Goal: Task Accomplishment & Management: Use online tool/utility

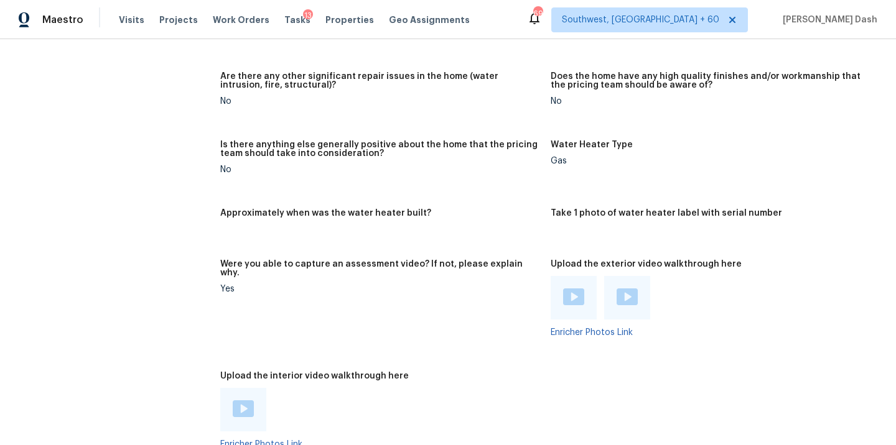
scroll to position [2374, 0]
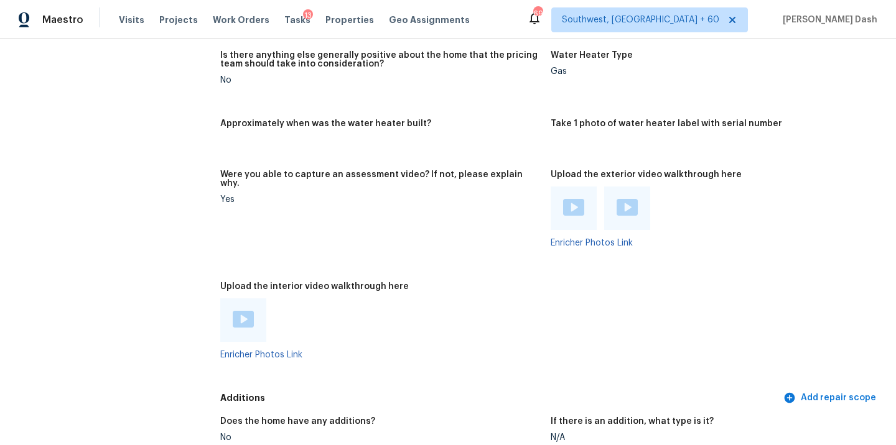
click at [246, 311] on img at bounding box center [243, 319] width 21 height 17
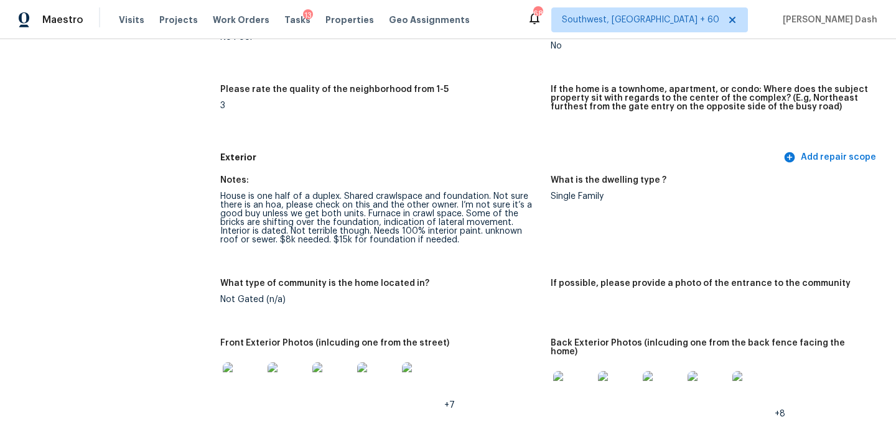
scroll to position [0, 0]
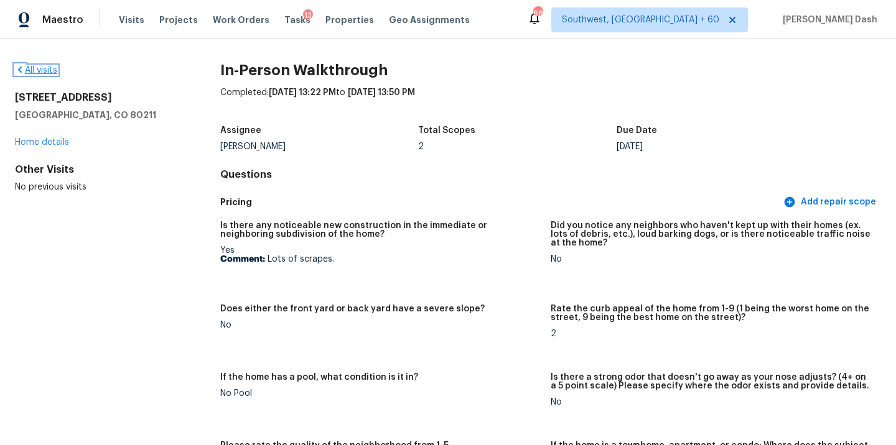
click at [44, 72] on link "All visits" at bounding box center [36, 70] width 42 height 9
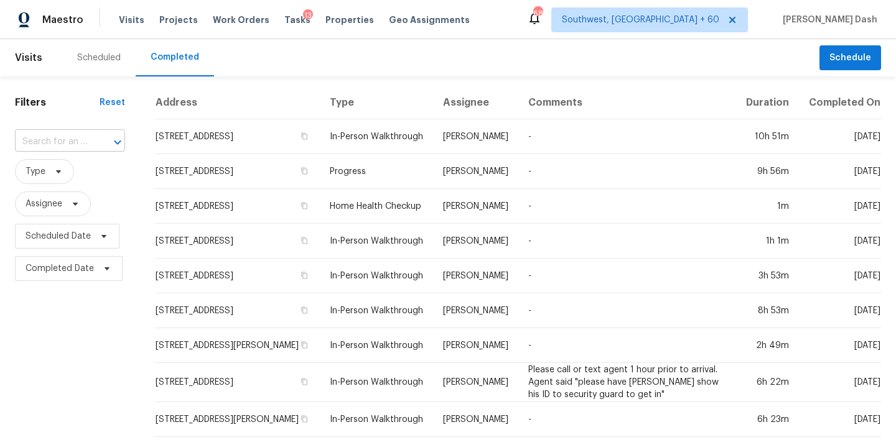
click at [56, 143] on input "text" at bounding box center [52, 142] width 75 height 19
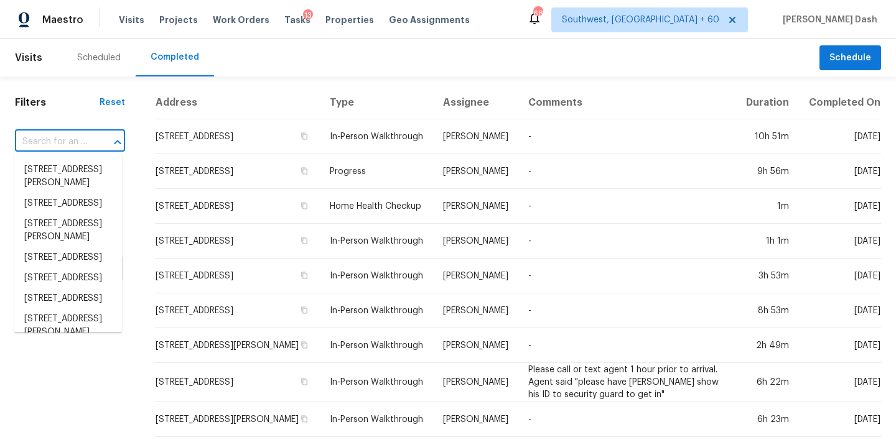
paste input "117 Sir Lancelot Ln, Kings Mountain, NC 28086"
type input "117 Sir Lancelot Ln, Kings Mountain, NC 28086"
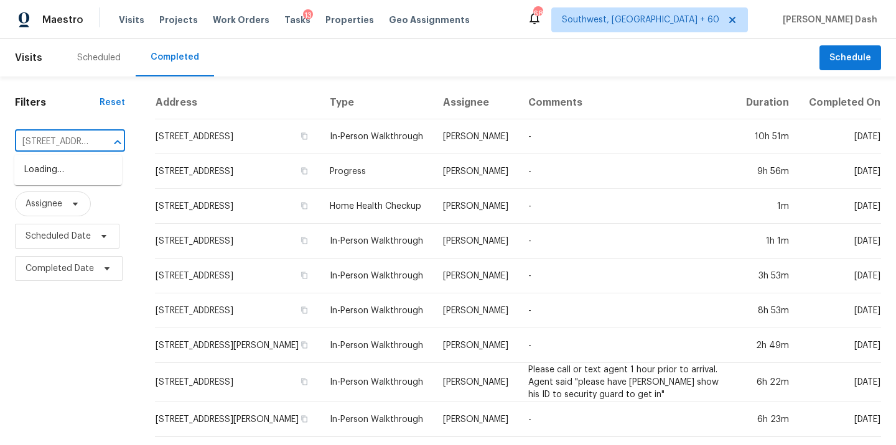
scroll to position [0, 123]
click at [60, 167] on li "117 Sir Lancelot Ln, Kings Mountain, NC 28086" at bounding box center [68, 177] width 108 height 34
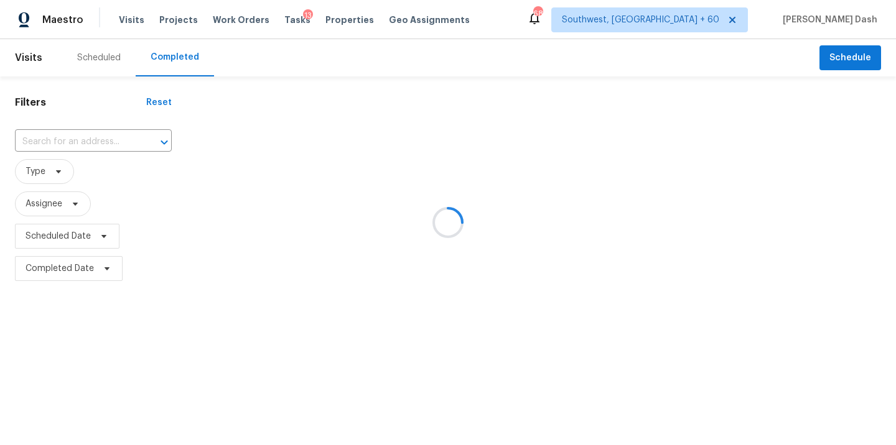
type input "117 Sir Lancelot Ln, Kings Mountain, NC 28086"
click at [447, 144] on div at bounding box center [448, 222] width 896 height 445
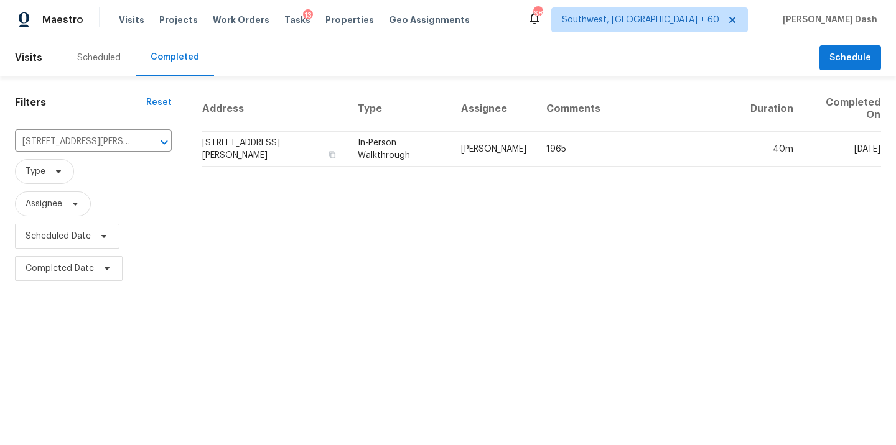
click at [447, 144] on td "In-Person Walkthrough" at bounding box center [399, 149] width 103 height 35
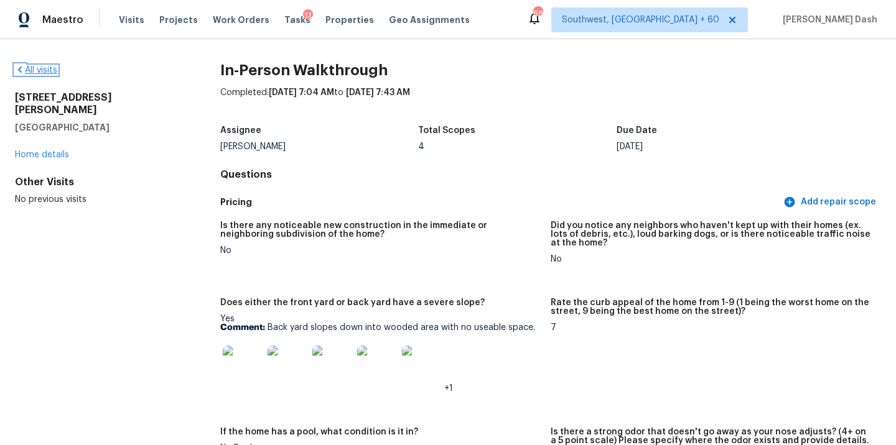
click at [37, 67] on link "All visits" at bounding box center [36, 70] width 42 height 9
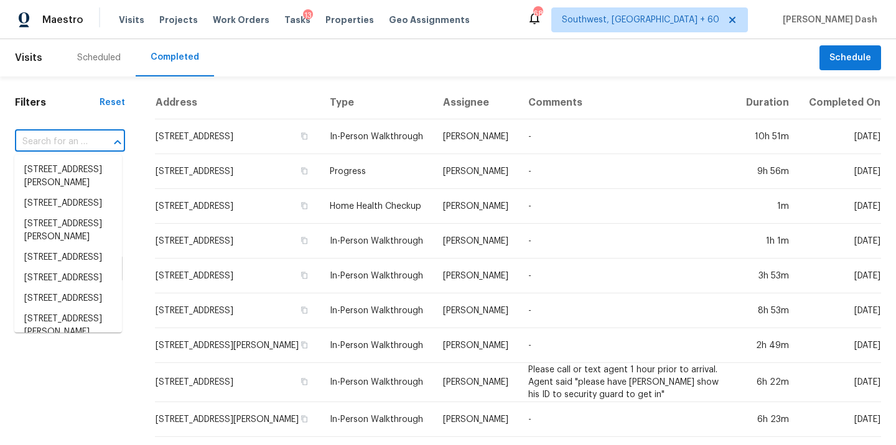
click at [55, 141] on input "text" at bounding box center [52, 142] width 75 height 19
paste input "318 N Linden Ave, Henrico, VA 23075"
type input "318 N Linden Ave, Henrico, VA 23075"
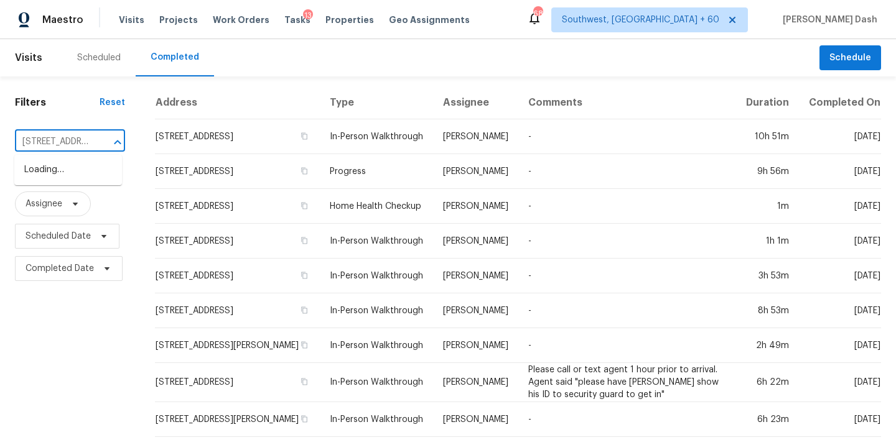
scroll to position [0, 85]
click at [80, 170] on li "318 N Linden Ave, Henrico, VA 23075" at bounding box center [68, 170] width 108 height 21
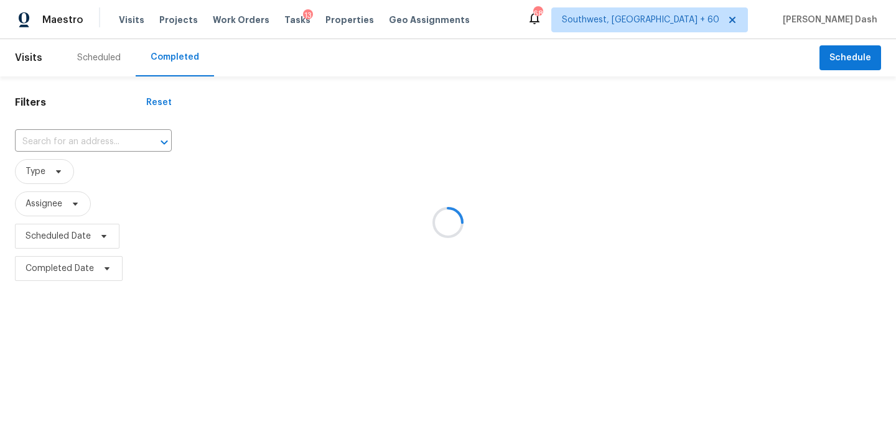
type input "318 N Linden Ave, Henrico, VA 23075"
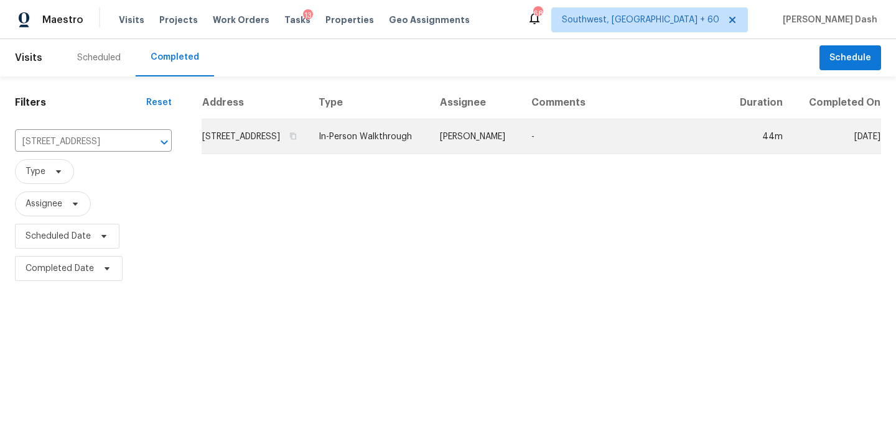
click at [430, 142] on td "In-Person Walkthrough" at bounding box center [369, 136] width 121 height 35
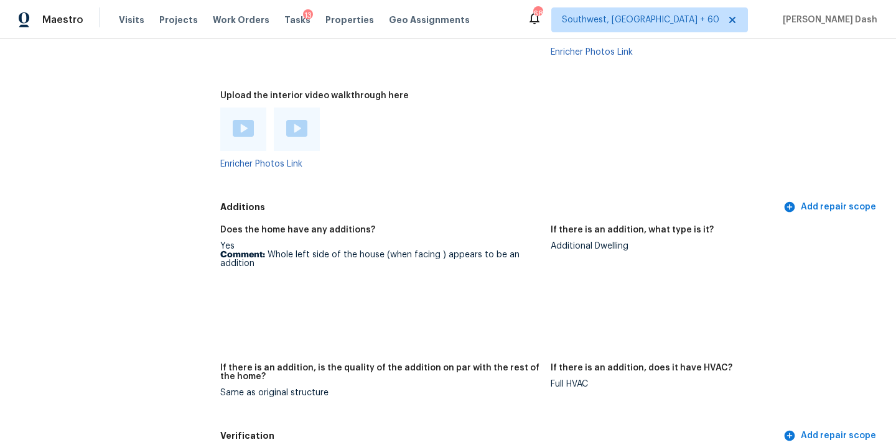
scroll to position [2276, 0]
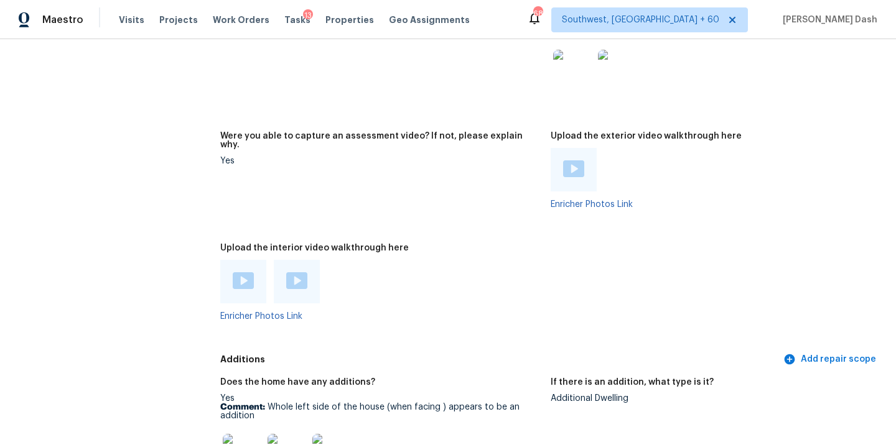
click at [239, 273] on img at bounding box center [243, 281] width 21 height 17
click at [299, 273] on img at bounding box center [296, 281] width 21 height 17
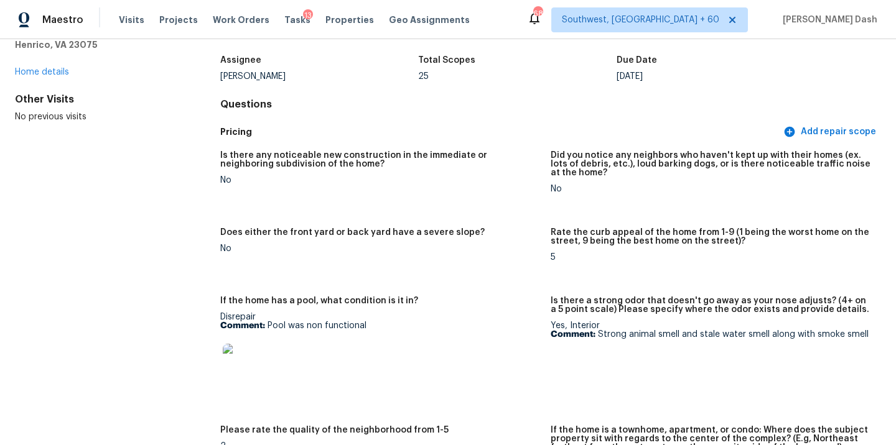
scroll to position [127, 0]
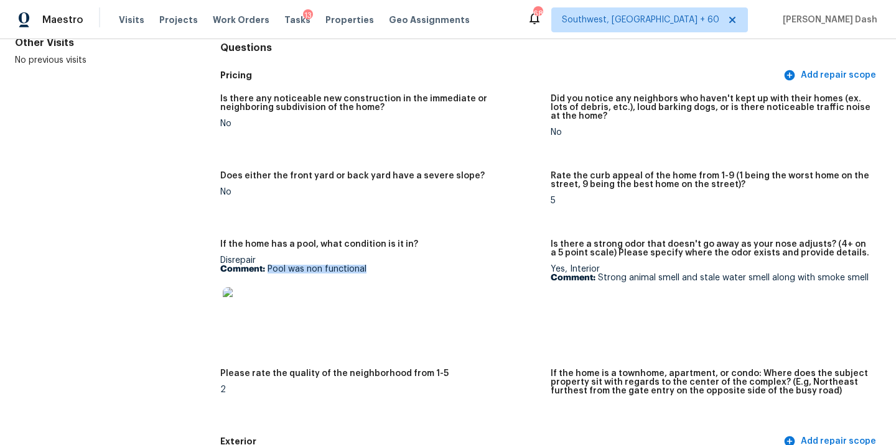
drag, startPoint x: 268, startPoint y: 271, endPoint x: 373, endPoint y: 271, distance: 104.5
click at [373, 271] on p "Comment: Pool was non functional" at bounding box center [380, 269] width 320 height 9
click at [238, 307] on img at bounding box center [243, 307] width 40 height 40
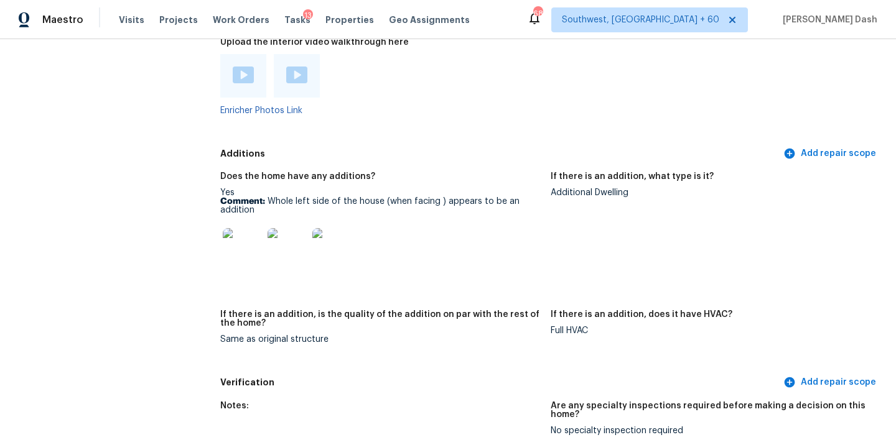
scroll to position [2529, 0]
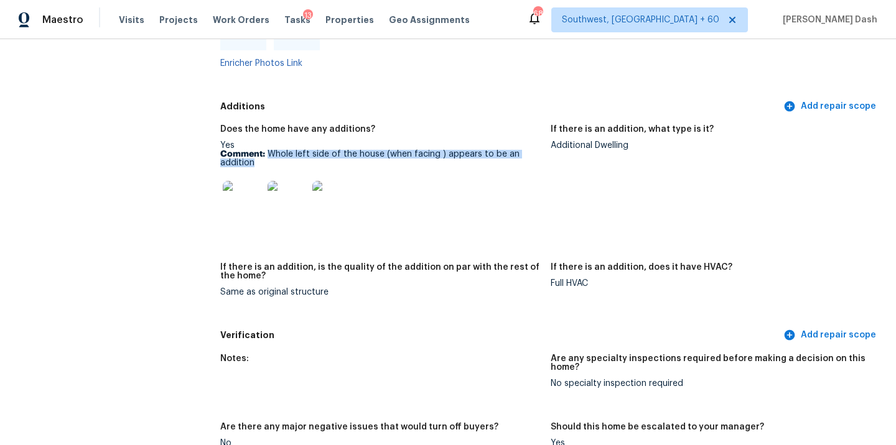
drag, startPoint x: 267, startPoint y: 125, endPoint x: 294, endPoint y: 135, distance: 28.5
click at [294, 150] on p "Comment: Whole left side of the house (when facing ) appears to be an addition" at bounding box center [380, 158] width 320 height 17
copy p "Whole left side of the house (when facing ) appears to be an addition"
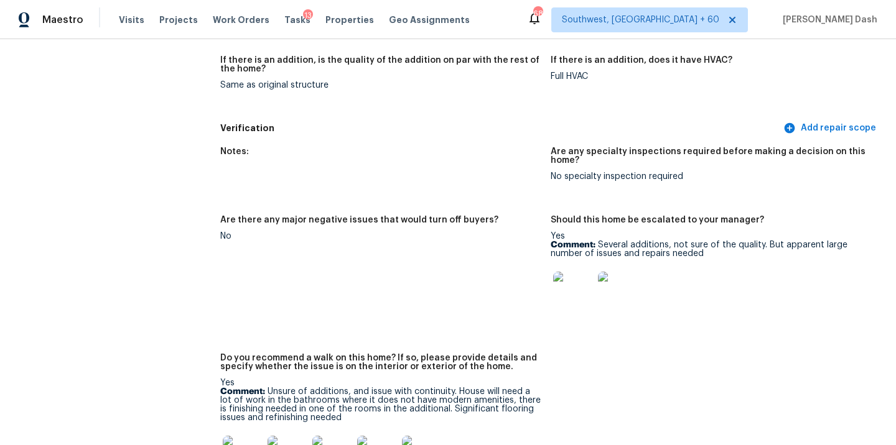
scroll to position [2741, 0]
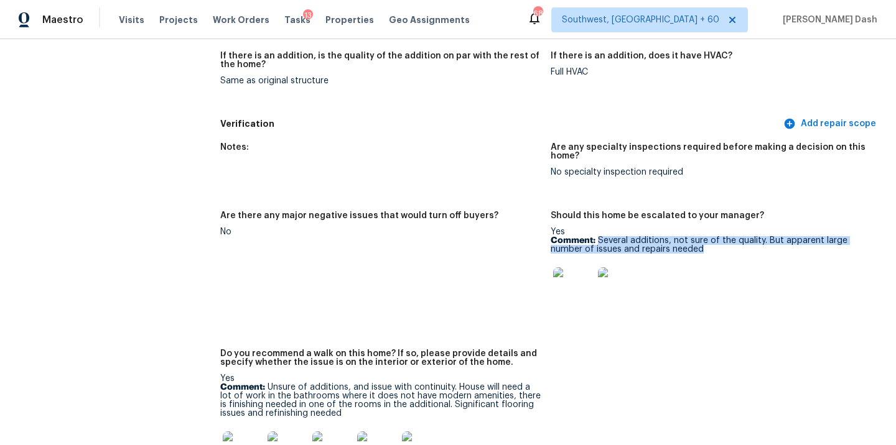
drag, startPoint x: 597, startPoint y: 215, endPoint x: 702, endPoint y: 220, distance: 105.9
click at [702, 236] on p "Comment: Several additions, not sure of the quality. But apparent large number …" at bounding box center [711, 244] width 320 height 17
copy p "Several additions, not sure of the quality. But apparent large number of issues…"
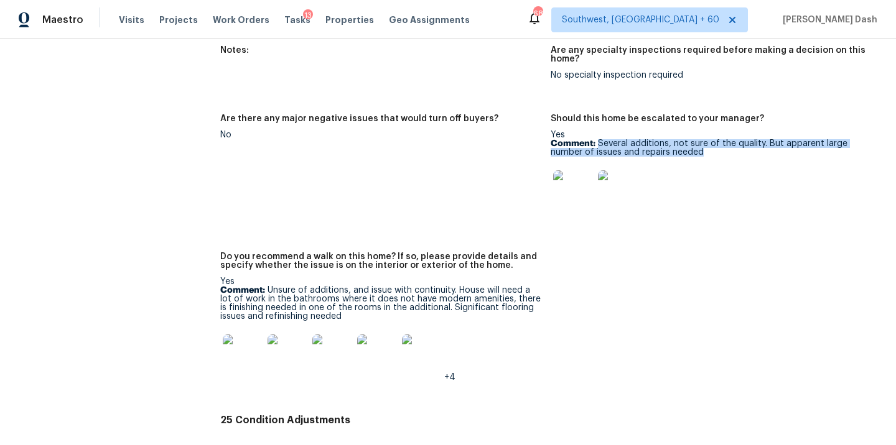
scroll to position [2848, 0]
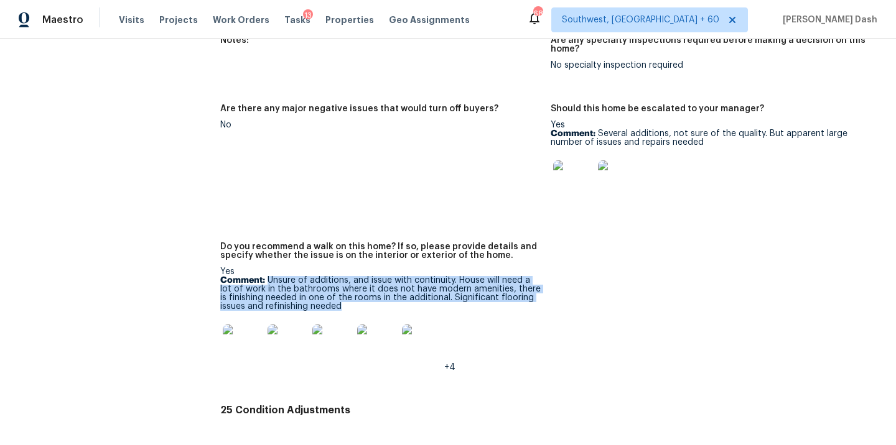
drag, startPoint x: 266, startPoint y: 256, endPoint x: 365, endPoint y: 281, distance: 102.0
click at [365, 281] on p "Comment: Unsure of additions, and issue with continuity. House will need a lot …" at bounding box center [380, 293] width 320 height 35
copy p "Unsure of additions, and issue with continuity. House will need a lot of work i…"
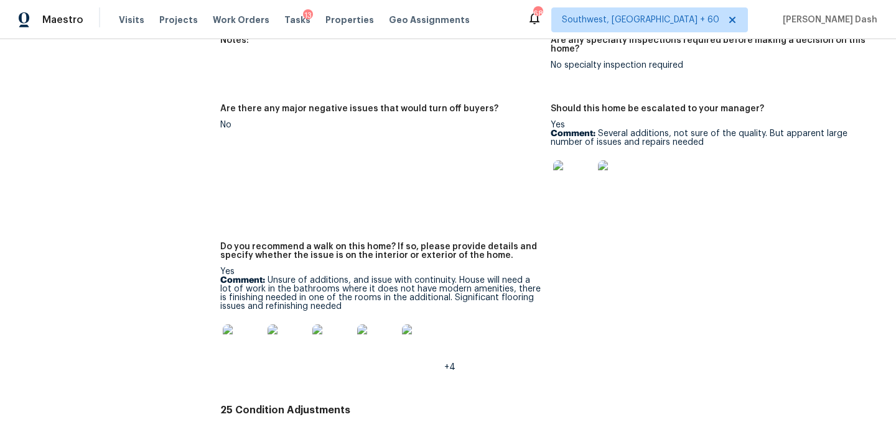
click at [564, 312] on div "Notes: Are any specialty inspections required before making a decision on this …" at bounding box center [550, 214] width 661 height 371
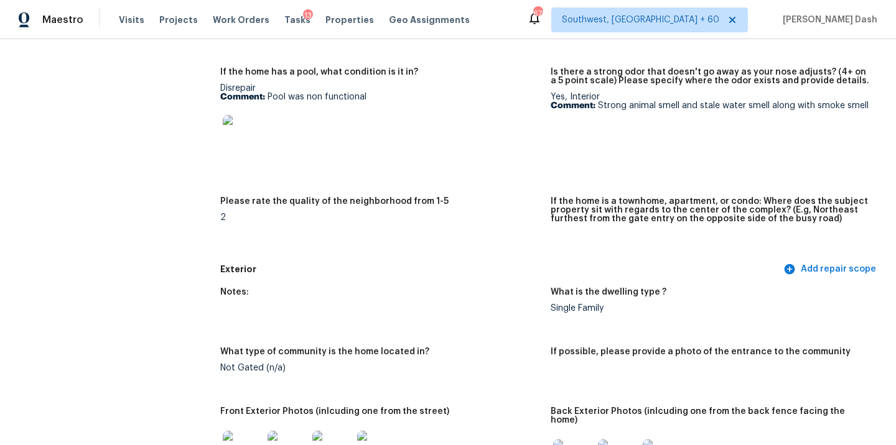
scroll to position [0, 0]
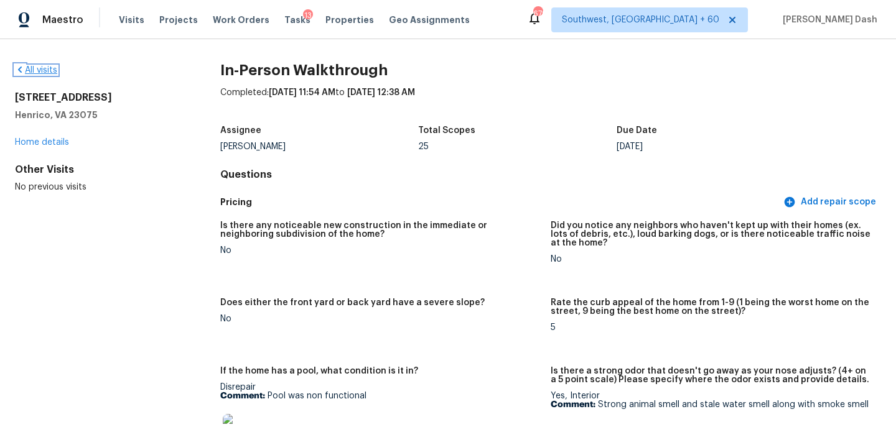
click at [49, 67] on link "All visits" at bounding box center [36, 70] width 42 height 9
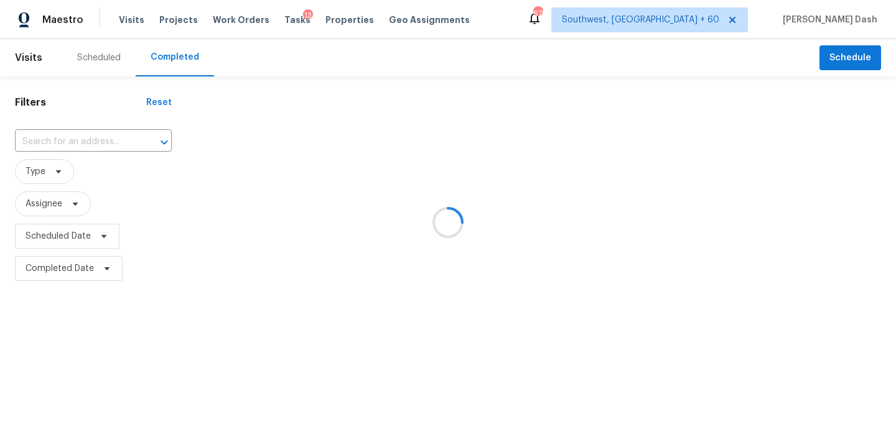
click at [63, 146] on div at bounding box center [448, 222] width 896 height 445
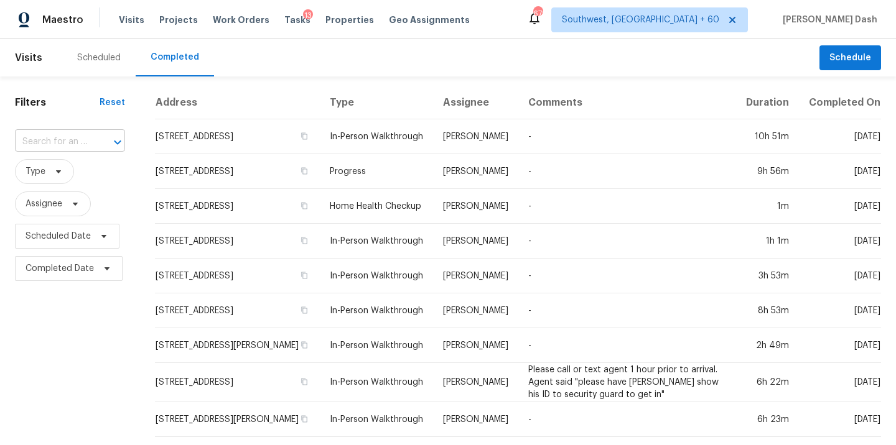
click at [88, 143] on div "​" at bounding box center [70, 142] width 110 height 19
paste input "2150 Eva Ln, Euless, TX 76040"
type input "2150 Eva Ln, Euless, TX 76040"
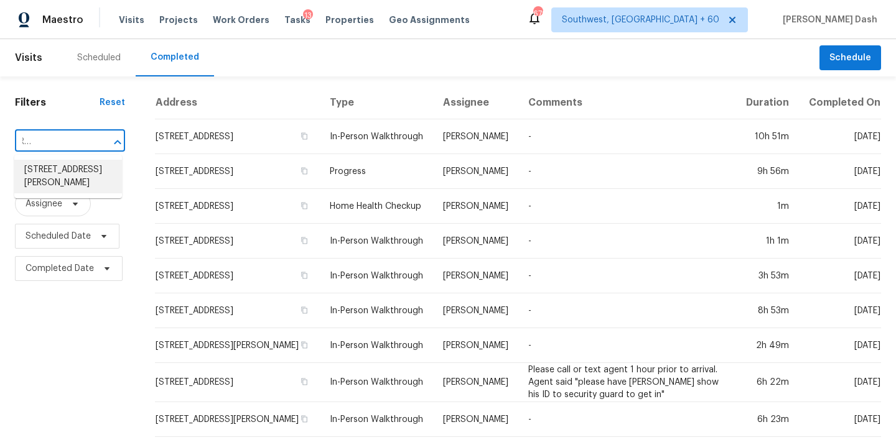
click at [86, 177] on li "2150 Eva Ln, Euless, TX 76040" at bounding box center [68, 177] width 108 height 34
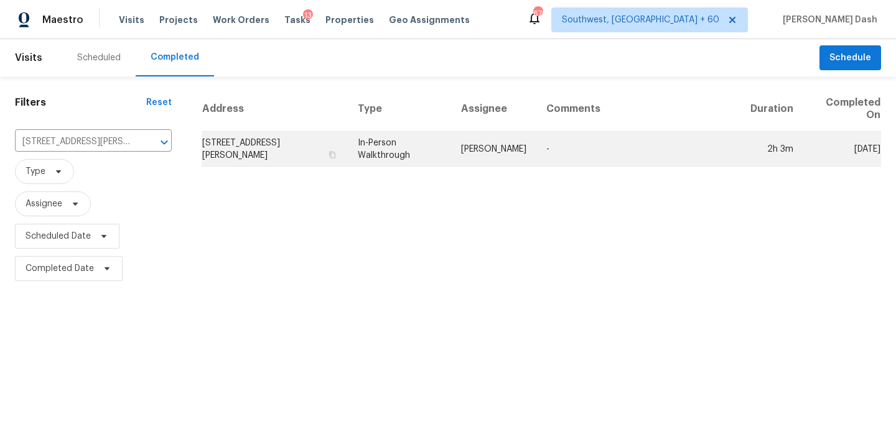
click at [520, 158] on td "Andrew Kempka" at bounding box center [493, 149] width 85 height 35
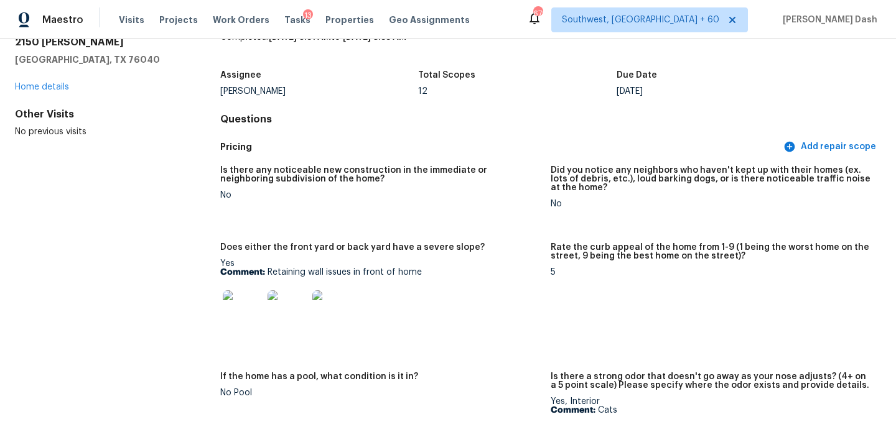
scroll to position [56, 0]
click at [180, 0] on div "Maestro Visits Projects Work Orders Tasks 13 Properties Geo Assignments 679 Sou…" at bounding box center [448, 19] width 896 height 39
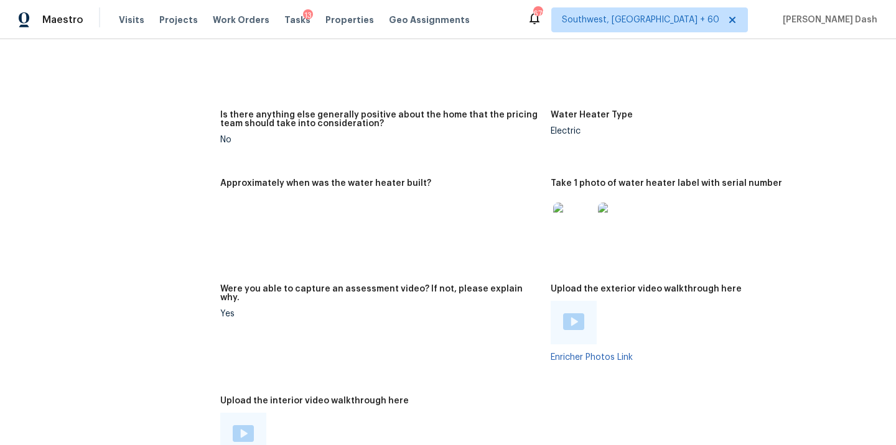
scroll to position [2487, 0]
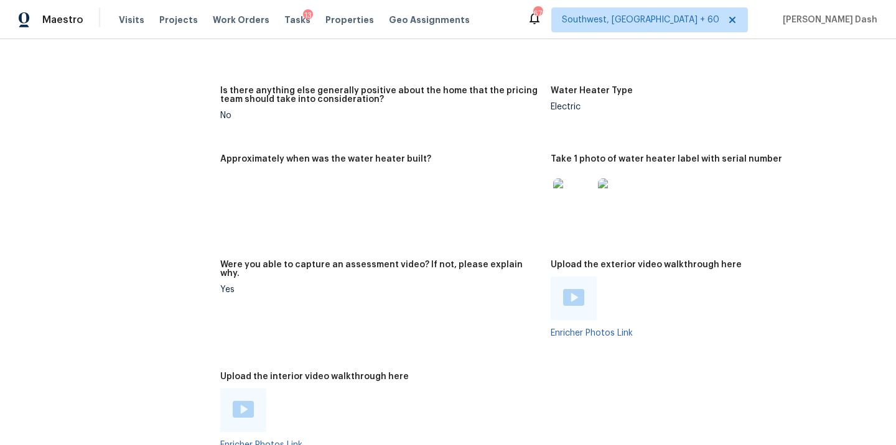
click at [242, 401] on img at bounding box center [243, 409] width 21 height 17
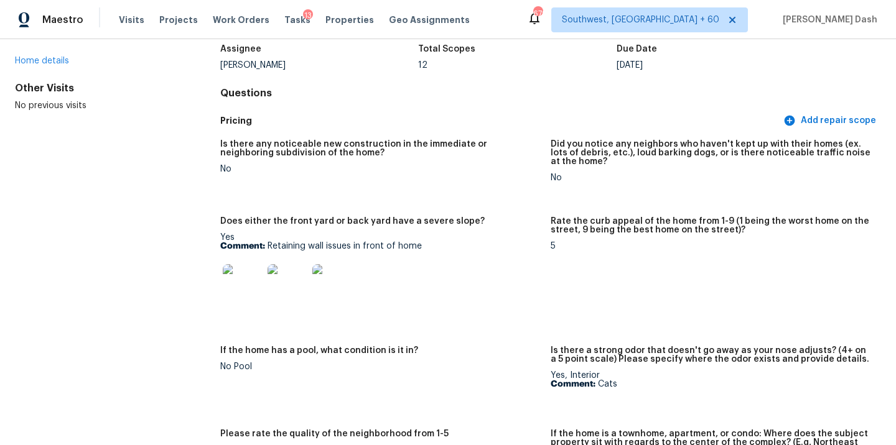
scroll to position [100, 0]
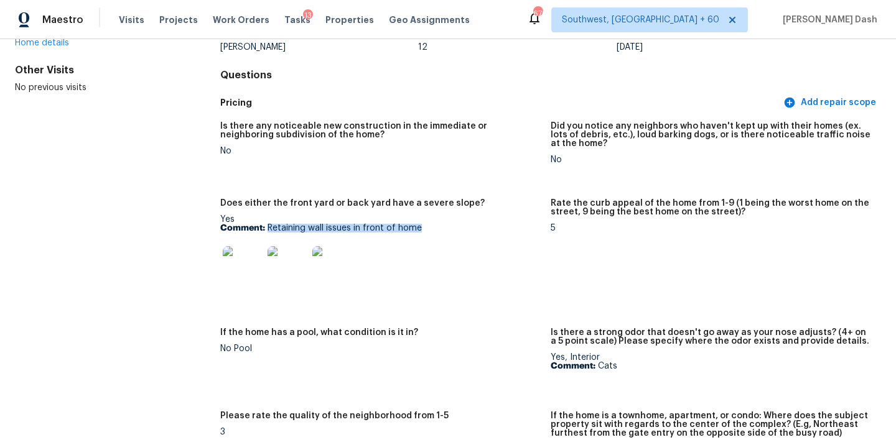
drag, startPoint x: 268, startPoint y: 228, endPoint x: 429, endPoint y: 229, distance: 161.1
click at [429, 229] on p "Comment: Retaining wall issues in front of home" at bounding box center [380, 228] width 320 height 9
copy p "Retaining wall issues in front of home"
click at [240, 262] on img at bounding box center [243, 266] width 40 height 40
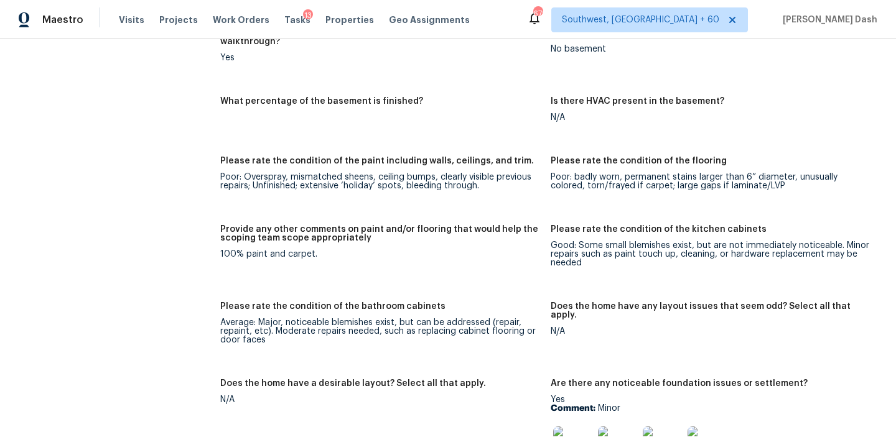
scroll to position [1975, 0]
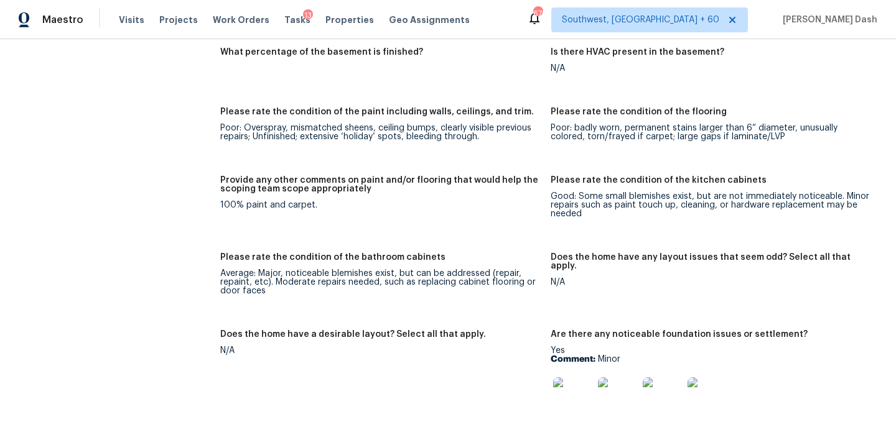
click at [582, 378] on img at bounding box center [573, 398] width 40 height 40
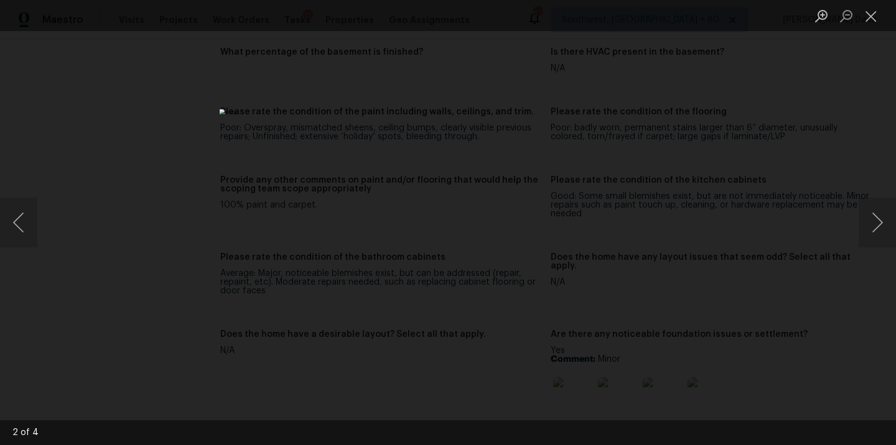
click at [194, 169] on div "Lightbox" at bounding box center [448, 222] width 896 height 445
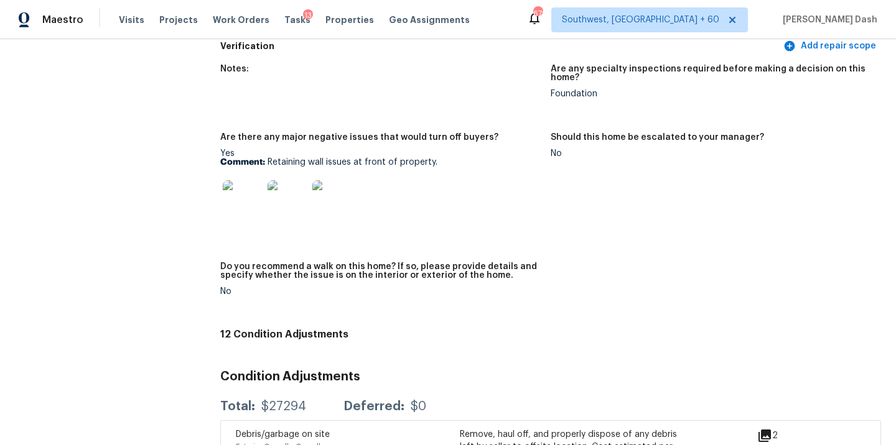
scroll to position [3017, 0]
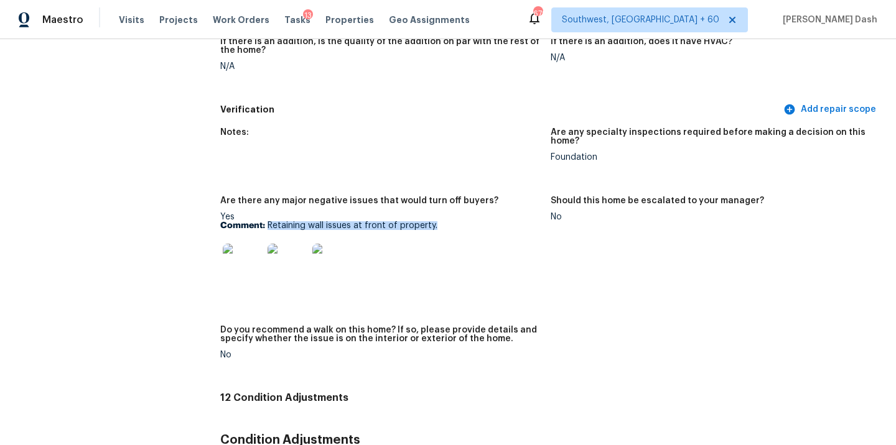
drag, startPoint x: 269, startPoint y: 212, endPoint x: 442, endPoint y: 205, distance: 173.7
click at [442, 221] on p "Comment: Retaining wall issues at front of property." at bounding box center [380, 225] width 320 height 9
copy p "Retaining wall issues at front of property."
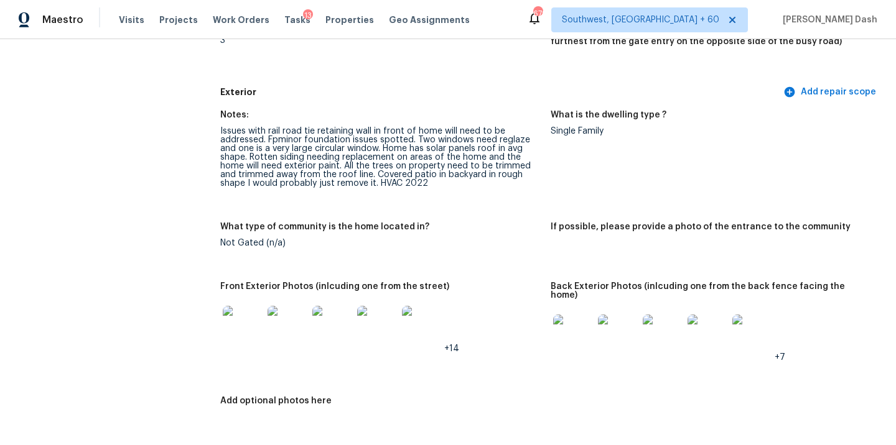
scroll to position [0, 0]
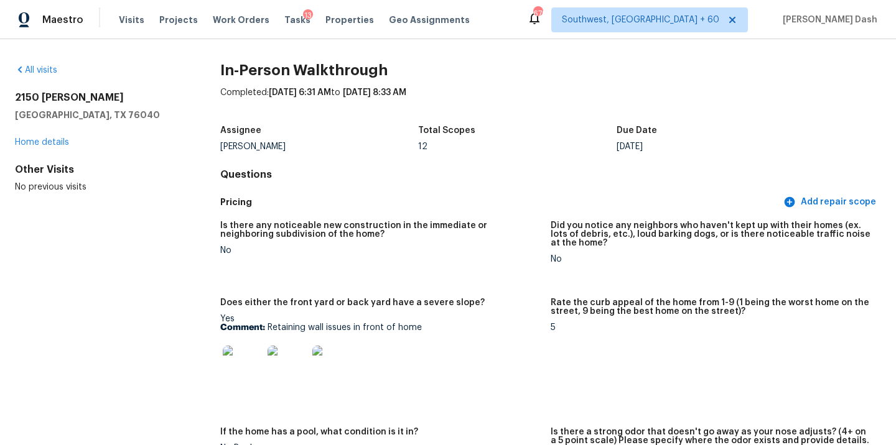
click at [49, 75] on div "All visits" at bounding box center [97, 70] width 165 height 12
click at [52, 65] on div "All visits" at bounding box center [97, 70] width 165 height 12
click at [51, 68] on link "All visits" at bounding box center [36, 70] width 42 height 9
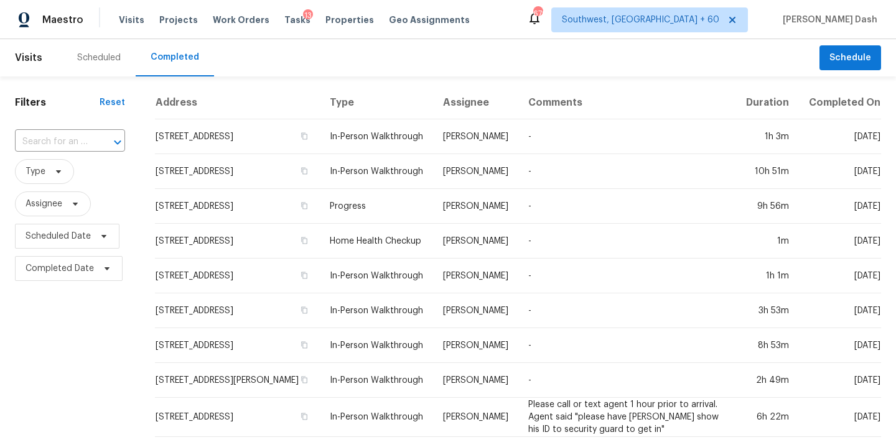
click at [65, 131] on div "​" at bounding box center [70, 142] width 110 height 27
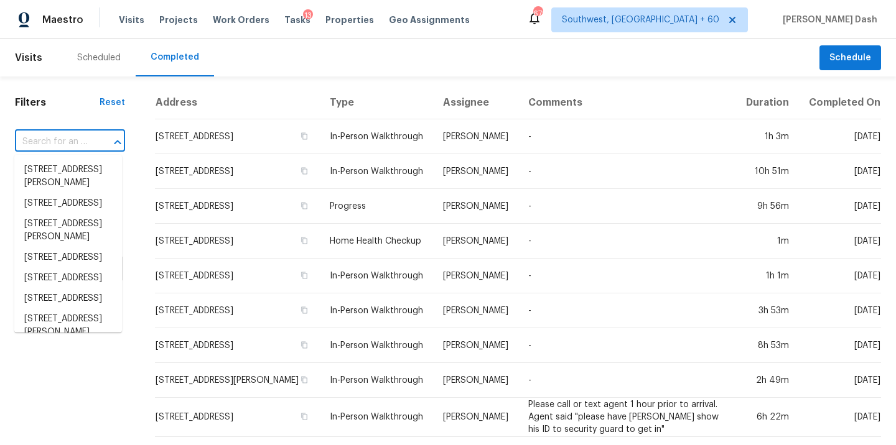
paste input "14763 Shadow Dr, Fontana, CA 92337"
type input "14763 Shadow Dr, Fontana, CA 92337"
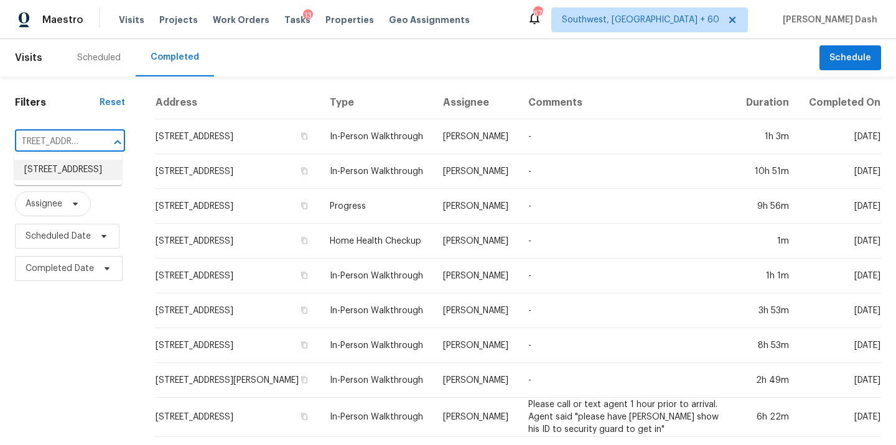
click at [72, 166] on li "14763 Shadow Dr, Fontana, CA 92337" at bounding box center [68, 170] width 108 height 21
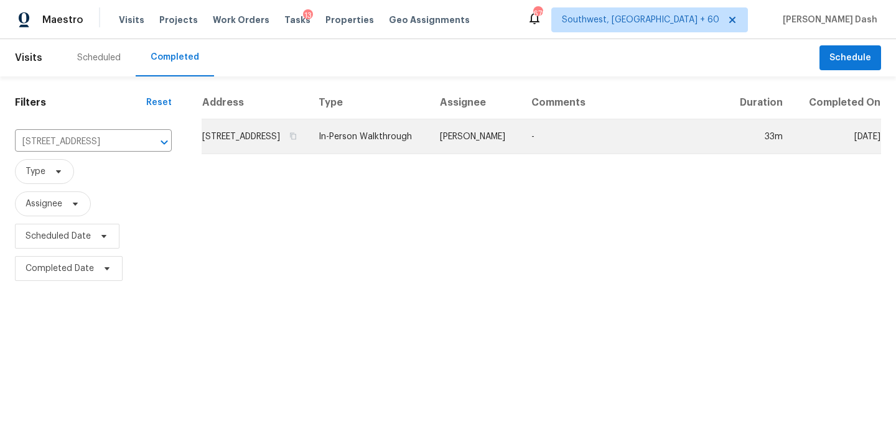
click at [430, 154] on td "In-Person Walkthrough" at bounding box center [369, 136] width 121 height 35
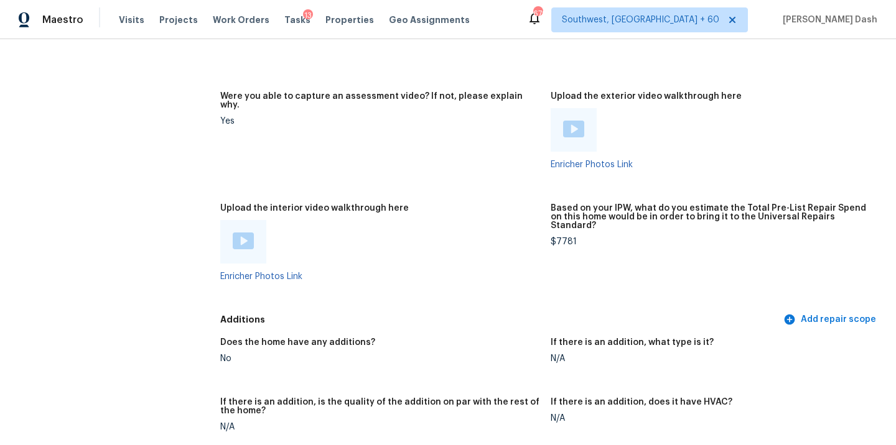
scroll to position [2234, 0]
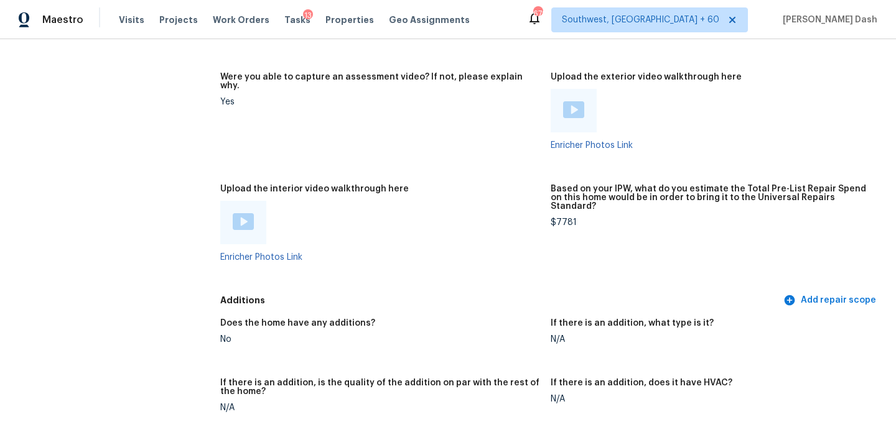
click at [244, 213] on img at bounding box center [243, 221] width 21 height 17
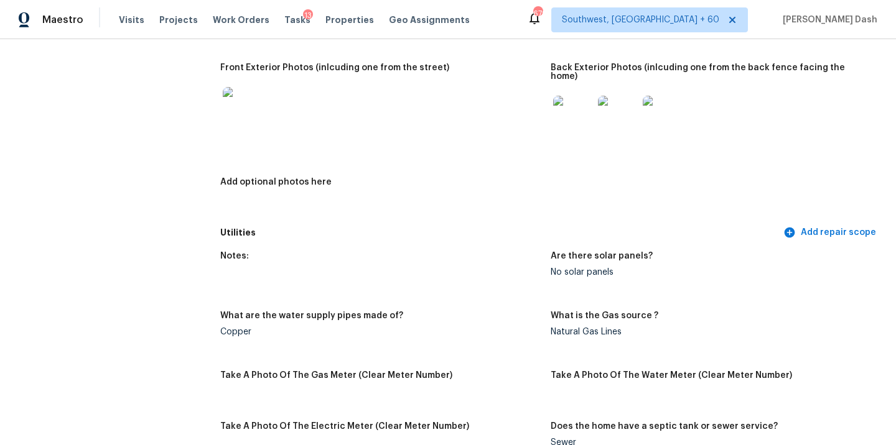
scroll to position [0, 0]
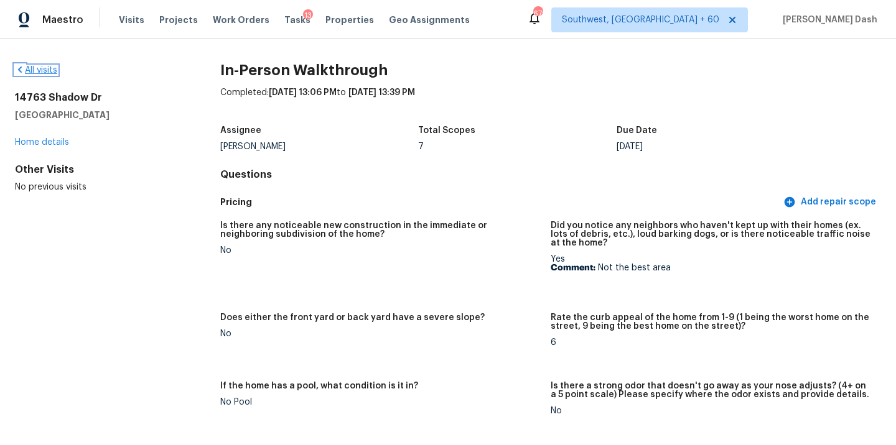
click at [37, 72] on link "All visits" at bounding box center [36, 70] width 42 height 9
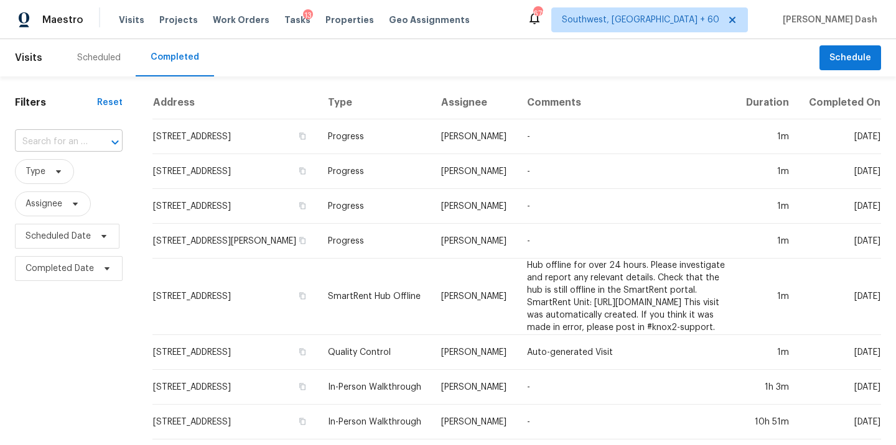
click at [38, 145] on input "text" at bounding box center [51, 142] width 73 height 19
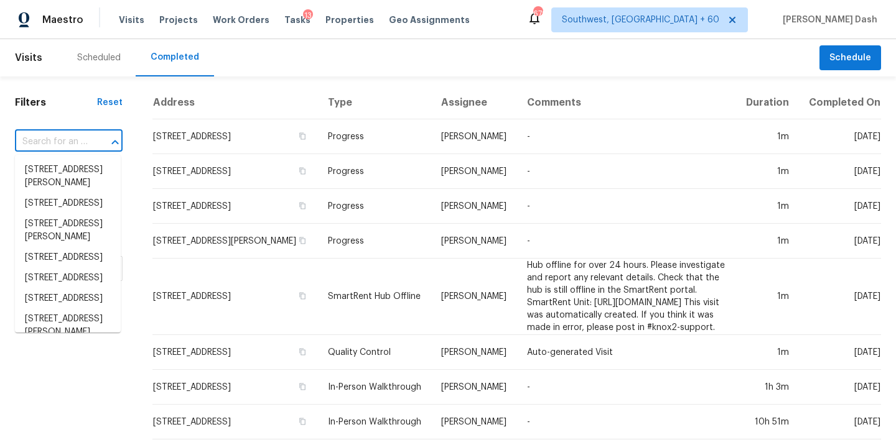
paste input "11227 Thorn Apple, San Antonio, TX 78253"
type input "11227 Thorn Apple, San Antonio, TX 78253"
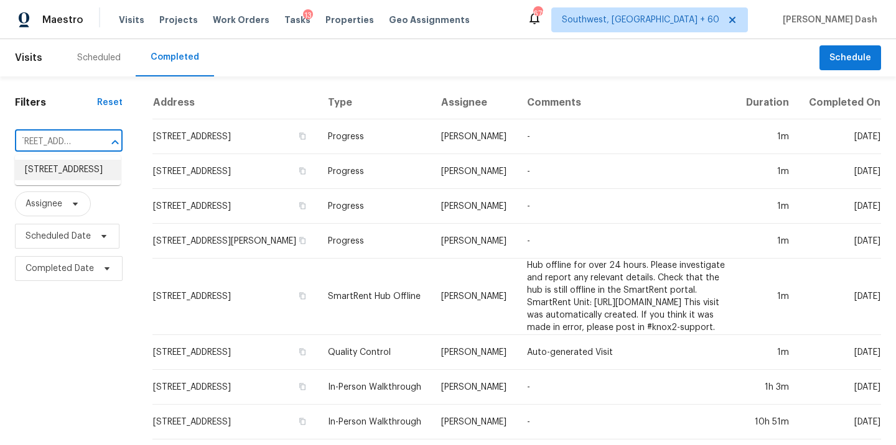
click at [65, 172] on li "11227 Thorn Apple, San Antonio, TX 78253" at bounding box center [68, 170] width 106 height 21
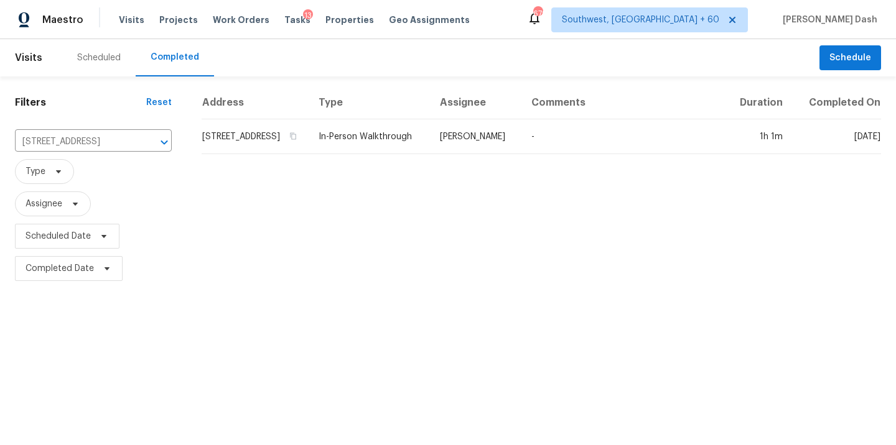
click at [430, 152] on td "In-Person Walkthrough" at bounding box center [369, 136] width 121 height 35
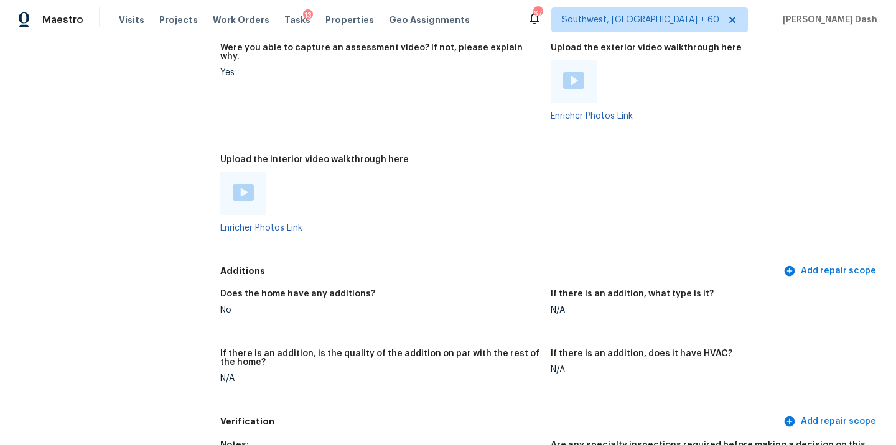
scroll to position [2304, 0]
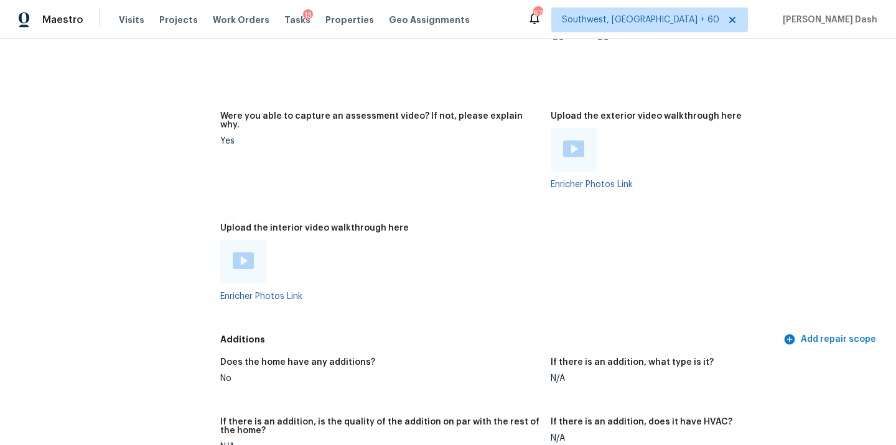
click at [252, 253] on img at bounding box center [243, 261] width 21 height 17
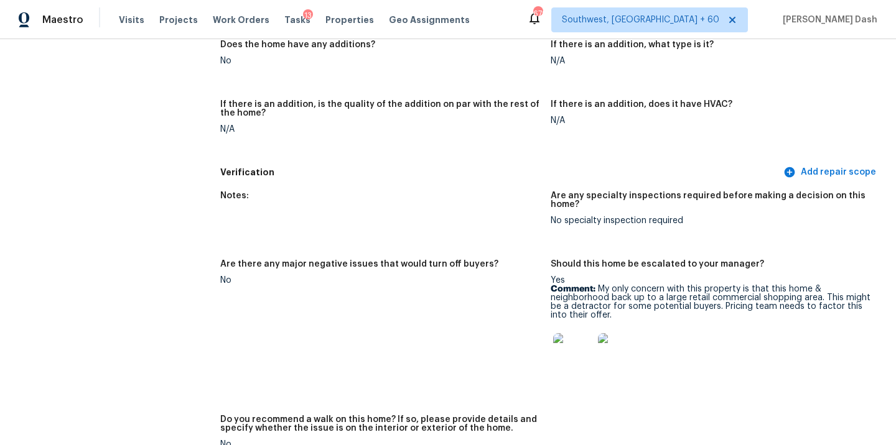
scroll to position [2640, 0]
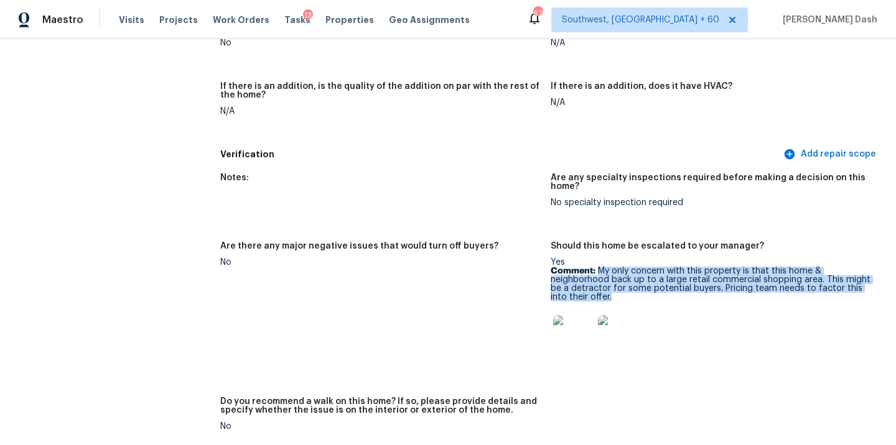
drag, startPoint x: 599, startPoint y: 254, endPoint x: 599, endPoint y: 277, distance: 22.4
click at [599, 277] on p "Comment: My only concern with this property is that this home & neighborhood ba…" at bounding box center [711, 284] width 320 height 35
copy p "My only concern with this property is that this home & neighborhood back up to …"
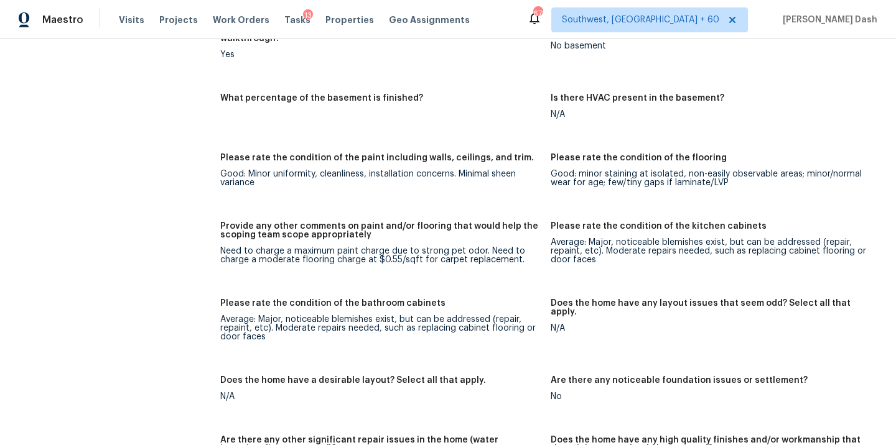
scroll to position [3151, 0]
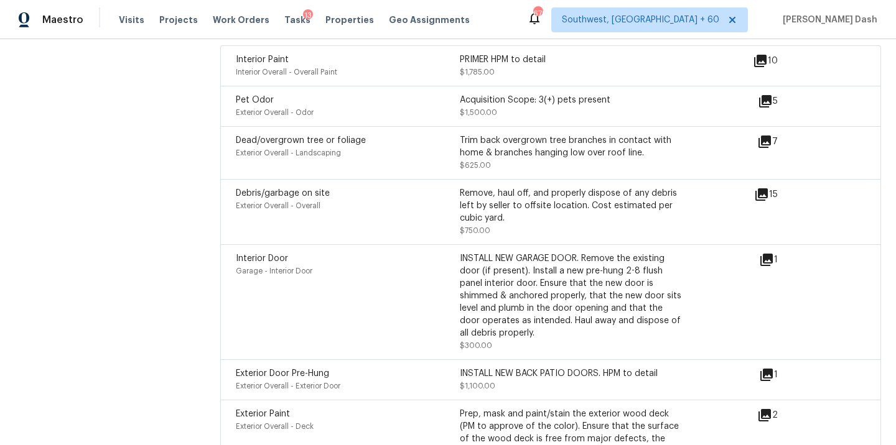
click at [769, 254] on icon at bounding box center [766, 260] width 12 height 12
click at [775, 368] on div "1" at bounding box center [788, 375] width 58 height 15
click at [765, 369] on icon at bounding box center [766, 375] width 12 height 12
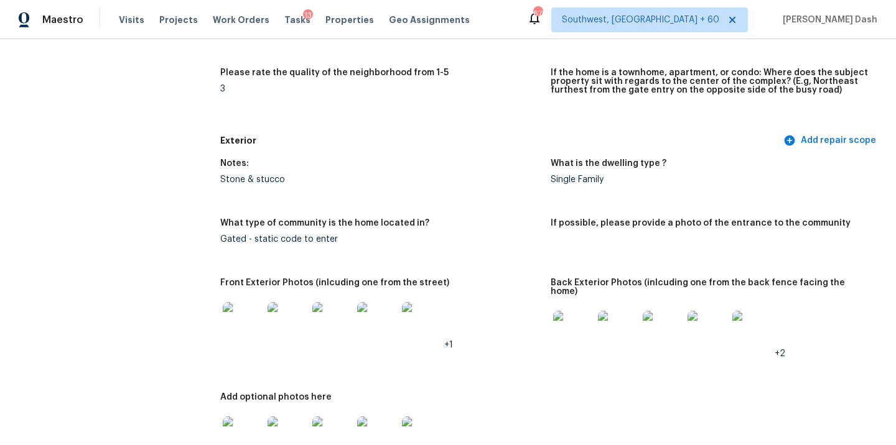
scroll to position [0, 0]
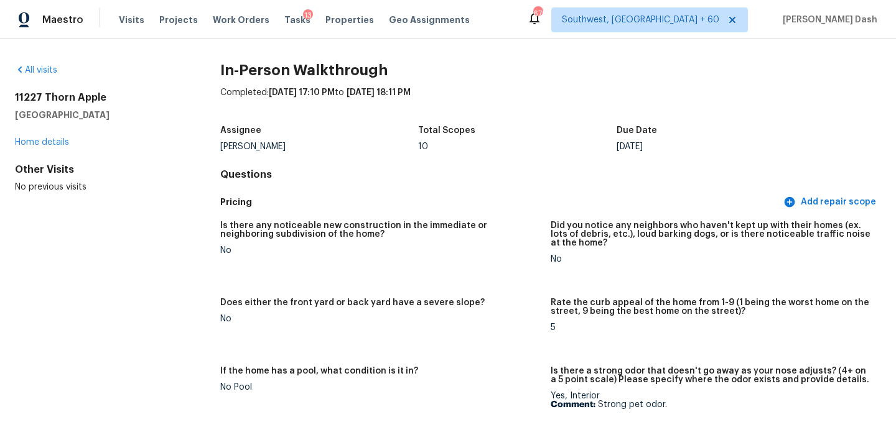
click at [40, 79] on div "All visits 11227 Thorn Apple San Antonio, TX 78253 Home details Other Visits No…" at bounding box center [97, 128] width 165 height 129
click at [44, 70] on link "All visits" at bounding box center [36, 70] width 42 height 9
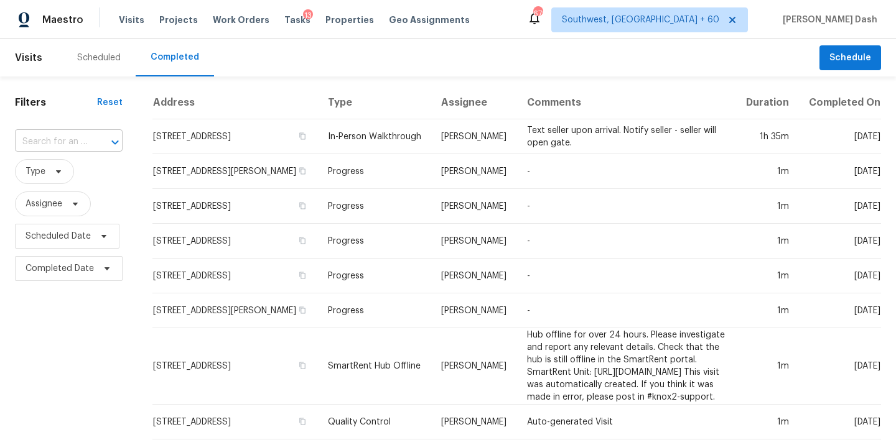
click at [78, 136] on input "text" at bounding box center [51, 142] width 73 height 19
paste input "[STREET_ADDRESS]"
type input "[STREET_ADDRESS]"
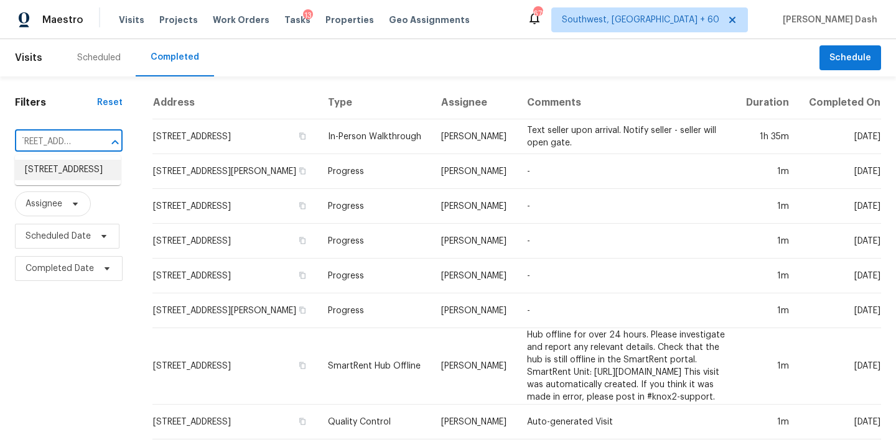
click at [66, 174] on li "[STREET_ADDRESS]" at bounding box center [68, 170] width 106 height 21
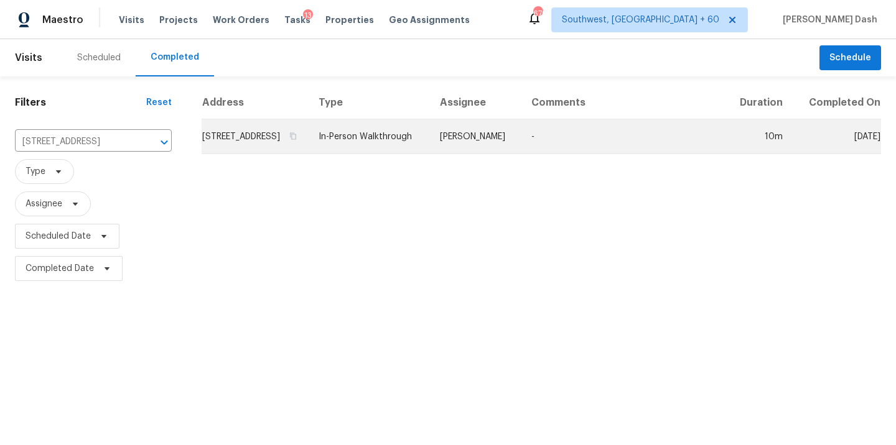
click at [464, 154] on td "[PERSON_NAME]" at bounding box center [475, 136] width 91 height 35
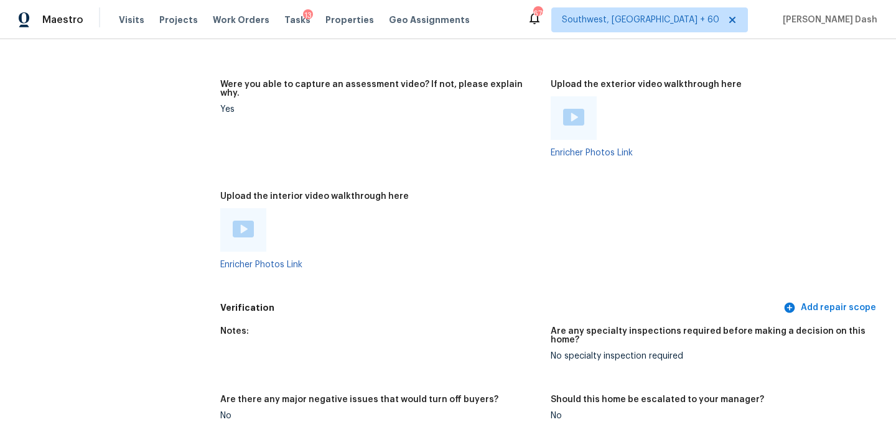
scroll to position [2333, 0]
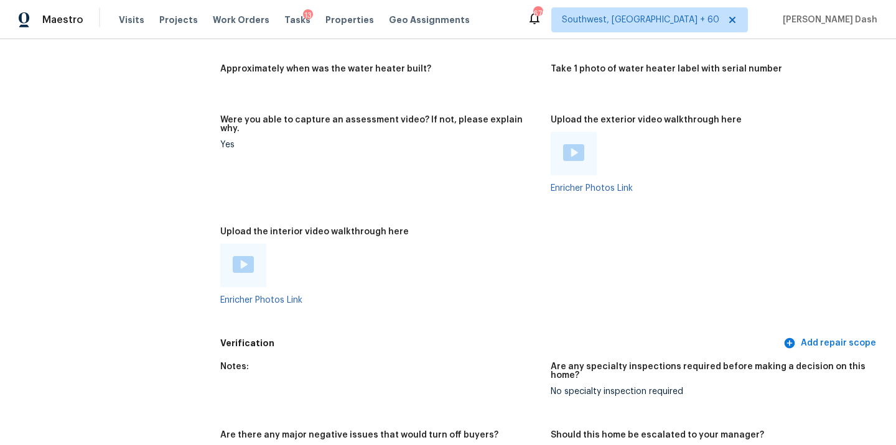
click at [243, 256] on img at bounding box center [243, 264] width 21 height 17
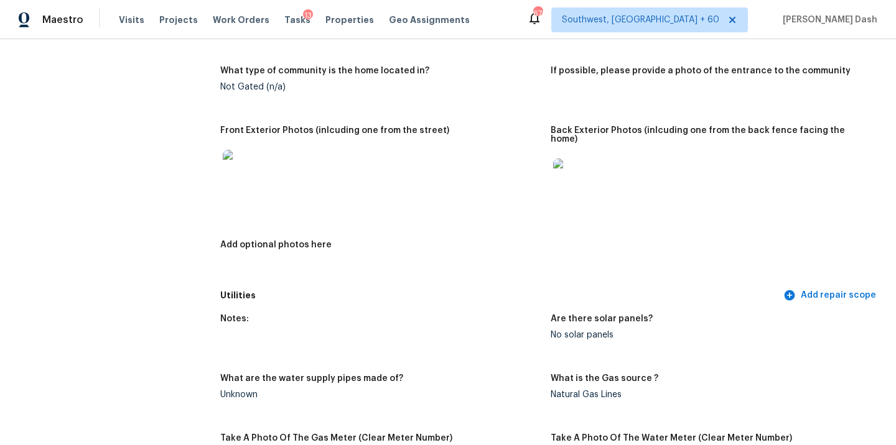
scroll to position [0, 0]
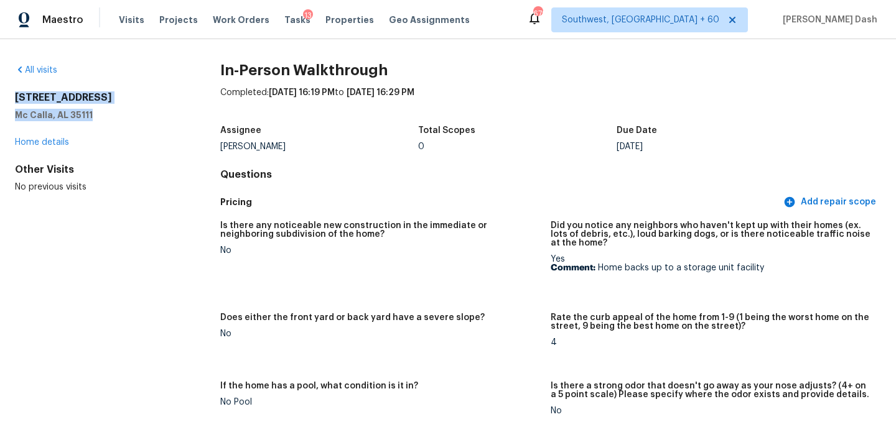
drag, startPoint x: 96, startPoint y: 115, endPoint x: 5, endPoint y: 89, distance: 94.5
click at [5, 89] on div "All visits 6039 Cathwick Dr Mc Calla, AL 35111 Home details Other Visits No pre…" at bounding box center [448, 242] width 896 height 406
copy div "[STREET_ADDRESS][PERSON_NAME]"
click at [39, 67] on link "All visits" at bounding box center [36, 70] width 42 height 9
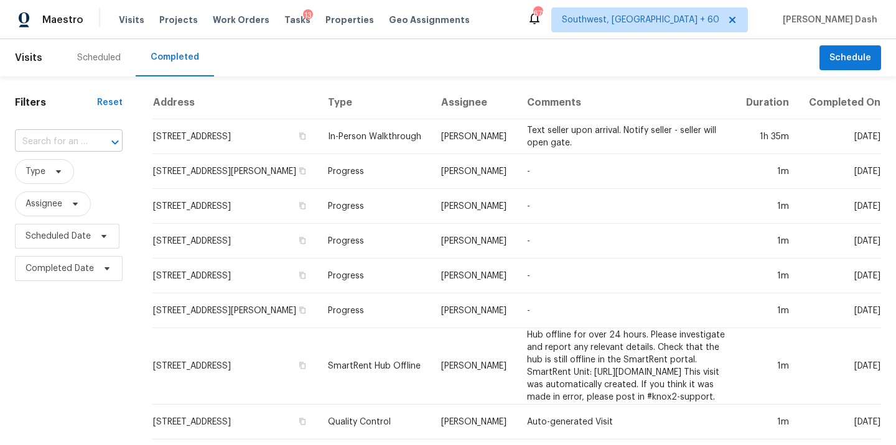
click at [70, 139] on input "text" at bounding box center [51, 142] width 73 height 19
paste input "3055 Country Club Rd, Spartanburg, SC 29302"
type input "3055 Country Club Rd, Spartanburg, SC 29302"
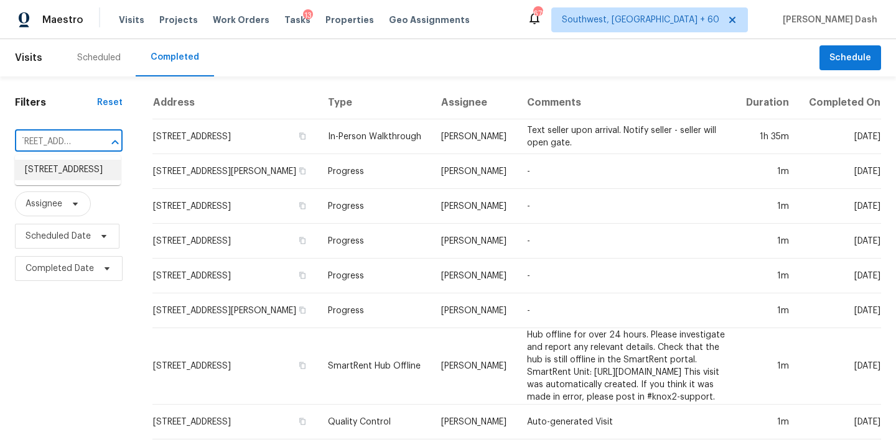
click at [68, 175] on li "3055 Country Club Rd, Spartanburg, SC 29302" at bounding box center [68, 170] width 106 height 21
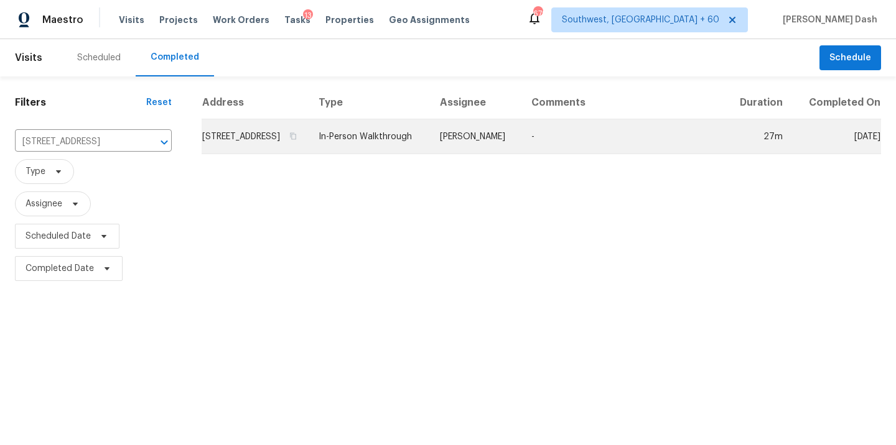
click at [430, 142] on td "In-Person Walkthrough" at bounding box center [369, 136] width 121 height 35
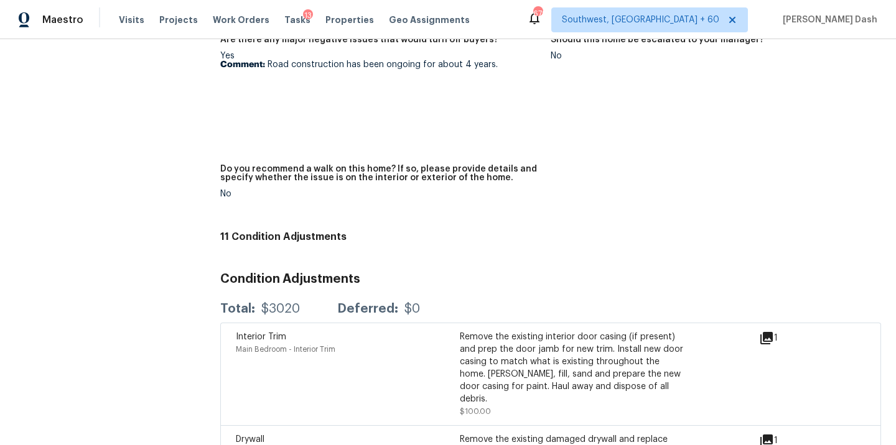
scroll to position [2774, 0]
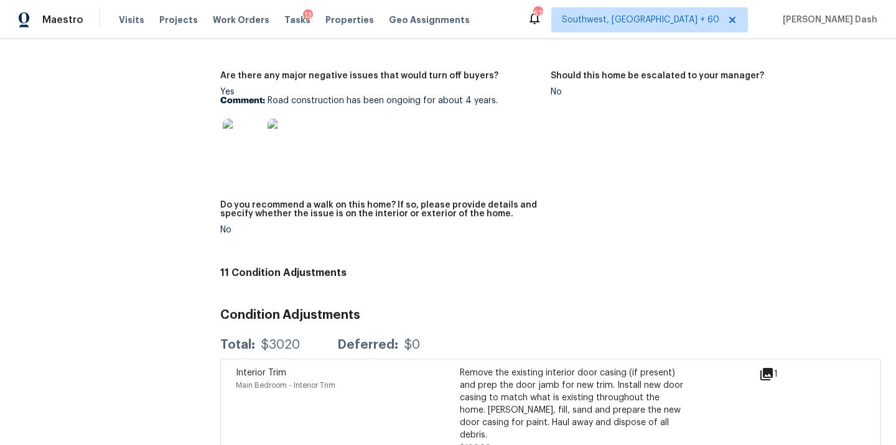
click at [242, 121] on img at bounding box center [243, 139] width 40 height 40
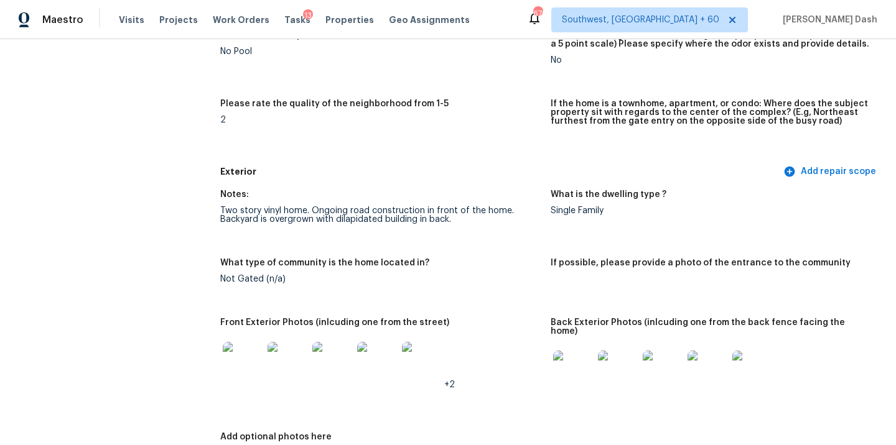
scroll to position [0, 0]
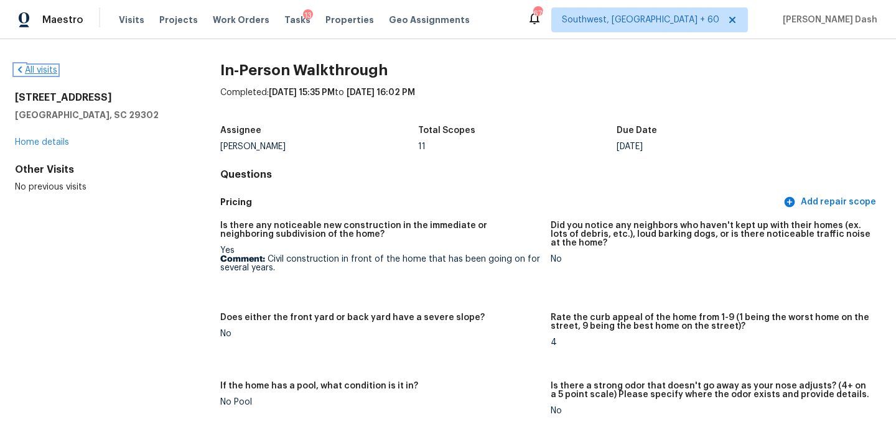
click at [49, 70] on link "All visits" at bounding box center [36, 70] width 42 height 9
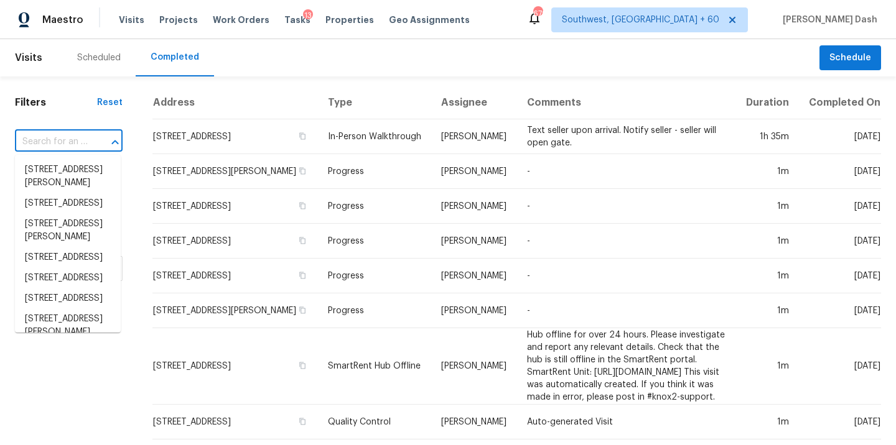
click at [66, 141] on input "text" at bounding box center [51, 142] width 73 height 19
paste input "2805 Doves Nest Ct, Fuquay Varina, NC 27526"
type input "2805 Doves Nest Ct, Fuquay Varina, NC 27526"
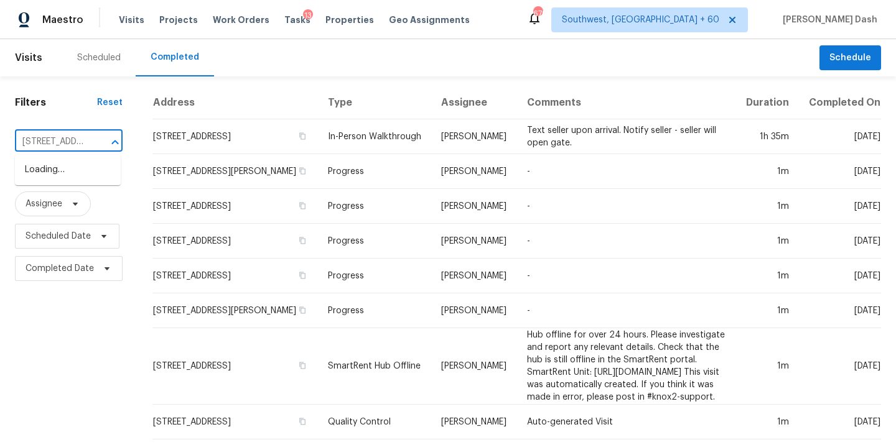
scroll to position [0, 123]
click at [66, 175] on li "2805 Doves Nest Ct, Fuquay Varina, NC 27526" at bounding box center [68, 170] width 106 height 21
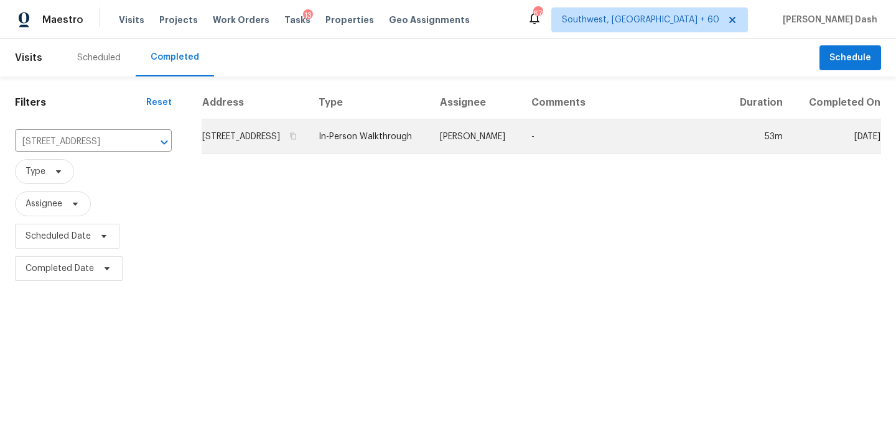
click at [483, 141] on td "[PERSON_NAME]" at bounding box center [475, 136] width 91 height 35
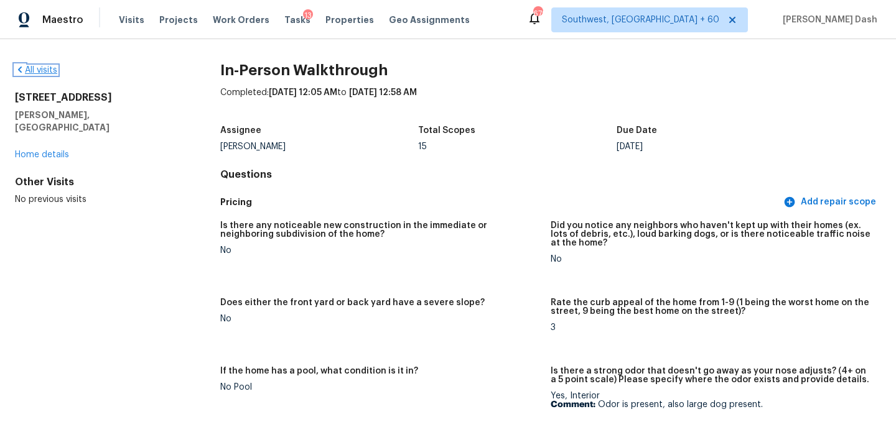
click at [48, 71] on link "All visits" at bounding box center [36, 70] width 42 height 9
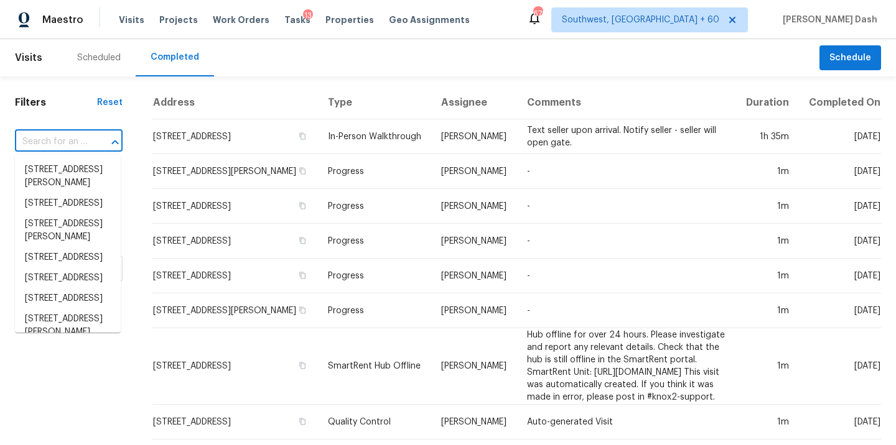
click at [67, 139] on input "text" at bounding box center [51, 142] width 73 height 19
paste input "621 N Craige St, Salisbury, NC 28144"
type input "621 N Craige St, Salisbury, NC 28144"
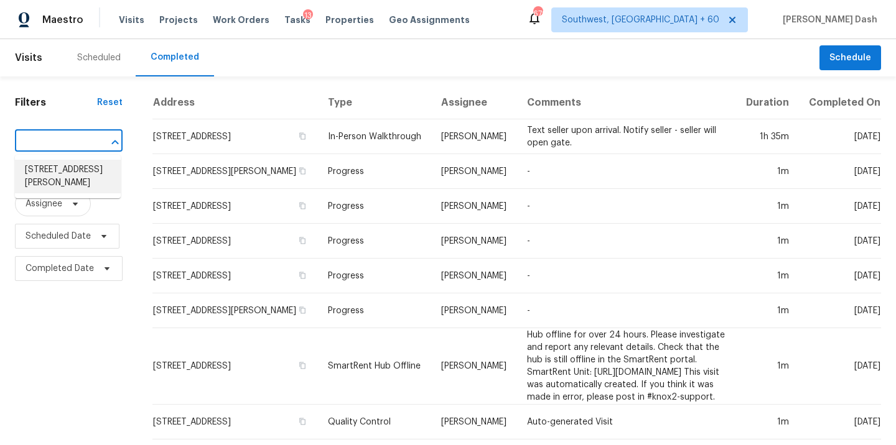
click at [95, 174] on li "621 N Craige St, Salisbury, NC 28144" at bounding box center [68, 177] width 106 height 34
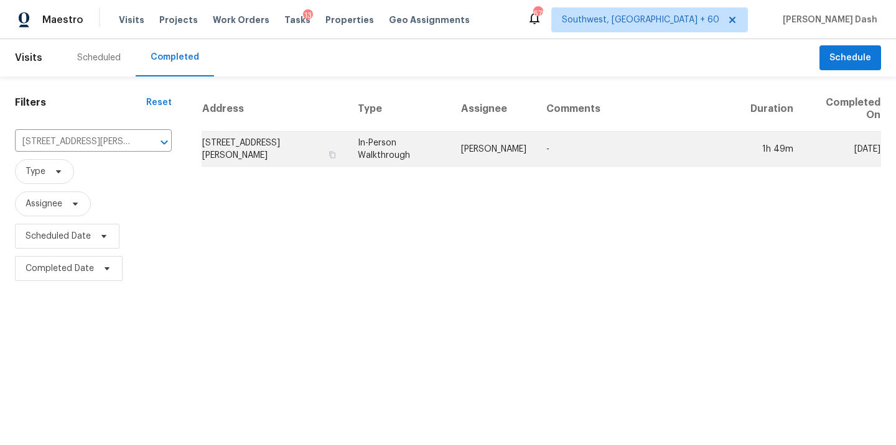
click at [487, 148] on td "Chip Hunter" at bounding box center [493, 149] width 85 height 35
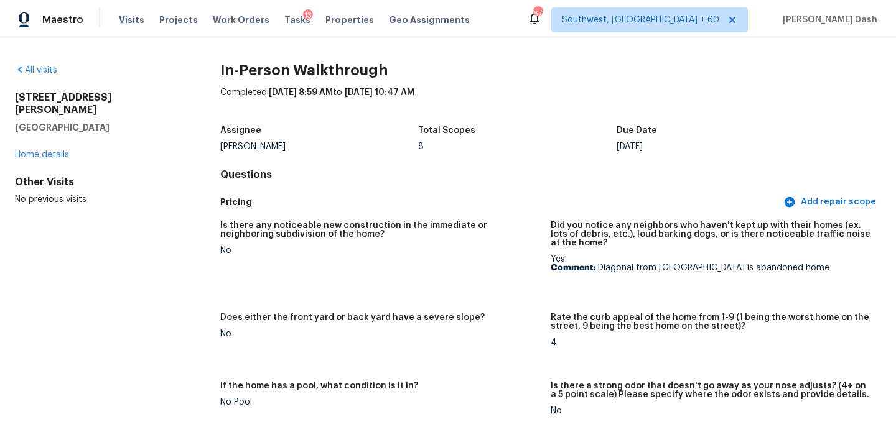
click at [55, 76] on div "All visits" at bounding box center [97, 70] width 165 height 12
click at [53, 68] on link "All visits" at bounding box center [36, 70] width 42 height 9
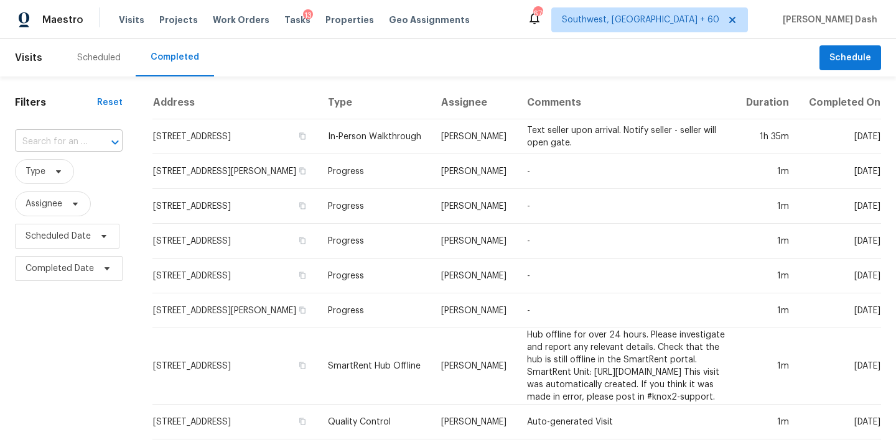
click at [65, 144] on input "text" at bounding box center [51, 142] width 73 height 19
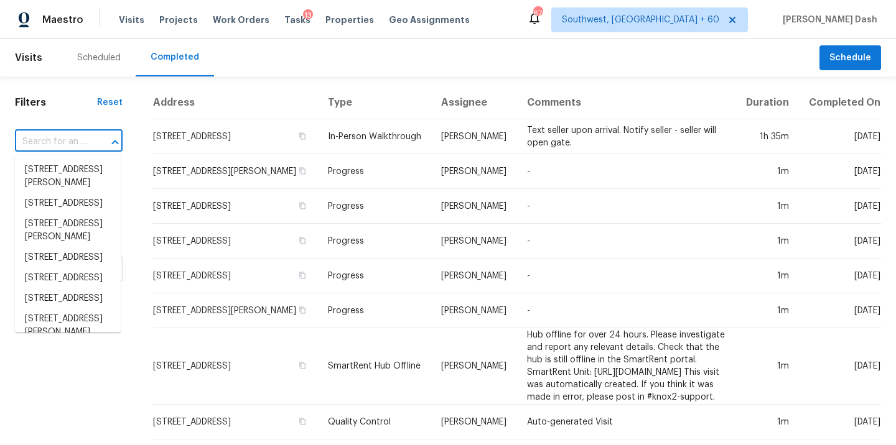
paste input "12815 Ashford Knoll Dr, Houston, TX 77082"
type input "12815 Ashford Knoll Dr, Houston, TX 77082"
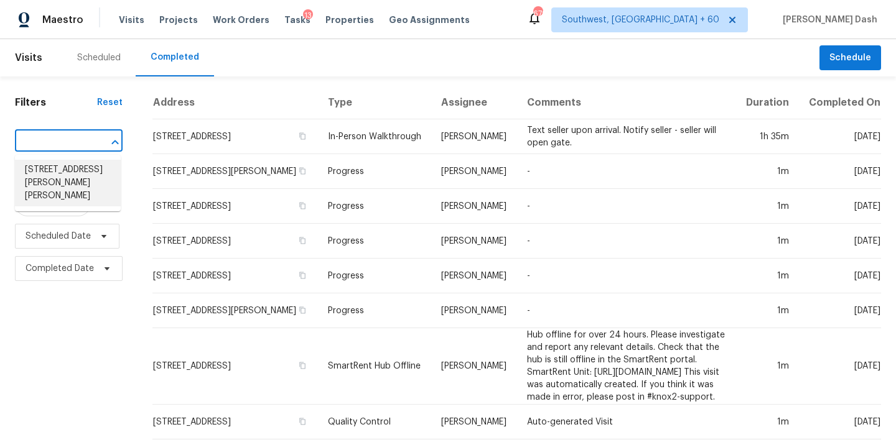
click at [72, 170] on li "12815 Ashford Knoll Dr, Houston, TX 77082" at bounding box center [68, 183] width 106 height 47
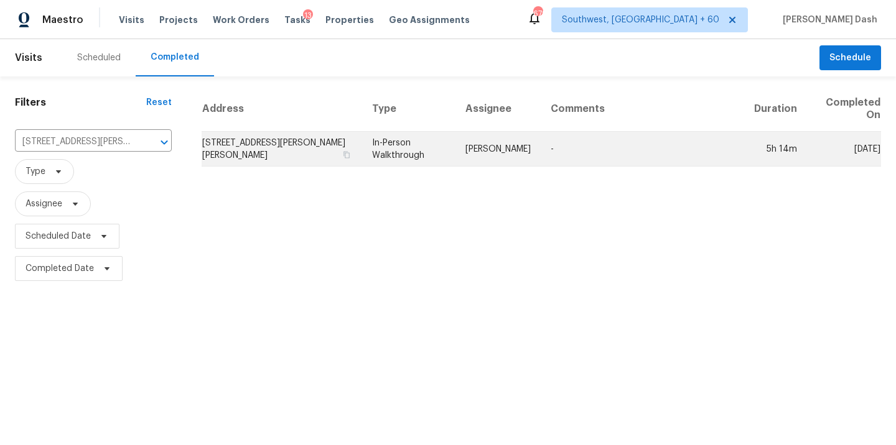
click at [434, 147] on td "In-Person Walkthrough" at bounding box center [408, 149] width 93 height 35
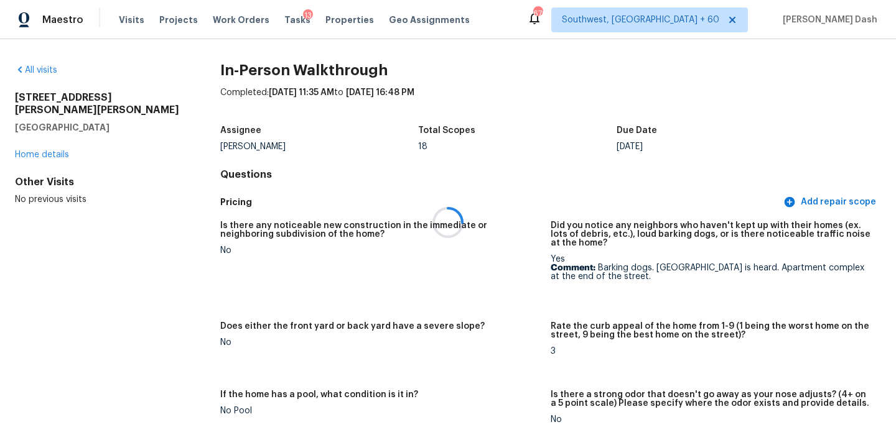
click at [34, 63] on div at bounding box center [448, 222] width 896 height 445
click at [37, 79] on div at bounding box center [448, 222] width 896 height 445
click at [44, 70] on link "All visits" at bounding box center [36, 70] width 42 height 9
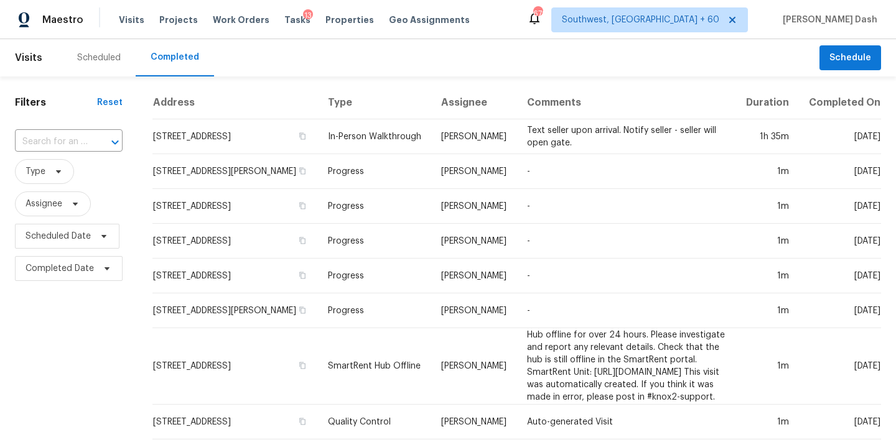
click at [67, 129] on div "​" at bounding box center [69, 142] width 108 height 27
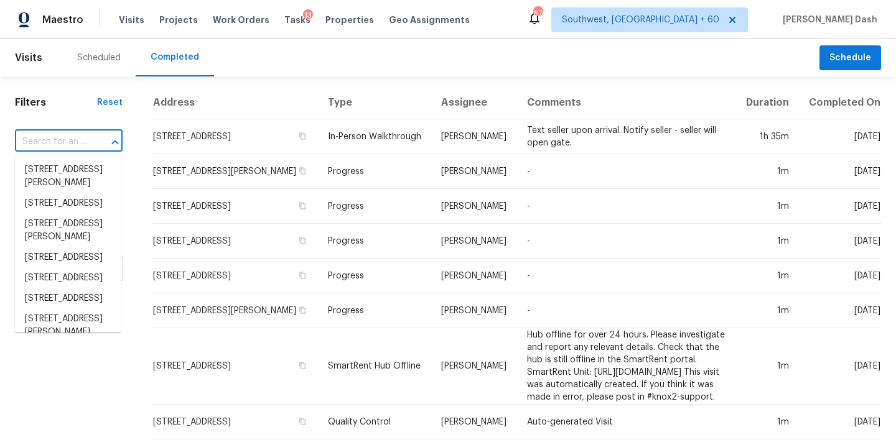
paste input "[STREET_ADDRESS]"
type input "[STREET_ADDRESS]"
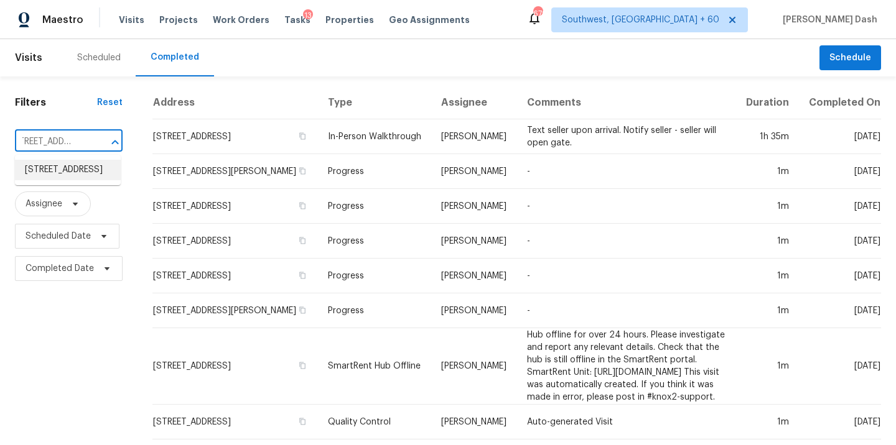
click at [75, 164] on li "[STREET_ADDRESS]" at bounding box center [68, 170] width 106 height 21
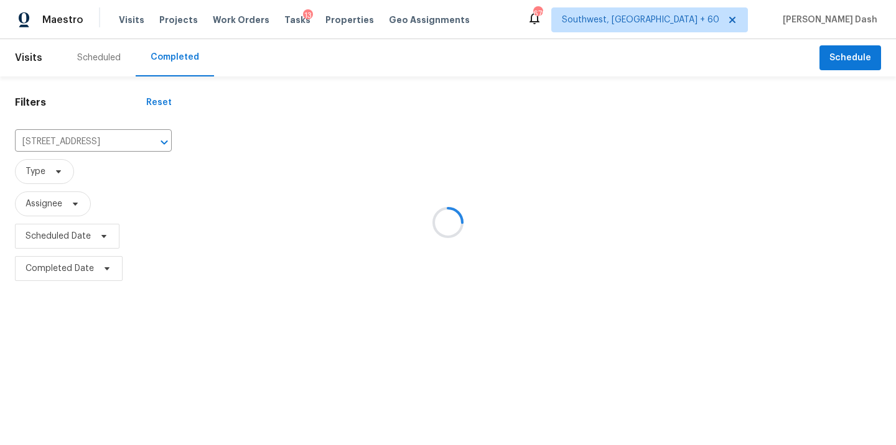
click at [465, 154] on div at bounding box center [448, 222] width 896 height 445
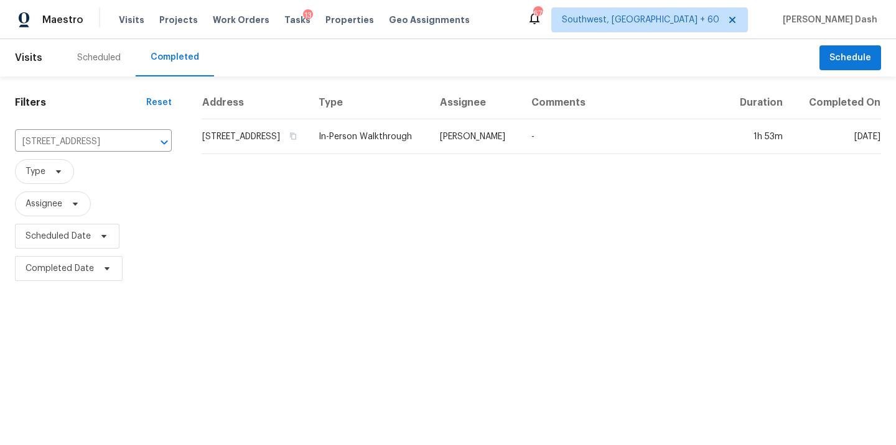
click at [430, 154] on td "In-Person Walkthrough" at bounding box center [369, 136] width 121 height 35
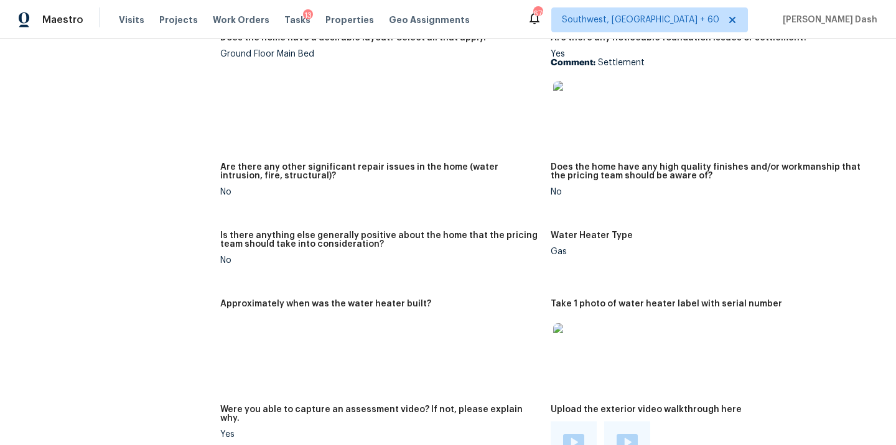
scroll to position [2010, 0]
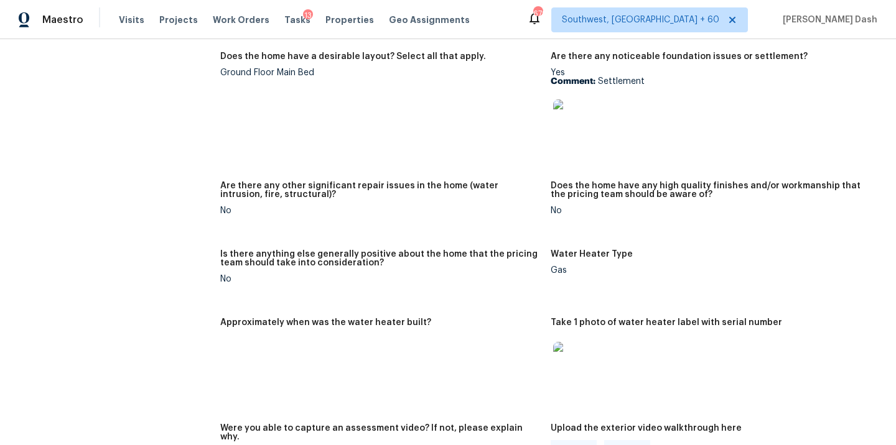
click at [572, 106] on img at bounding box center [573, 120] width 40 height 40
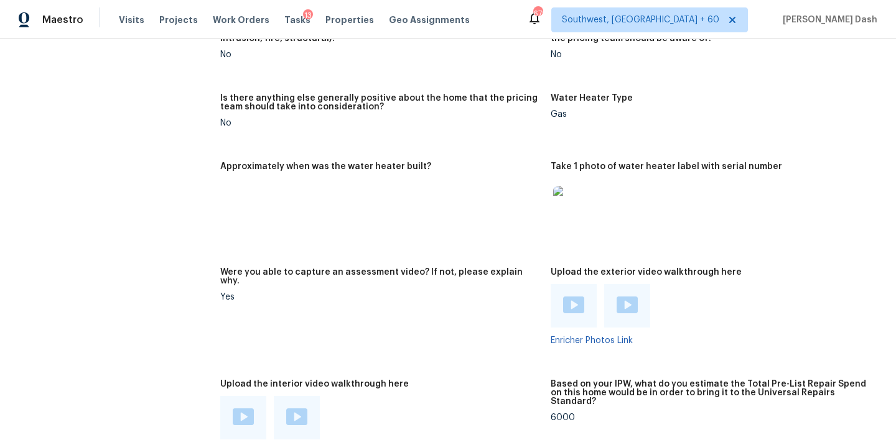
scroll to position [2261, 0]
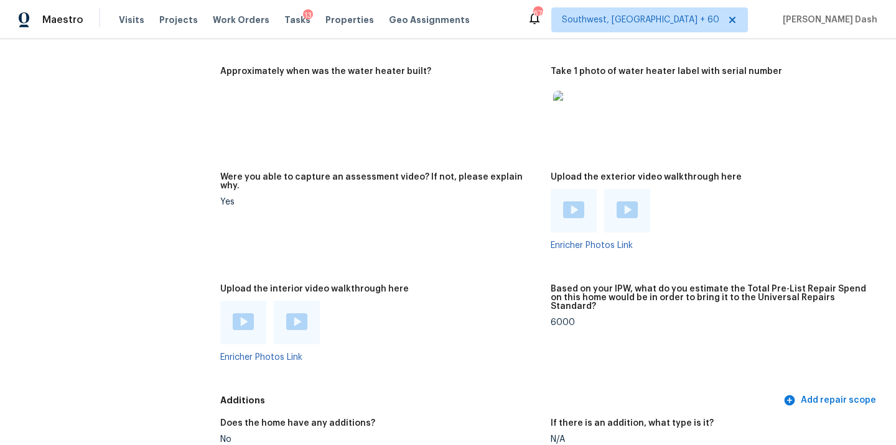
click at [246, 314] on img at bounding box center [243, 322] width 21 height 17
click at [291, 314] on img at bounding box center [296, 322] width 21 height 17
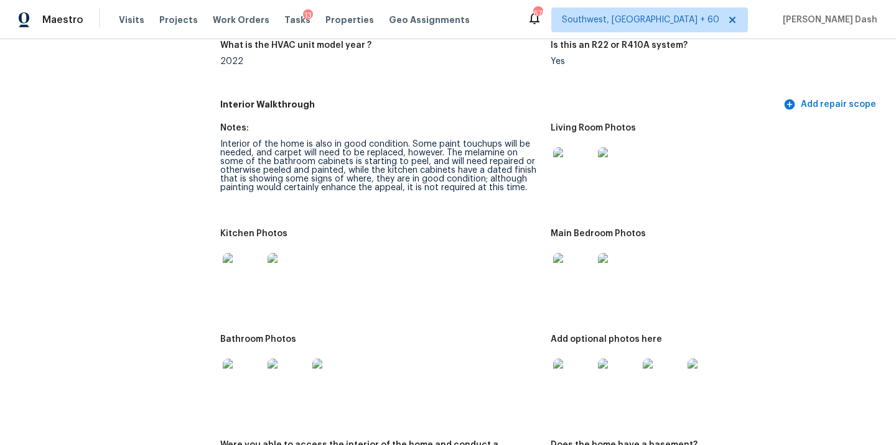
scroll to position [1288, 0]
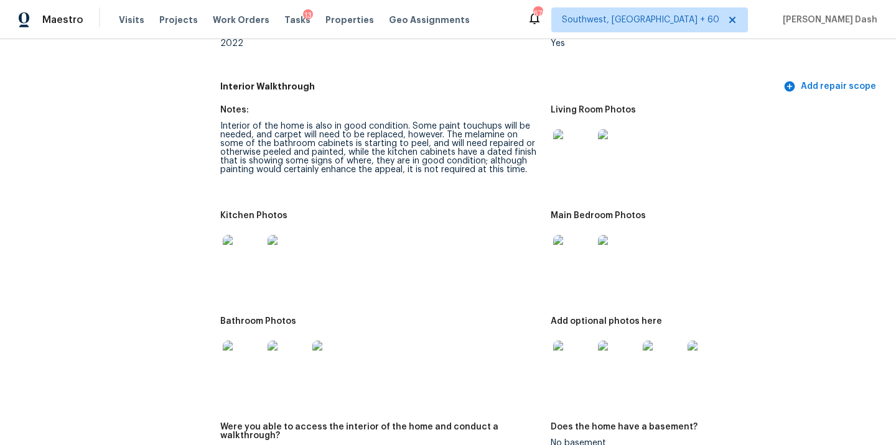
click at [242, 353] on img at bounding box center [243, 361] width 40 height 40
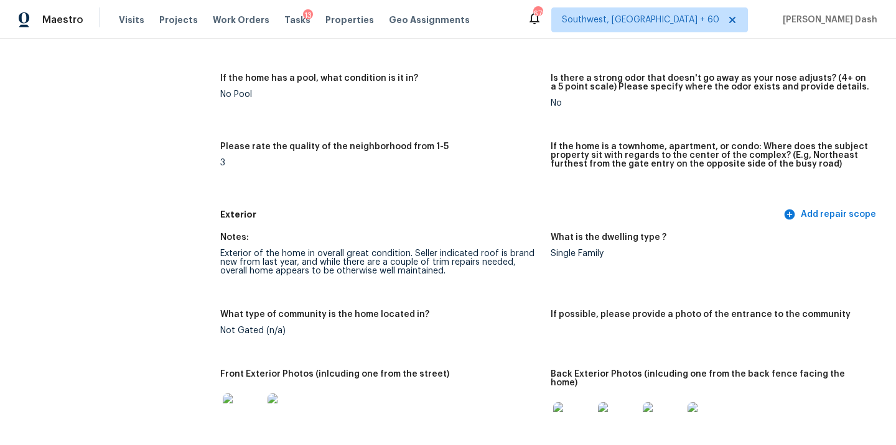
scroll to position [0, 0]
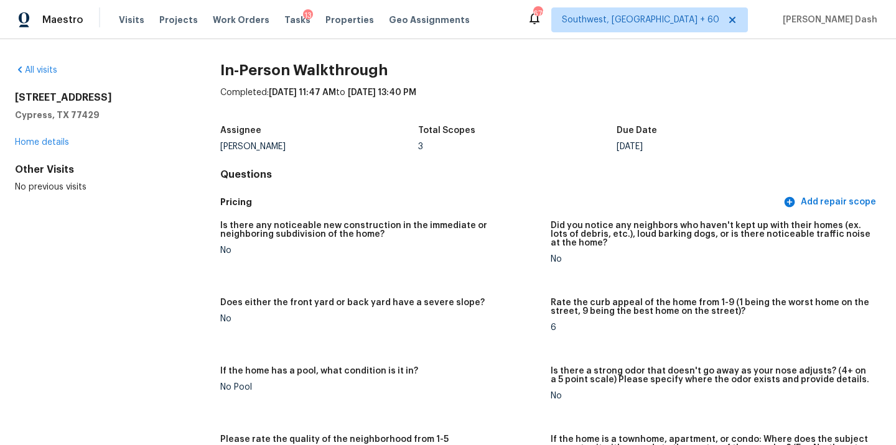
click at [55, 81] on div "All visits 18510 Lodgepole Pine St Cypress, TX 77429 Home details Other Visits …" at bounding box center [97, 128] width 165 height 129
click at [55, 70] on link "All visits" at bounding box center [36, 70] width 42 height 9
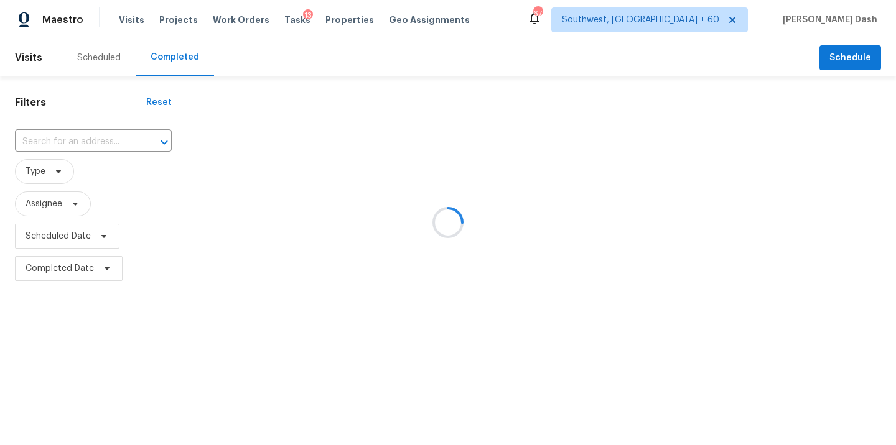
click at [83, 136] on div at bounding box center [448, 222] width 896 height 445
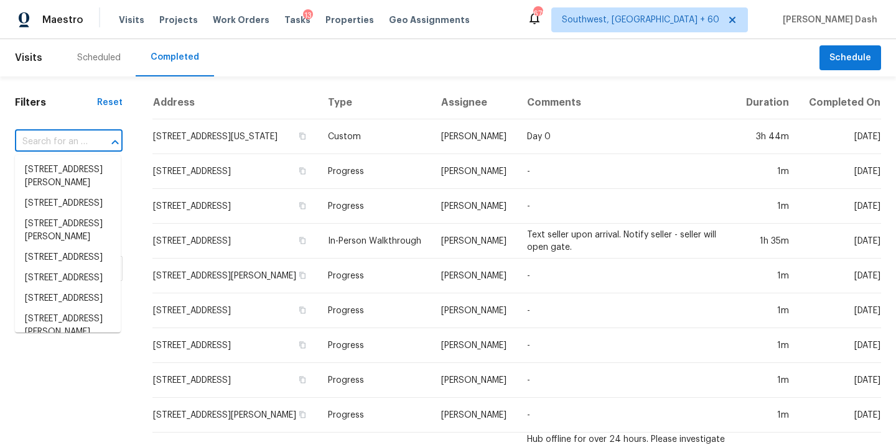
click at [70, 144] on input "text" at bounding box center [51, 142] width 73 height 19
paste input "2354 Hammock Dr, High Point, NC 27265"
type input "2354 Hammock Dr, High Point, NC 27265"
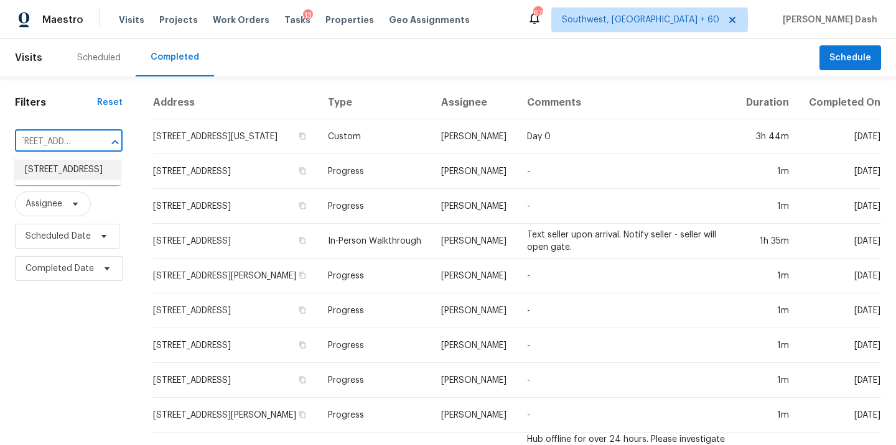
click at [65, 168] on li "2354 Hammock Dr, High Point, NC 27265" at bounding box center [68, 170] width 106 height 21
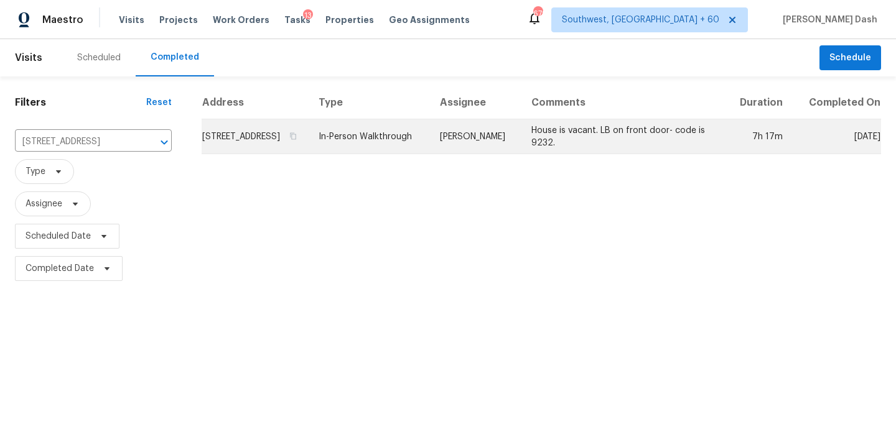
click at [408, 146] on td "In-Person Walkthrough" at bounding box center [369, 136] width 121 height 35
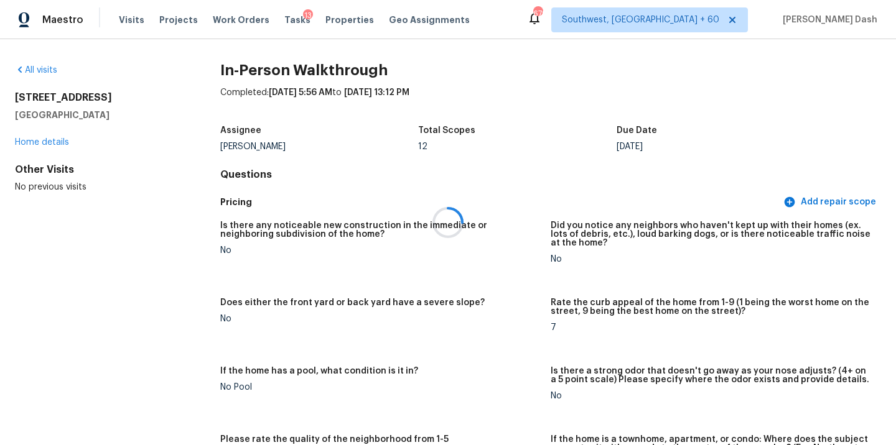
click at [42, 72] on div at bounding box center [448, 222] width 896 height 445
click at [42, 70] on div at bounding box center [448, 222] width 896 height 445
click at [42, 70] on link "All visits" at bounding box center [36, 70] width 42 height 9
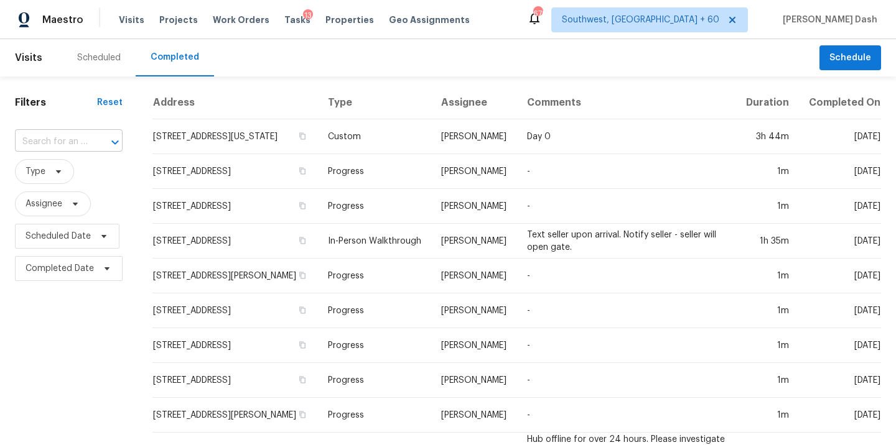
click at [57, 134] on input "text" at bounding box center [51, 142] width 73 height 19
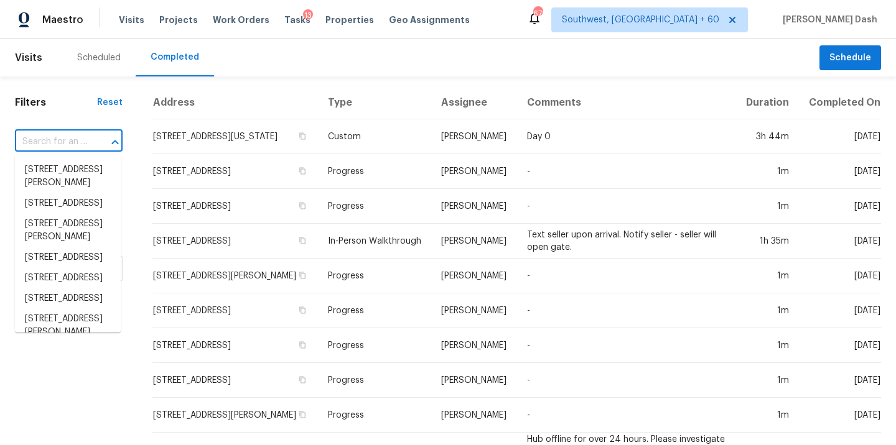
paste input "[STREET_ADDRESS]"
type input "[STREET_ADDRESS]"
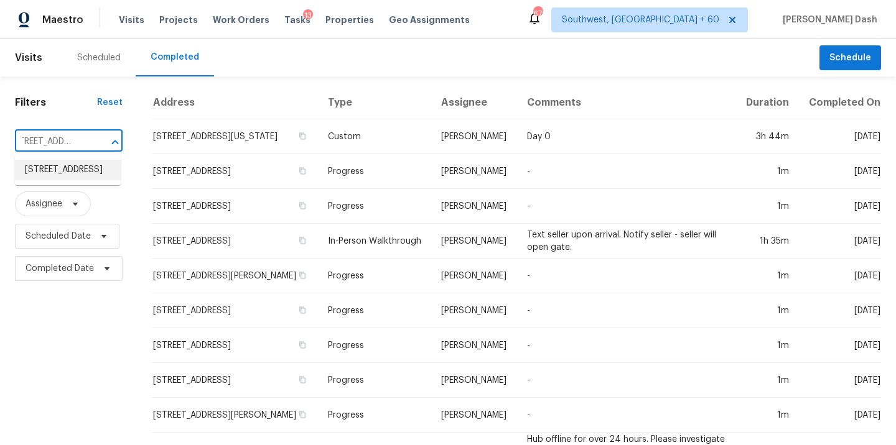
click at [68, 179] on li "[STREET_ADDRESS]" at bounding box center [68, 170] width 106 height 21
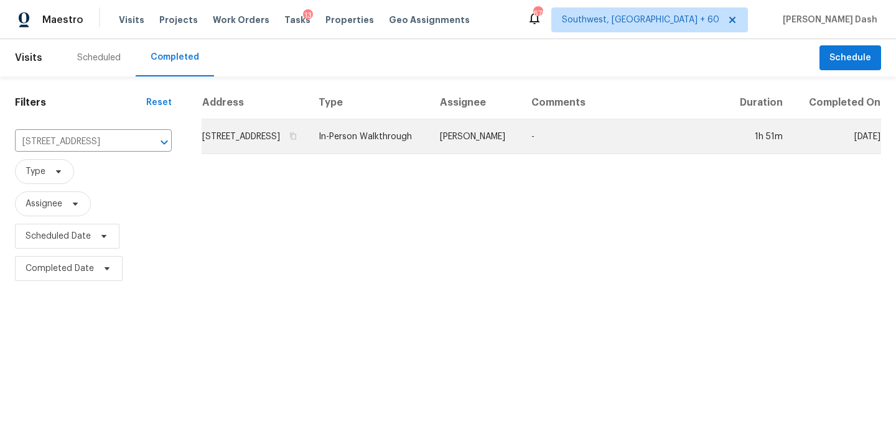
click at [430, 149] on td "In-Person Walkthrough" at bounding box center [369, 136] width 121 height 35
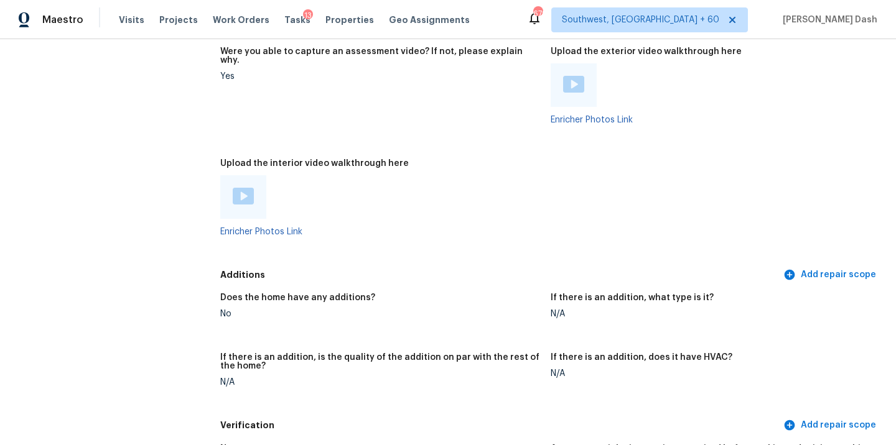
scroll to position [2313, 0]
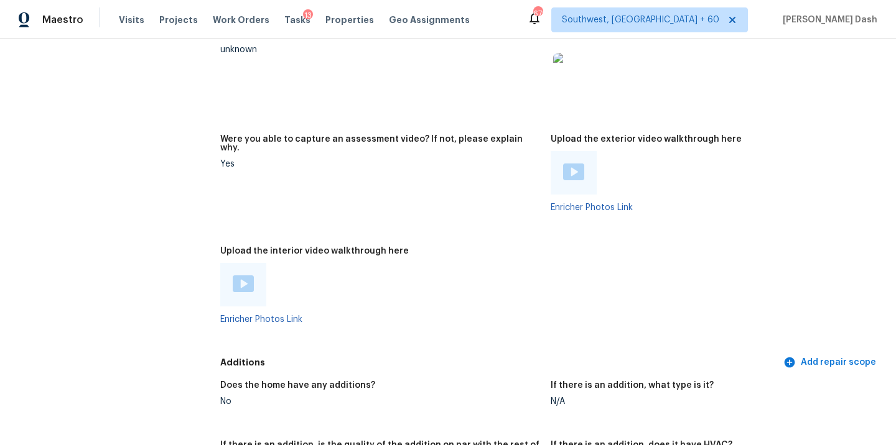
click at [240, 276] on img at bounding box center [243, 284] width 21 height 17
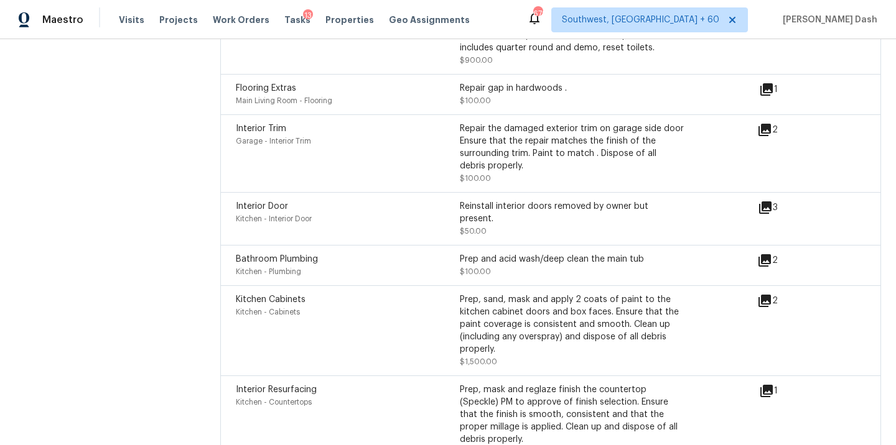
scroll to position [3213, 0]
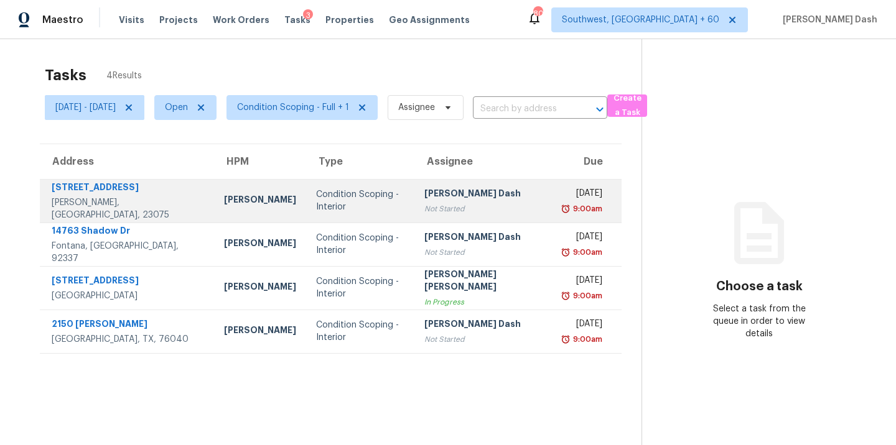
click at [385, 198] on div "Condition Scoping - Interior" at bounding box center [360, 201] width 88 height 25
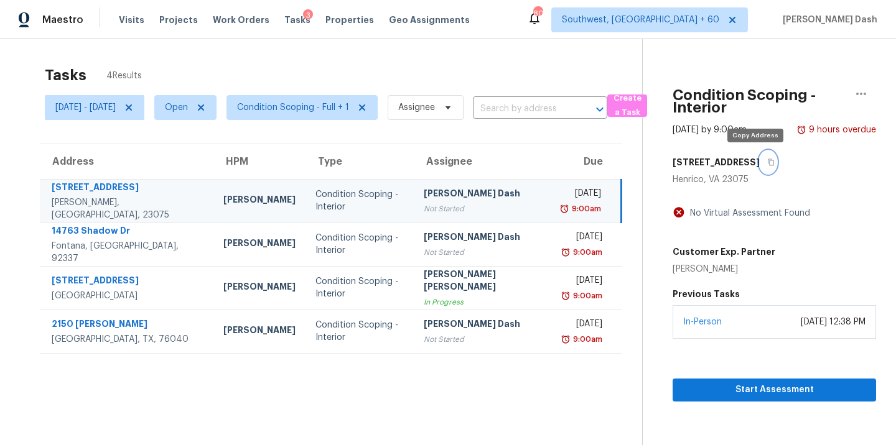
click at [760, 157] on button "button" at bounding box center [768, 162] width 17 height 22
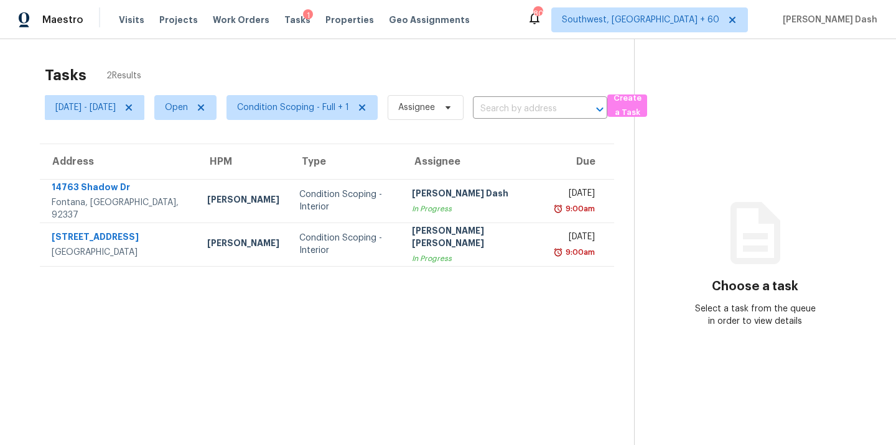
click at [62, 0] on div "Maestro Visits Projects Work Orders Tasks 1 Properties Geo Assignments 802 Sout…" at bounding box center [448, 19] width 896 height 39
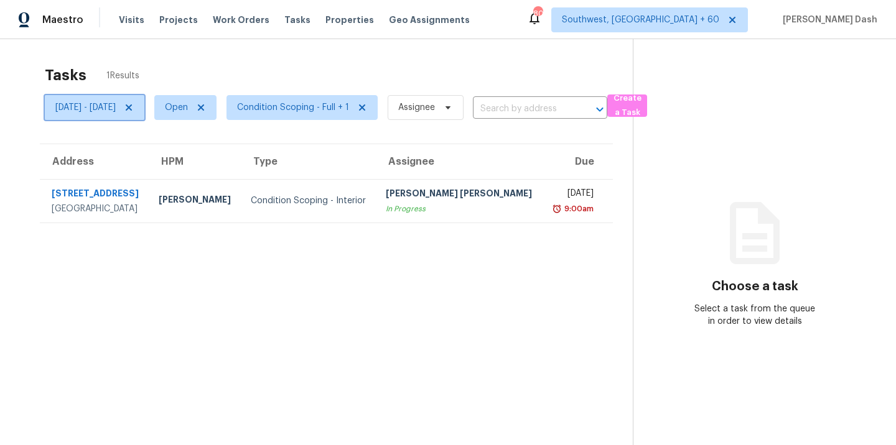
click at [134, 107] on icon at bounding box center [129, 108] width 10 height 10
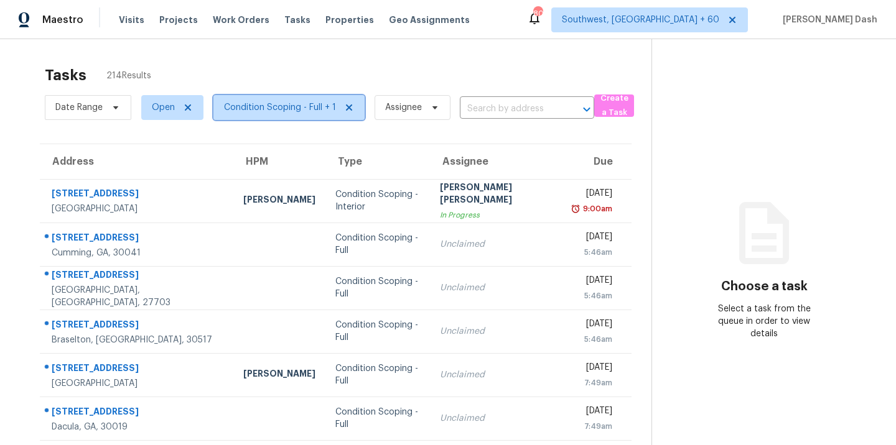
click at [297, 113] on span "Condition Scoping - Full + 1" at bounding box center [280, 107] width 112 height 12
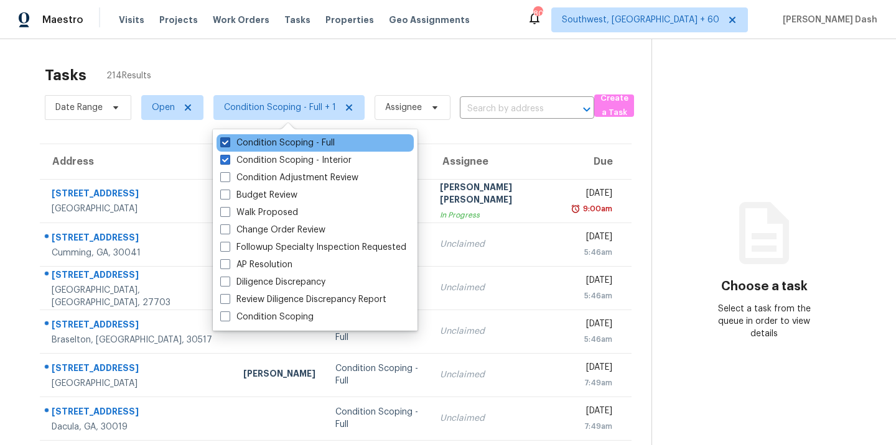
click at [302, 139] on label "Condition Scoping - Full" at bounding box center [277, 143] width 114 height 12
click at [228, 139] on input "Condition Scoping - Full" at bounding box center [224, 141] width 8 height 8
checkbox input "false"
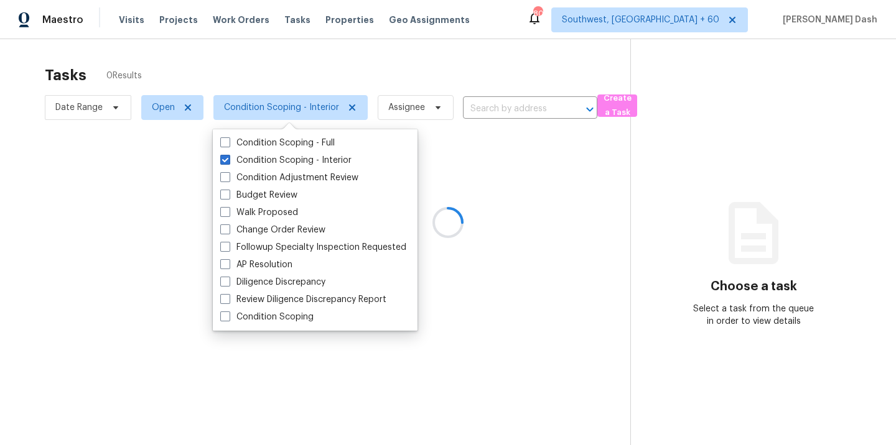
click at [316, 75] on div at bounding box center [448, 222] width 896 height 445
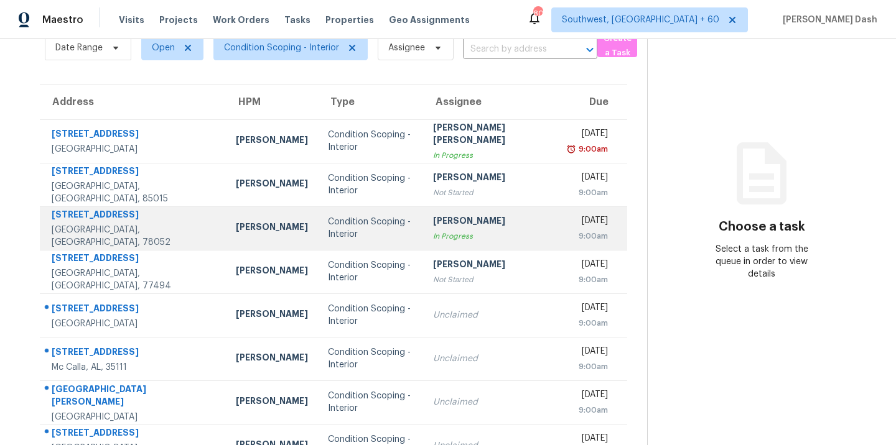
scroll to position [60, 0]
click at [343, 283] on td "Condition Scoping - Interior" at bounding box center [370, 271] width 105 height 44
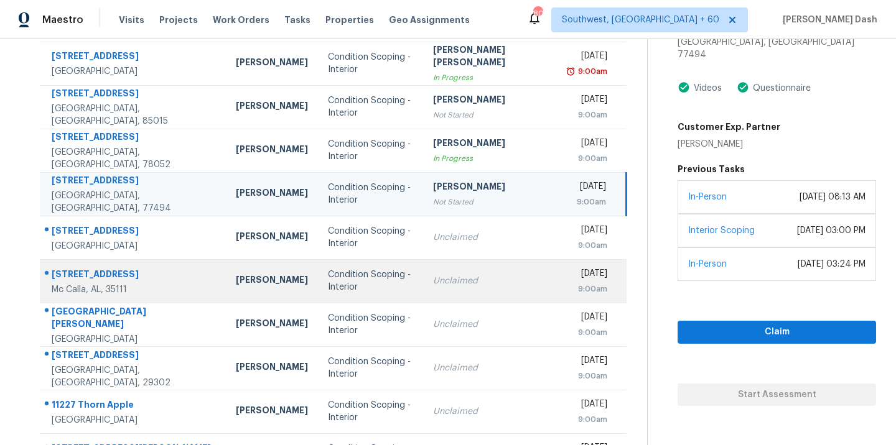
scroll to position [136, 0]
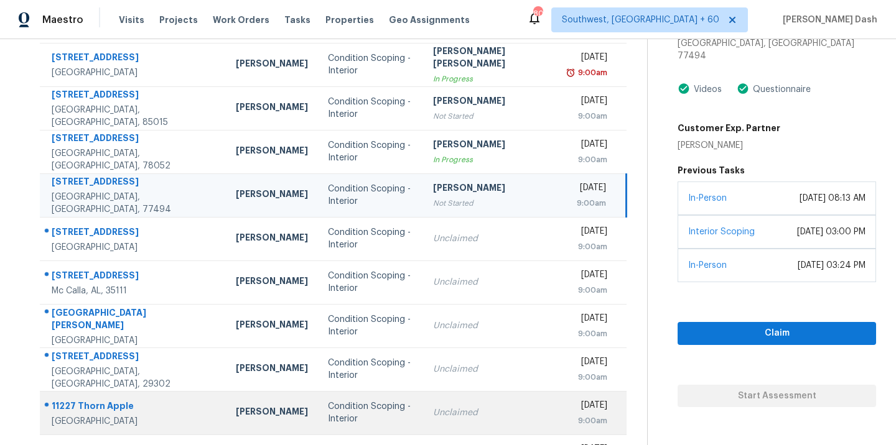
click at [327, 398] on td "Condition Scoping - Interior" at bounding box center [370, 413] width 105 height 44
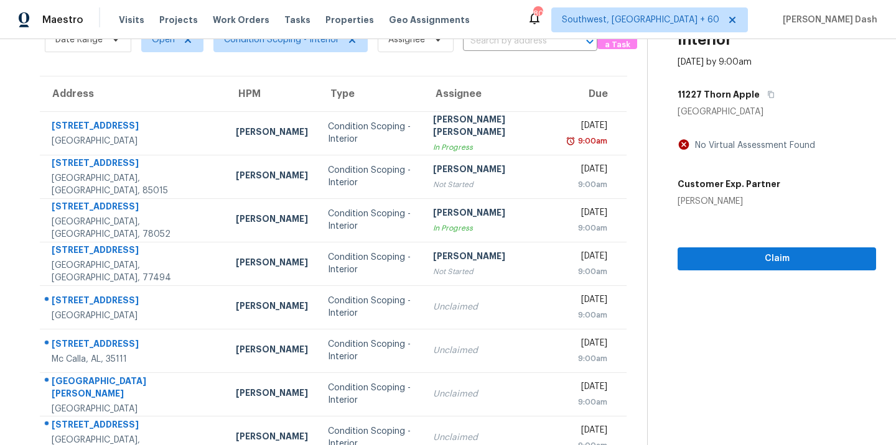
scroll to position [0, 0]
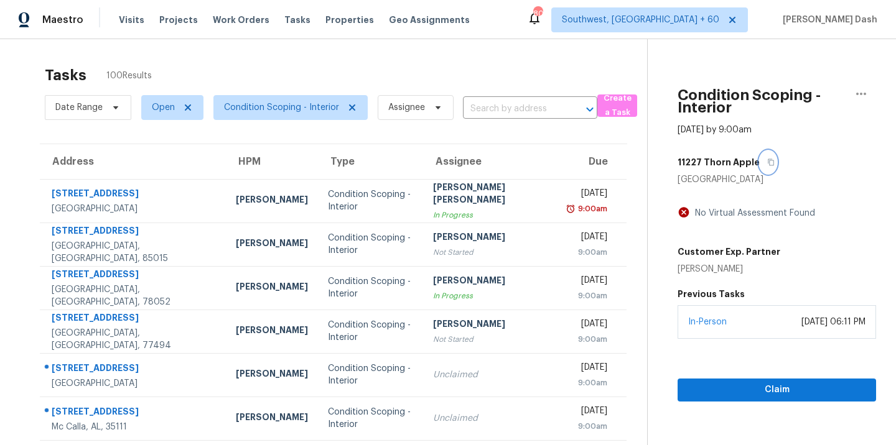
click at [767, 164] on icon "button" at bounding box center [770, 162] width 7 height 7
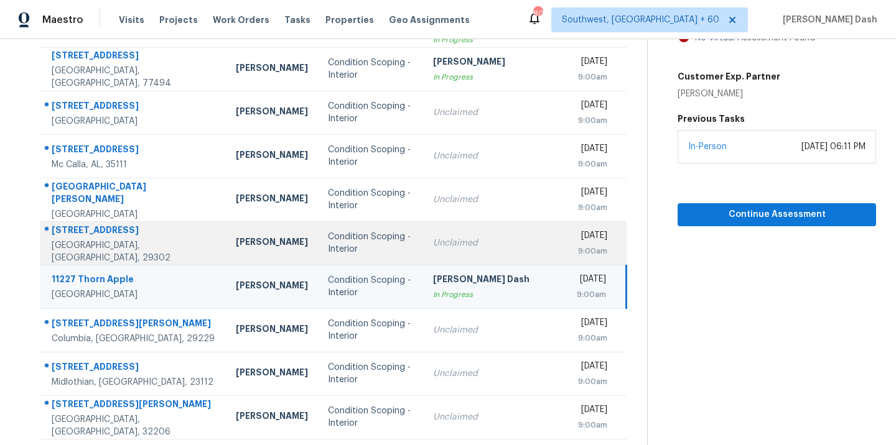
scroll to position [166, 0]
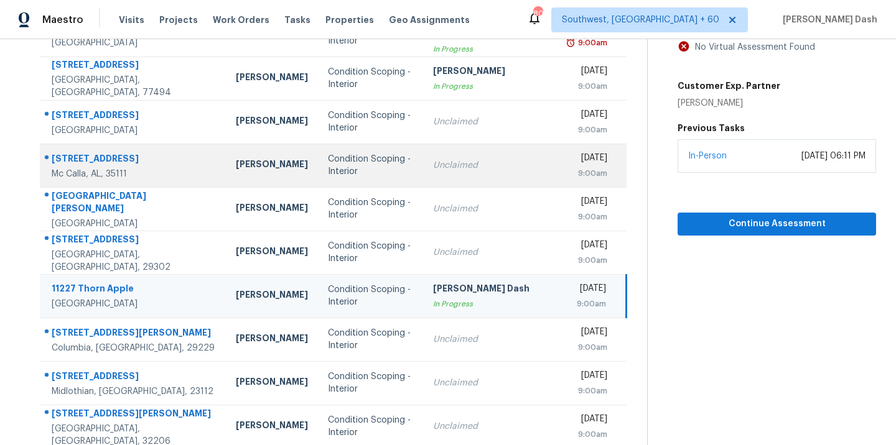
click at [329, 166] on div "Condition Scoping - Interior" at bounding box center [370, 165] width 85 height 25
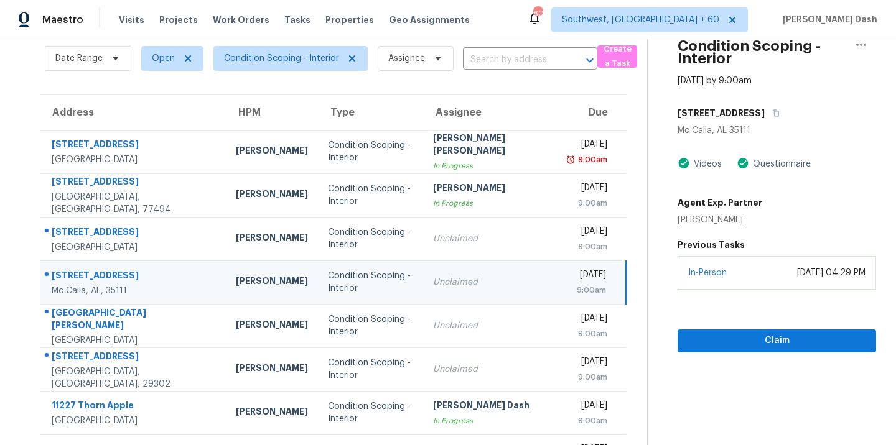
scroll to position [25, 0]
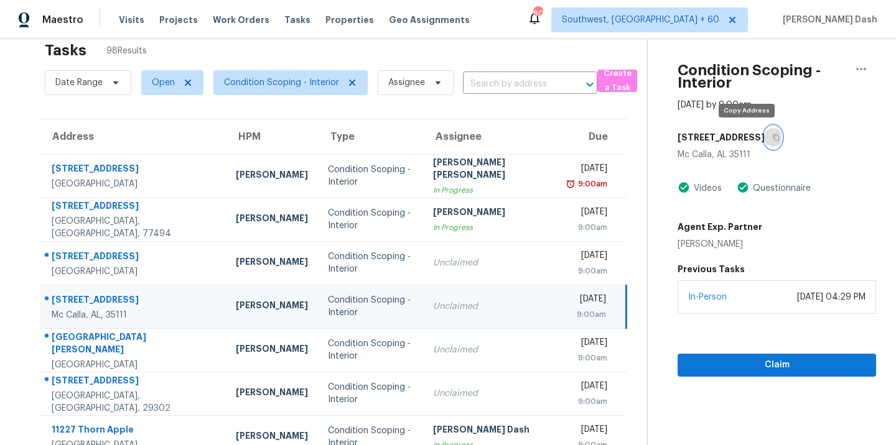
click at [765, 130] on button "button" at bounding box center [773, 137] width 17 height 22
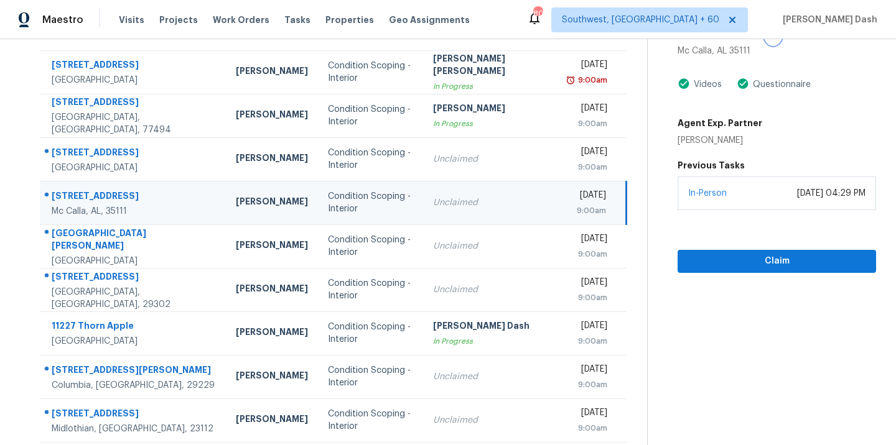
scroll to position [153, 0]
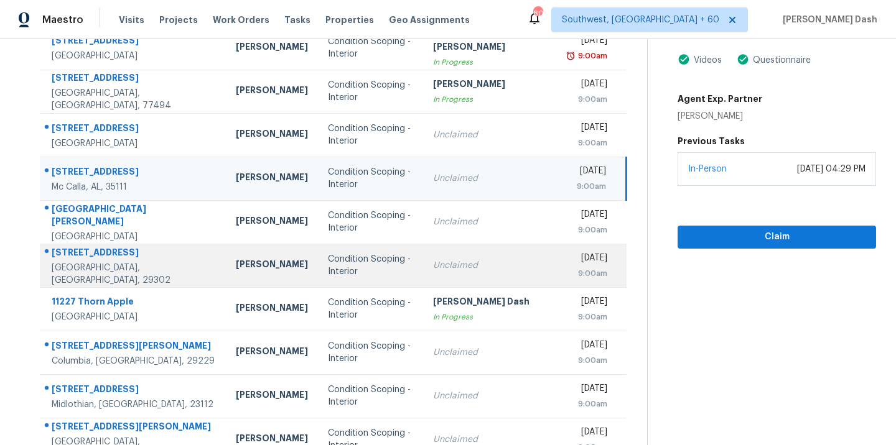
click at [348, 273] on div "Condition Scoping - Interior" at bounding box center [370, 265] width 85 height 25
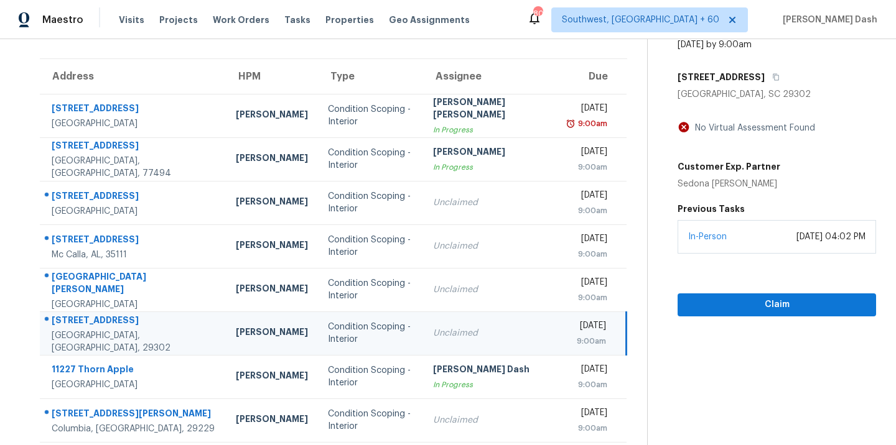
scroll to position [11, 0]
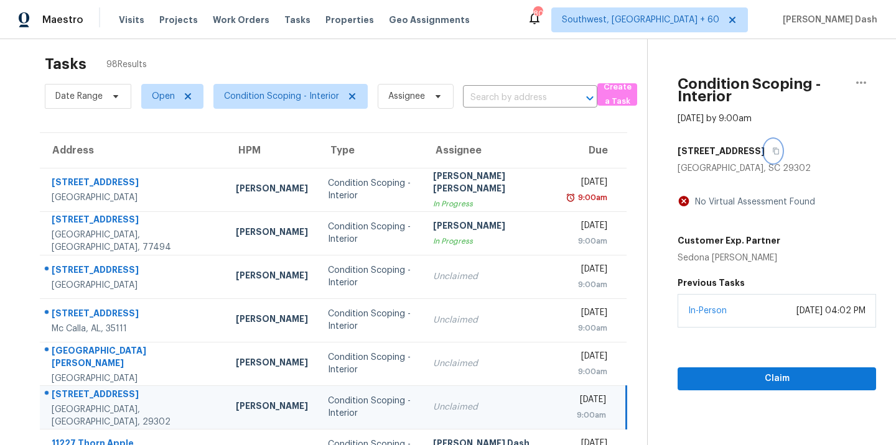
click at [766, 146] on button "button" at bounding box center [773, 151] width 17 height 22
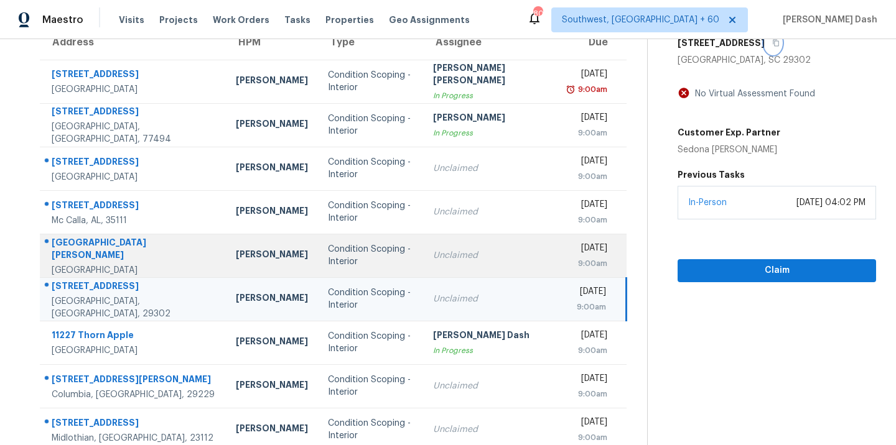
scroll to position [202, 0]
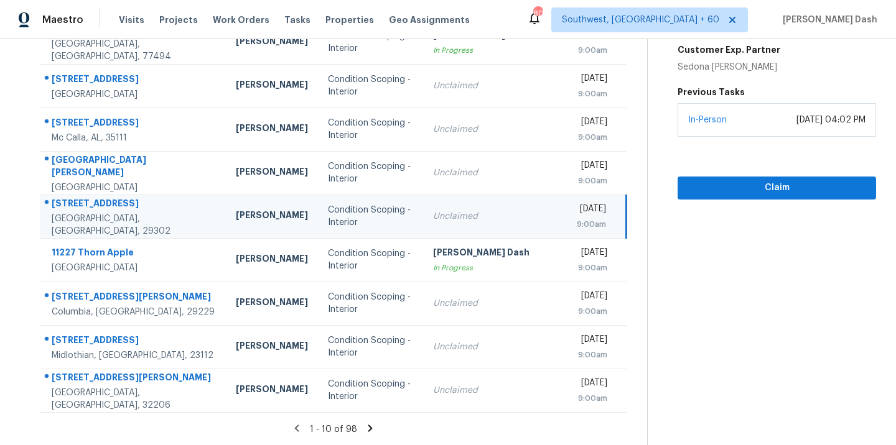
click at [356, 418] on section "Tasks 98 Results Date Range Open Condition Scoping - Interior Assignee ​ Create…" at bounding box center [333, 151] width 627 height 589
click at [368, 428] on icon at bounding box center [370, 428] width 4 height 7
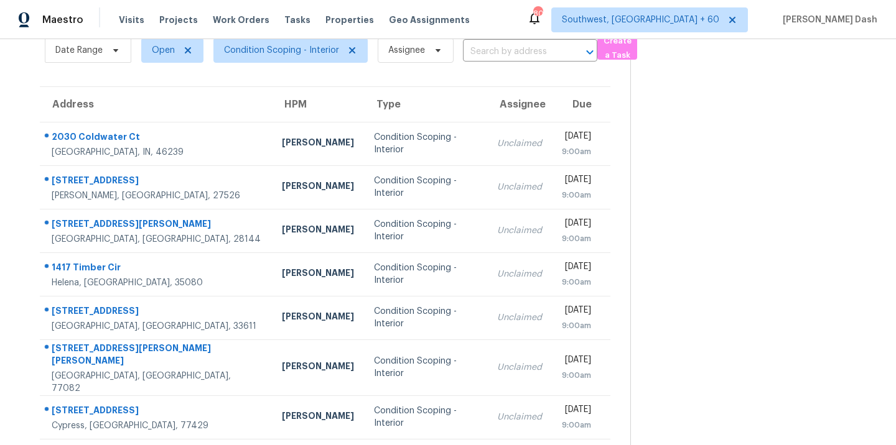
scroll to position [3, 0]
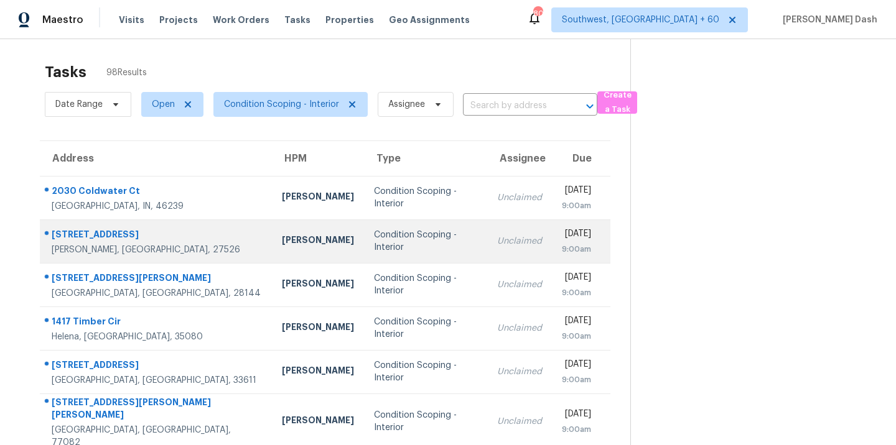
click at [285, 238] on td "Wayne Putnam" at bounding box center [318, 242] width 92 height 44
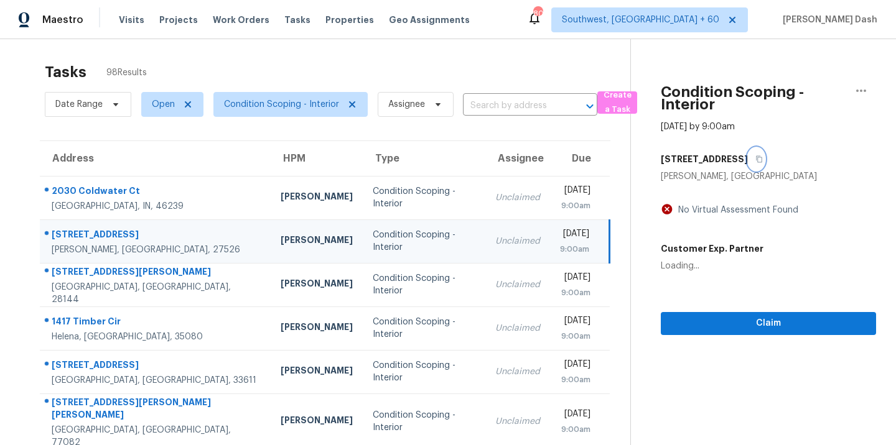
click at [757, 160] on icon "button" at bounding box center [758, 159] width 7 height 7
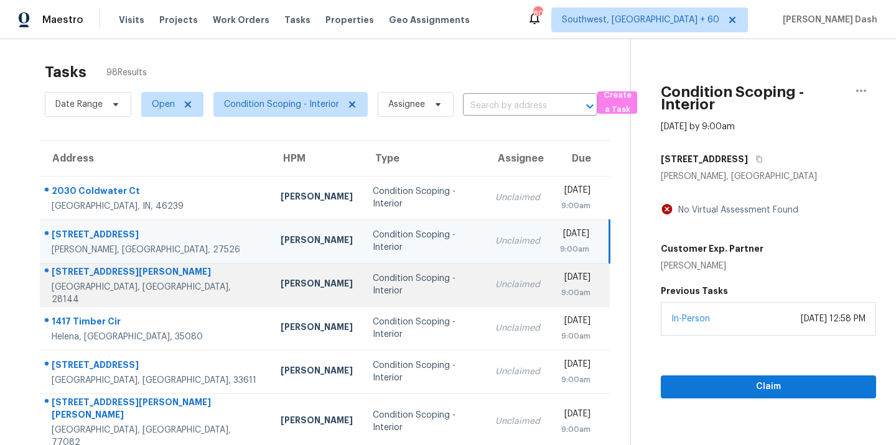
click at [281, 291] on div "Chip Hunter" at bounding box center [317, 285] width 72 height 16
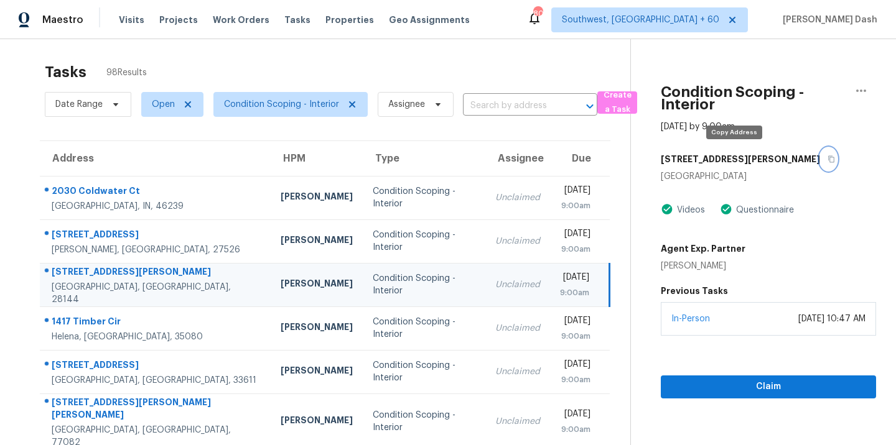
click at [820, 164] on button "button" at bounding box center [828, 159] width 17 height 22
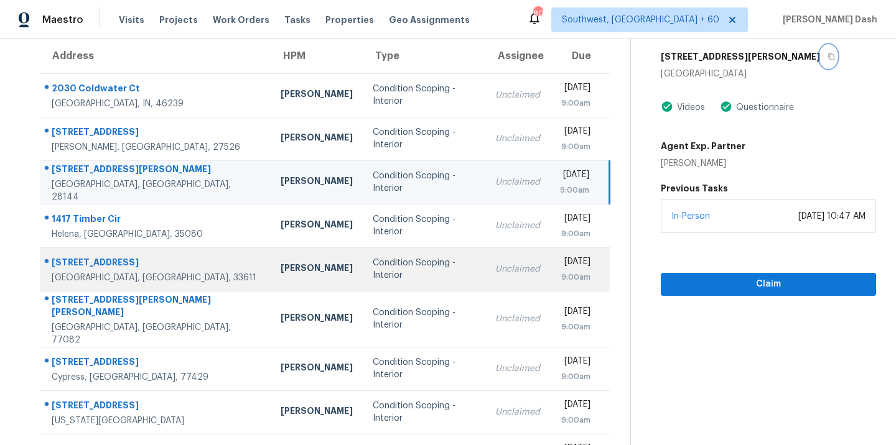
scroll to position [160, 0]
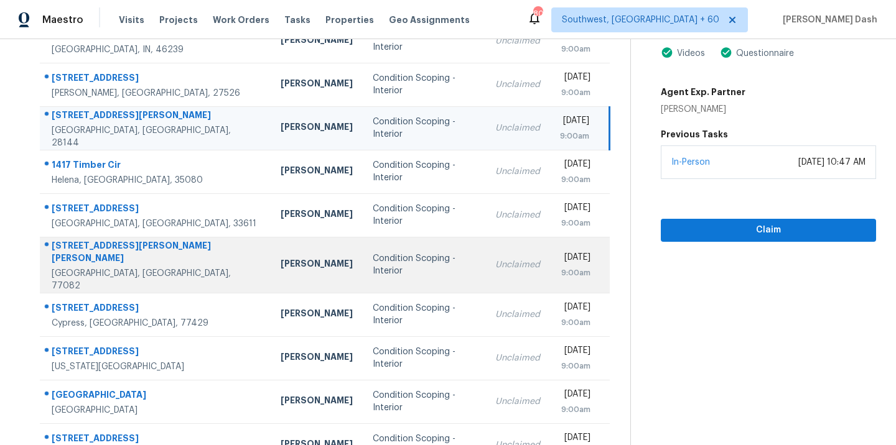
click at [421, 278] on td "Condition Scoping - Interior" at bounding box center [424, 265] width 123 height 56
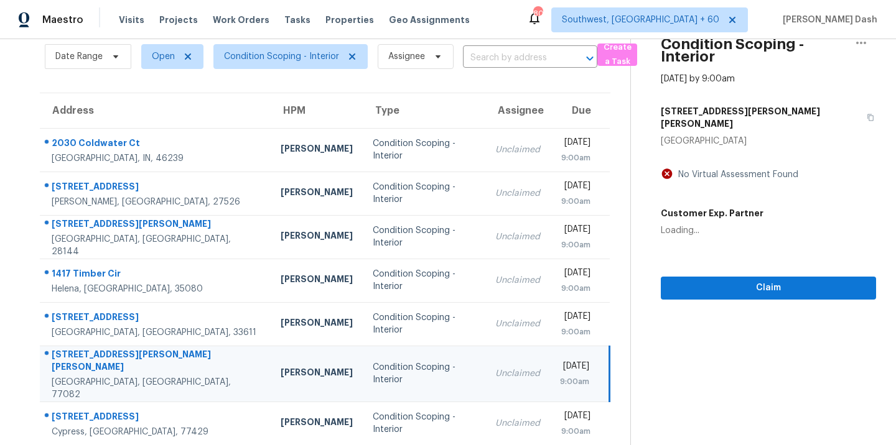
scroll to position [24, 0]
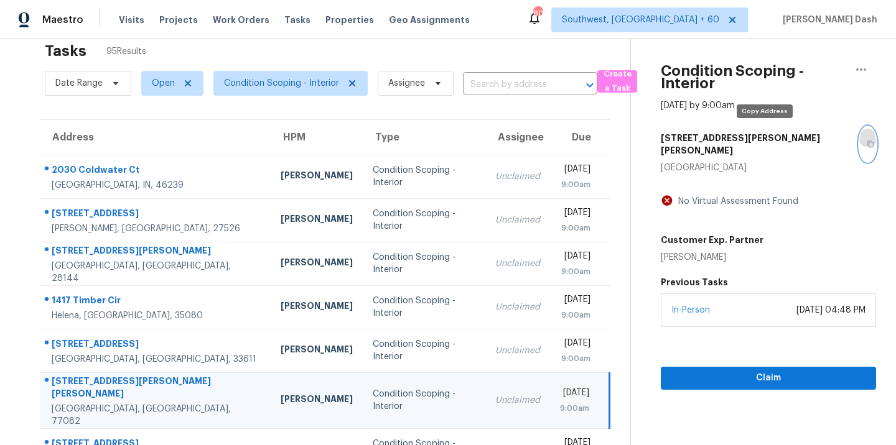
click at [867, 141] on icon "button" at bounding box center [870, 144] width 7 height 7
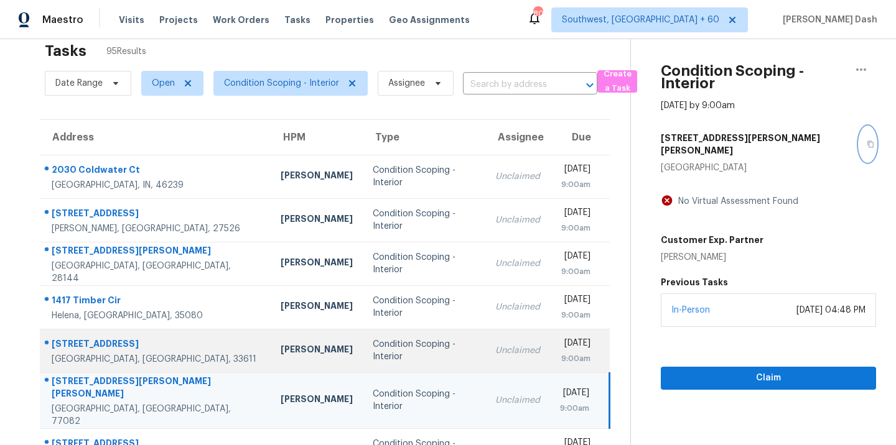
scroll to position [93, 0]
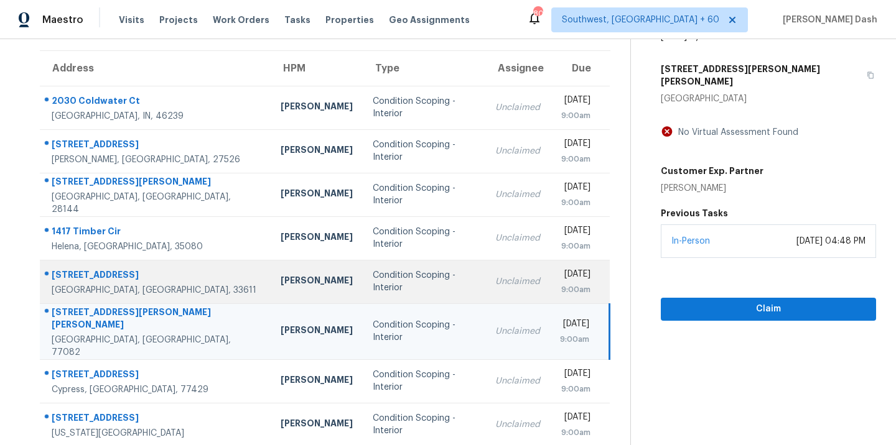
click at [281, 374] on div "Joseph Wolfe" at bounding box center [317, 382] width 72 height 16
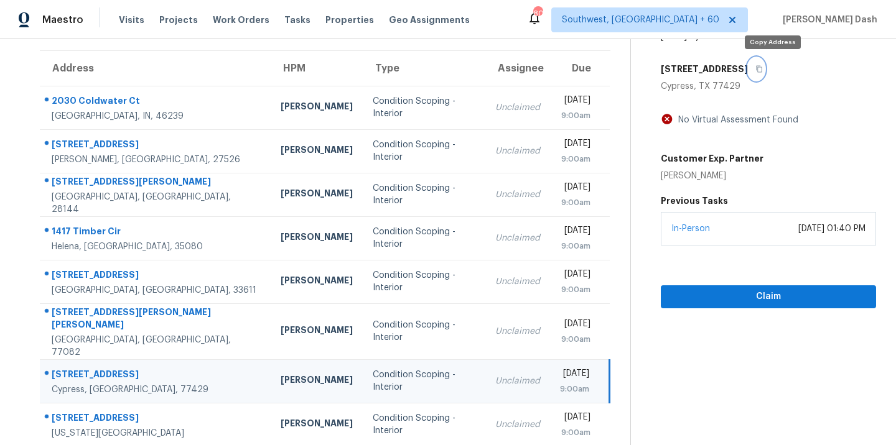
click at [765, 72] on button "button" at bounding box center [756, 69] width 17 height 22
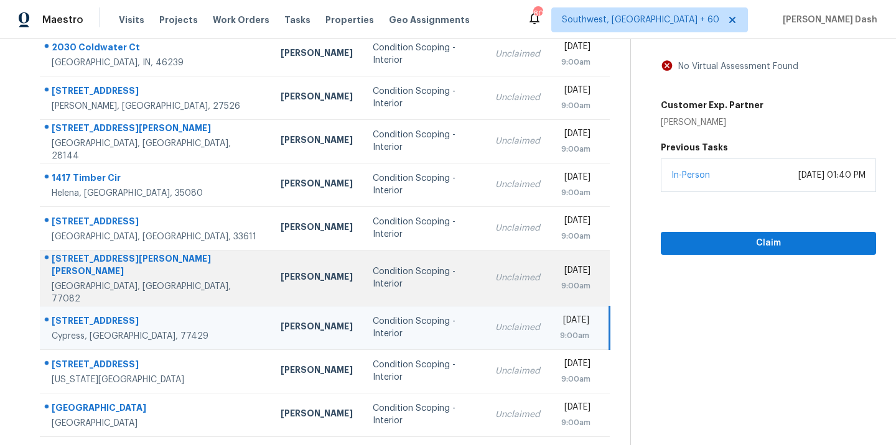
scroll to position [202, 0]
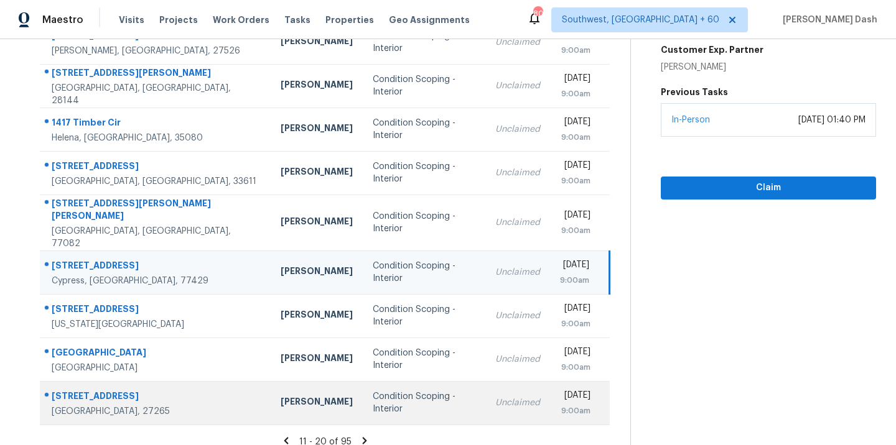
click at [373, 391] on div "Condition Scoping - Interior" at bounding box center [424, 403] width 103 height 25
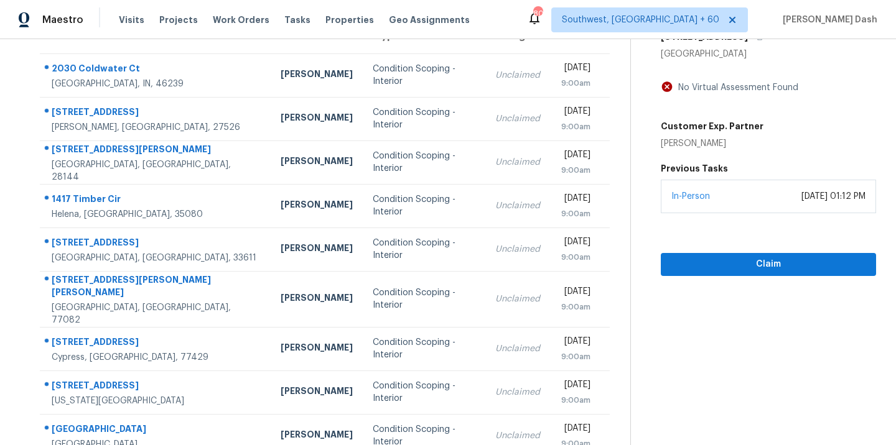
scroll to position [83, 0]
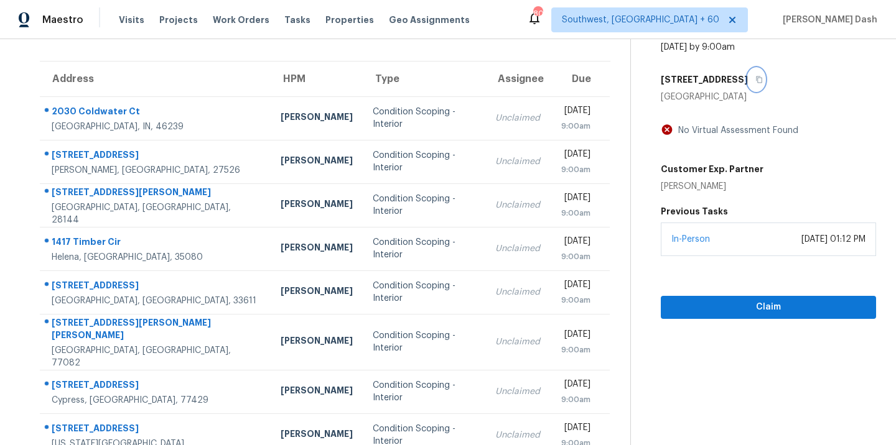
click at [752, 85] on button "button" at bounding box center [756, 79] width 17 height 22
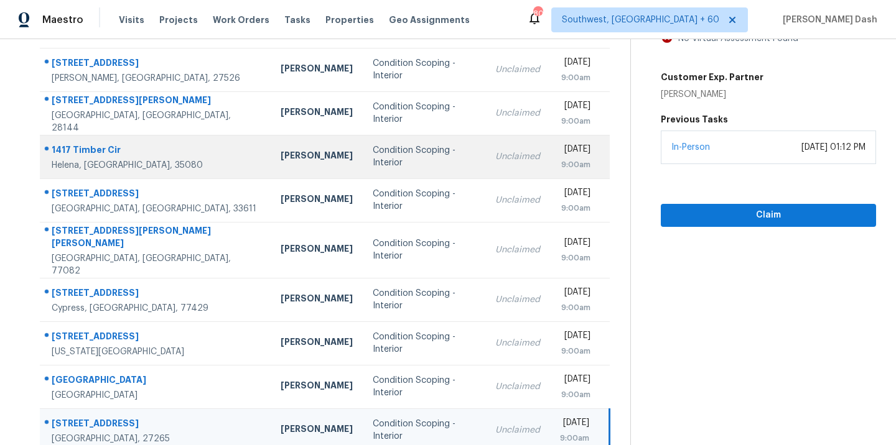
scroll to position [202, 0]
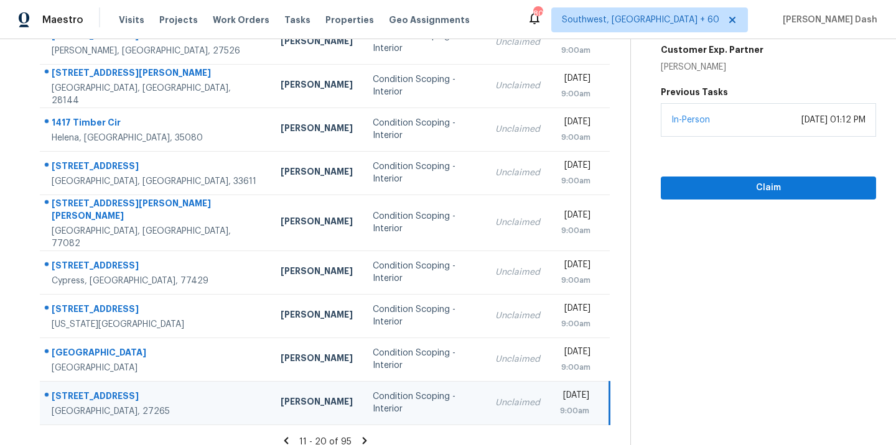
click at [363, 436] on div "11 - 20 of 95" at bounding box center [325, 442] width 610 height 13
click at [363, 436] on icon at bounding box center [364, 441] width 11 height 11
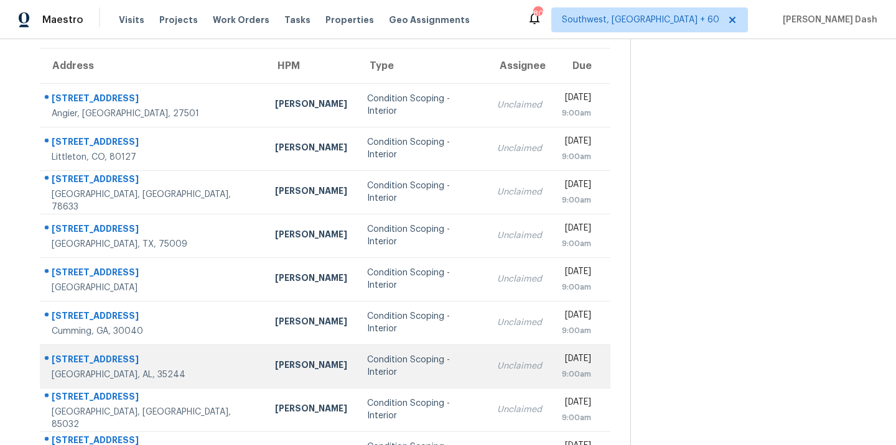
scroll to position [81, 0]
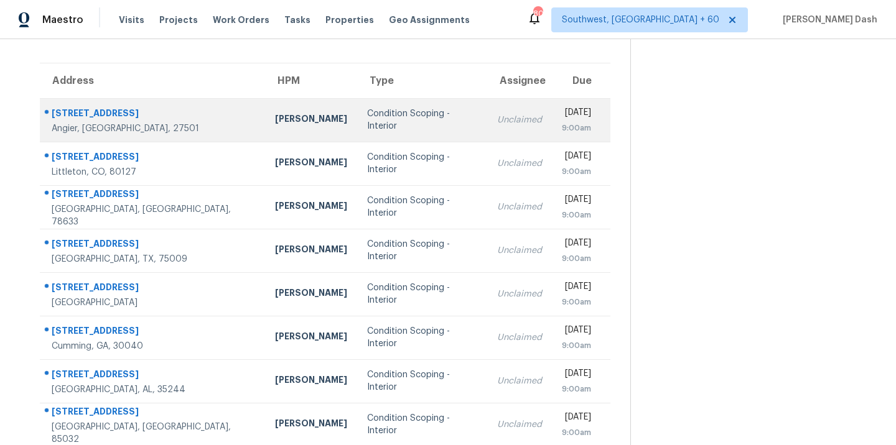
click at [357, 126] on td "Condition Scoping - Interior" at bounding box center [422, 120] width 130 height 44
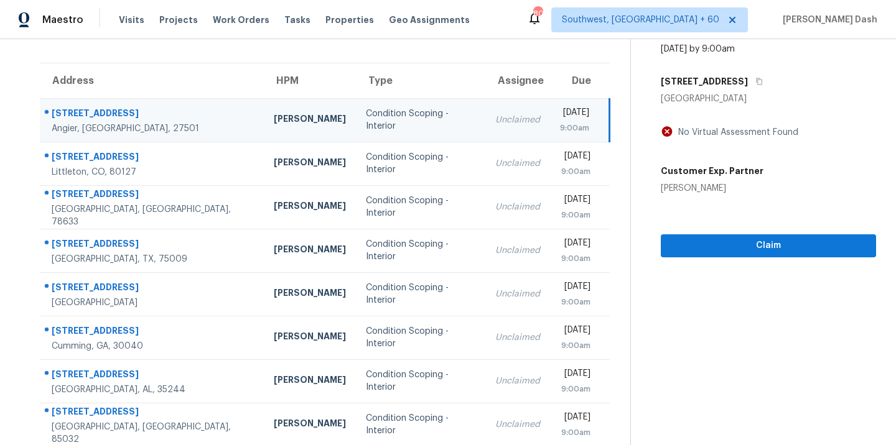
scroll to position [0, 0]
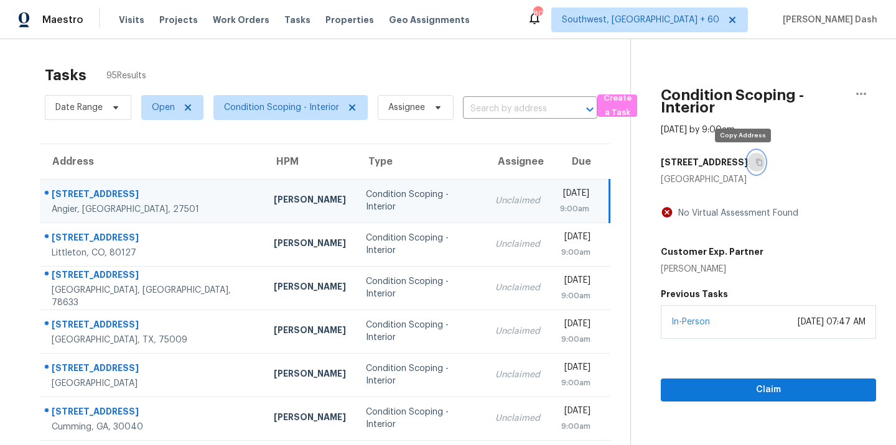
click at [748, 167] on button "button" at bounding box center [756, 162] width 17 height 22
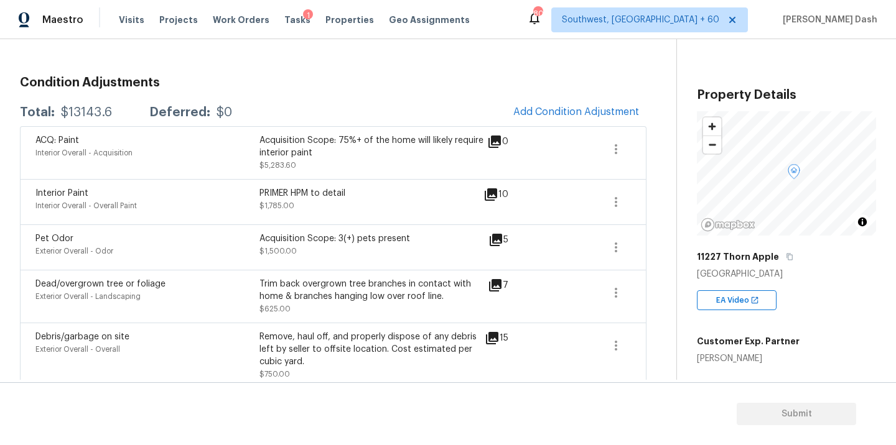
scroll to position [156, 0]
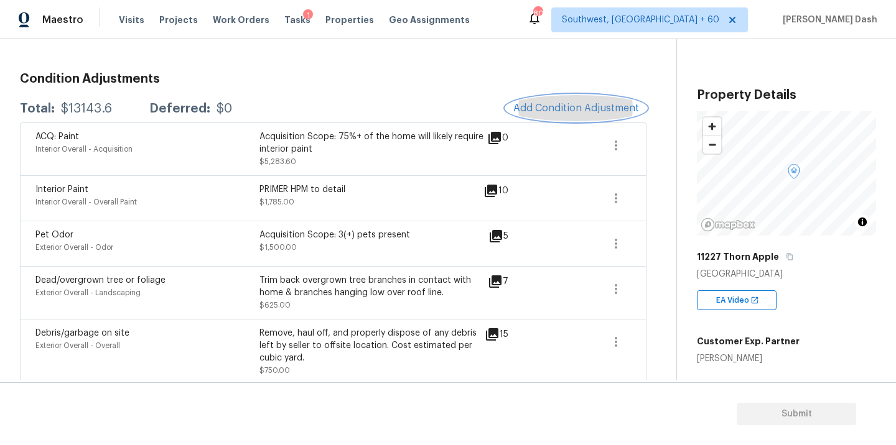
click at [567, 111] on span "Add Condition Adjustment" at bounding box center [576, 108] width 126 height 11
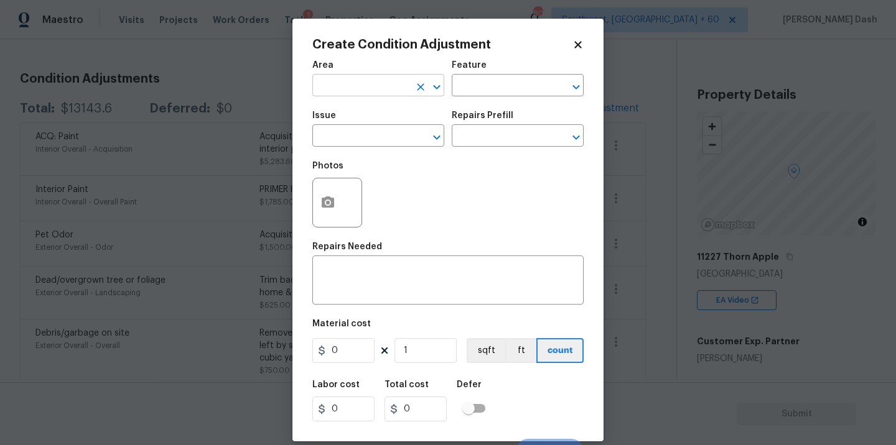
click at [388, 86] on input "text" at bounding box center [360, 86] width 97 height 19
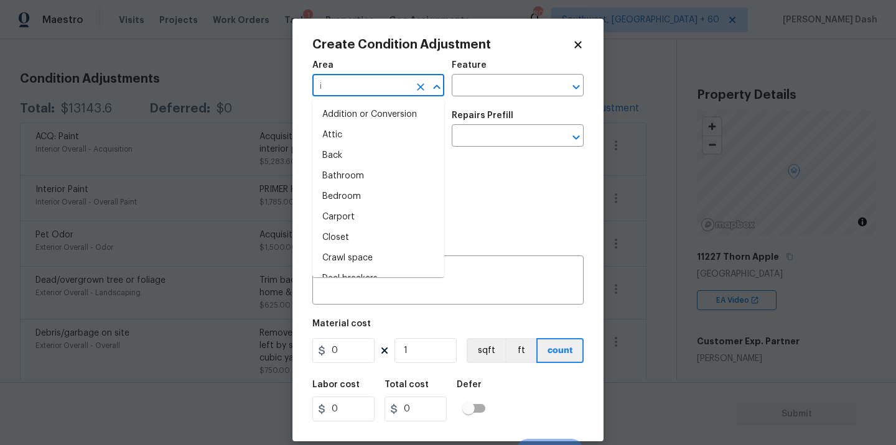
type input "in"
click at [364, 202] on li "Interior Overall" at bounding box center [378, 197] width 132 height 21
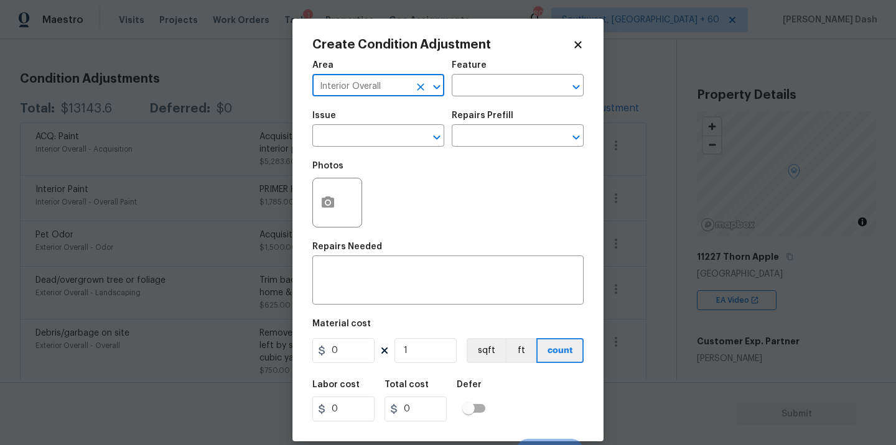
type input "Interior Overall"
click at [465, 103] on div "Area Interior Overall ​ Feature ​" at bounding box center [447, 79] width 271 height 50
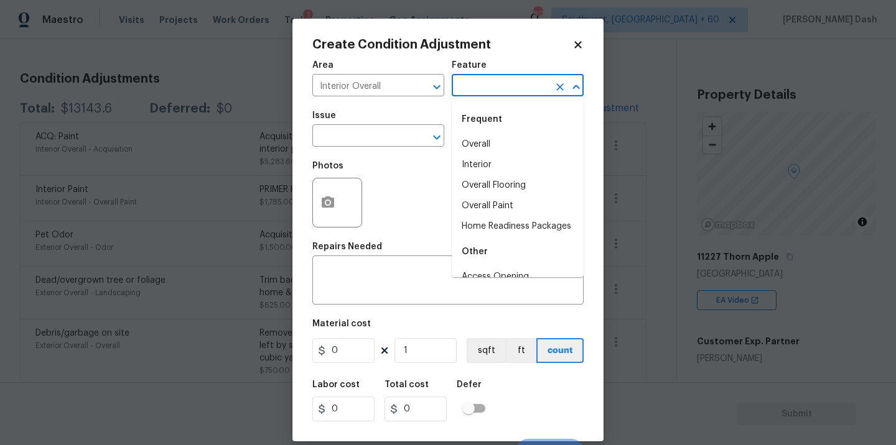
click at [472, 80] on input "text" at bounding box center [500, 86] width 97 height 19
click at [482, 148] on li "Overall Flooring" at bounding box center [518, 144] width 132 height 21
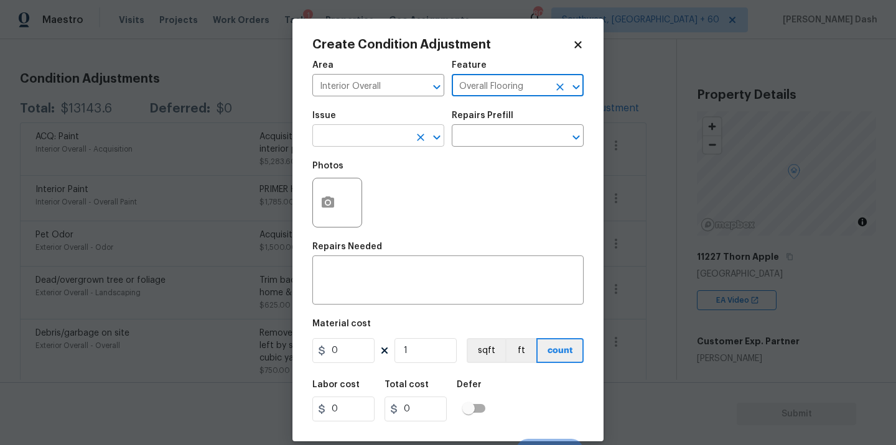
type input "Overall Flooring"
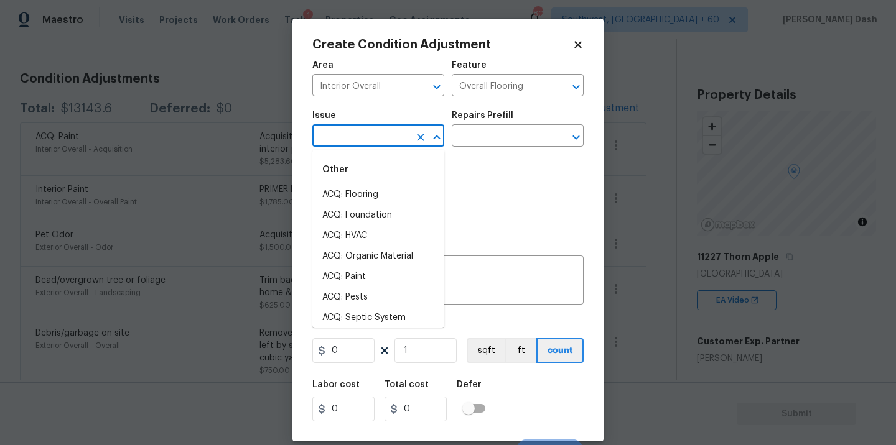
click at [406, 143] on input "text" at bounding box center [360, 137] width 97 height 19
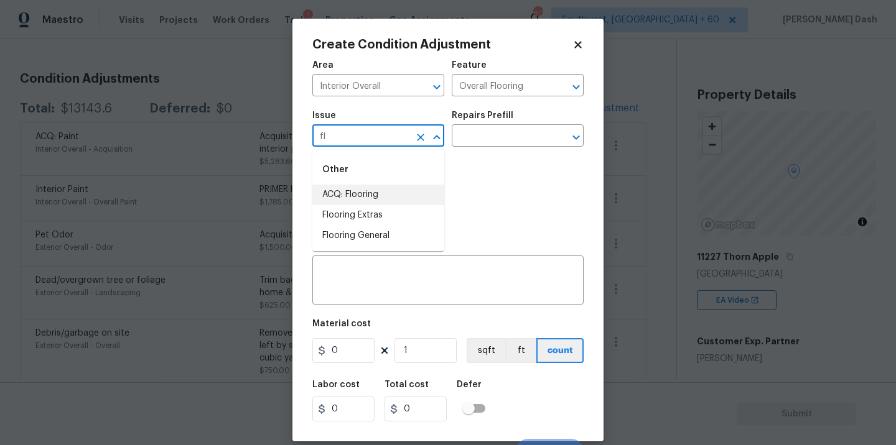
click at [380, 193] on li "ACQ: Flooring" at bounding box center [378, 195] width 132 height 21
type input "ACQ: Flooring"
click at [483, 141] on input "text" at bounding box center [500, 137] width 97 height 19
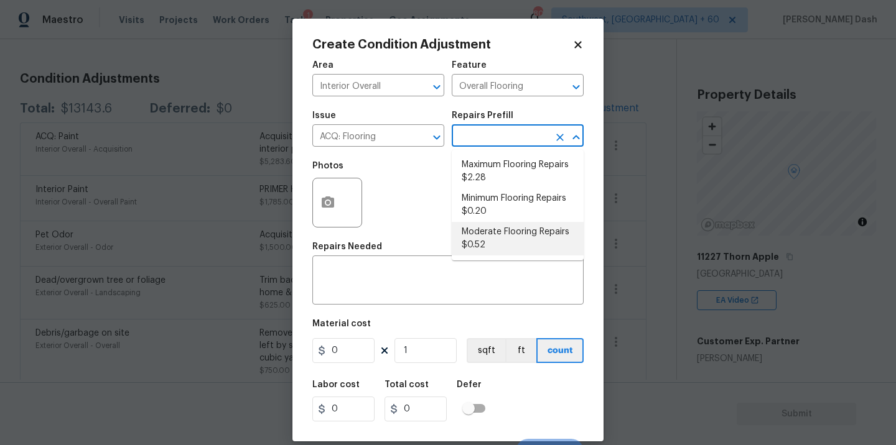
click at [476, 237] on li "Moderate Flooring Repairs $0.52" at bounding box center [518, 239] width 132 height 34
type input "Acquisition"
type textarea "Acquisition Scope: Moderate flooring repairs"
type input "0.52"
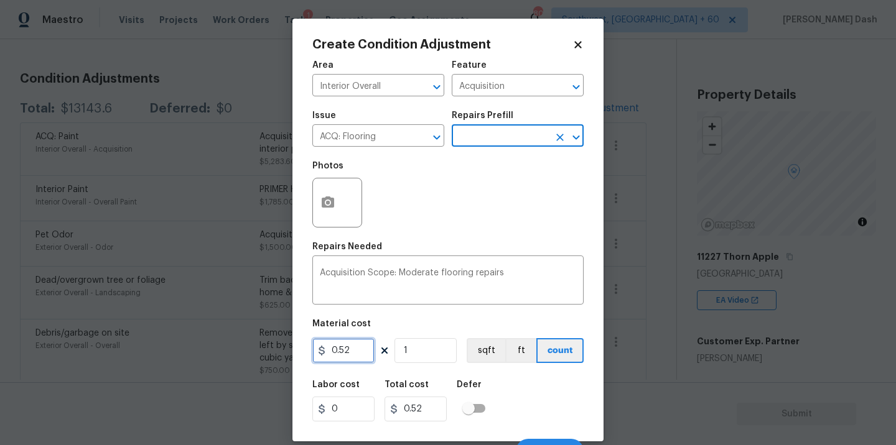
click at [358, 353] on input "0.52" at bounding box center [343, 350] width 62 height 25
type input "0.55"
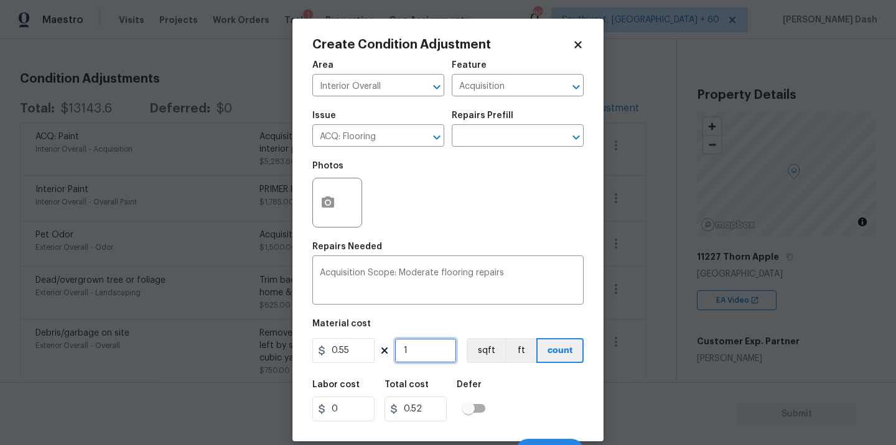
type input "0.55"
click at [429, 353] on input "1" at bounding box center [425, 350] width 62 height 25
type input "0"
type input "3"
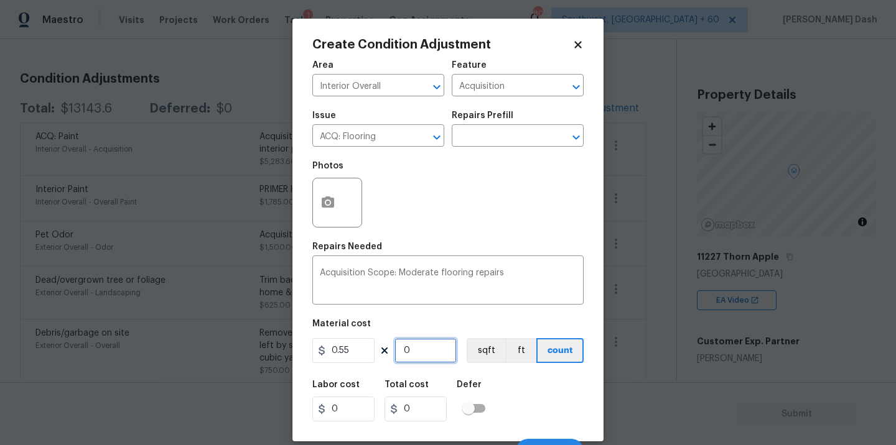
type input "1.6500000000000004"
type input "35"
type input "19.250000000000004"
type input "357"
type input "196.35000000000002"
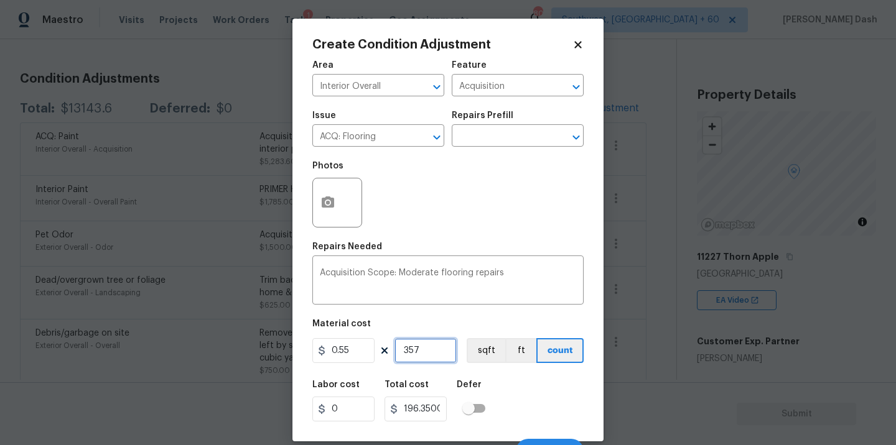
type input "3570"
type input "1963.5000000000002"
type input "3570"
click at [561, 421] on div "Labor cost 0 Total cost 1963.5000000000002 Defer" at bounding box center [447, 401] width 271 height 56
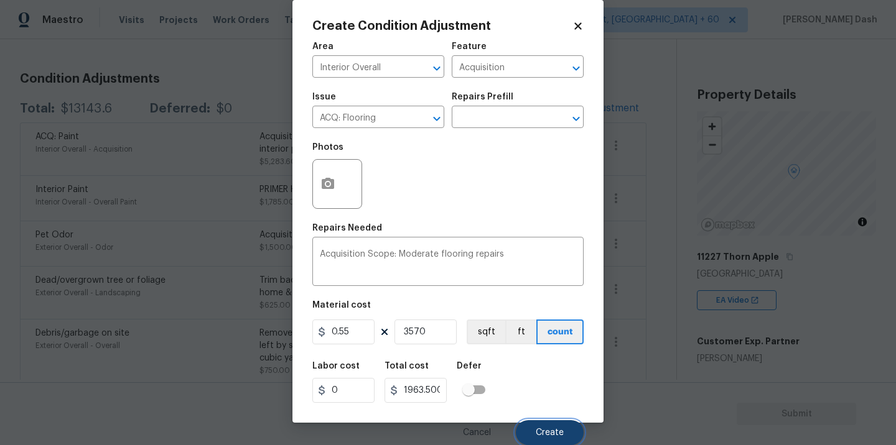
click at [561, 424] on button "Create" at bounding box center [550, 433] width 68 height 25
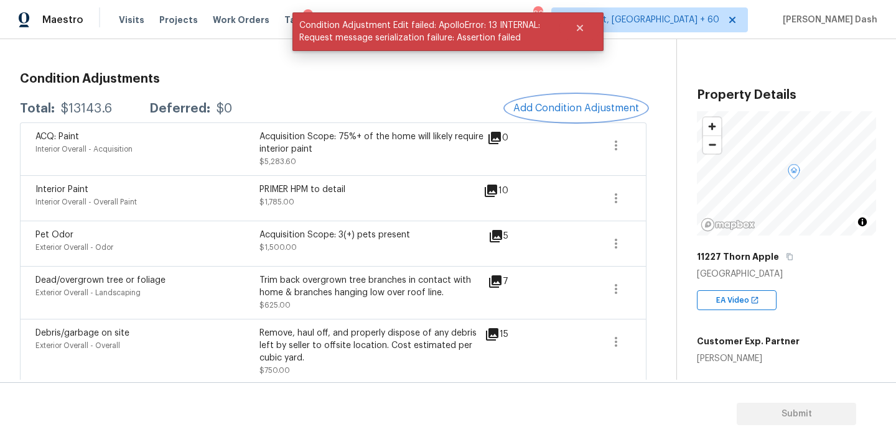
scroll to position [0, 0]
click at [697, 360] on div "[PERSON_NAME]" at bounding box center [748, 359] width 103 height 12
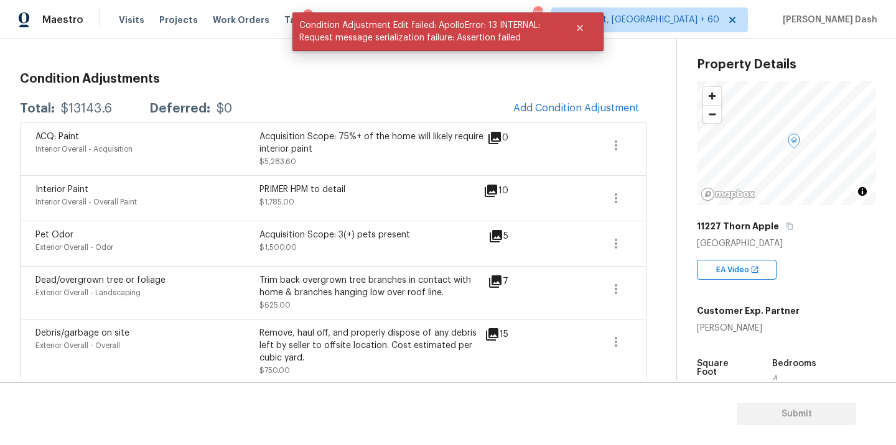
scroll to position [58, 0]
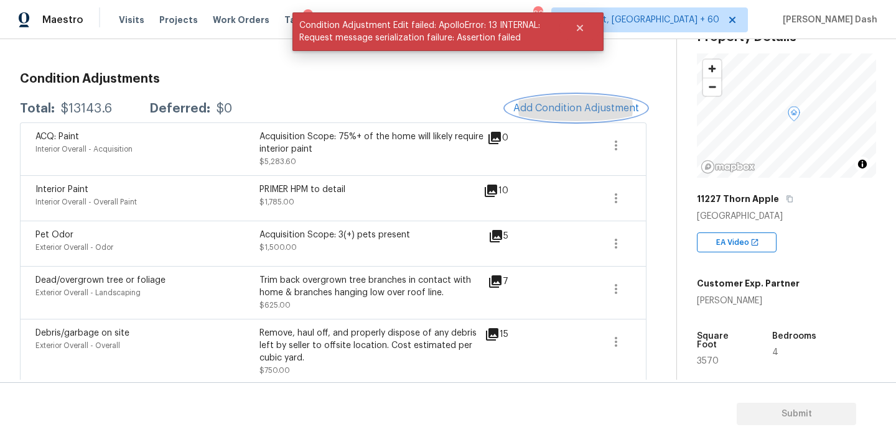
click at [580, 110] on span "Add Condition Adjustment" at bounding box center [576, 108] width 126 height 11
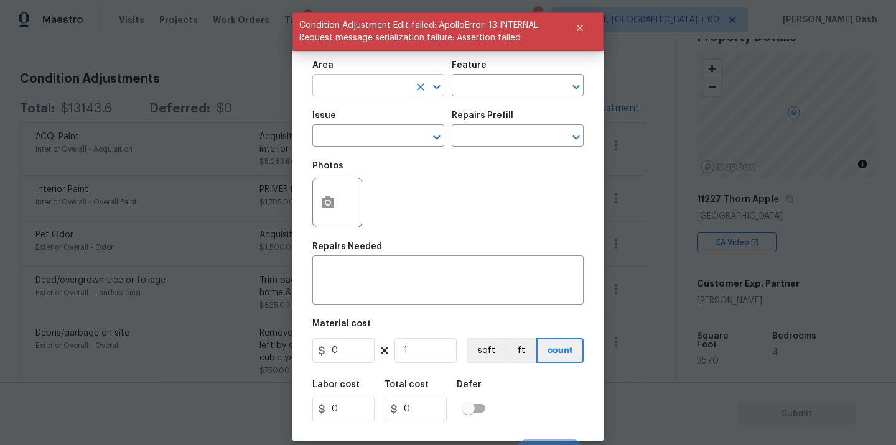
click at [378, 92] on input "text" at bounding box center [360, 86] width 97 height 19
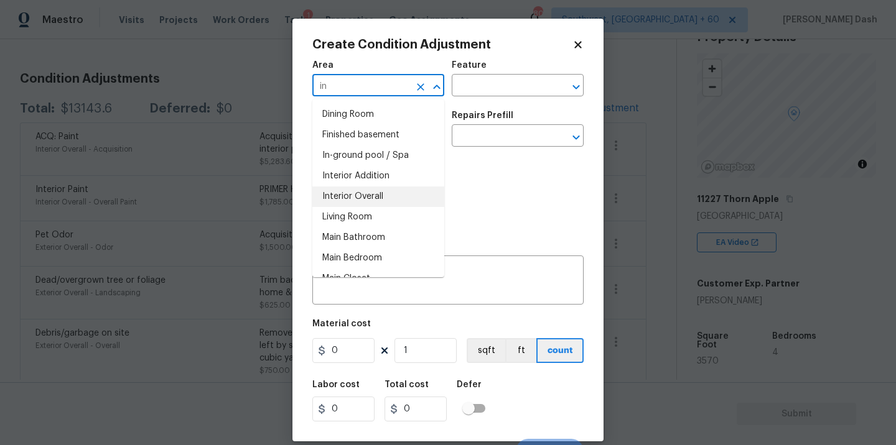
click at [359, 205] on li "Interior Overall" at bounding box center [378, 197] width 132 height 21
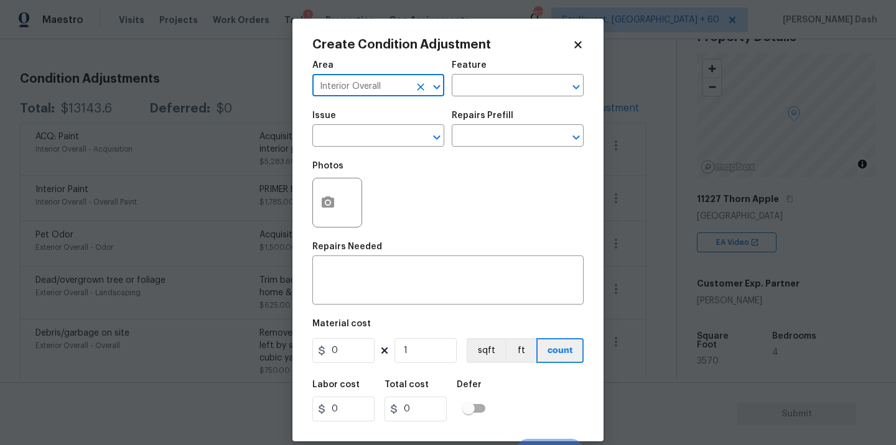
type input "Interior Overall"
click at [474, 70] on div "Feature" at bounding box center [518, 69] width 132 height 16
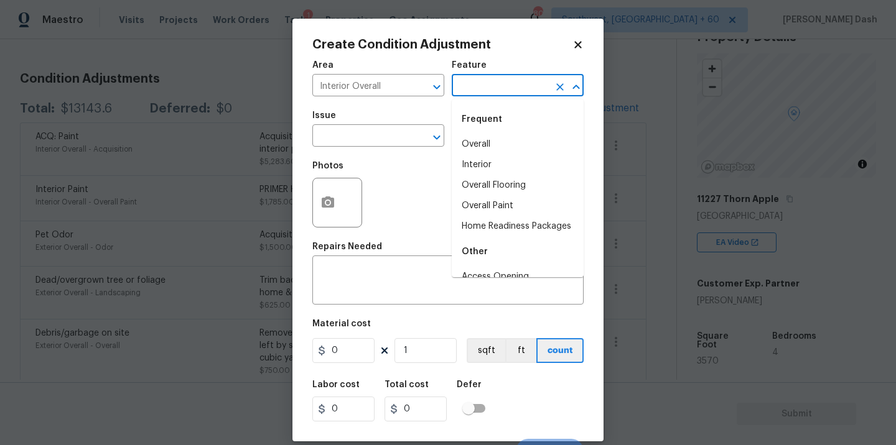
click at [474, 95] on input "text" at bounding box center [500, 86] width 97 height 19
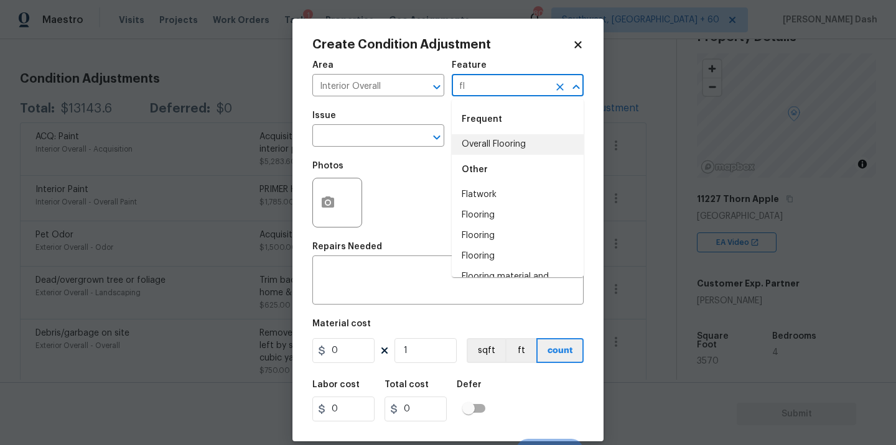
click at [476, 150] on li "Overall Flooring" at bounding box center [518, 144] width 132 height 21
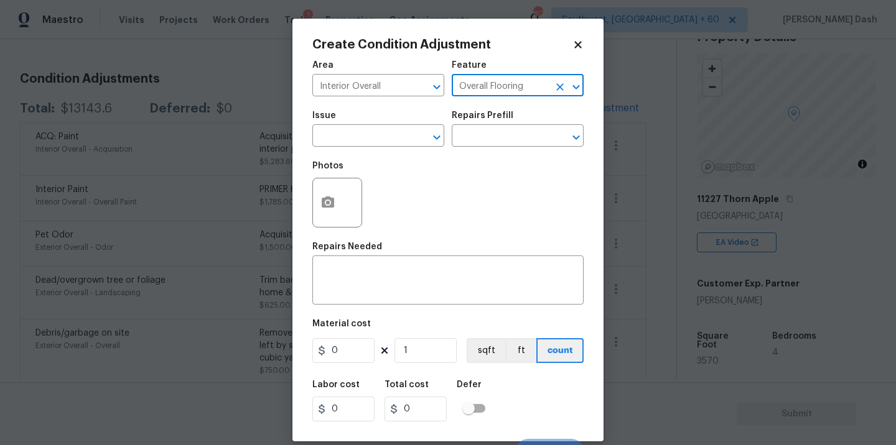
type input "Overall Flooring"
click at [398, 148] on span "Issue ​" at bounding box center [378, 129] width 132 height 50
click at [388, 141] on input "text" at bounding box center [360, 137] width 97 height 19
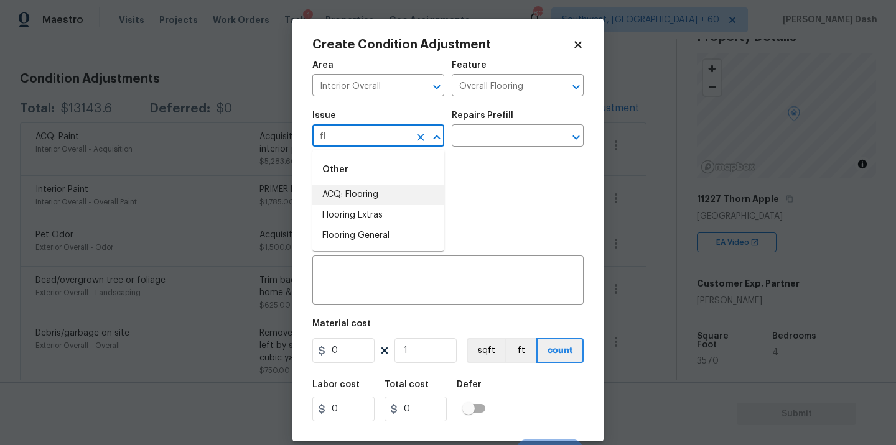
click at [370, 193] on li "ACQ: Flooring" at bounding box center [378, 195] width 132 height 21
type input "ACQ: Flooring"
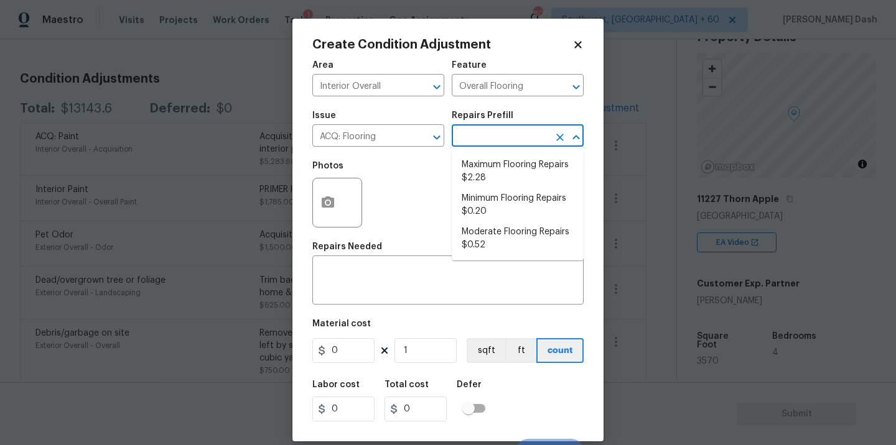
click at [474, 137] on input "text" at bounding box center [500, 137] width 97 height 19
click at [472, 233] on li "Moderate Flooring Repairs $0.52" at bounding box center [518, 239] width 132 height 34
type input "Acquisition"
type textarea "Acquisition Scope: Moderate flooring repairs"
type input "0.52"
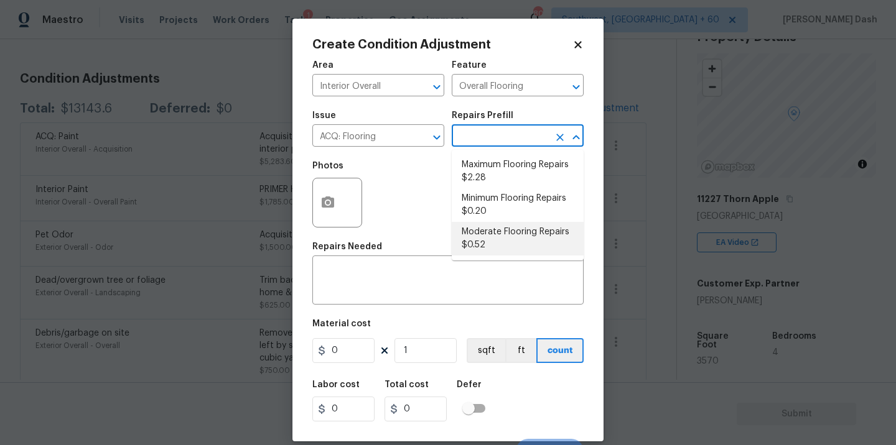
type input "0.52"
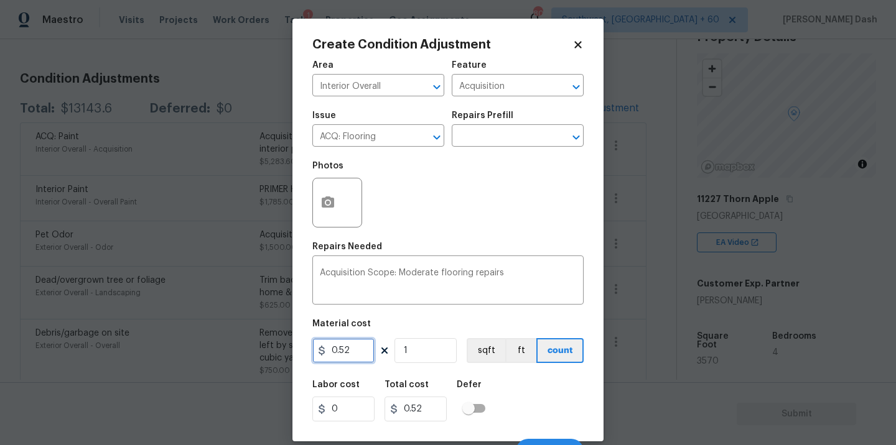
click at [358, 352] on input "0.52" at bounding box center [343, 350] width 62 height 25
type input "0.55"
click at [426, 353] on input "1" at bounding box center [425, 350] width 62 height 25
type input "0"
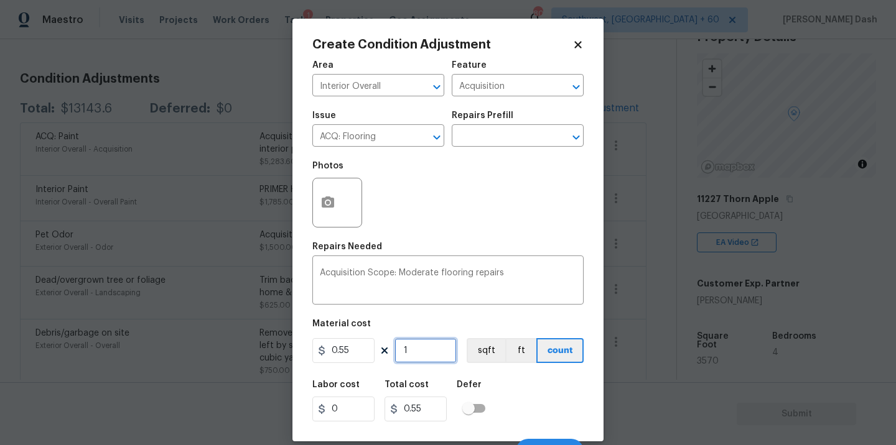
type input "0"
type input "3"
type input "1.6500000000000004"
type input "35"
type input "19.250000000000004"
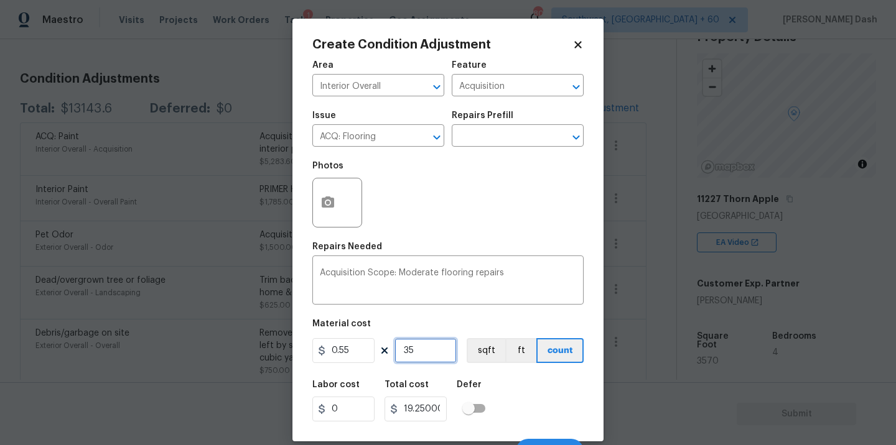
type input "357"
type input "196.35000000000002"
type input "3570"
type input "1963.5000000000002"
type input "3570"
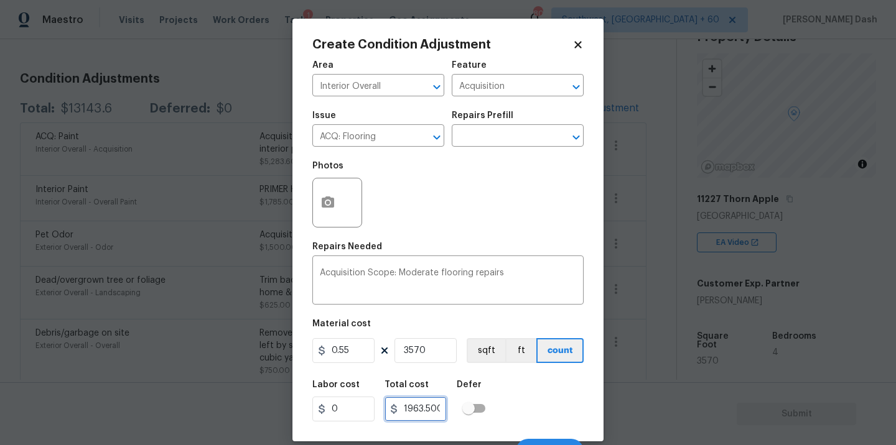
click at [429, 414] on input "1963.5000000000002" at bounding box center [415, 409] width 62 height 25
click at [342, 353] on input "0.55" at bounding box center [343, 350] width 62 height 25
paste input "1963.5000000000002"
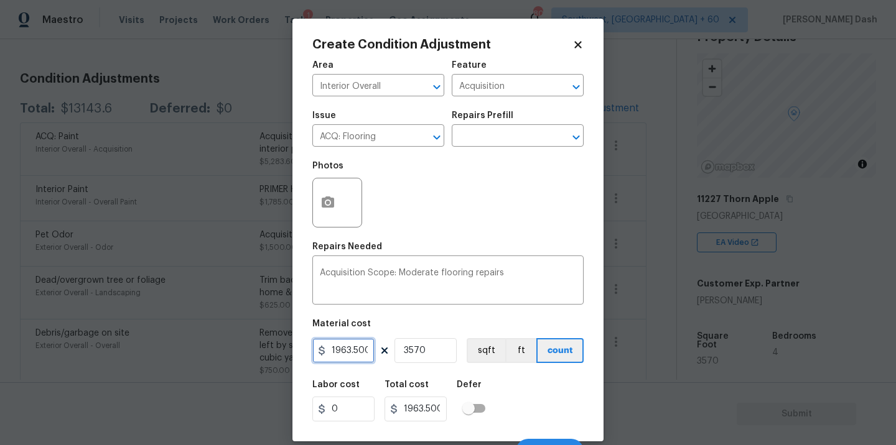
scroll to position [0, 60]
type input "1963.5"
type input "7009695"
click at [430, 350] on input "3570" at bounding box center [425, 350] width 62 height 25
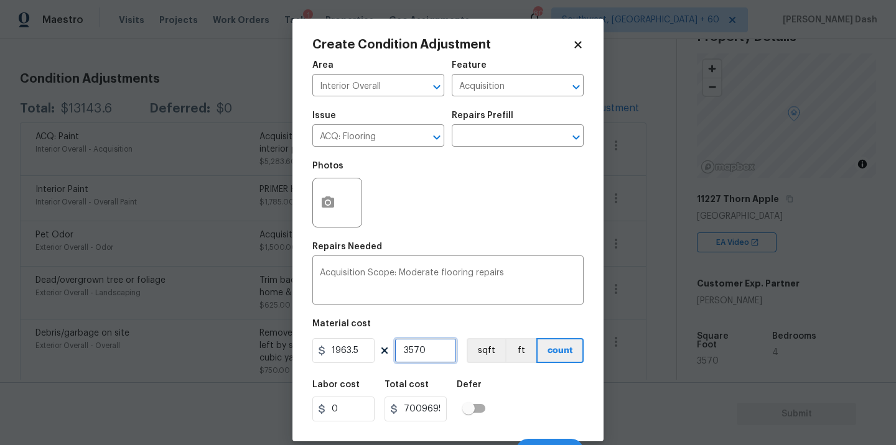
type input "357"
type input "700969.5"
type input "35"
type input "68722.5"
type input "3"
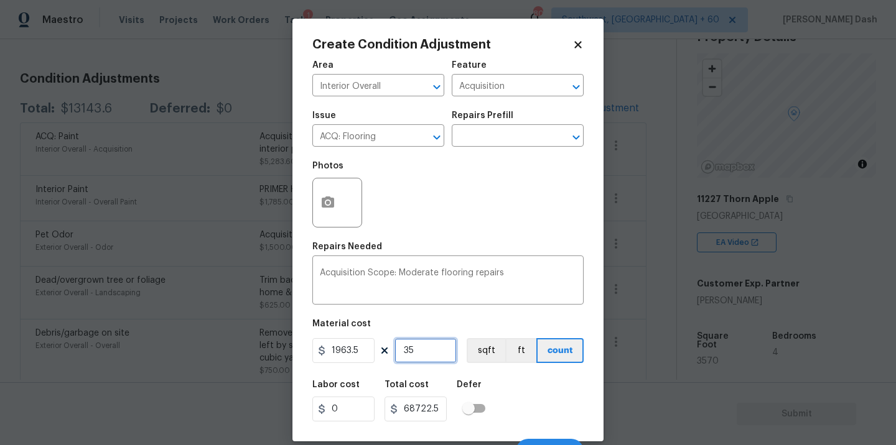
type input "5890.5"
type input "0"
type input "1"
type input "1963.5"
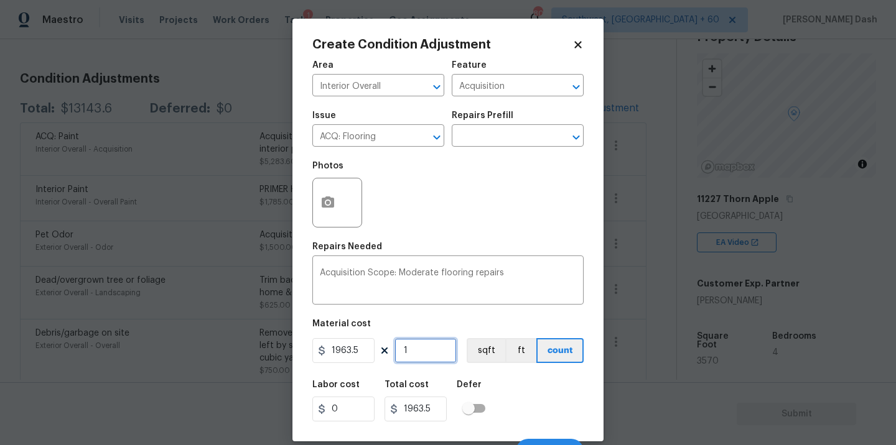
type input "1"
click at [522, 403] on div "Labor cost 0 Total cost 1963.5 Defer" at bounding box center [447, 401] width 271 height 56
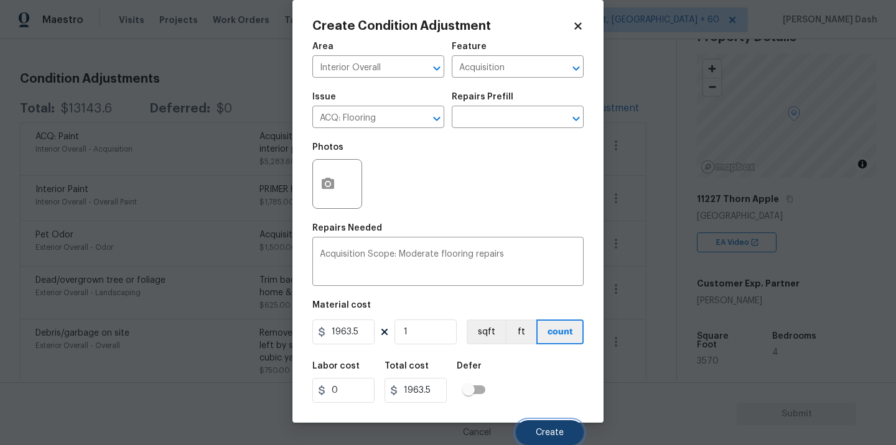
click at [552, 434] on span "Create" at bounding box center [550, 433] width 28 height 9
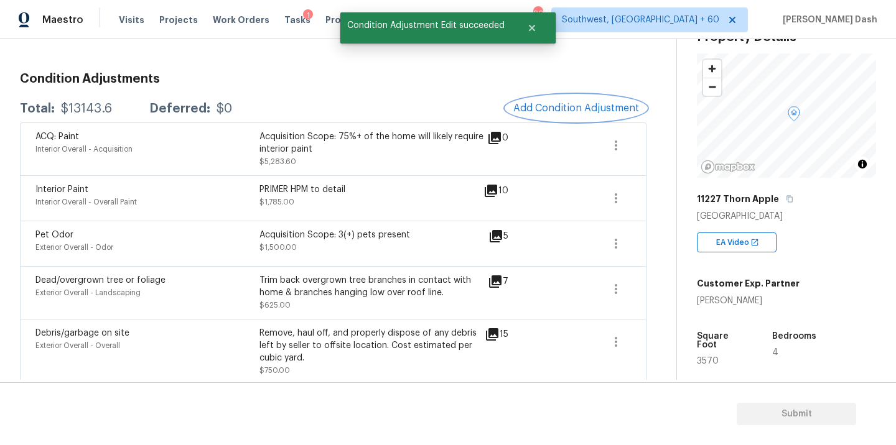
scroll to position [0, 0]
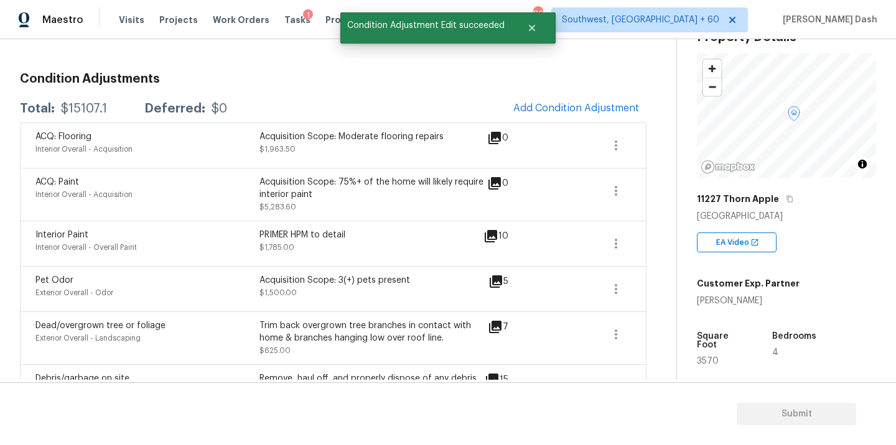
click at [96, 114] on div "$15107.1" at bounding box center [84, 109] width 46 height 12
copy div "$15107.1"
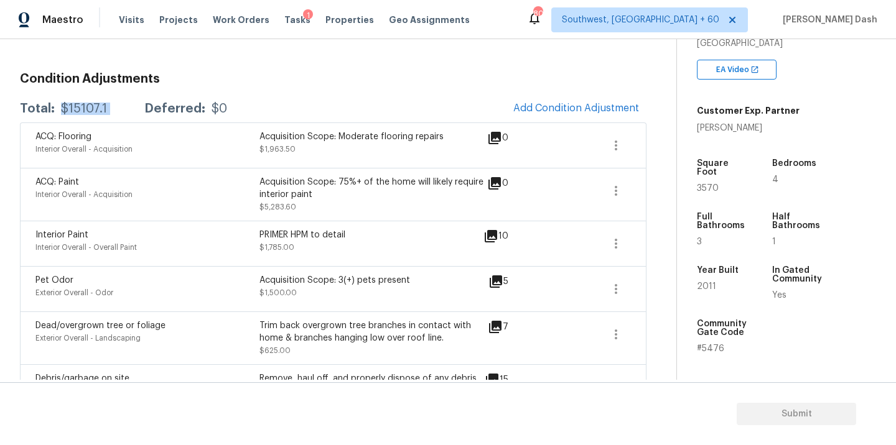
scroll to position [281, 0]
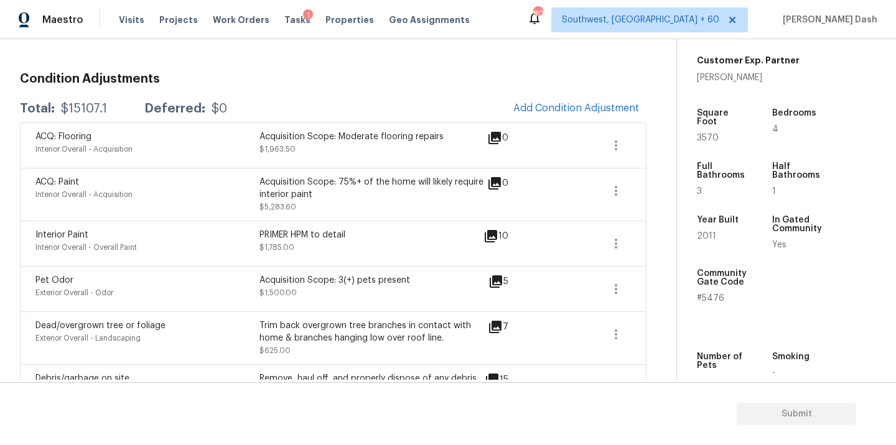
click at [91, 109] on div "$15107.1" at bounding box center [84, 109] width 46 height 12
copy div "$15107.1"
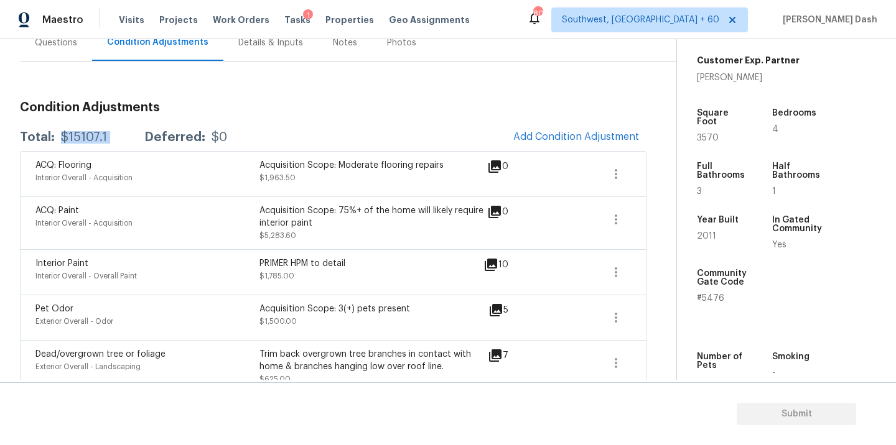
scroll to position [125, 0]
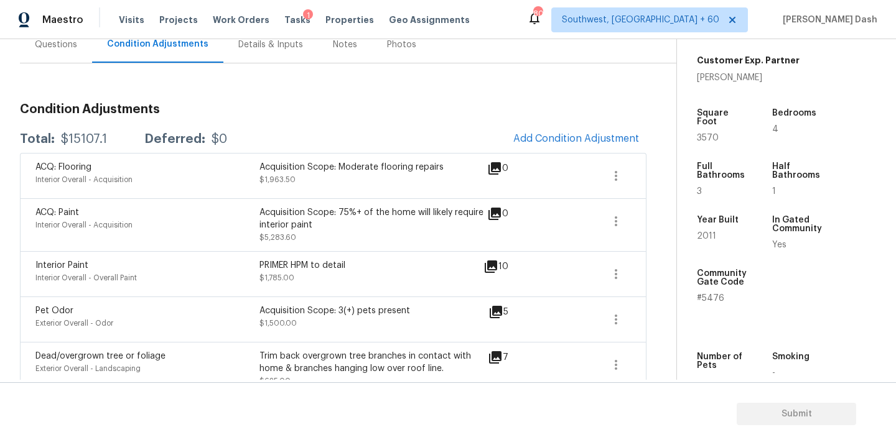
click at [54, 60] on div "Questions" at bounding box center [56, 44] width 72 height 37
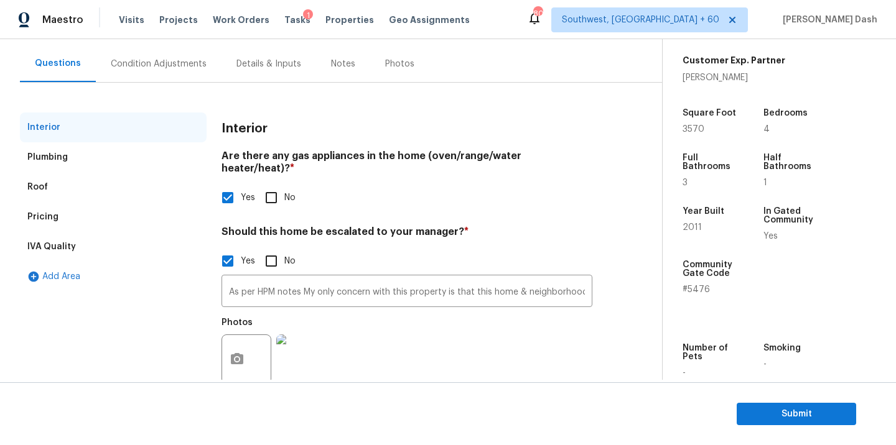
scroll to position [124, 0]
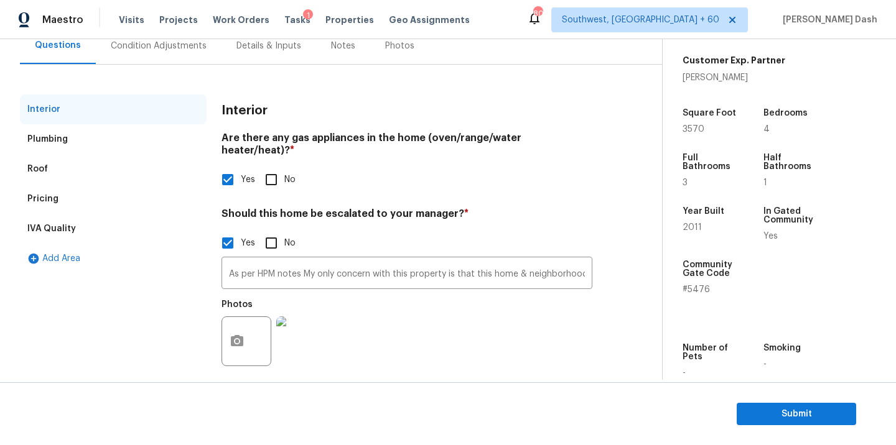
click at [68, 226] on div "IVA Quality" at bounding box center [51, 229] width 49 height 12
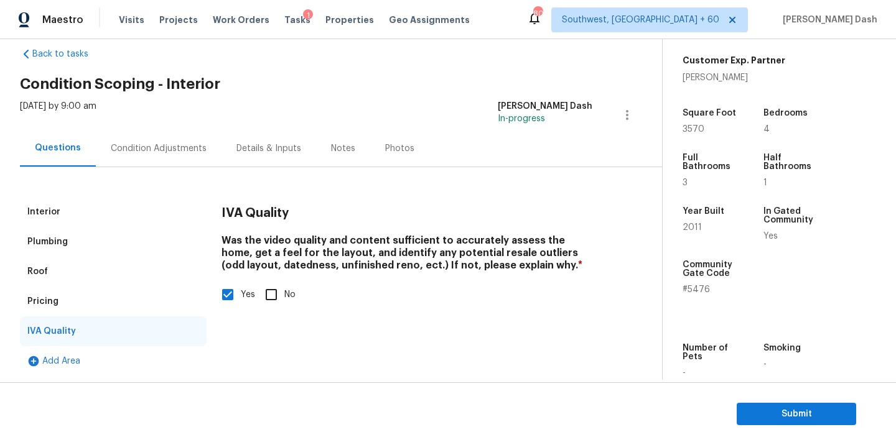
scroll to position [21, 0]
click at [60, 240] on div "Plumbing" at bounding box center [47, 242] width 40 height 12
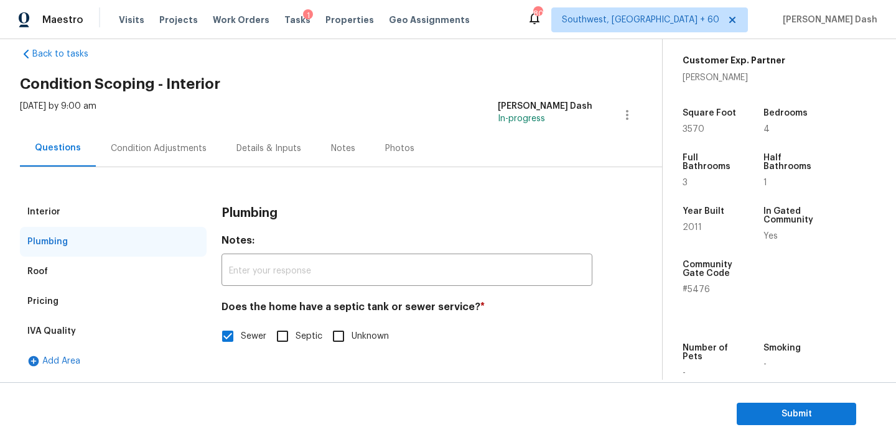
click at [55, 274] on div "Roof" at bounding box center [113, 272] width 187 height 30
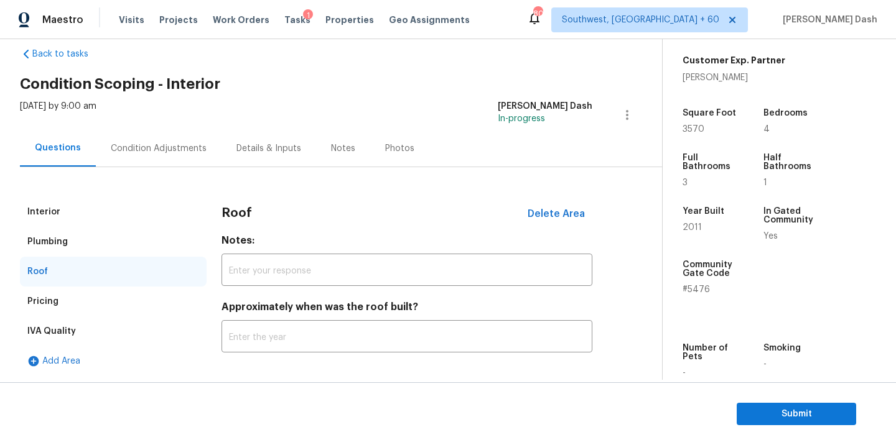
click at [108, 297] on div "Pricing" at bounding box center [113, 302] width 187 height 30
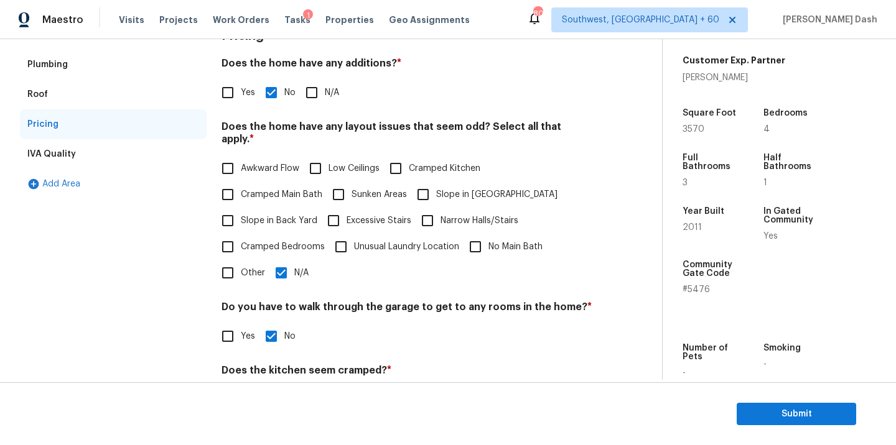
scroll to position [301, 0]
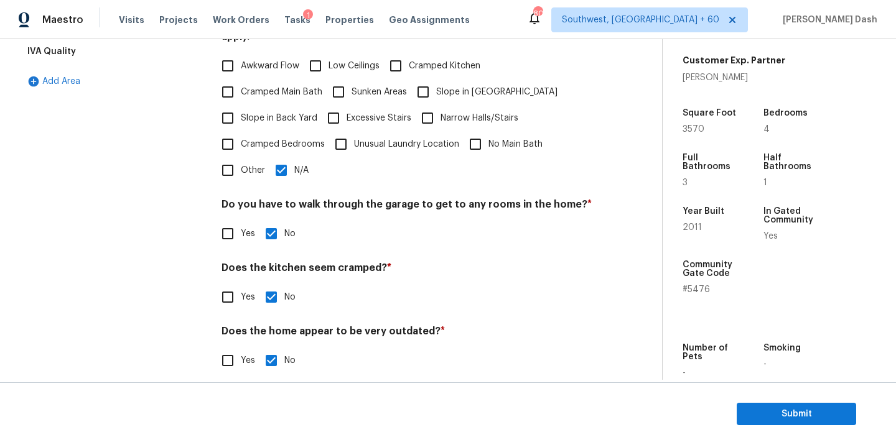
click at [52, 51] on div "IVA Quality" at bounding box center [51, 51] width 49 height 12
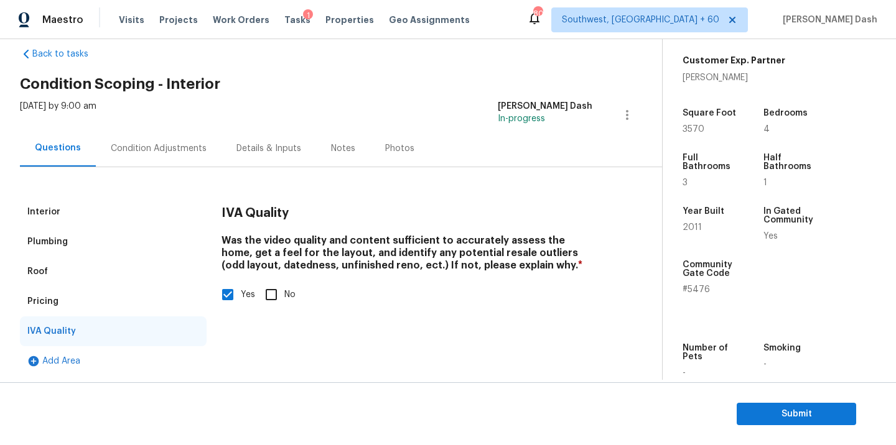
click at [103, 203] on div "Interior" at bounding box center [113, 212] width 187 height 30
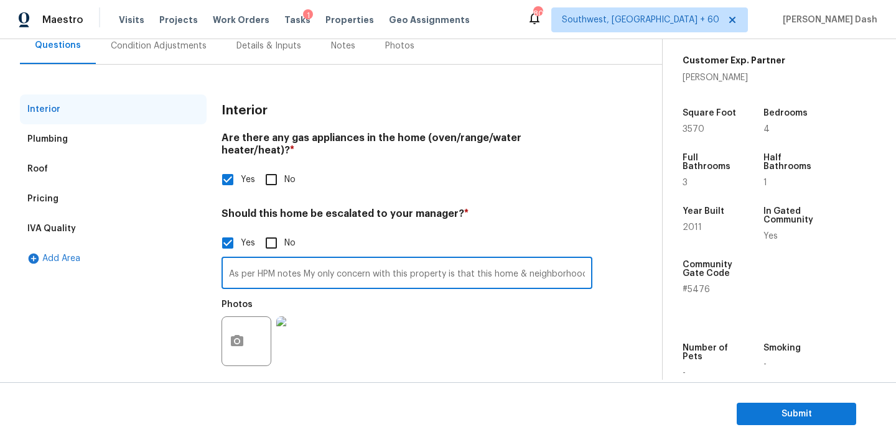
click at [324, 264] on input "As per HPM notes My only concern with this property is that this home & neighbo…" at bounding box center [406, 274] width 371 height 29
click at [775, 419] on span "Submit" at bounding box center [797, 415] width 100 height 16
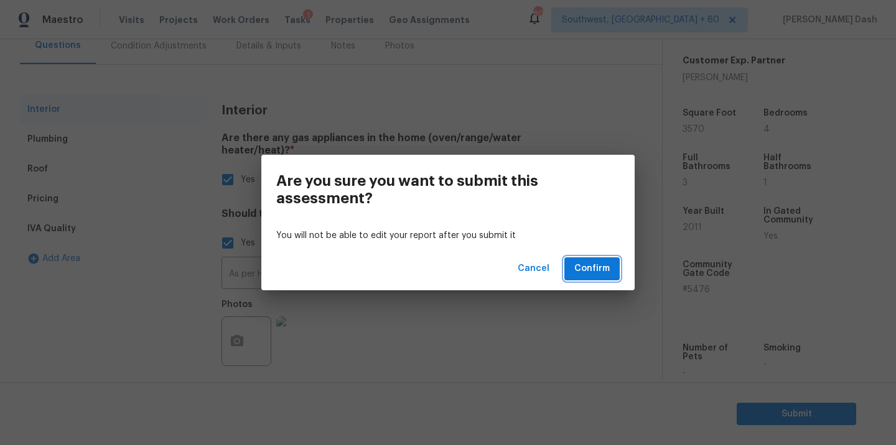
click at [588, 269] on span "Confirm" at bounding box center [591, 269] width 35 height 16
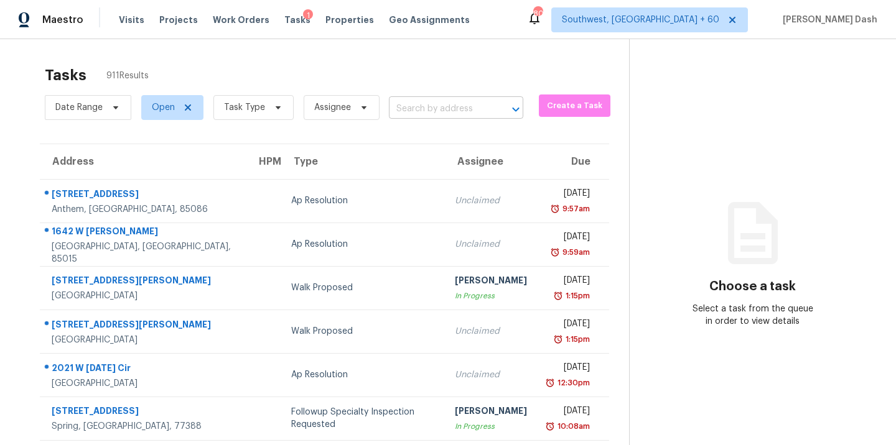
click at [390, 116] on input "text" at bounding box center [439, 109] width 100 height 19
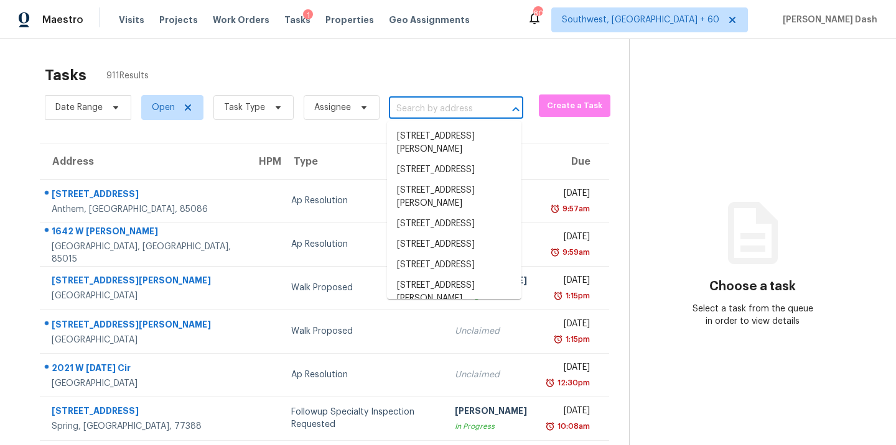
paste input "[DATE]"
type input "[DATE]"
paste input "[STREET_ADDRESS][PERSON_NAME]"
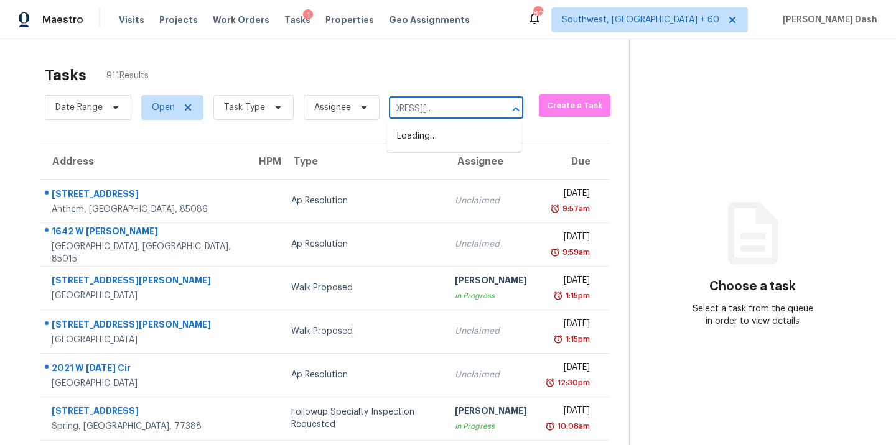
type input "[STREET_ADDRESS][PERSON_NAME]"
click at [449, 110] on input "text" at bounding box center [439, 109] width 100 height 19
paste input "[STREET_ADDRESS][PERSON_NAME]"
type input "[STREET_ADDRESS][PERSON_NAME]"
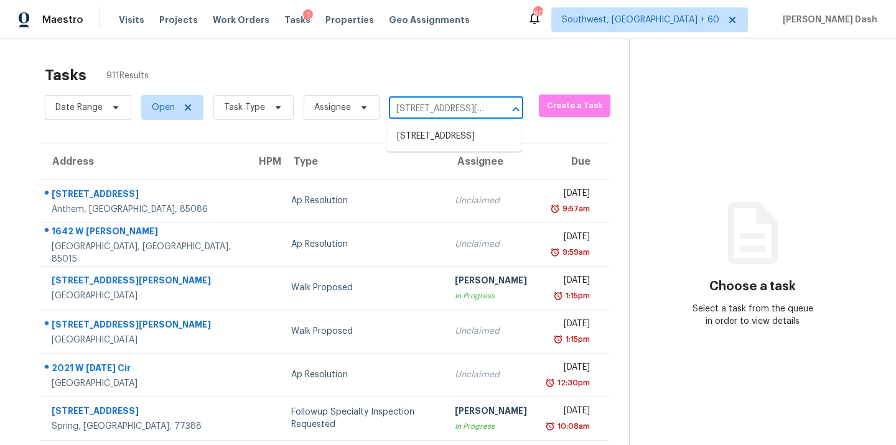
scroll to position [0, 57]
click at [443, 134] on li "[STREET_ADDRESS]" at bounding box center [454, 136] width 134 height 21
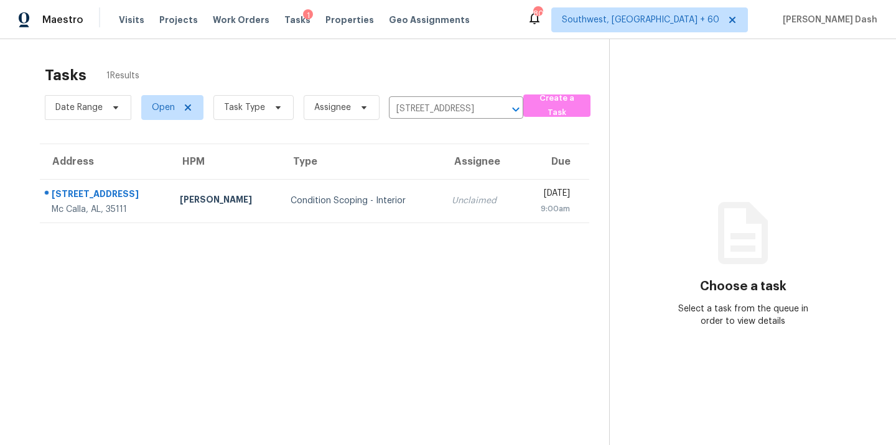
click at [312, 207] on td "Condition Scoping - Interior" at bounding box center [362, 201] width 162 height 44
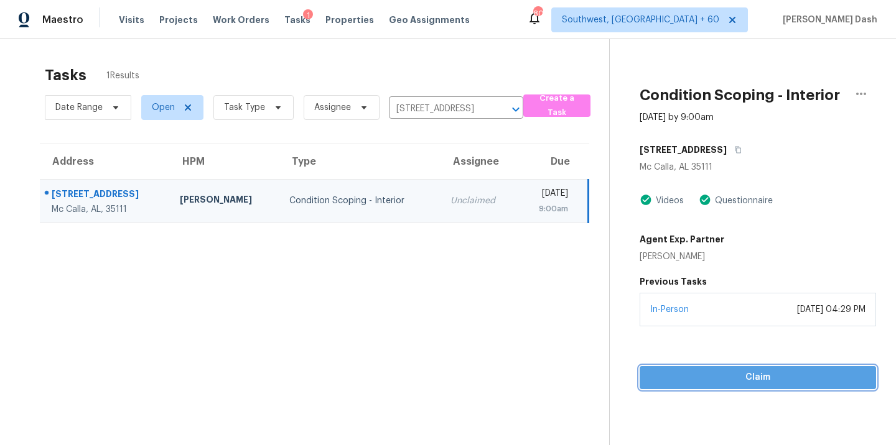
click at [747, 372] on span "Claim" at bounding box center [758, 378] width 217 height 16
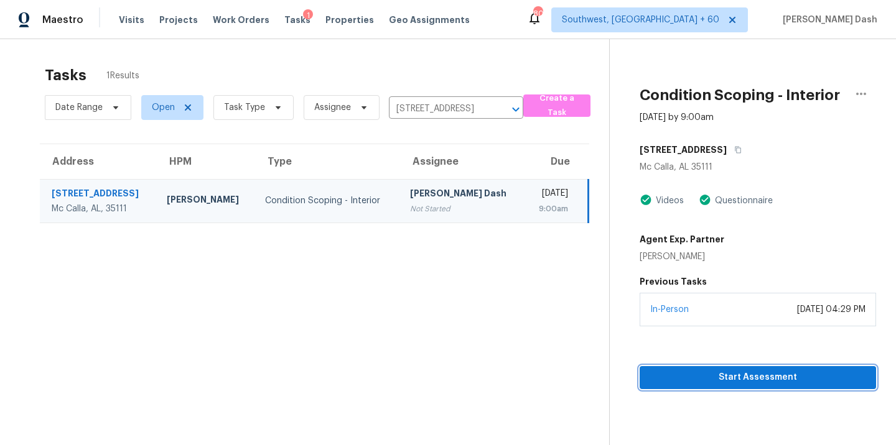
click at [726, 379] on span "Start Assessment" at bounding box center [758, 378] width 217 height 16
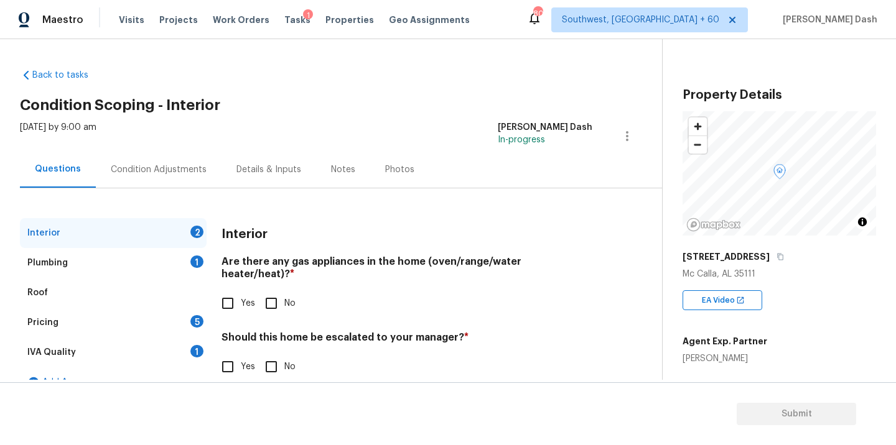
click at [237, 354] on input "Yes" at bounding box center [228, 367] width 26 height 26
checkbox input "true"
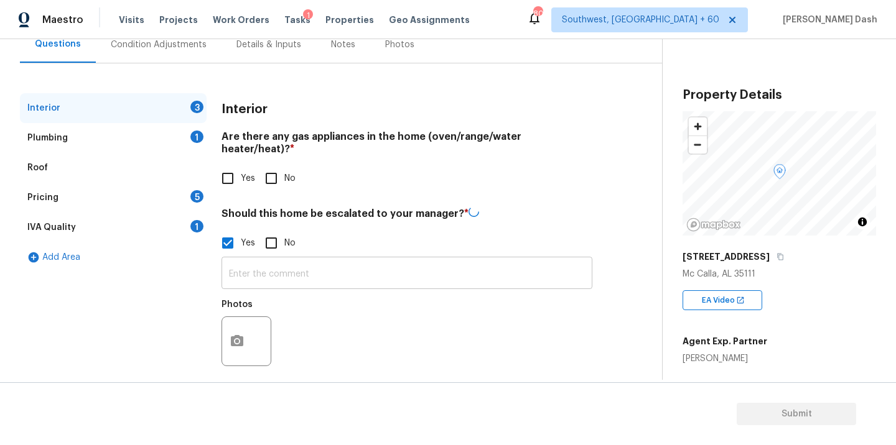
click at [268, 273] on input "text" at bounding box center [406, 274] width 371 height 29
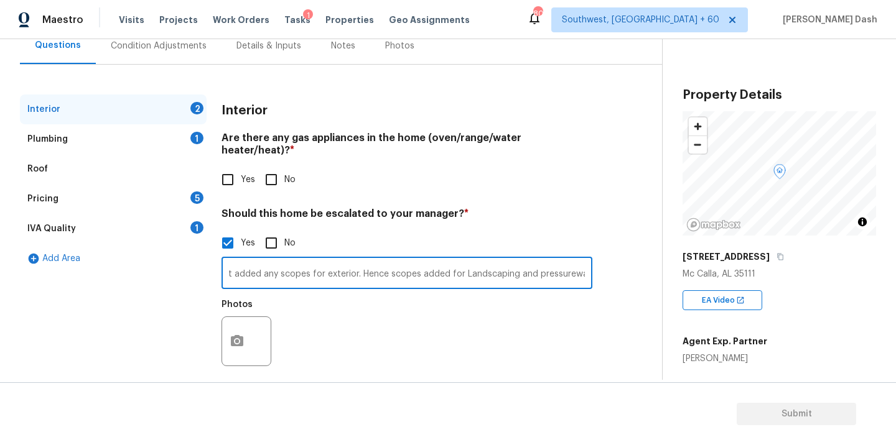
scroll to position [0, 54]
click at [565, 260] on input "HPM has not added any scopes for exterior. Hence scopes added for Landscaping a…" at bounding box center [406, 274] width 371 height 29
click at [590, 260] on input "HPM has not added any scopes for exterior. Hence scopes added for Landscaping a…" at bounding box center [406, 274] width 371 height 29
click at [580, 260] on input "HPM has not added any scopes for exterior. Hence scopes added for Landscaping a…" at bounding box center [406, 274] width 371 height 29
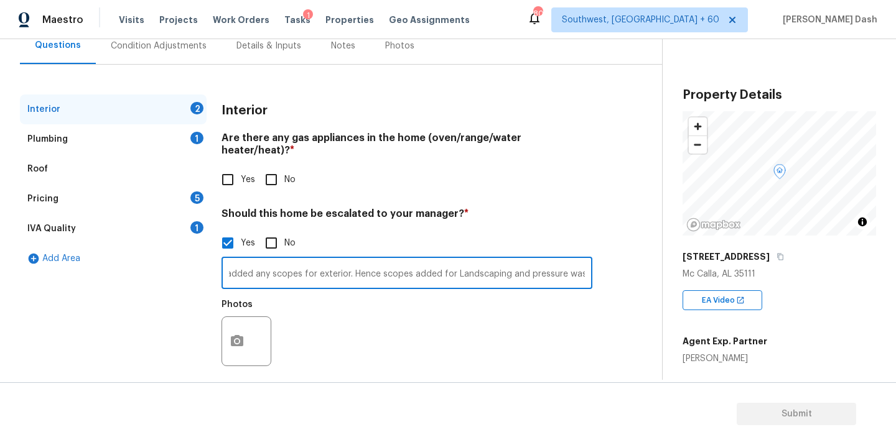
click at [588, 260] on input "HPM has not added any scopes for exterior. Hence scopes added for Landscaping a…" at bounding box center [406, 274] width 371 height 29
type input "HPM has not added any scopes for exterior. Hence scopes added for Landscaping a…"
click at [228, 322] on button "button" at bounding box center [237, 341] width 30 height 49
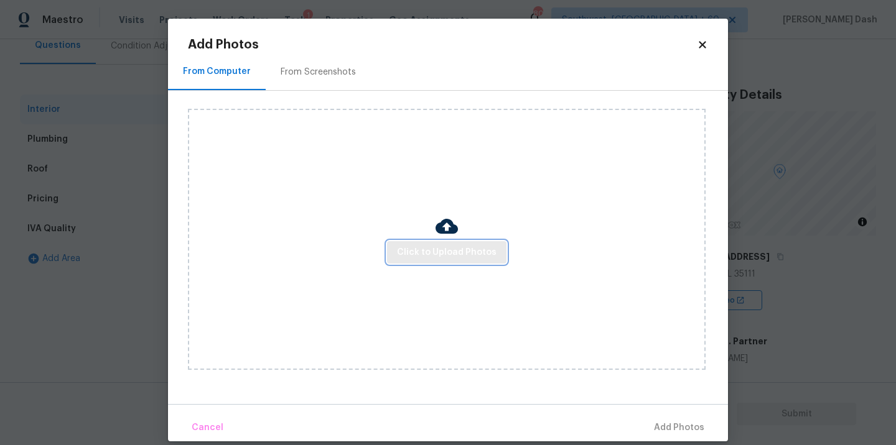
click at [480, 258] on span "Click to Upload Photos" at bounding box center [447, 253] width 100 height 16
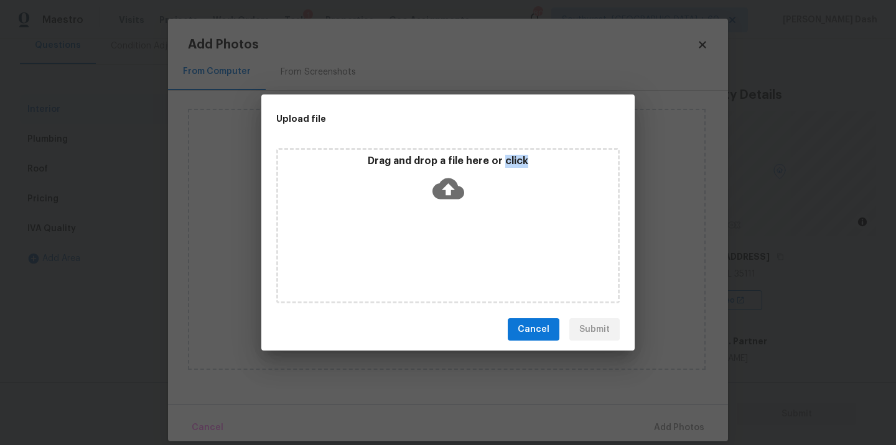
click at [480, 258] on div "Drag and drop a file here or click" at bounding box center [447, 226] width 343 height 156
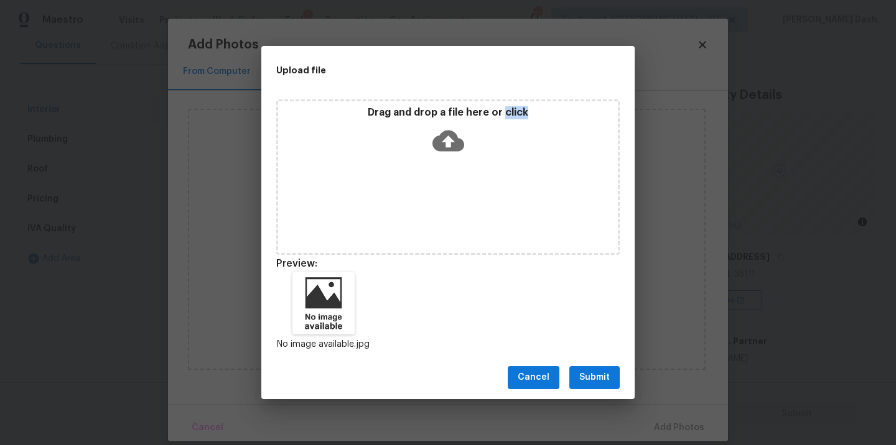
click at [579, 366] on button "Submit" at bounding box center [594, 377] width 50 height 23
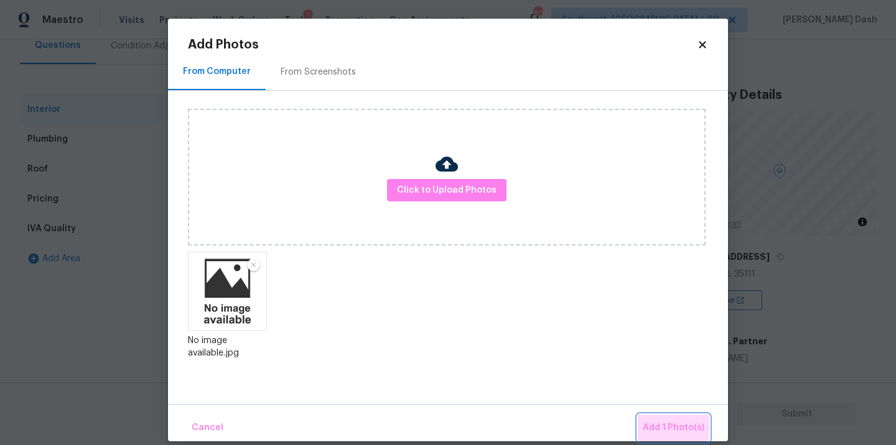
click at [661, 419] on button "Add 1 Photo(s)" at bounding box center [674, 428] width 72 height 27
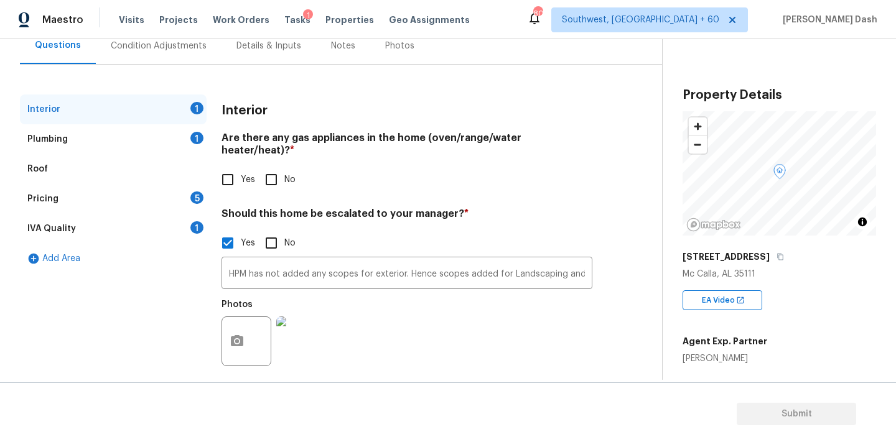
click at [230, 175] on input "Yes" at bounding box center [228, 180] width 26 height 26
checkbox input "true"
click at [202, 142] on div "Plumbing 1" at bounding box center [113, 139] width 187 height 30
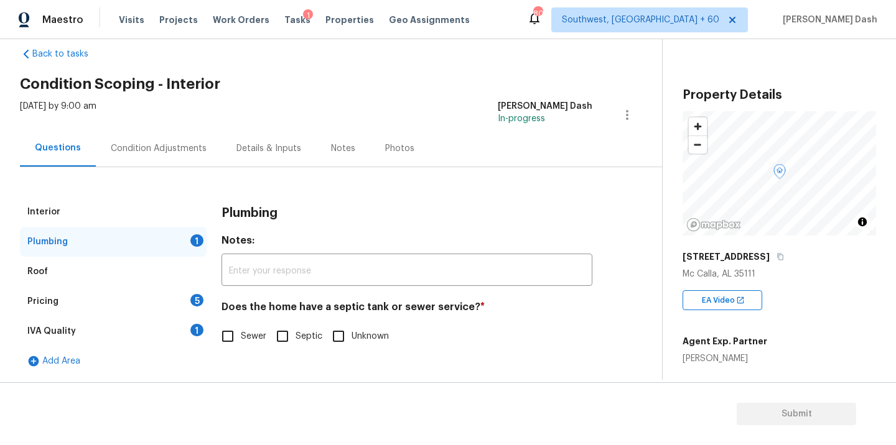
click at [237, 337] on input "Sewer" at bounding box center [228, 337] width 26 height 26
checkbox input "true"
click at [179, 326] on div "IVA Quality 1" at bounding box center [113, 332] width 187 height 30
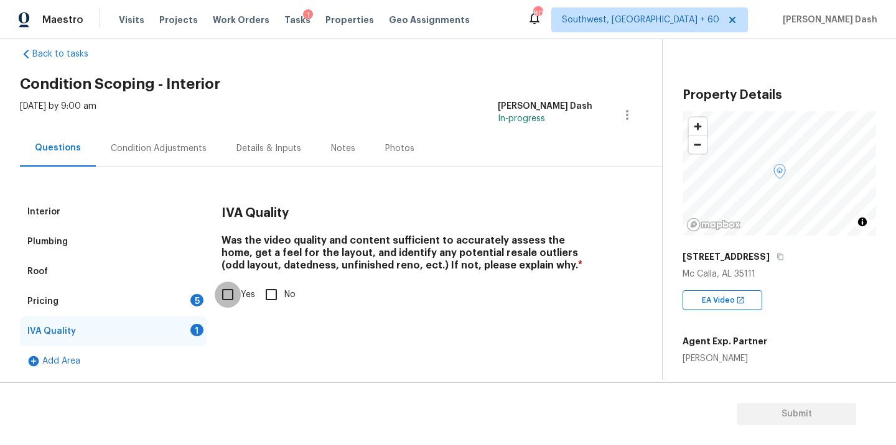
click at [238, 294] on input "Yes" at bounding box center [228, 295] width 26 height 26
checkbox input "true"
click at [193, 294] on div "Pricing 5" at bounding box center [113, 302] width 187 height 30
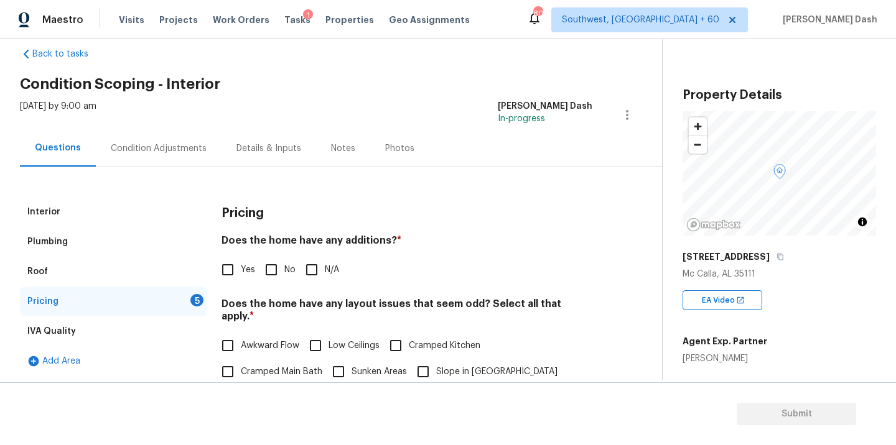
click at [272, 266] on input "No" at bounding box center [271, 270] width 26 height 26
checkbox input "true"
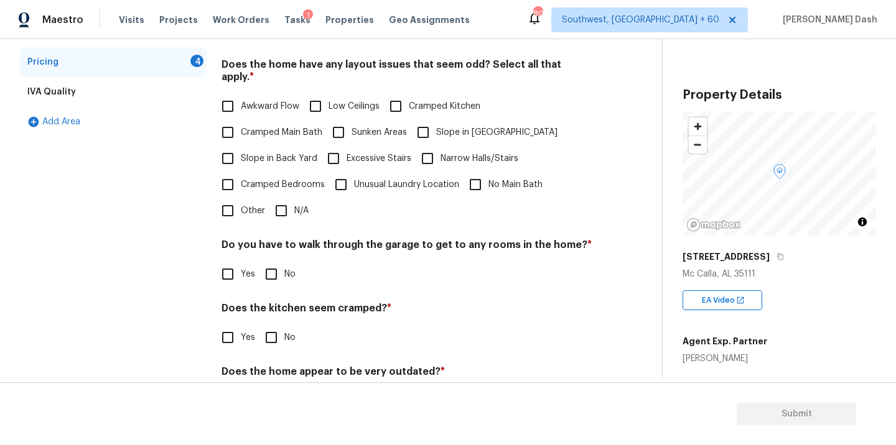
click at [279, 207] on input "N/A" at bounding box center [281, 211] width 26 height 26
checkbox input "true"
click at [279, 267] on input "No" at bounding box center [271, 276] width 26 height 26
checkbox input "true"
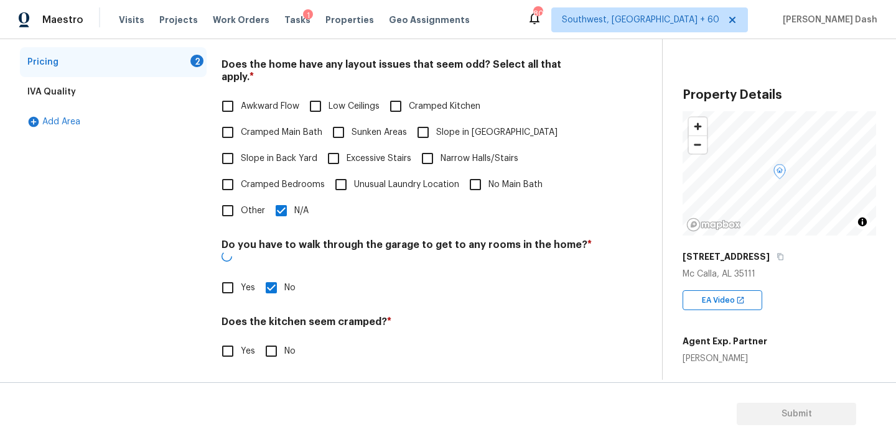
click at [279, 352] on div "Pricing Does the home have any additions? * Yes No N/A Does the home have any l…" at bounding box center [406, 200] width 371 height 485
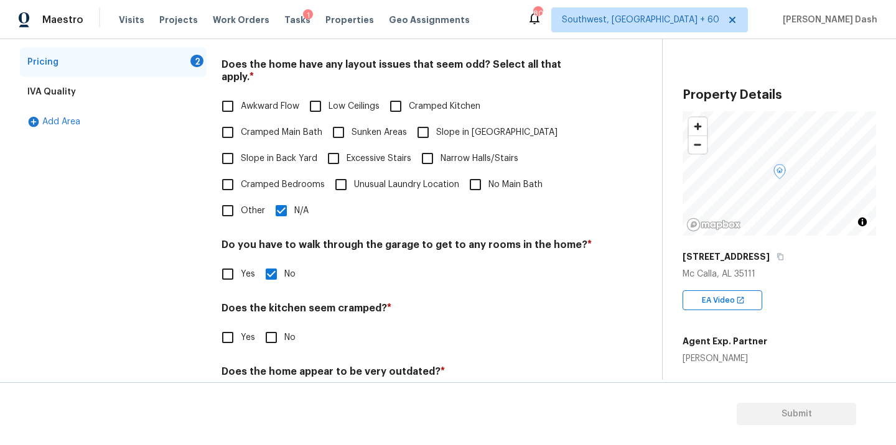
click at [276, 335] on input "No" at bounding box center [271, 338] width 26 height 26
checkbox input "true"
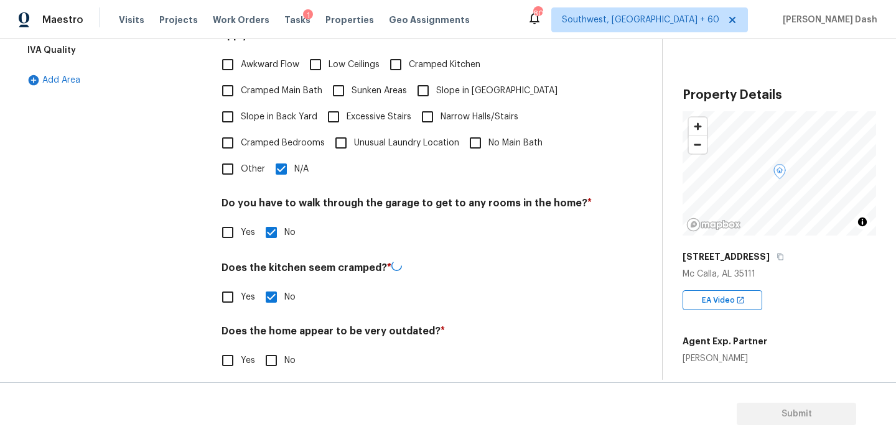
scroll to position [301, 0]
click at [271, 353] on input "No" at bounding box center [271, 361] width 26 height 26
checkbox input "true"
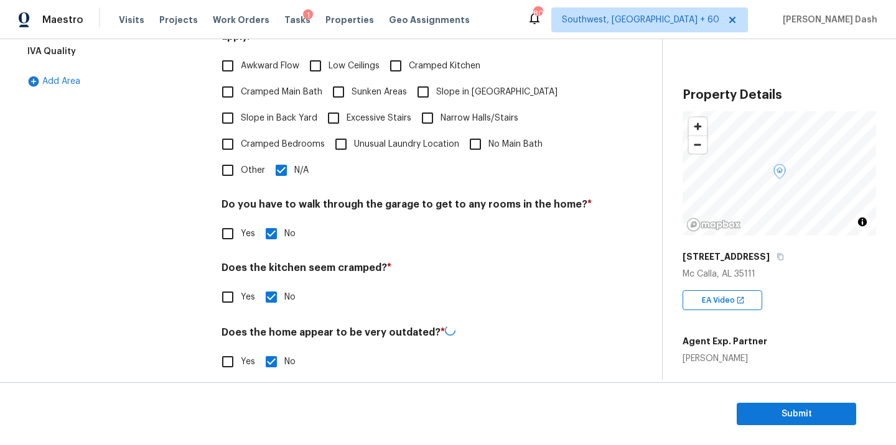
click at [154, 209] on div "Interior Plumbing Roof Pricing IVA Quality Add Area" at bounding box center [113, 153] width 187 height 473
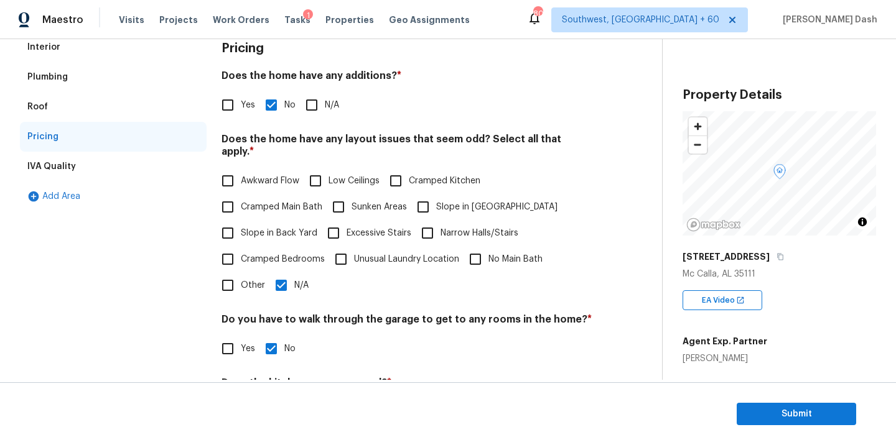
scroll to position [76, 0]
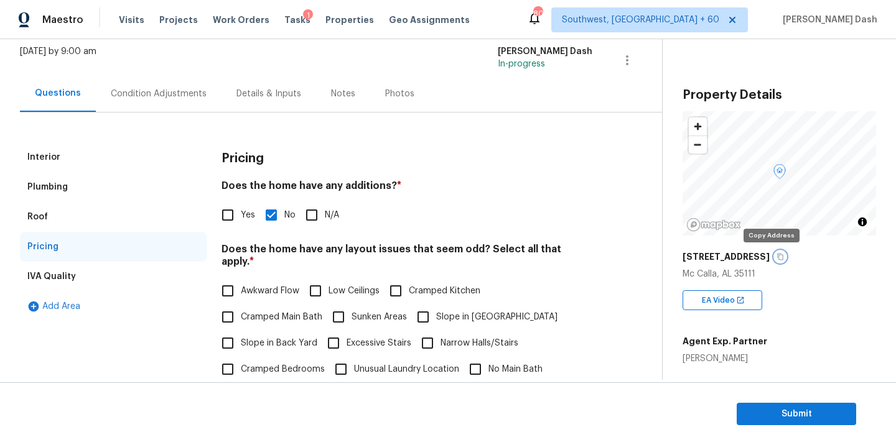
click at [776, 256] on icon "button" at bounding box center [779, 256] width 7 height 7
click at [164, 98] on div "Condition Adjustments" at bounding box center [159, 94] width 96 height 12
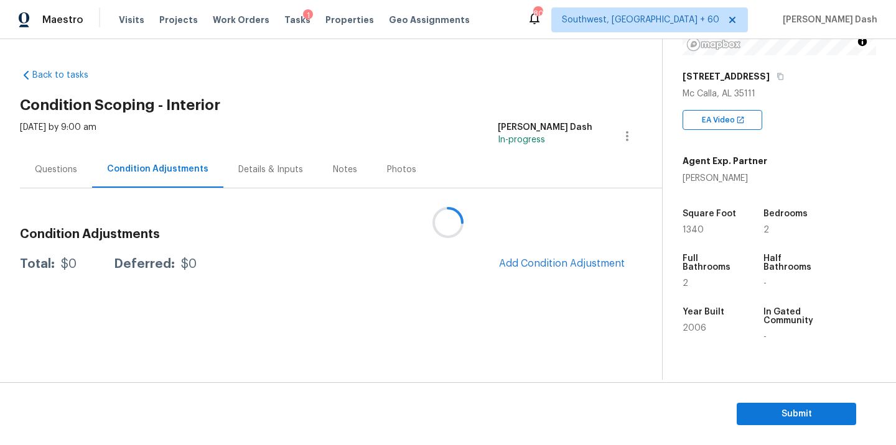
scroll to position [197, 0]
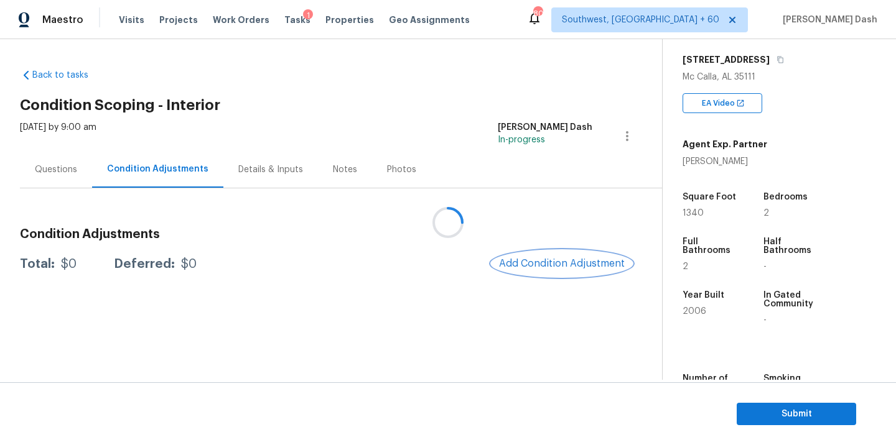
click at [591, 261] on span "Add Condition Adjustment" at bounding box center [562, 263] width 126 height 11
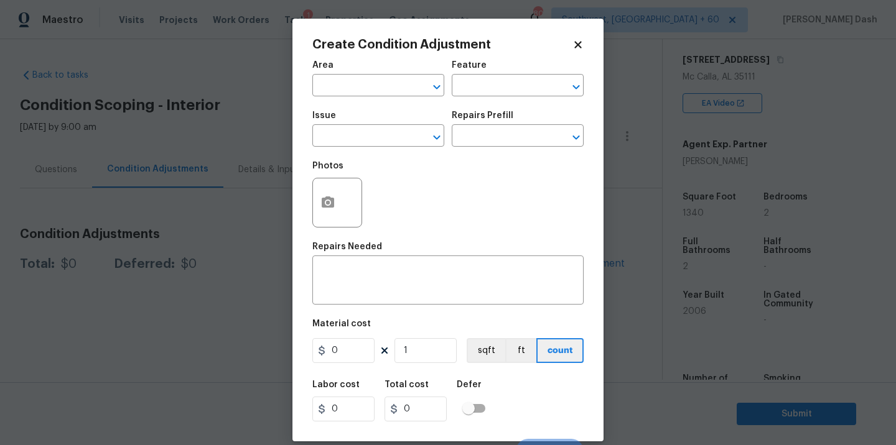
click at [591, 261] on div "Create Condition Adjustment Area ​ Feature ​ Issue ​ Repairs Prefill ​ Photos R…" at bounding box center [447, 230] width 311 height 423
click at [404, 90] on input "text" at bounding box center [360, 86] width 97 height 19
click at [389, 128] on li "Exterior Overall" at bounding box center [378, 135] width 132 height 21
type input "Exterior Overall"
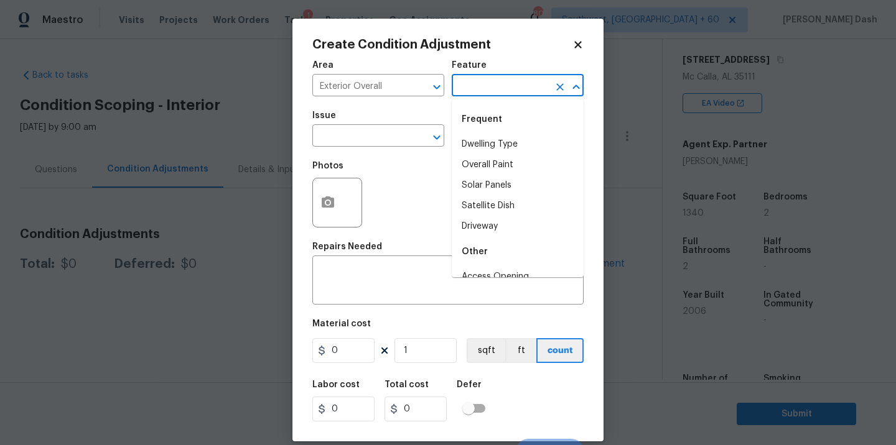
click at [495, 92] on input "text" at bounding box center [500, 86] width 97 height 19
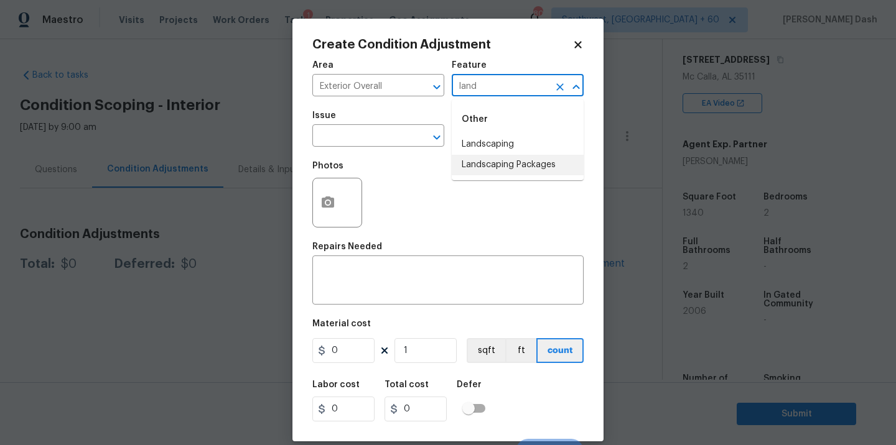
click at [480, 162] on li "Landscaping Packages" at bounding box center [518, 165] width 132 height 21
type input "Landscaping Packages"
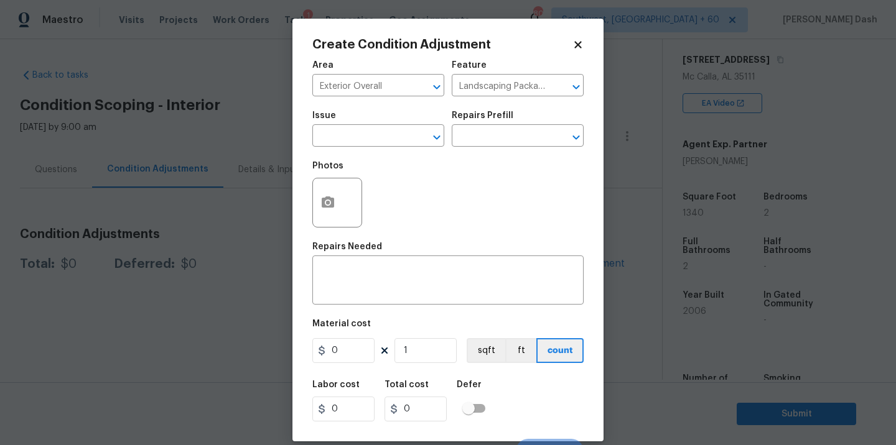
click at [382, 147] on span "Issue ​" at bounding box center [378, 129] width 132 height 50
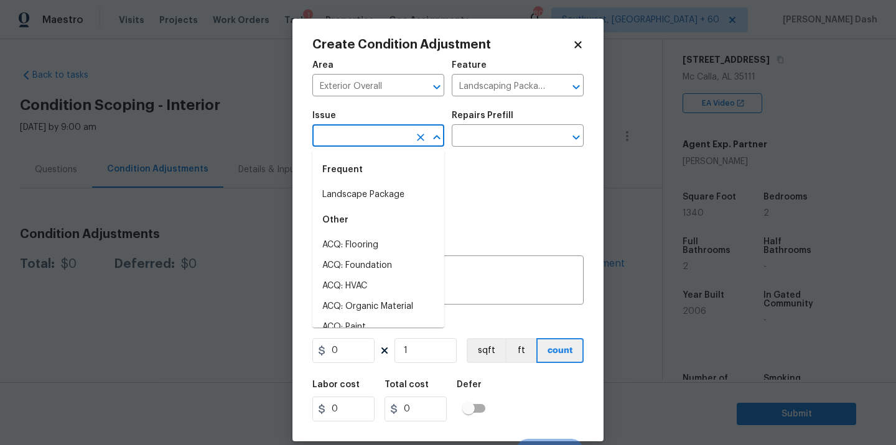
click at [382, 146] on input "text" at bounding box center [360, 137] width 97 height 19
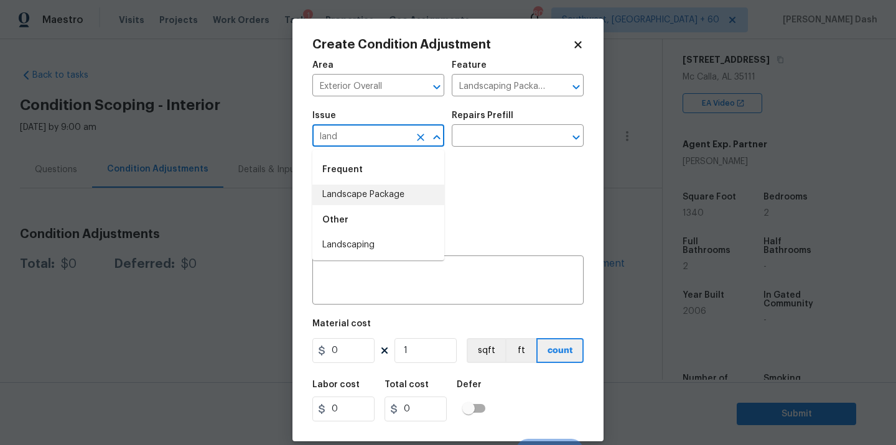
click at [370, 192] on li "Landscape Package" at bounding box center [378, 195] width 132 height 21
type input "Landscape Package"
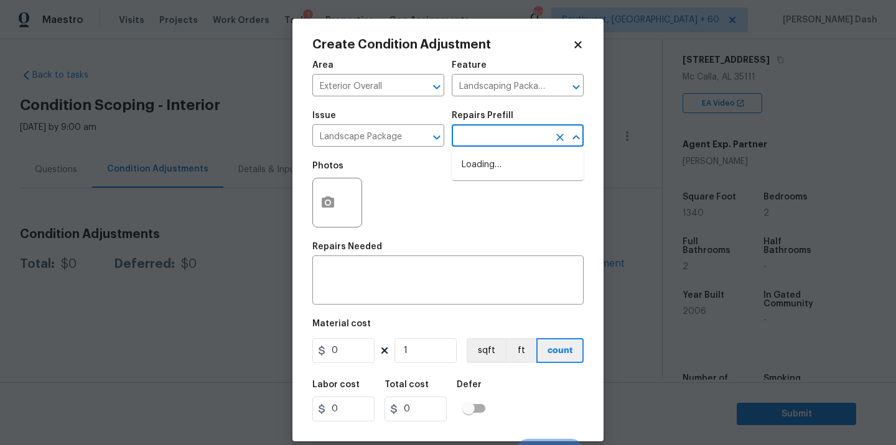
click at [464, 139] on input "text" at bounding box center [500, 137] width 97 height 19
click at [493, 170] on li "Initial landscaping package $60.00" at bounding box center [518, 172] width 132 height 34
type input "Home Readiness Packages"
type textarea "Mowing of grass up to 6" in height. Mow, edge along driveways & sidewalks, trim…"
type input "60"
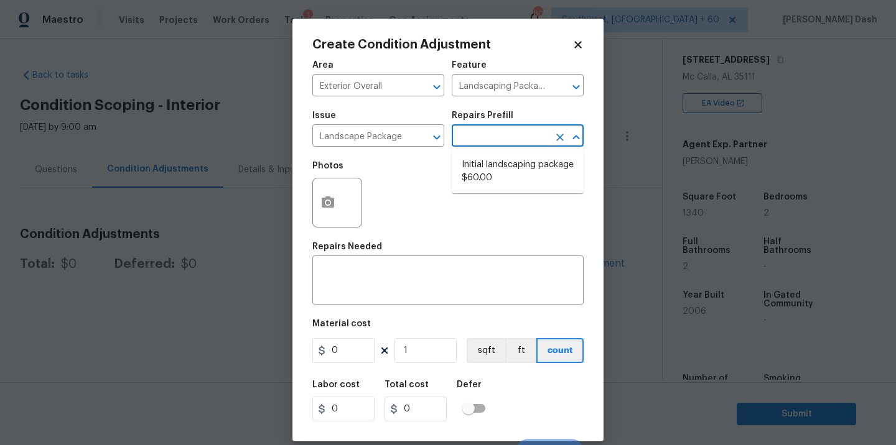
type input "60"
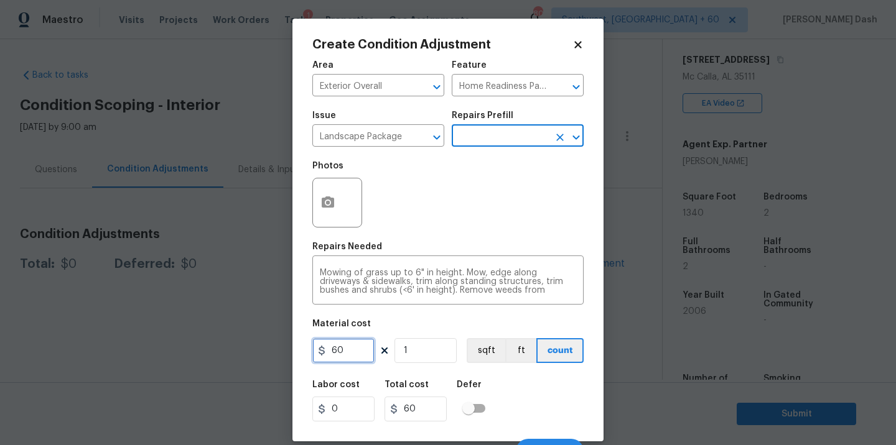
click at [353, 356] on input "60" at bounding box center [343, 350] width 62 height 25
type input "300"
click at [533, 401] on div "Labor cost 0 Total cost 300 Defer" at bounding box center [447, 401] width 271 height 56
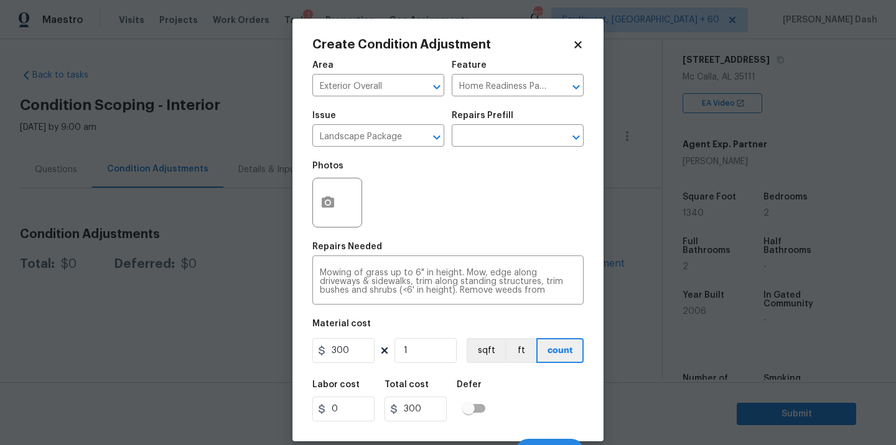
scroll to position [19, 0]
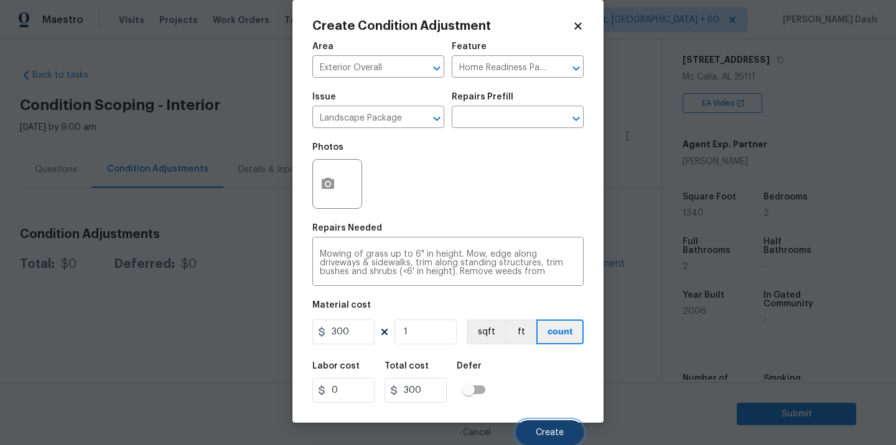
click at [556, 431] on span "Create" at bounding box center [550, 433] width 28 height 9
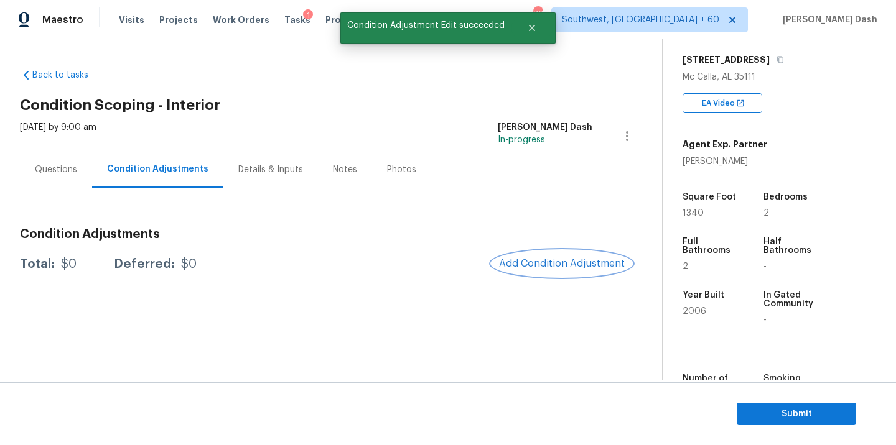
scroll to position [0, 0]
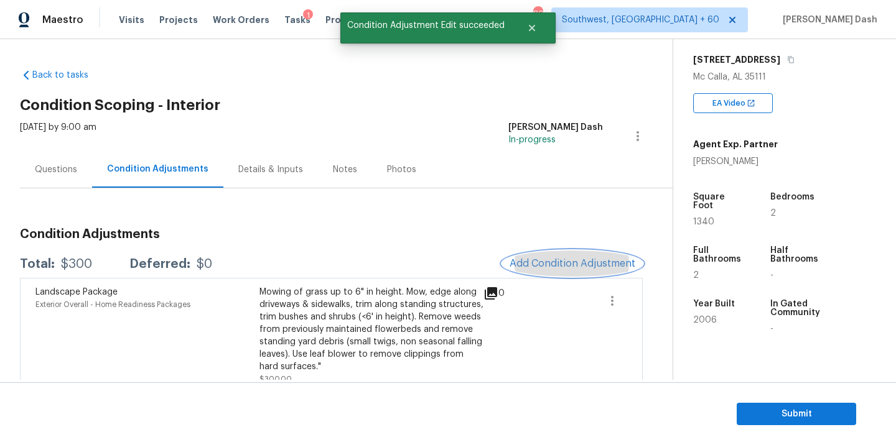
click at [570, 270] on button "Add Condition Adjustment" at bounding box center [572, 264] width 141 height 26
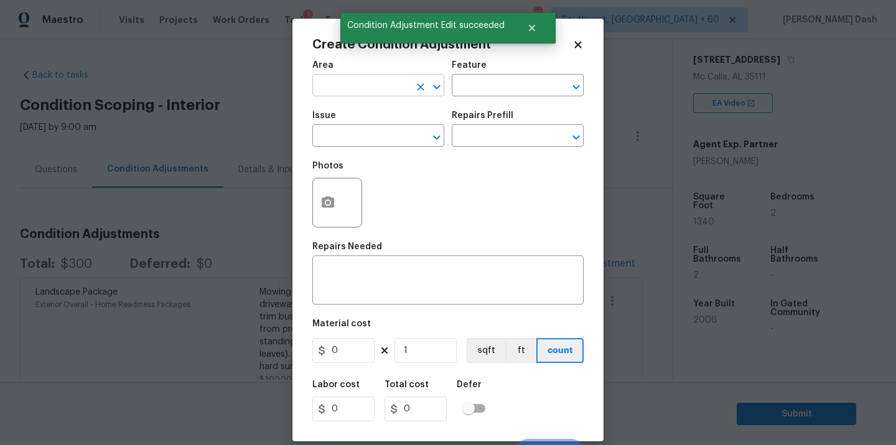
click at [366, 83] on input "text" at bounding box center [360, 86] width 97 height 19
click at [366, 146] on ul "Exterior Addition Exterior Overall" at bounding box center [378, 125] width 132 height 51
click at [366, 136] on li "Exterior Overall" at bounding box center [378, 135] width 132 height 21
type input "Exterior Overall"
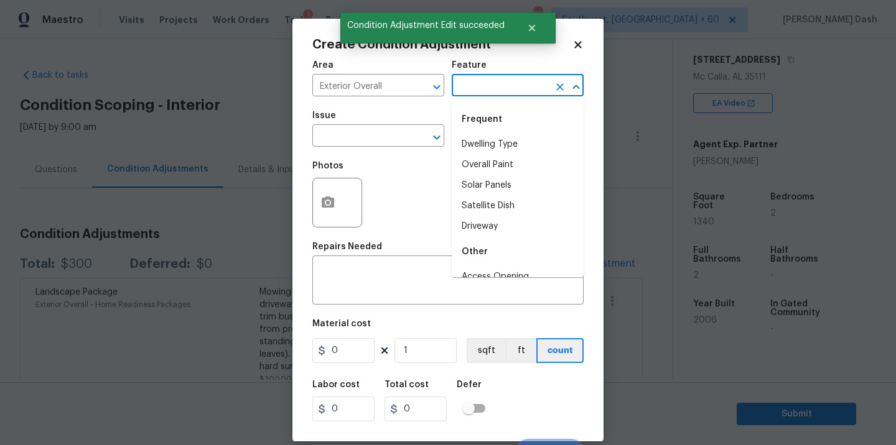
click at [480, 89] on input "text" at bounding box center [500, 86] width 97 height 19
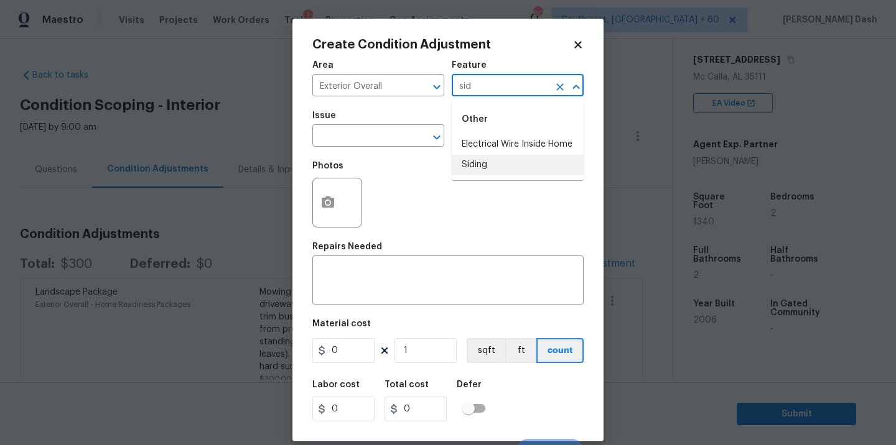
click at [483, 169] on li "Siding" at bounding box center [518, 165] width 132 height 21
type input "Siding"
click at [368, 128] on input "text" at bounding box center [360, 137] width 97 height 19
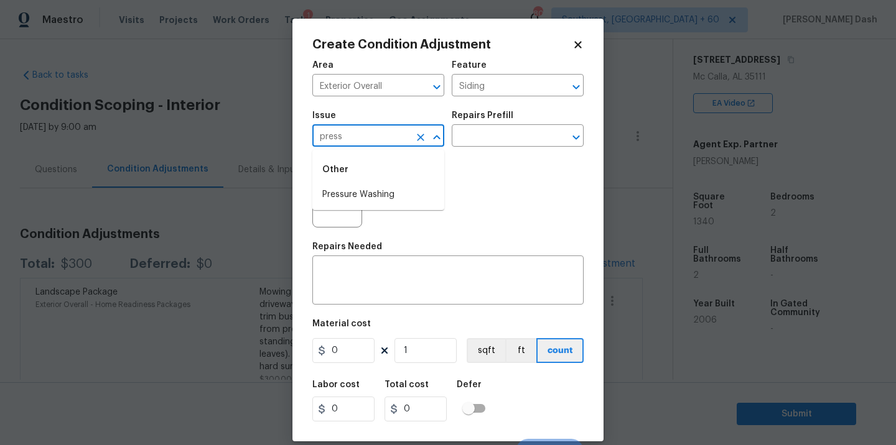
click at [348, 204] on li "Pressure Washing" at bounding box center [378, 195] width 132 height 21
type input "Pressure Washing"
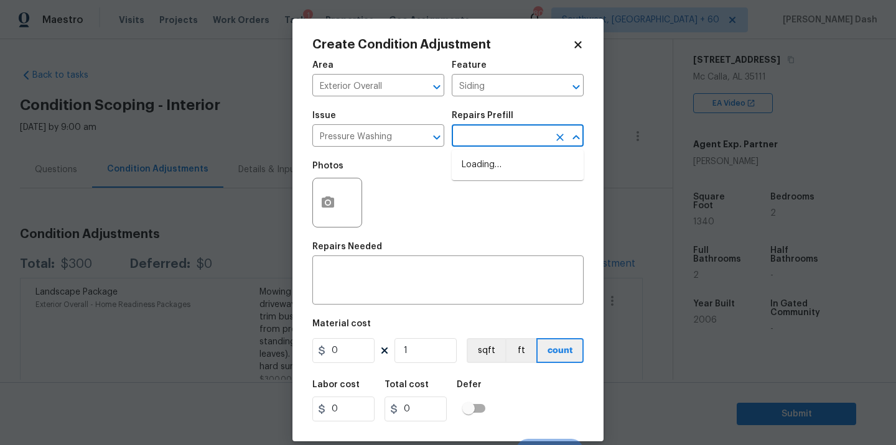
click at [462, 137] on input "text" at bounding box center [500, 137] width 97 height 19
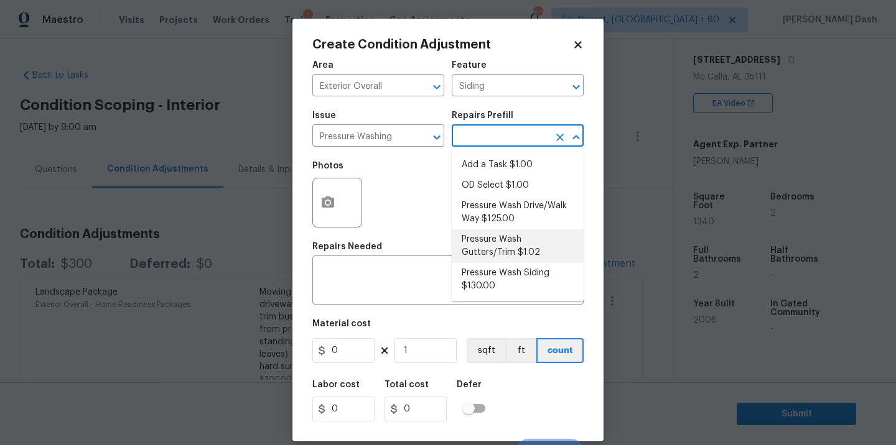
click at [493, 276] on li "Pressure Wash Siding $130.00" at bounding box center [518, 280] width 132 height 34
type textarea "Protect areas as needed for pressure washing. Pressure wash the siding on the h…"
type input "130"
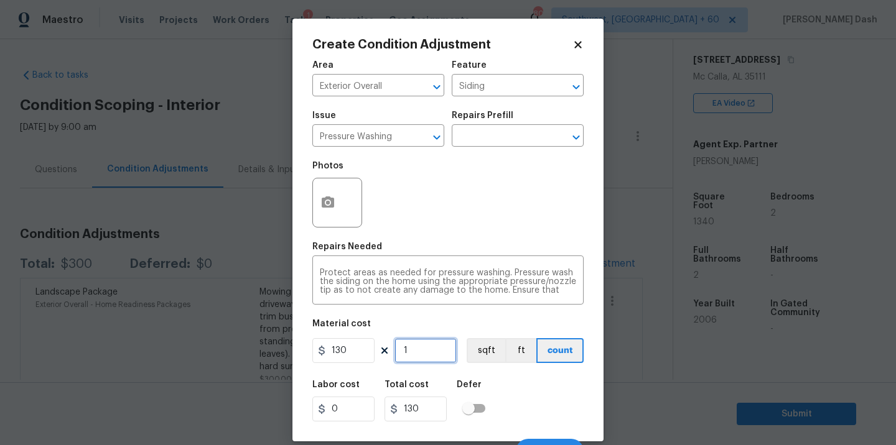
click at [413, 352] on input "1" at bounding box center [425, 350] width 62 height 25
click at [355, 351] on input "130" at bounding box center [343, 350] width 62 height 25
type input "200"
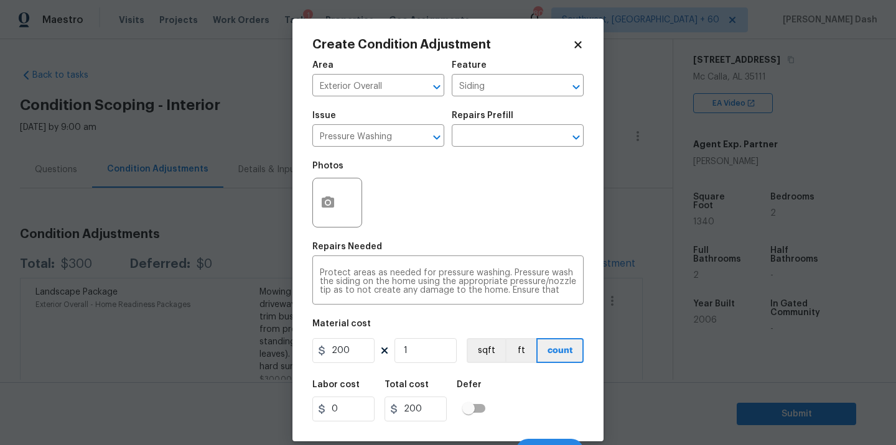
click at [515, 398] on div "Labor cost 0 Total cost 200 Defer" at bounding box center [447, 401] width 271 height 56
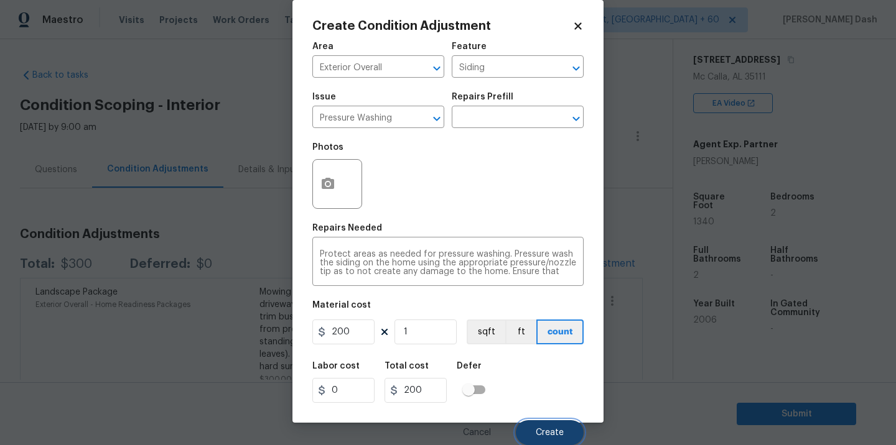
click at [552, 429] on span "Create" at bounding box center [550, 433] width 28 height 9
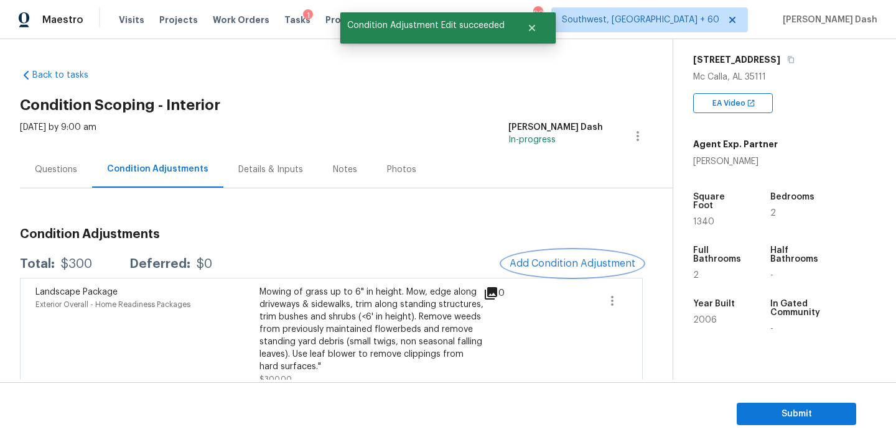
scroll to position [0, 0]
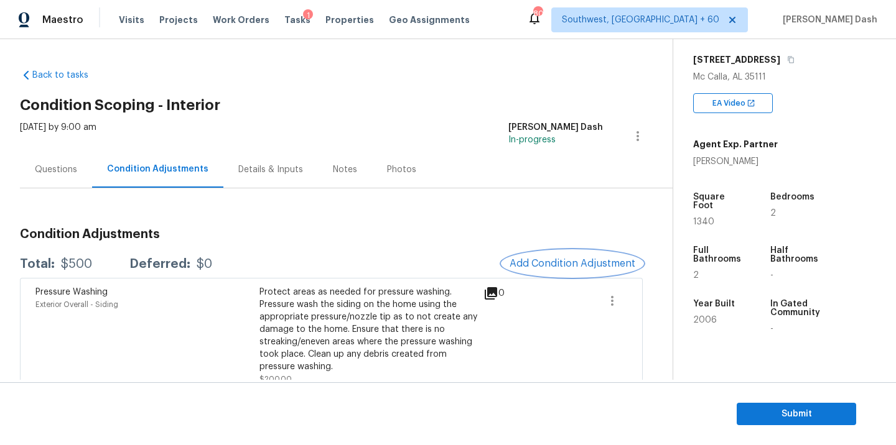
click at [572, 263] on span "Add Condition Adjustment" at bounding box center [573, 263] width 126 height 11
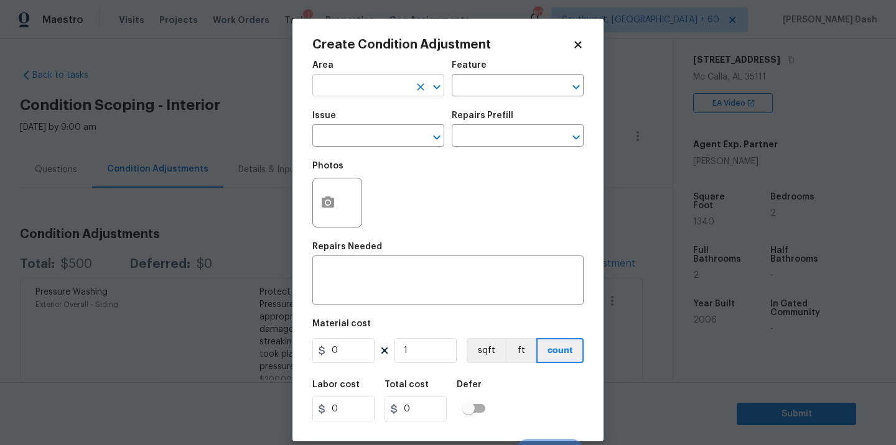
click at [387, 95] on input "text" at bounding box center [360, 86] width 97 height 19
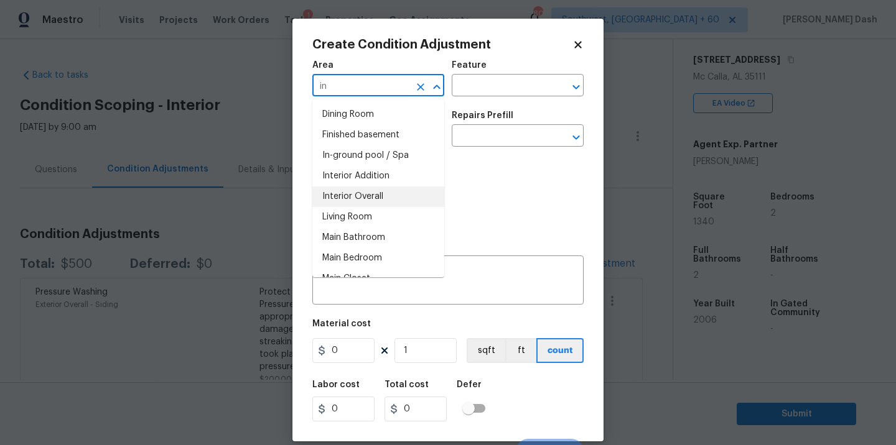
click at [355, 194] on li "Interior Overall" at bounding box center [378, 197] width 132 height 21
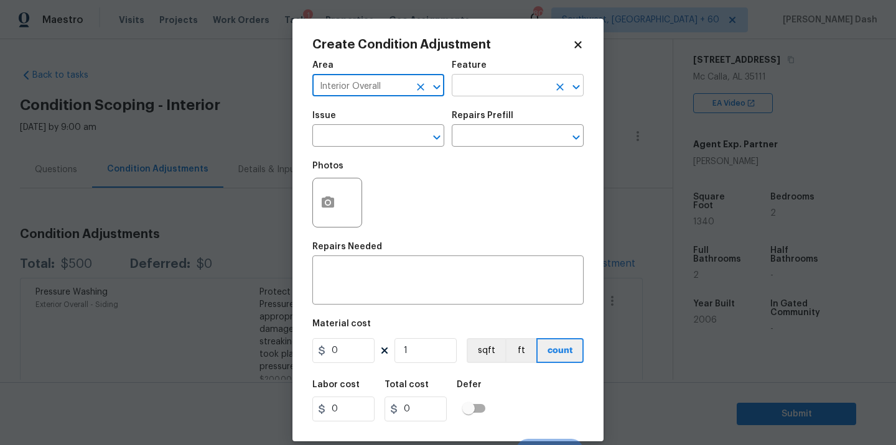
type input "Interior Overall"
click at [481, 78] on input "text" at bounding box center [500, 86] width 97 height 19
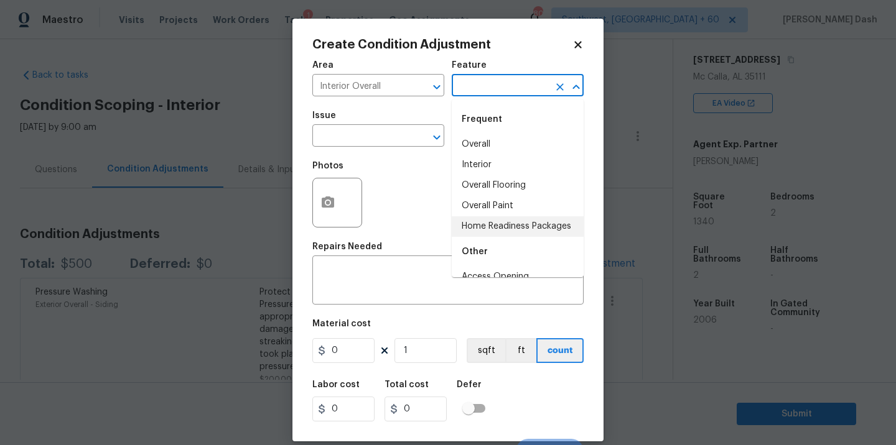
click at [484, 230] on li "Home Readiness Packages" at bounding box center [518, 227] width 132 height 21
type input "Home Readiness Packages"
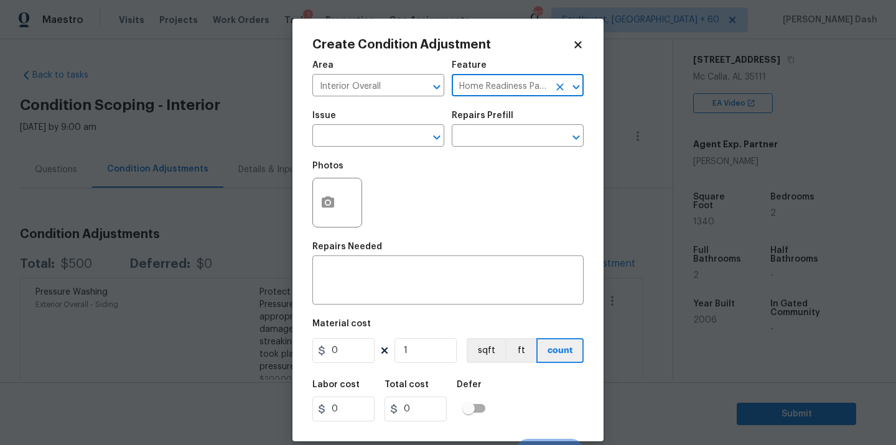
click at [557, 84] on icon "Clear" at bounding box center [559, 86] width 7 height 7
click at [516, 84] on input "text" at bounding box center [500, 86] width 97 height 19
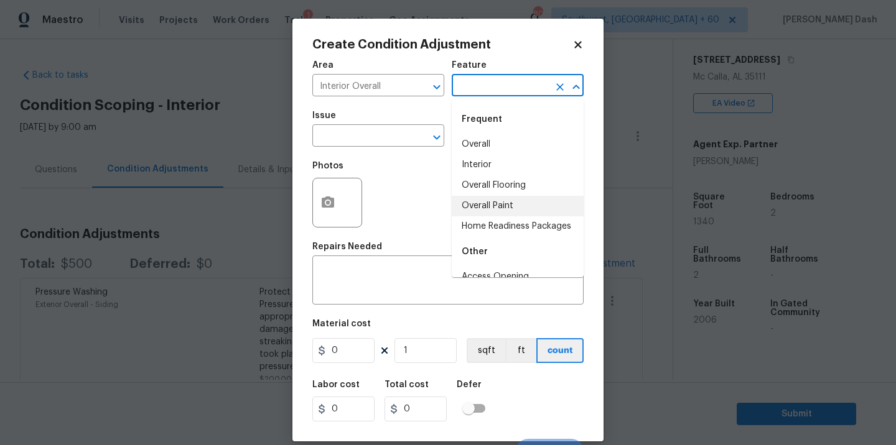
click at [495, 198] on li "Overall Paint" at bounding box center [518, 206] width 132 height 21
type input "Overall Paint"
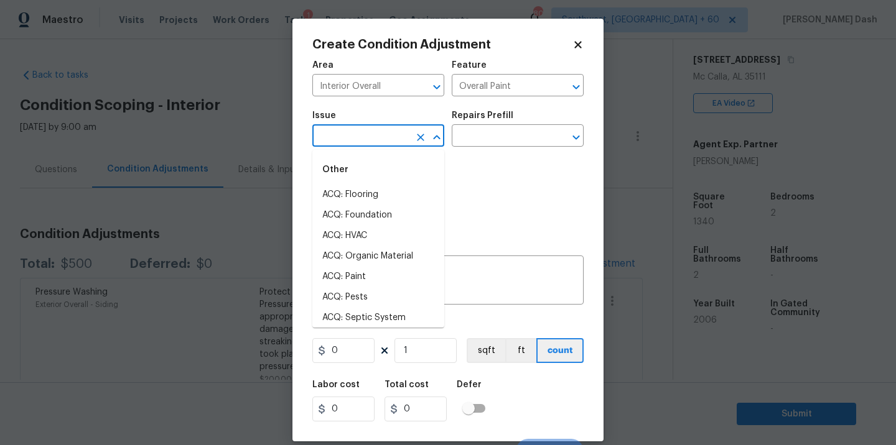
click at [392, 141] on input "text" at bounding box center [360, 137] width 97 height 19
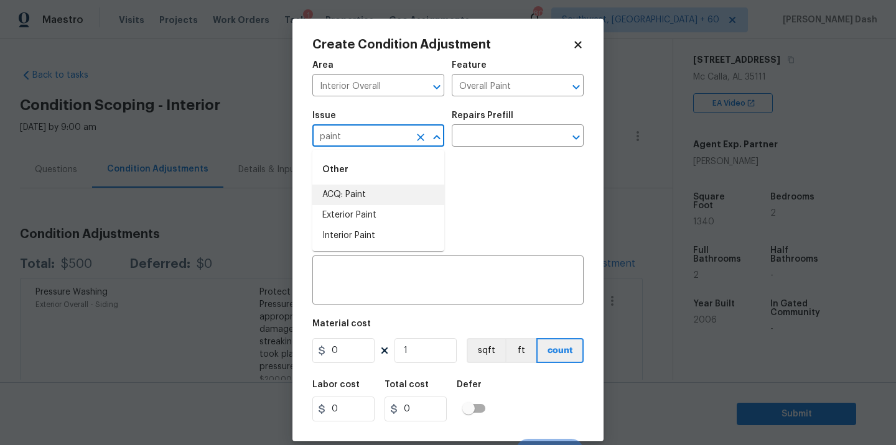
click at [364, 197] on li "ACQ: Paint" at bounding box center [378, 195] width 132 height 21
type input "ACQ: Paint"
click at [486, 133] on input "text" at bounding box center [500, 137] width 97 height 19
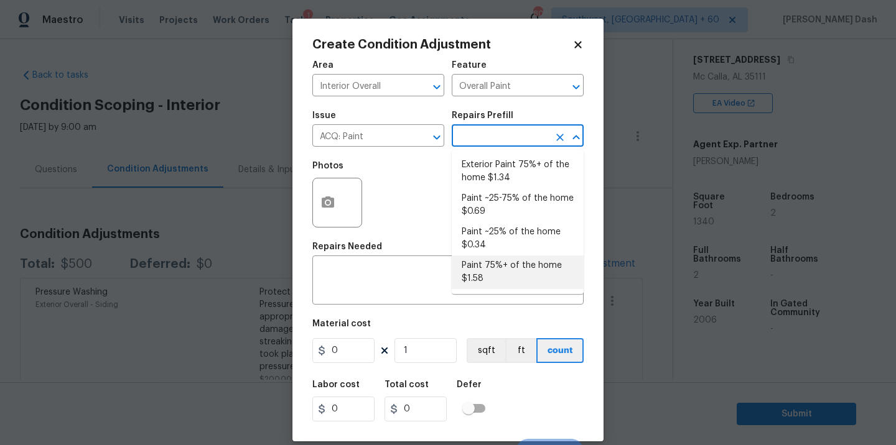
click at [490, 268] on li "Paint 75%+ of the home $1.58" at bounding box center [518, 273] width 132 height 34
type input "Acquisition"
type textarea "Acquisition Scope: 75%+ of the home will likely require interior paint"
type input "1.58"
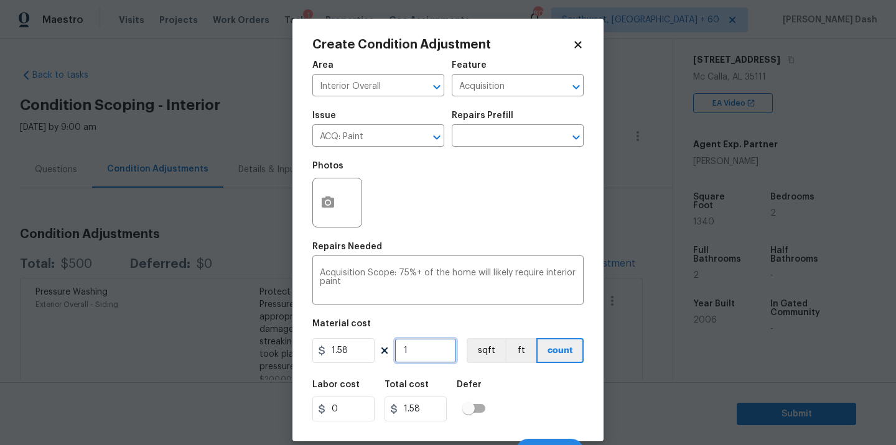
click at [423, 348] on input "1" at bounding box center [425, 350] width 62 height 25
type input "0"
type input "1"
type input "1.58"
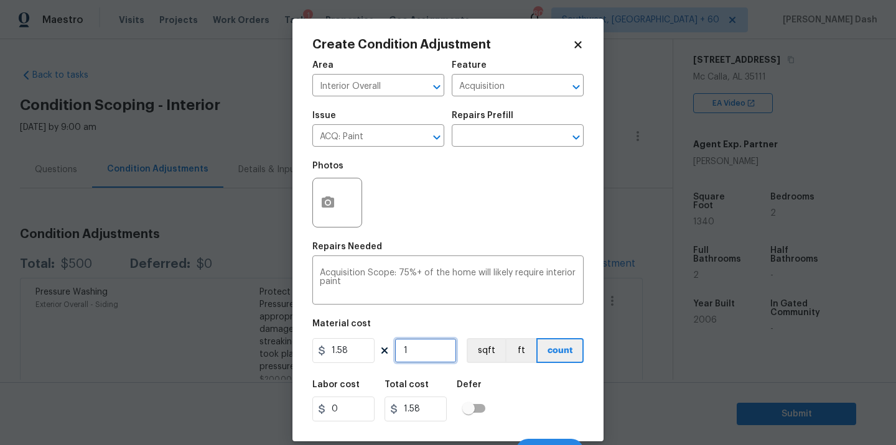
type input "13"
type input "20.54"
type input "134"
type input "211.72"
type input "1340"
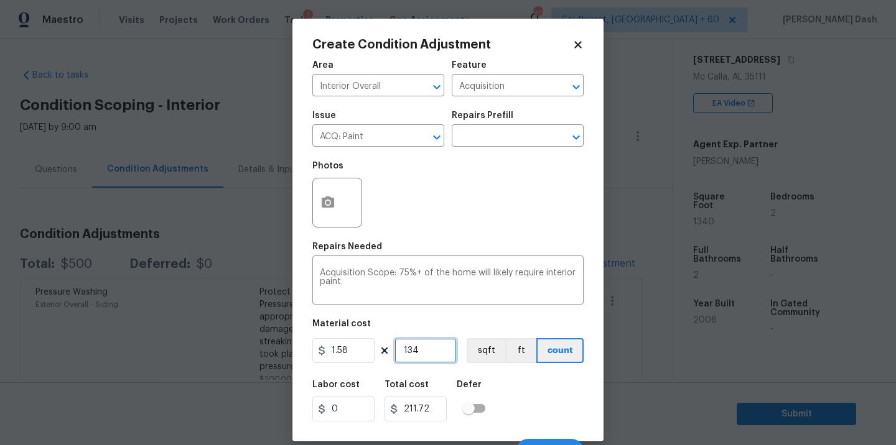
type input "2117.2"
type input "1340"
click at [488, 358] on button "sqft" at bounding box center [486, 350] width 39 height 25
click at [515, 419] on div "Labor cost 0 Total cost 2117.2 Defer" at bounding box center [447, 401] width 271 height 56
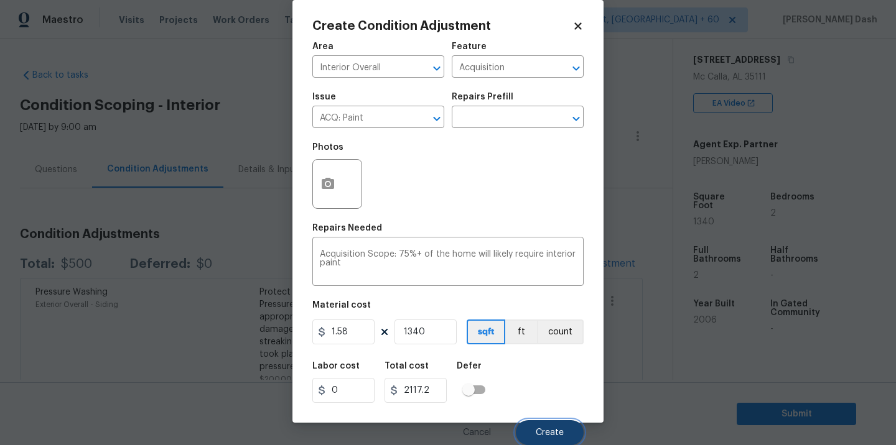
click at [538, 429] on span "Create" at bounding box center [550, 433] width 28 height 9
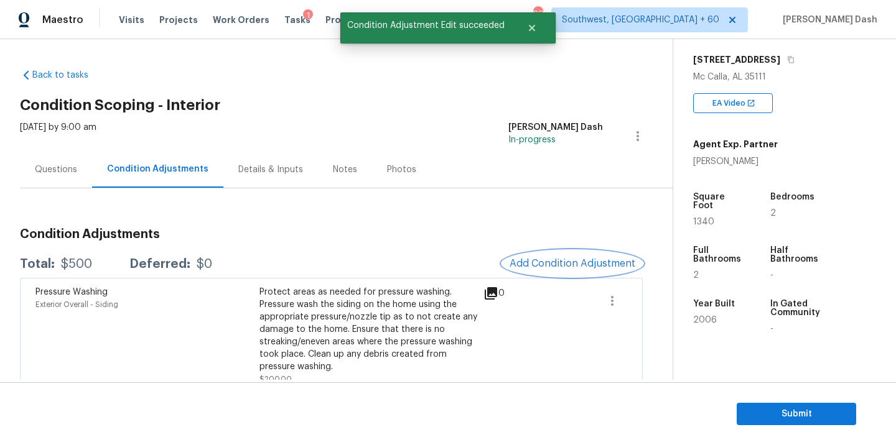
scroll to position [0, 0]
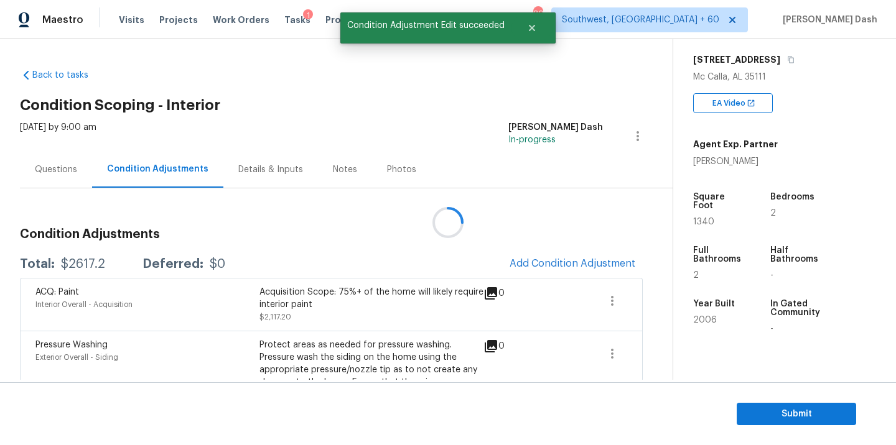
click at [555, 254] on div at bounding box center [448, 222] width 896 height 445
click at [555, 254] on button "Add Condition Adjustment" at bounding box center [572, 264] width 141 height 26
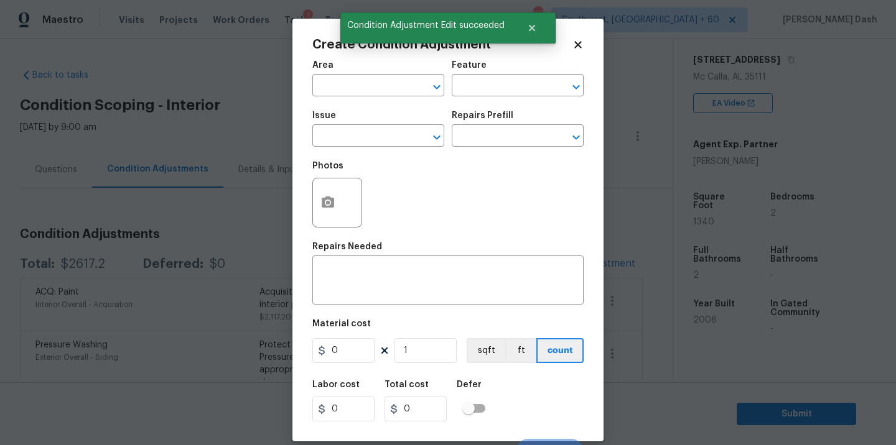
click at [374, 75] on div "Area" at bounding box center [378, 69] width 132 height 16
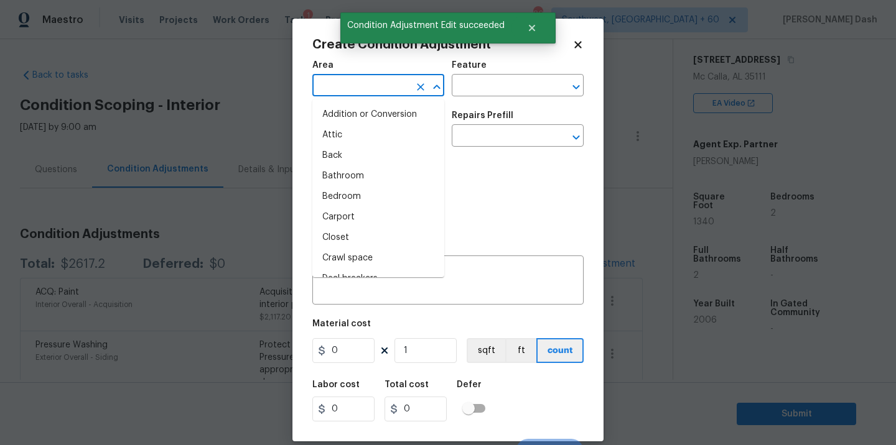
click at [375, 77] on input "text" at bounding box center [360, 86] width 97 height 19
click at [372, 198] on li "Interior Overall" at bounding box center [378, 197] width 132 height 21
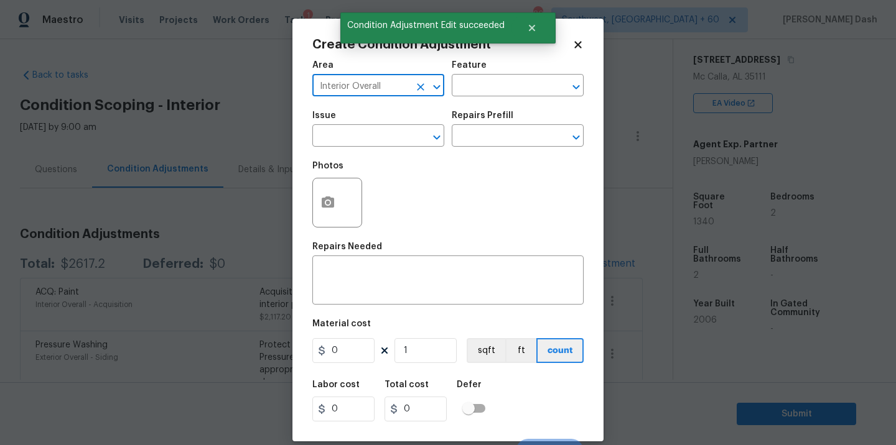
type input "Interior Overall"
click at [468, 100] on div "Area Interior Overall ​ Feature ​" at bounding box center [447, 79] width 271 height 50
click at [468, 92] on input "text" at bounding box center [500, 86] width 97 height 19
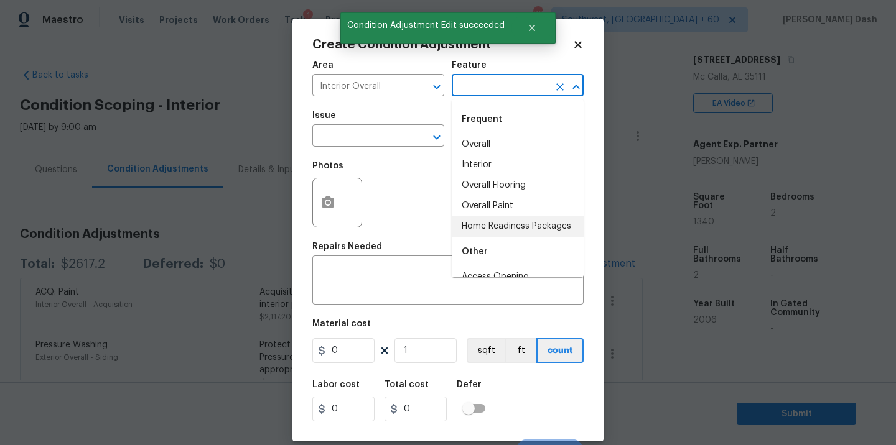
click at [470, 234] on li "Home Readiness Packages" at bounding box center [518, 227] width 132 height 21
type input "Home Readiness Packages"
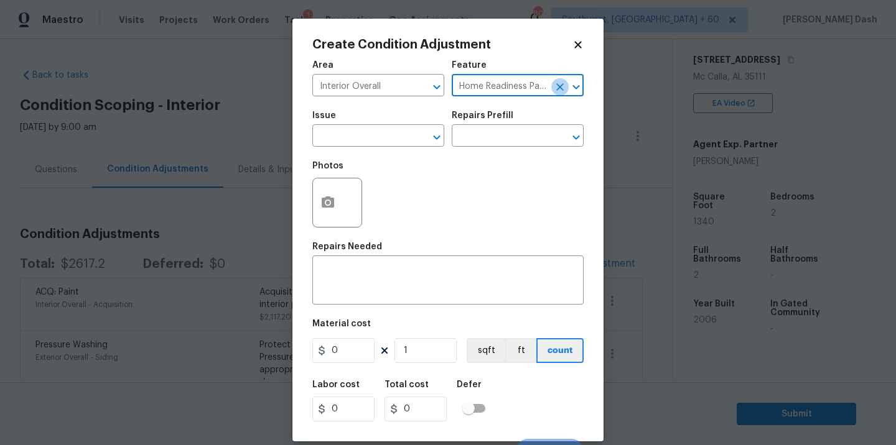
click at [557, 87] on icon "Clear" at bounding box center [560, 87] width 12 height 12
click at [515, 87] on input "text" at bounding box center [500, 86] width 97 height 19
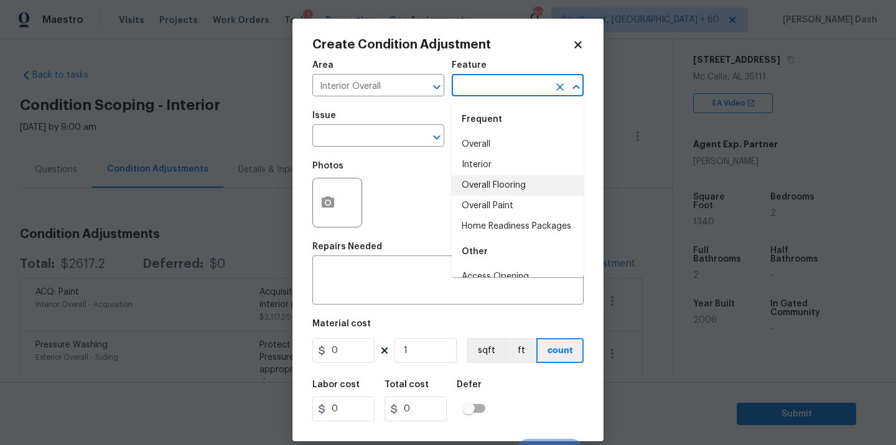
click at [478, 185] on li "Overall Flooring" at bounding box center [518, 185] width 132 height 21
type input "Overall Flooring"
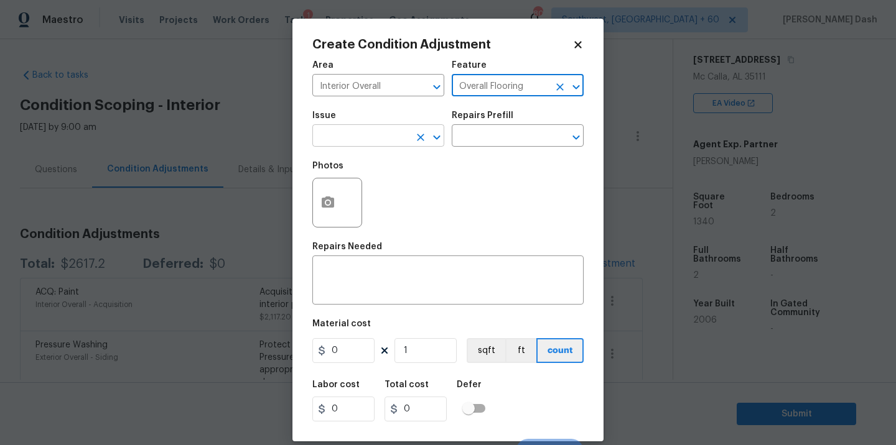
click at [381, 136] on input "text" at bounding box center [360, 137] width 97 height 19
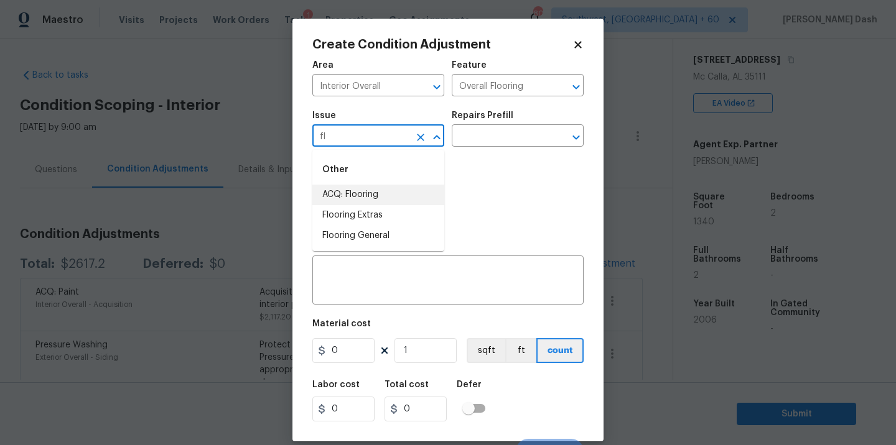
click at [363, 199] on li "ACQ: Flooring" at bounding box center [378, 195] width 132 height 21
type input "ACQ: Flooring"
click at [478, 147] on body "Maestro Visits Projects Work Orders Tasks 1 Properties Geo Assignments 807 Sout…" at bounding box center [448, 222] width 896 height 445
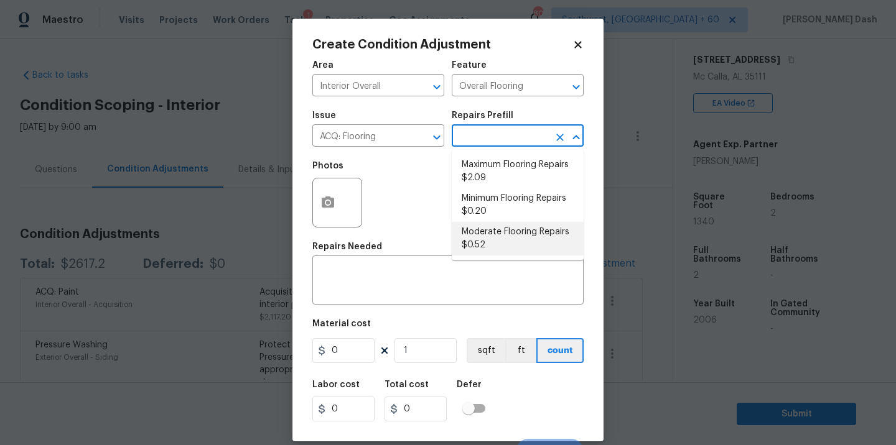
click at [486, 243] on li "Moderate Flooring Repairs $0.52" at bounding box center [518, 239] width 132 height 34
type input "Acquisition"
type textarea "Acquisition Scope: Moderate flooring repairs"
type input "0.52"
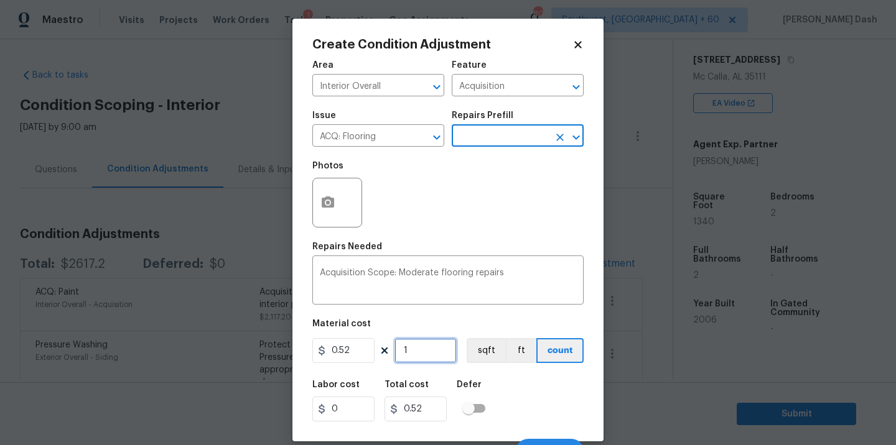
click at [424, 343] on input "1" at bounding box center [425, 350] width 62 height 25
type input "0"
type input "1"
type input "0.52"
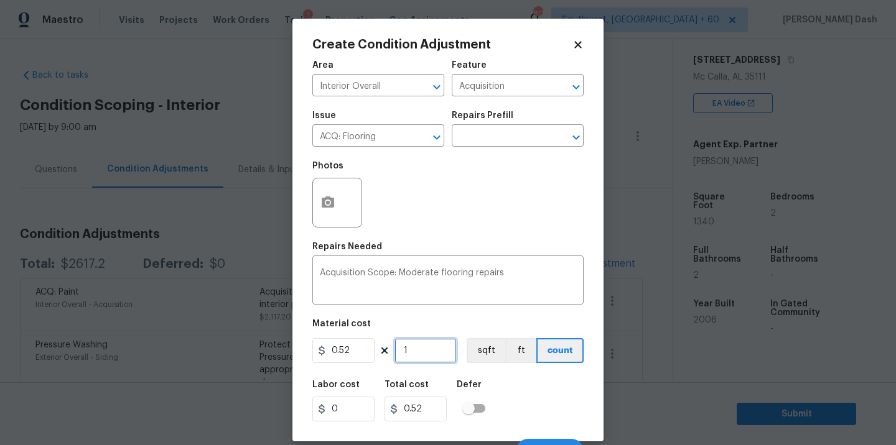
type input "13"
type input "6.76"
type input "134"
type input "69.68"
type input "1340"
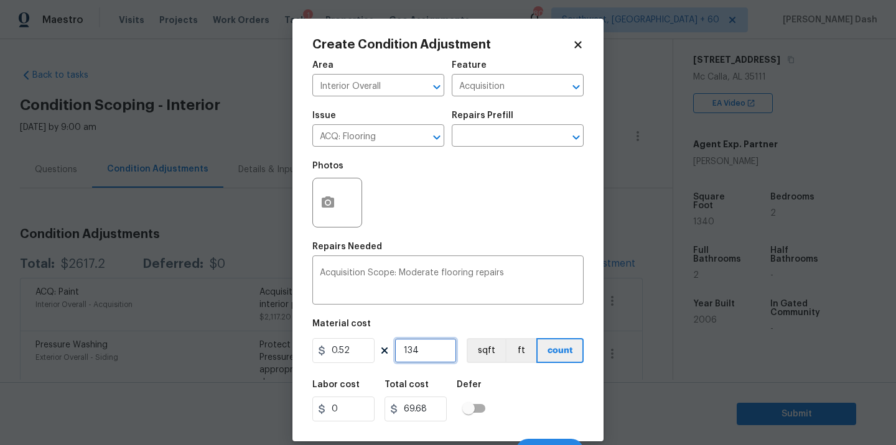
type input "696.8"
type input "1340"
click at [472, 358] on button "sqft" at bounding box center [486, 350] width 39 height 25
click at [511, 395] on div "Labor cost 0 Total cost 696.8 Defer" at bounding box center [447, 401] width 271 height 56
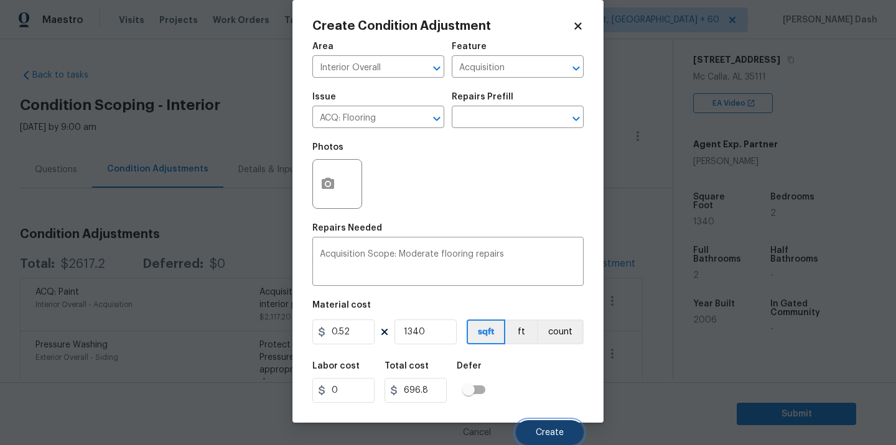
click at [539, 426] on button "Create" at bounding box center [550, 433] width 68 height 25
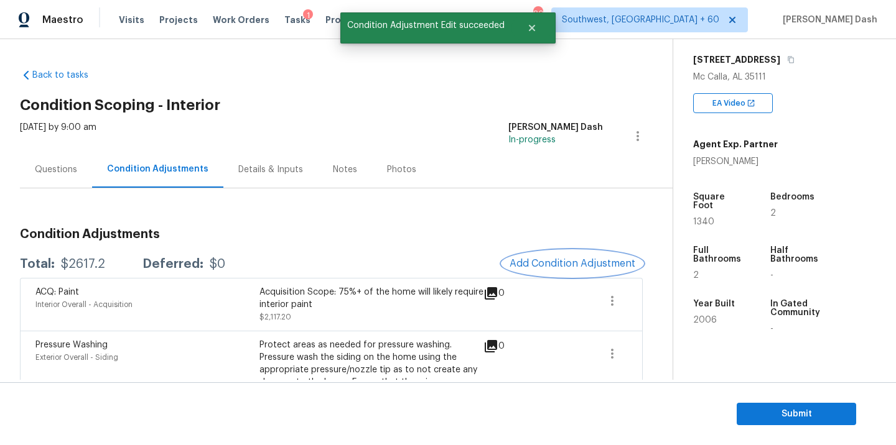
scroll to position [0, 0]
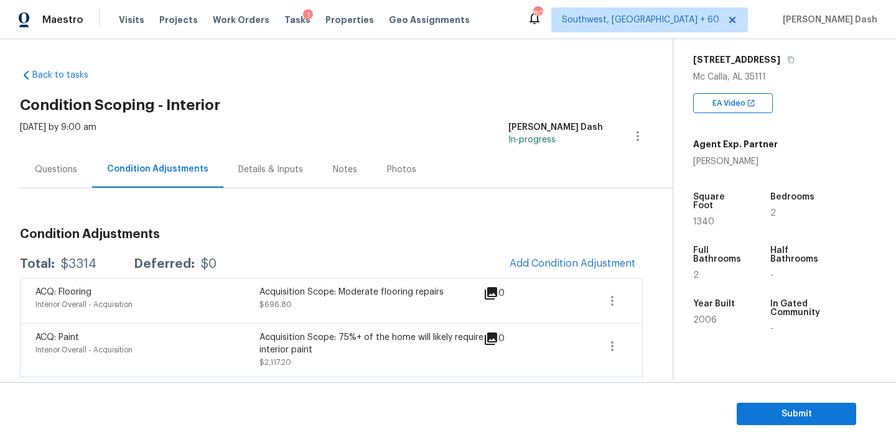
click at [543, 249] on div "Condition Adjustments Total: $3314 Deferred: $0 Add Condition Adjustment ACQ: F…" at bounding box center [331, 412] width 623 height 389
click at [544, 261] on span "Add Condition Adjustment" at bounding box center [573, 263] width 126 height 11
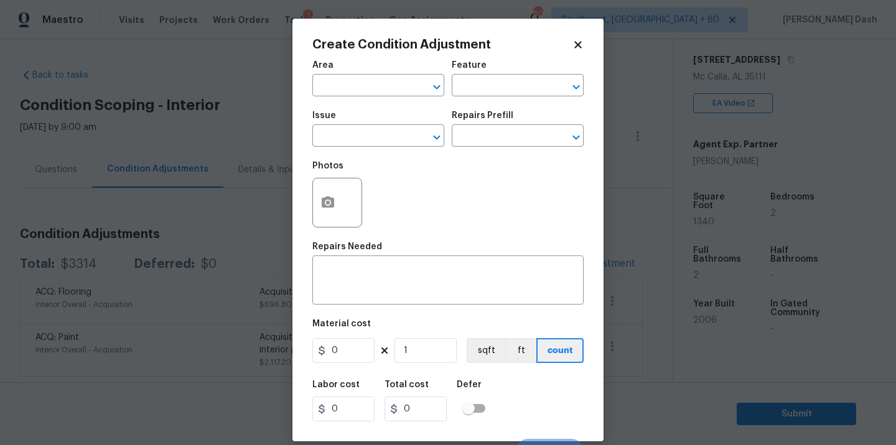
click at [355, 75] on div "Area" at bounding box center [378, 69] width 132 height 16
click at [356, 85] on input "text" at bounding box center [360, 86] width 97 height 19
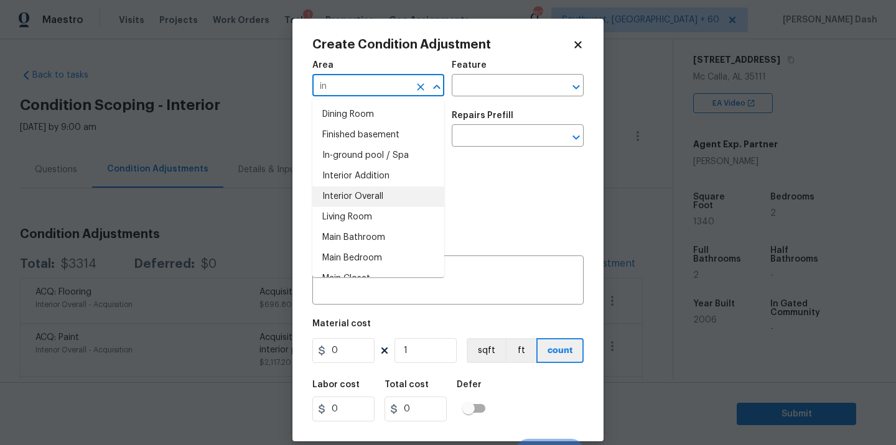
click at [365, 200] on li "Interior Overall" at bounding box center [378, 197] width 132 height 21
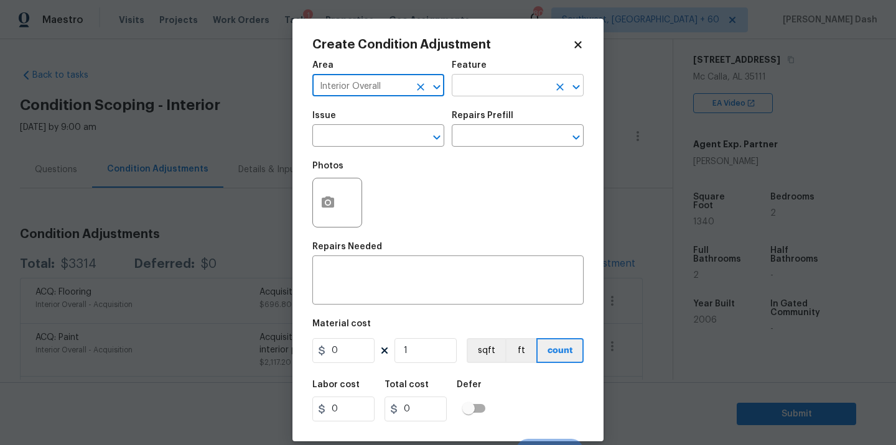
type input "Interior Overall"
click at [485, 90] on input "text" at bounding box center [500, 86] width 97 height 19
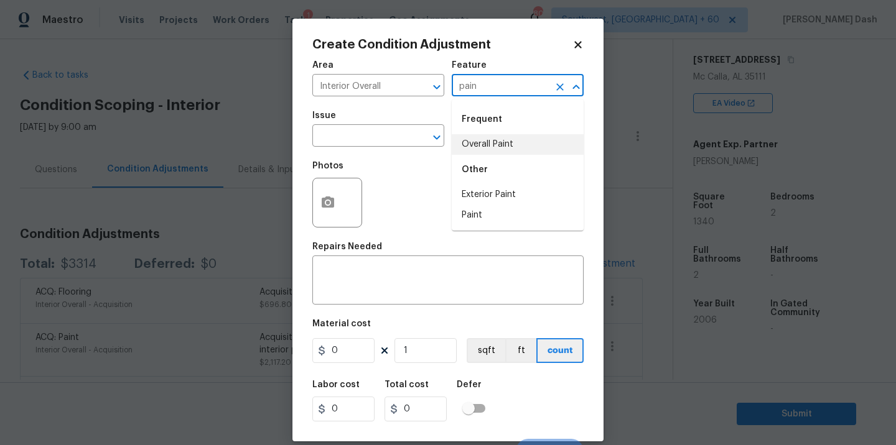
click at [473, 138] on li "Overall Paint" at bounding box center [518, 144] width 132 height 21
type input "Overall Paint"
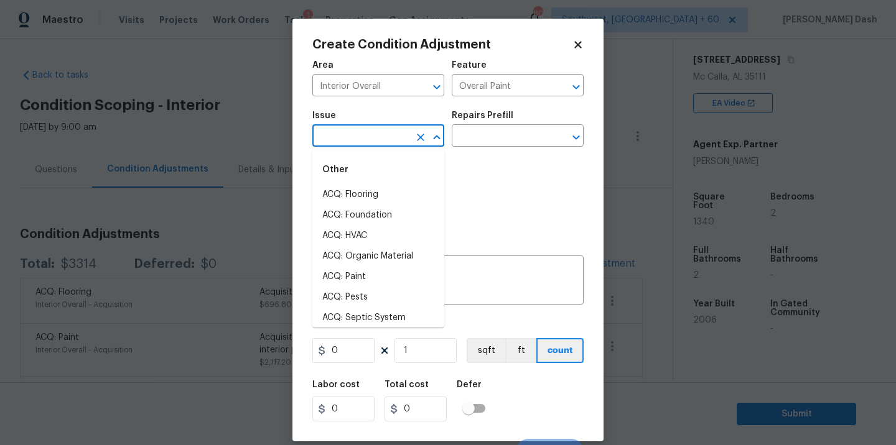
click at [357, 141] on input "text" at bounding box center [360, 137] width 97 height 19
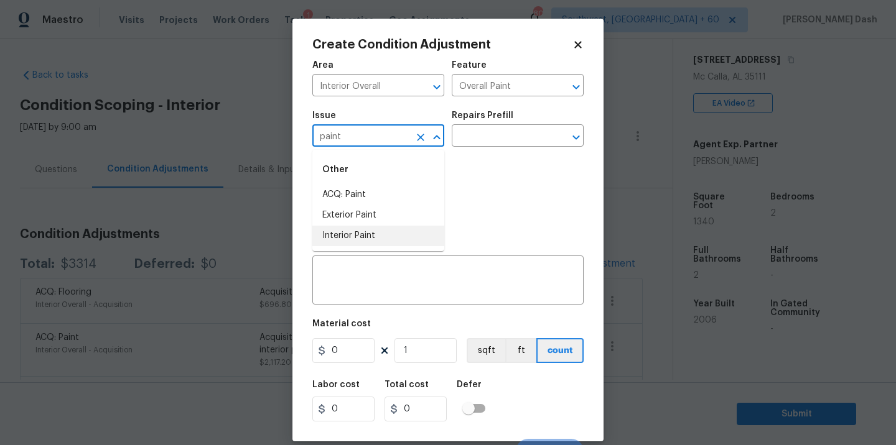
click at [346, 235] on li "Interior Paint" at bounding box center [378, 236] width 132 height 21
type input "Interior Paint"
click at [459, 140] on input "text" at bounding box center [500, 137] width 97 height 19
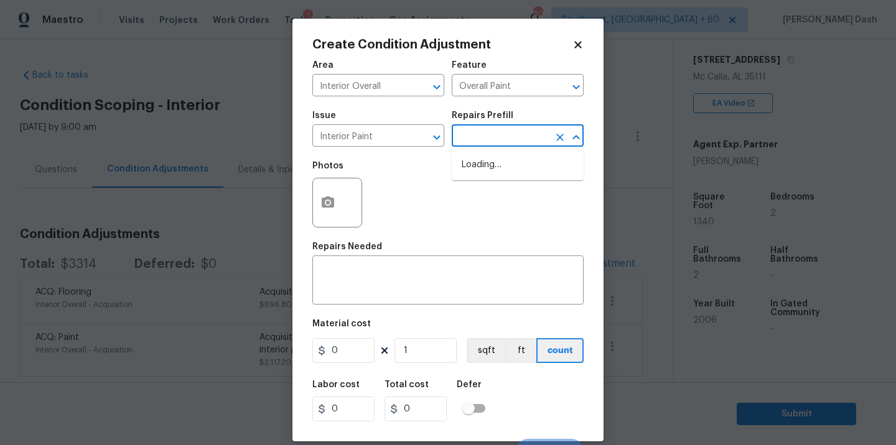
type input "p"
type input "r"
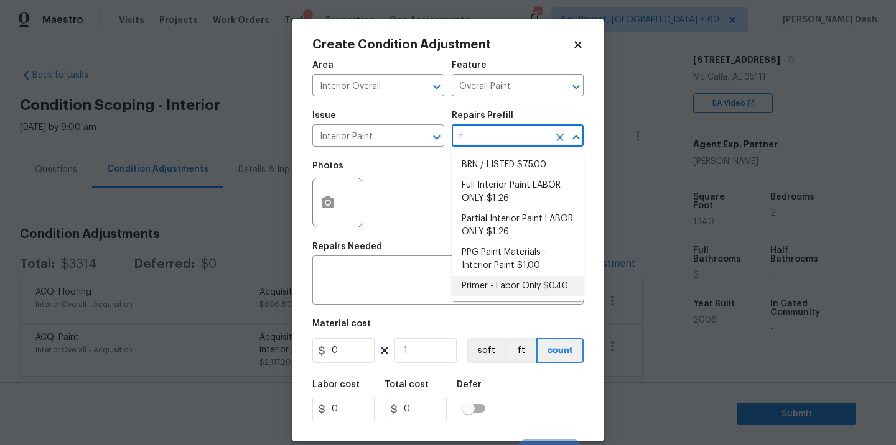
click at [490, 281] on li "Primer - Labor Only $0.40" at bounding box center [518, 286] width 132 height 21
type textarea "Interior primer - PRIMER PROVIDED BY OPENDOOR - All nails, screws, drywall anch…"
type input "0.4"
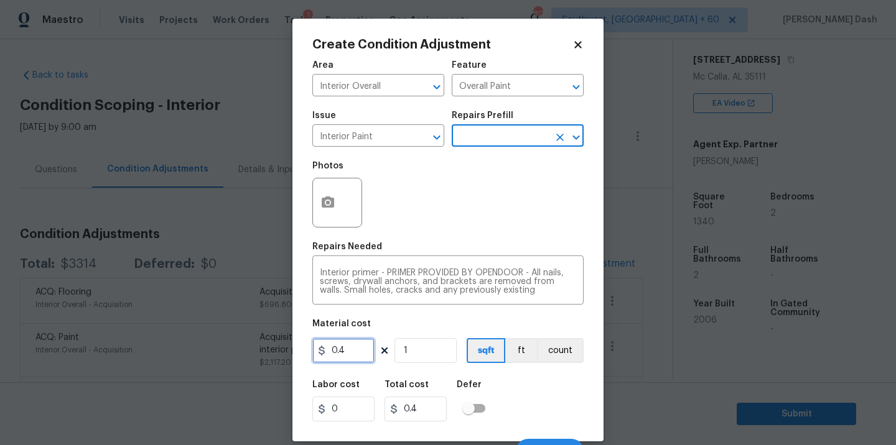
click at [363, 357] on input "0.4" at bounding box center [343, 350] width 62 height 25
type input "500"
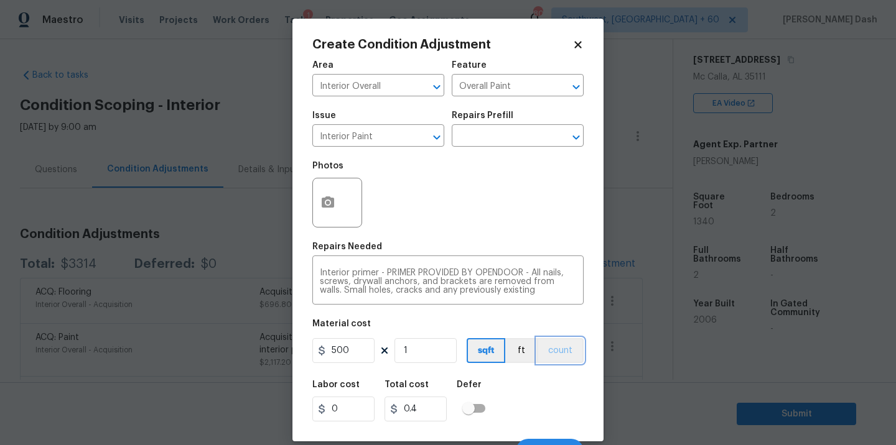
type input "500"
click at [557, 355] on button "count" at bounding box center [560, 350] width 47 height 25
click at [557, 415] on div "Labor cost 0 Total cost 500 Defer" at bounding box center [447, 401] width 271 height 56
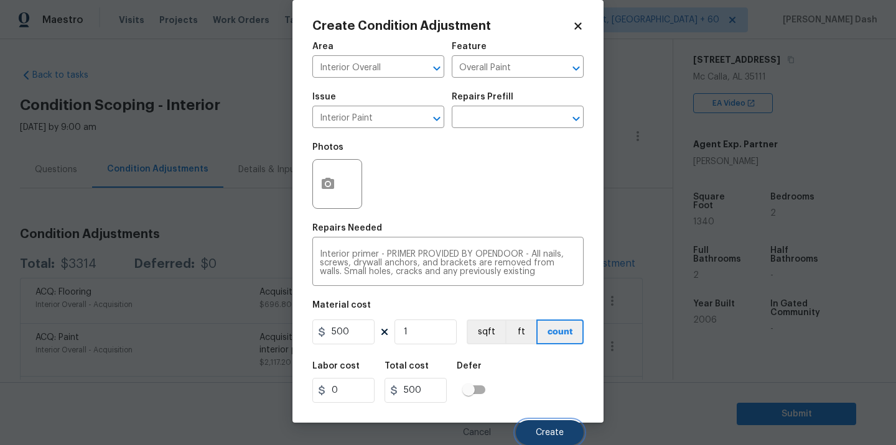
click at [557, 427] on button "Create" at bounding box center [550, 433] width 68 height 25
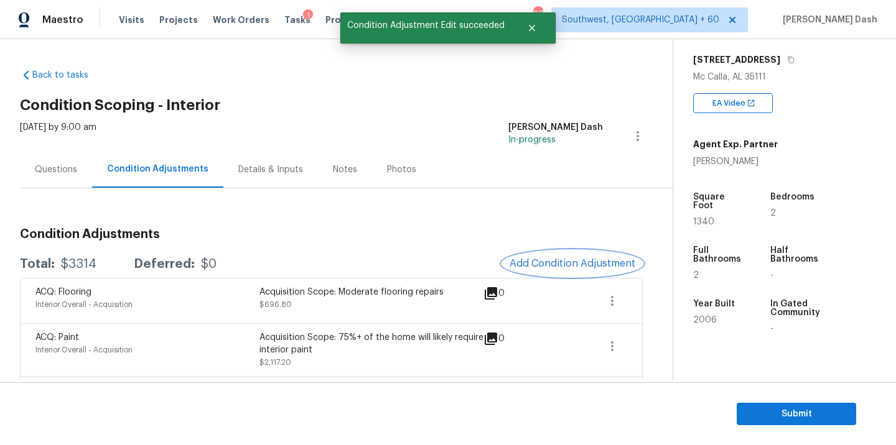
scroll to position [0, 0]
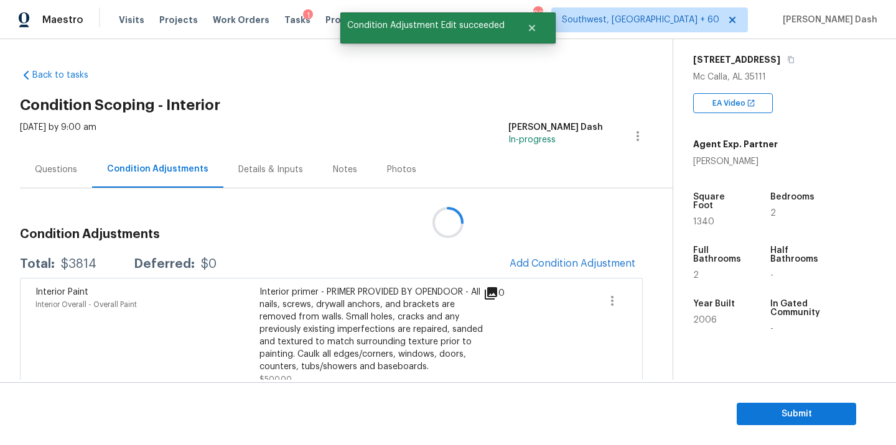
click at [67, 261] on div "$3814" at bounding box center [78, 264] width 35 height 12
copy div "$3814"
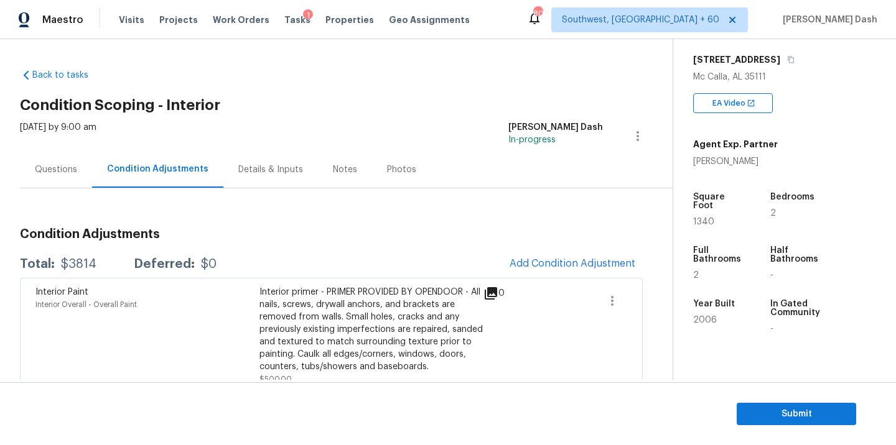
click at [47, 165] on div "Questions" at bounding box center [56, 170] width 42 height 12
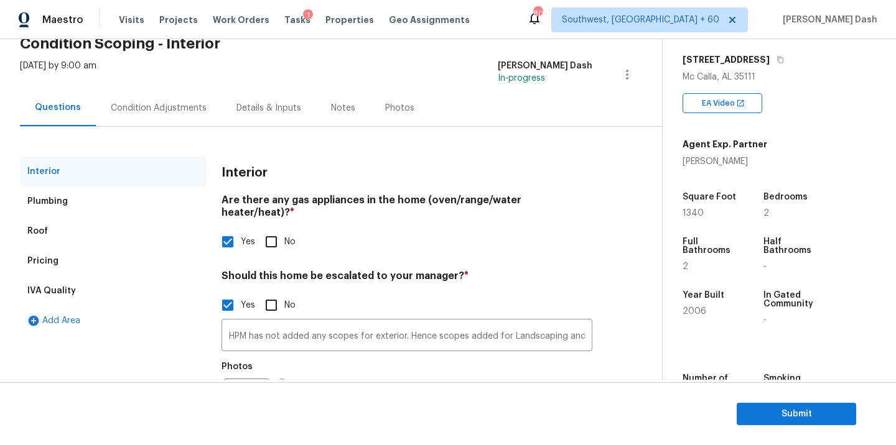
scroll to position [124, 0]
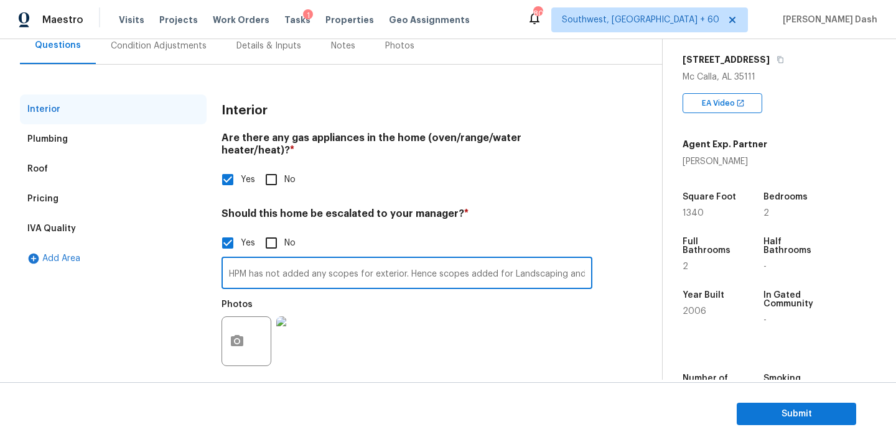
click at [342, 272] on input "HPM has not added any scopes for exterior. Hence scopes added for Landscaping a…" at bounding box center [406, 274] width 371 height 29
click at [809, 417] on span "Submit" at bounding box center [797, 415] width 100 height 16
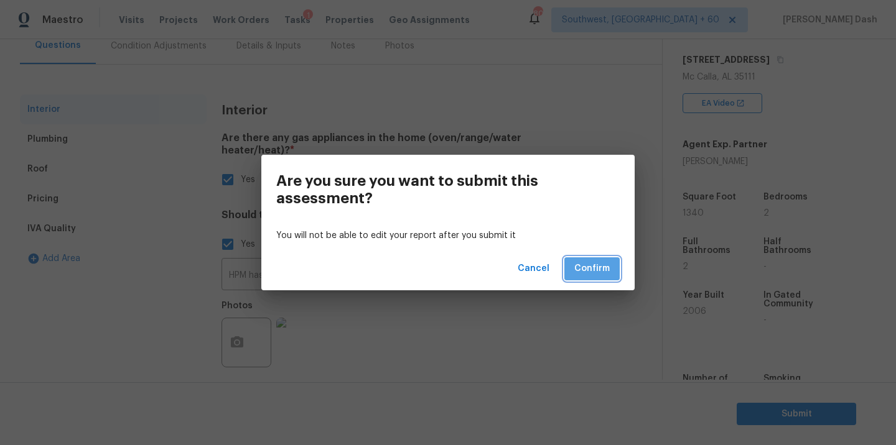
click at [586, 264] on span "Confirm" at bounding box center [591, 269] width 35 height 16
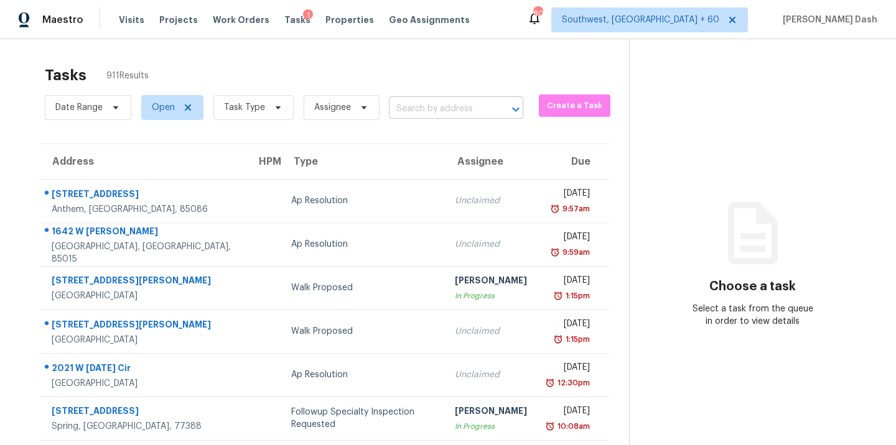
click at [436, 111] on input "text" at bounding box center [439, 109] width 100 height 19
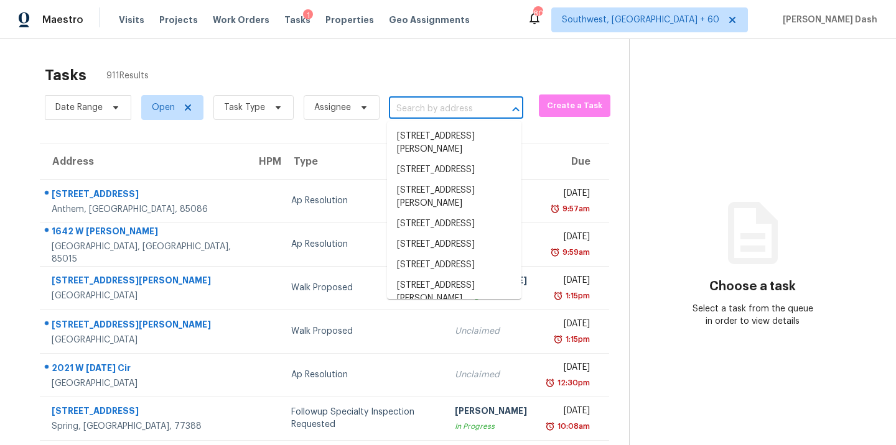
paste input "[STREET_ADDRESS]"
type input "[STREET_ADDRESS]"
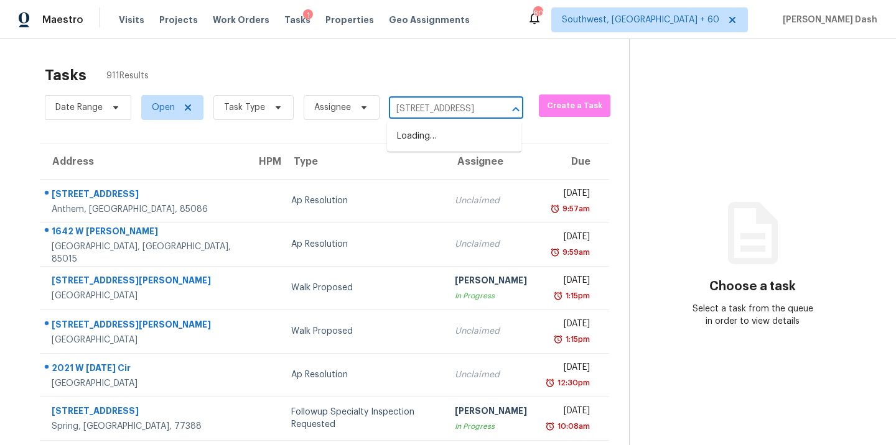
scroll to position [0, 87]
click at [427, 141] on li "[STREET_ADDRESS]" at bounding box center [454, 136] width 134 height 21
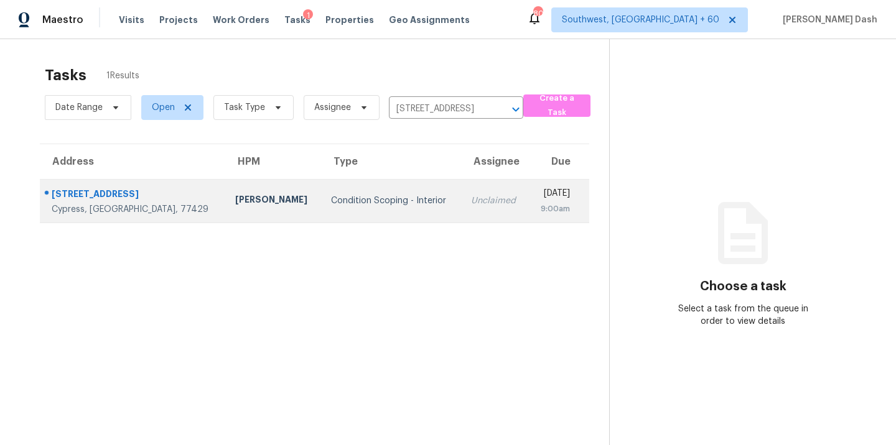
click at [247, 202] on td "[PERSON_NAME]" at bounding box center [273, 201] width 96 height 44
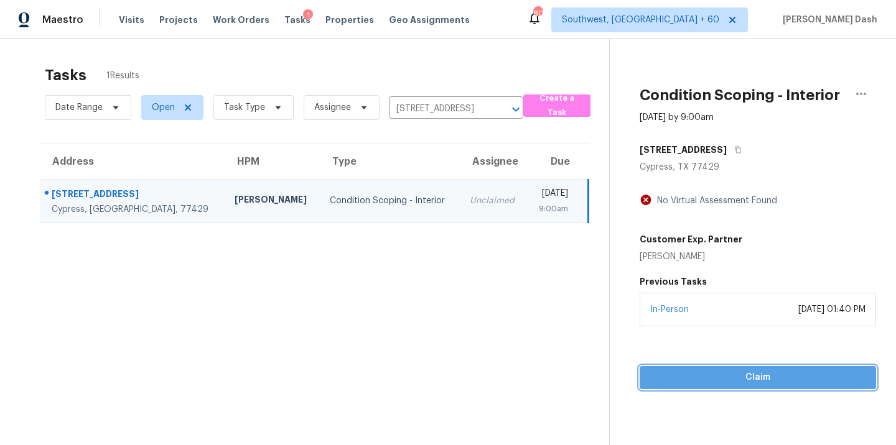
click at [798, 388] on button "Claim" at bounding box center [758, 377] width 236 height 23
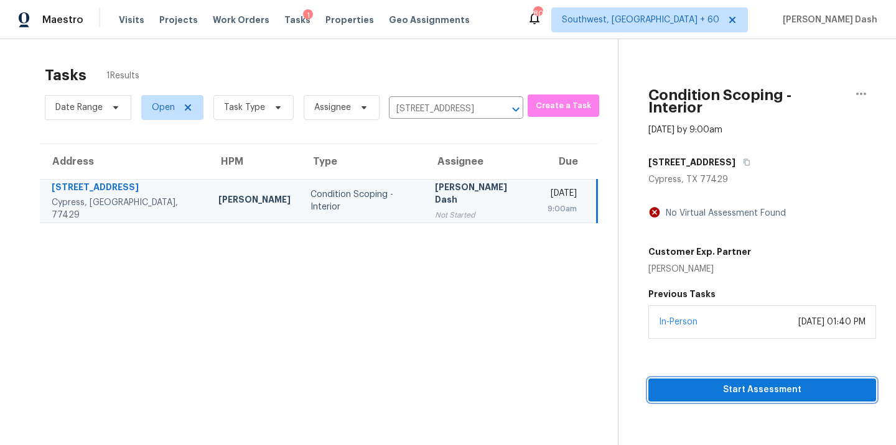
click at [736, 388] on button "Start Assessment" at bounding box center [762, 390] width 228 height 23
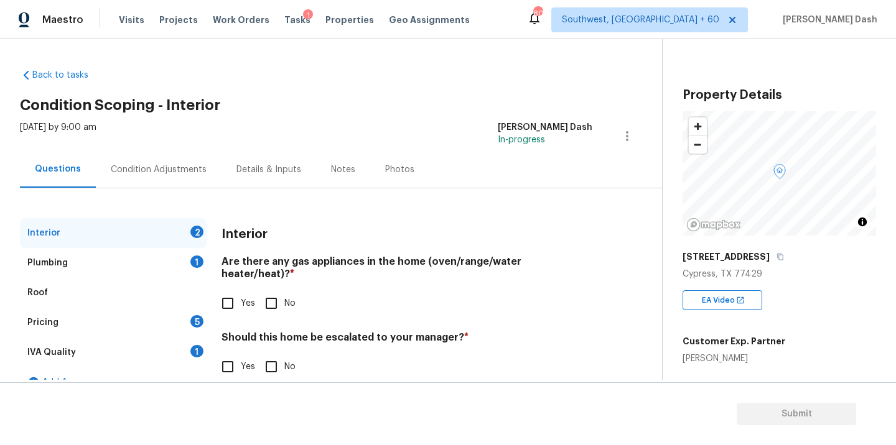
click at [241, 297] on span "Yes" at bounding box center [248, 303] width 14 height 13
click at [241, 295] on input "Yes" at bounding box center [228, 304] width 26 height 26
checkbox input "true"
click at [278, 363] on input "No" at bounding box center [271, 368] width 26 height 26
checkbox input "true"
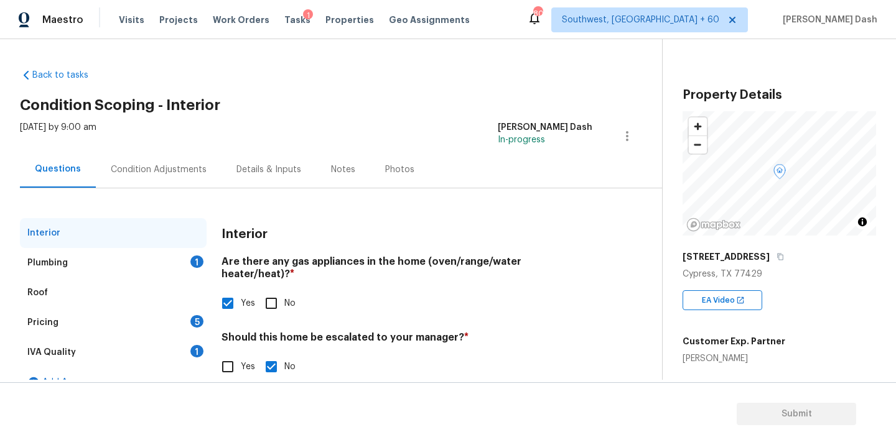
click at [174, 248] on div "Plumbing 1" at bounding box center [113, 263] width 187 height 30
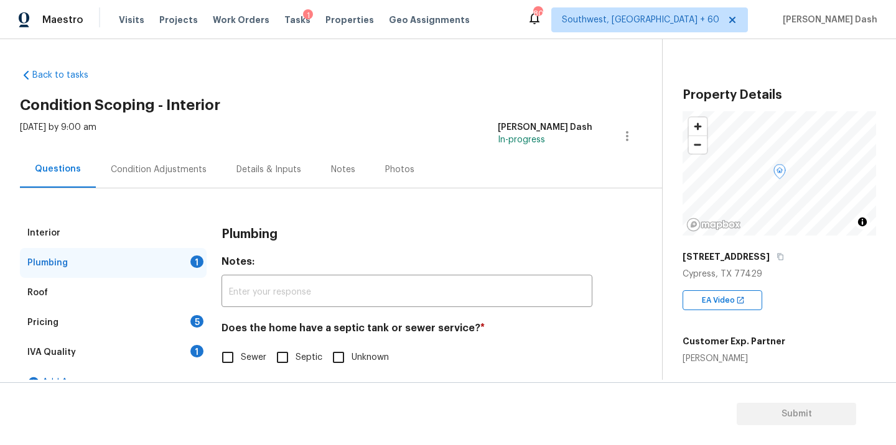
click at [242, 365] on label "Sewer" at bounding box center [241, 358] width 52 height 26
click at [241, 365] on input "Sewer" at bounding box center [228, 358] width 26 height 26
checkbox input "true"
click at [184, 348] on div "IVA Quality 1" at bounding box center [113, 353] width 187 height 30
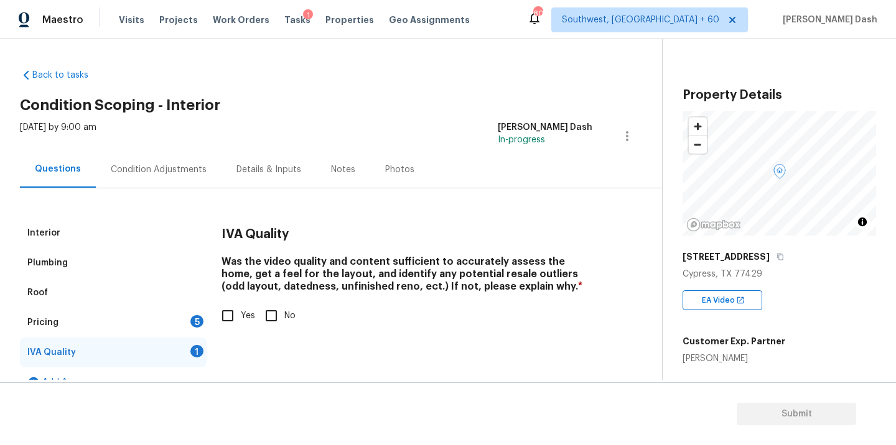
drag, startPoint x: 229, startPoint y: 315, endPoint x: 202, endPoint y: 323, distance: 28.4
click at [229, 315] on input "Yes" at bounding box center [228, 316] width 26 height 26
checkbox input "true"
click at [194, 323] on div "5" at bounding box center [196, 321] width 13 height 12
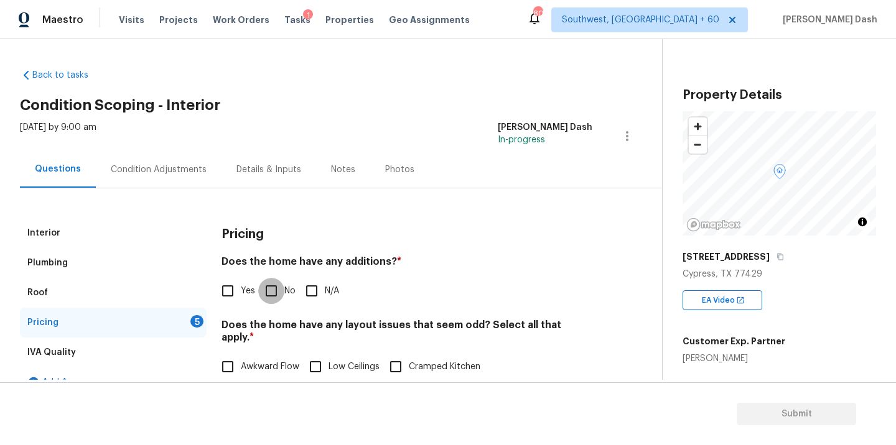
click at [269, 291] on input "No" at bounding box center [271, 291] width 26 height 26
checkbox input "true"
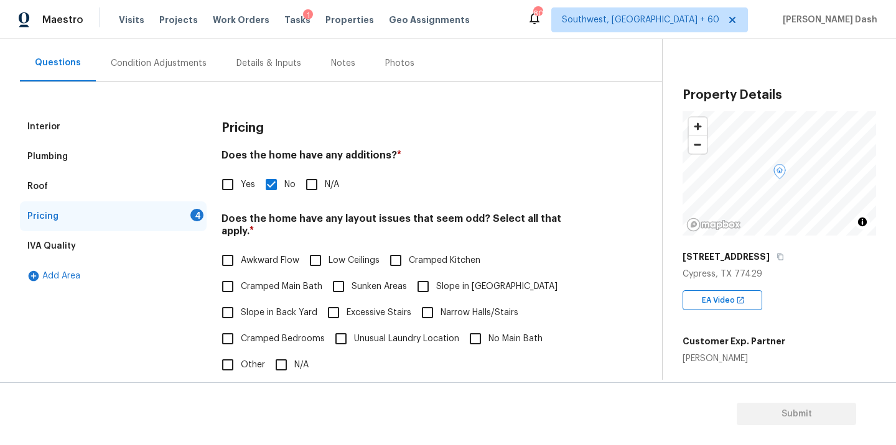
click at [278, 357] on input "N/A" at bounding box center [281, 365] width 26 height 26
checkbox input "true"
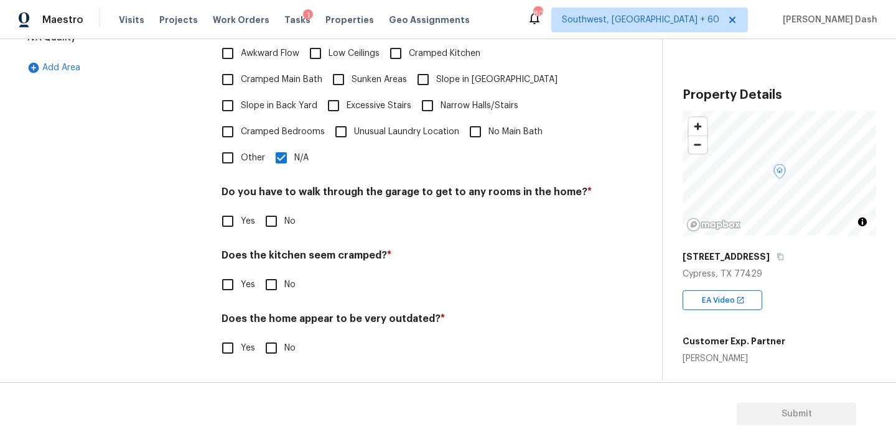
scroll to position [301, 0]
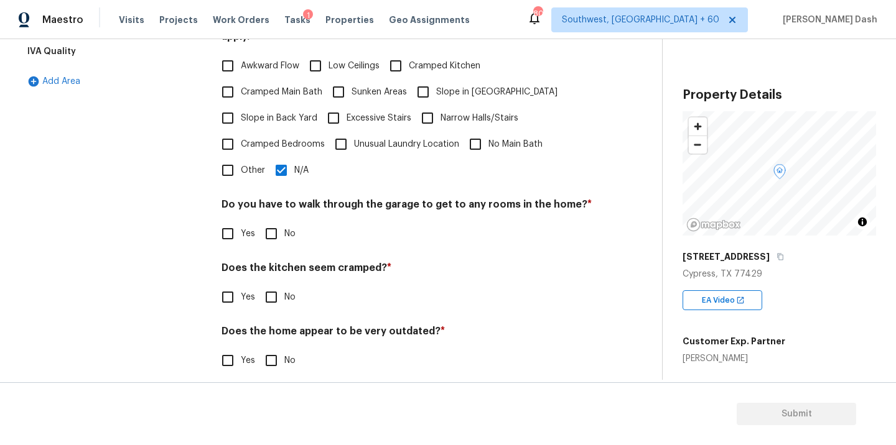
click at [274, 228] on input "No" at bounding box center [271, 234] width 26 height 26
checkbox input "true"
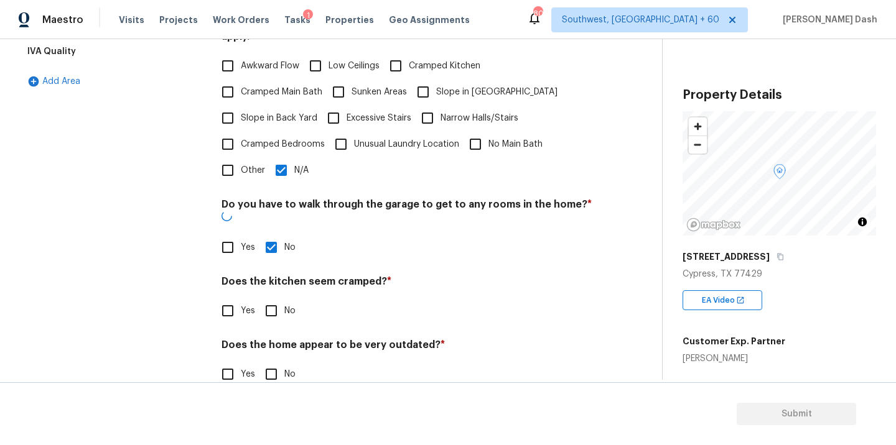
click at [274, 298] on input "No" at bounding box center [271, 311] width 26 height 26
checkbox input "true"
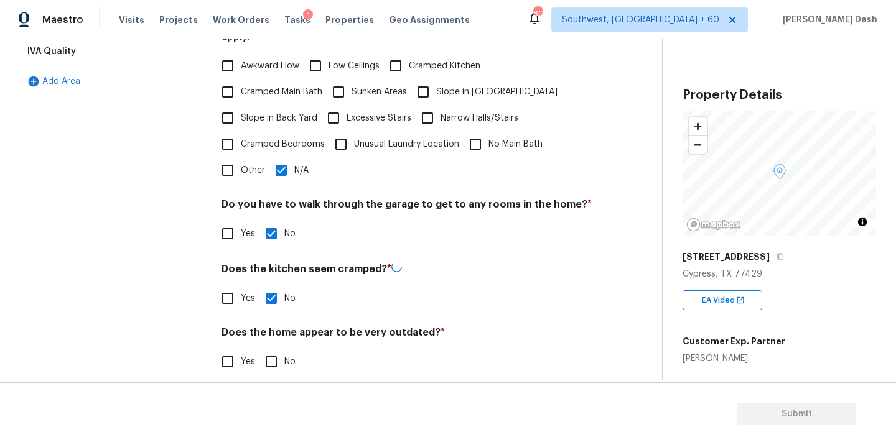
click at [274, 363] on div "Pricing Does the home have any additions? * Yes No N/A Does the home have any l…" at bounding box center [406, 153] width 371 height 473
click at [209, 299] on div "Interior Plumbing Roof Pricing 1 IVA Quality Add Area Pricing Does the home hav…" at bounding box center [326, 153] width 612 height 473
click at [258, 333] on div "Does the home appear to be very outdated? * Yes No" at bounding box center [406, 351] width 371 height 49
click at [269, 348] on input "No" at bounding box center [271, 361] width 26 height 26
checkbox input "true"
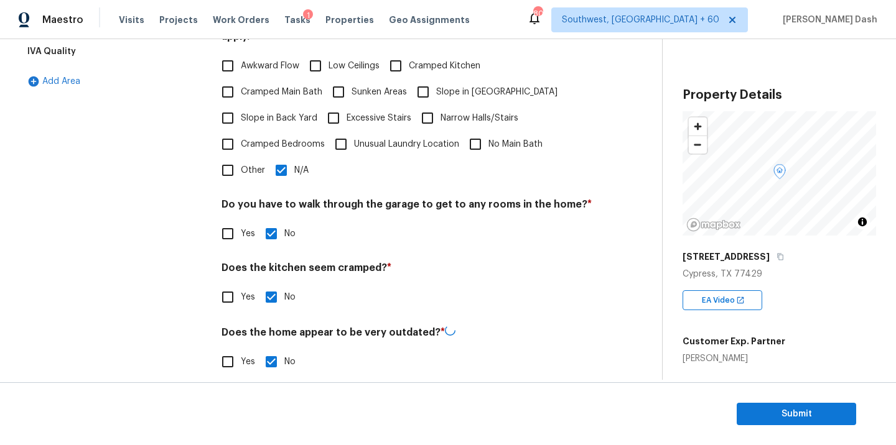
click at [161, 292] on div "Interior Plumbing Roof Pricing IVA Quality Add Area" at bounding box center [113, 153] width 187 height 473
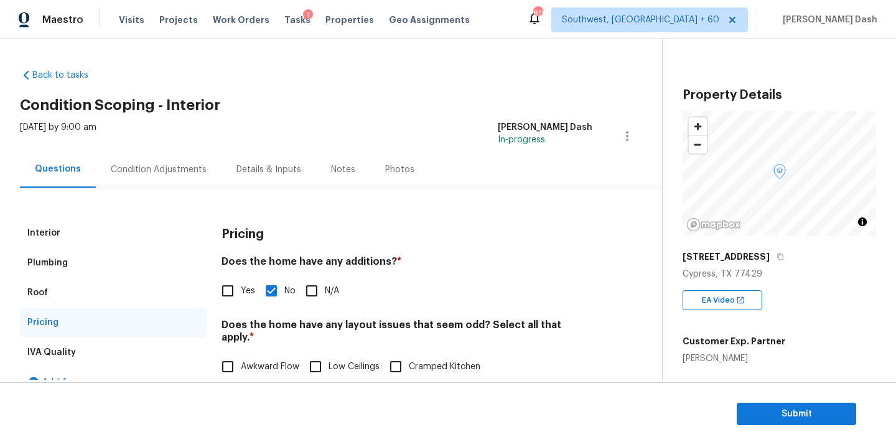
click at [142, 160] on div "Condition Adjustments" at bounding box center [159, 169] width 126 height 37
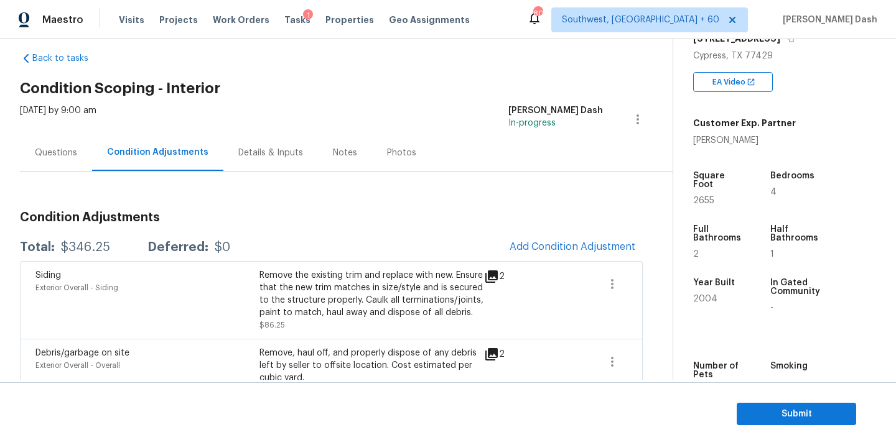
scroll to position [208, 0]
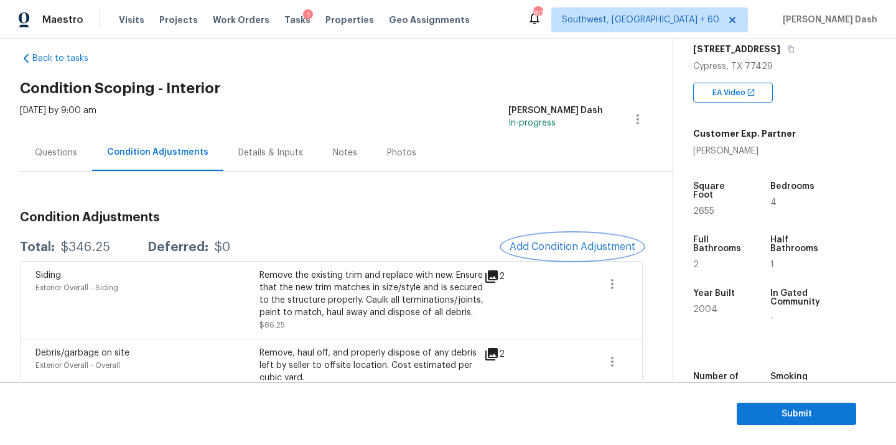
click at [569, 258] on button "Add Condition Adjustment" at bounding box center [572, 247] width 141 height 26
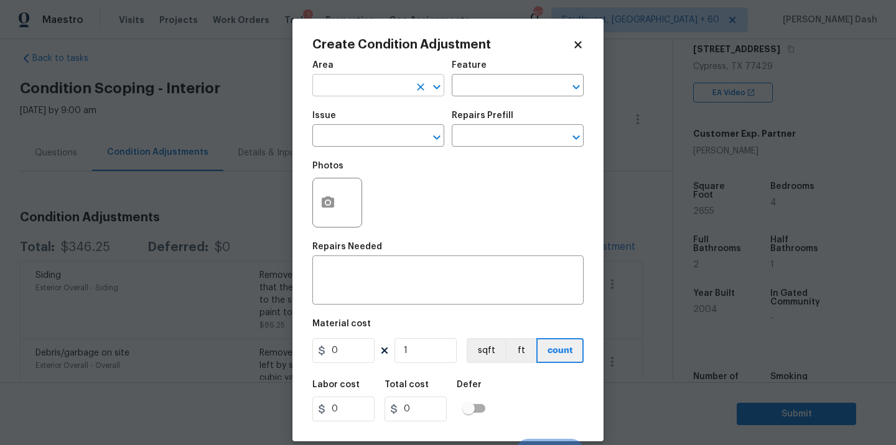
click at [374, 92] on input "text" at bounding box center [360, 86] width 97 height 19
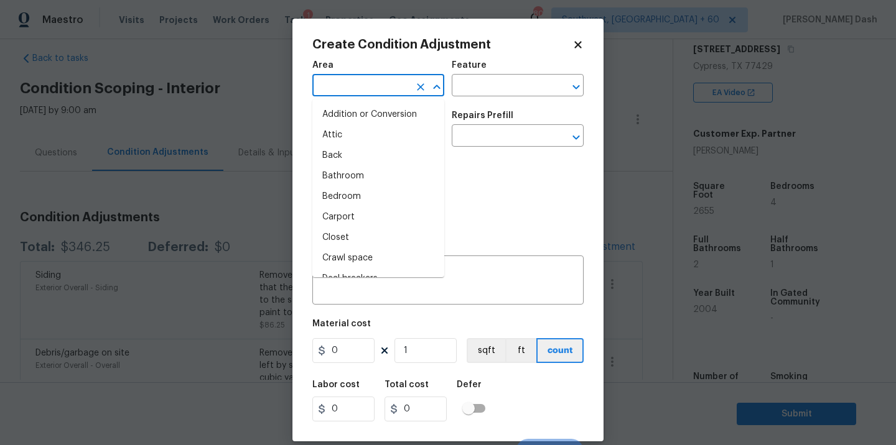
click at [233, 86] on body "Maestro Visits Projects Work Orders Tasks 1 Properties Geo Assignments 807 Sout…" at bounding box center [448, 222] width 896 height 445
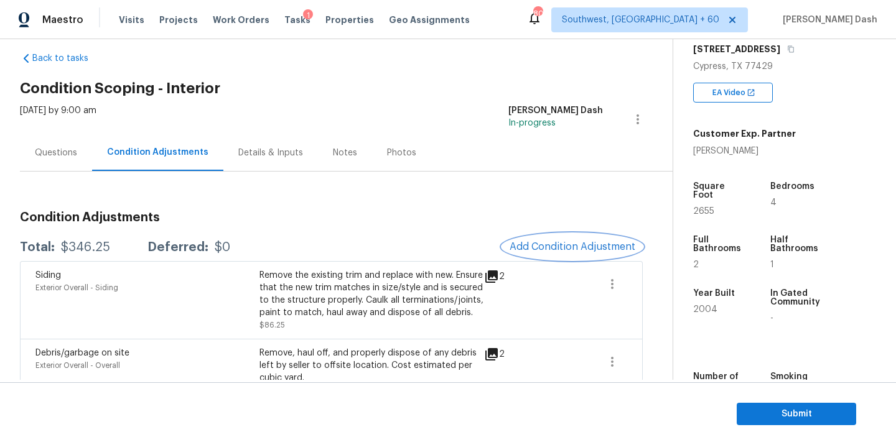
click at [538, 247] on span "Add Condition Adjustment" at bounding box center [573, 246] width 126 height 11
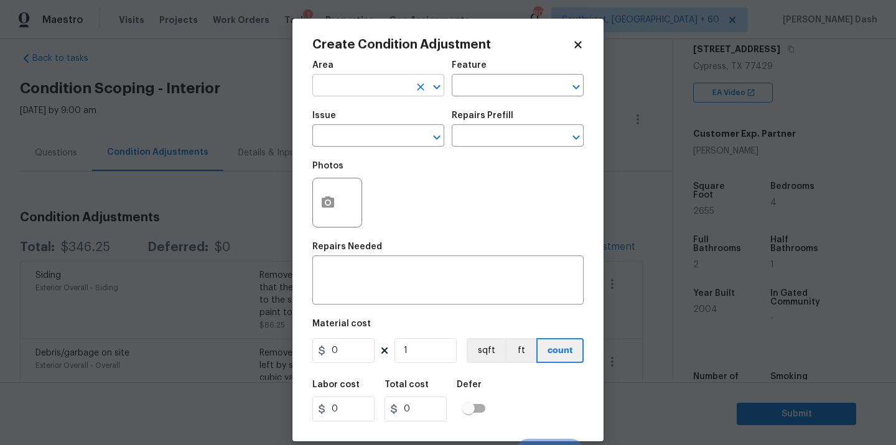
click at [384, 93] on input "text" at bounding box center [360, 86] width 97 height 19
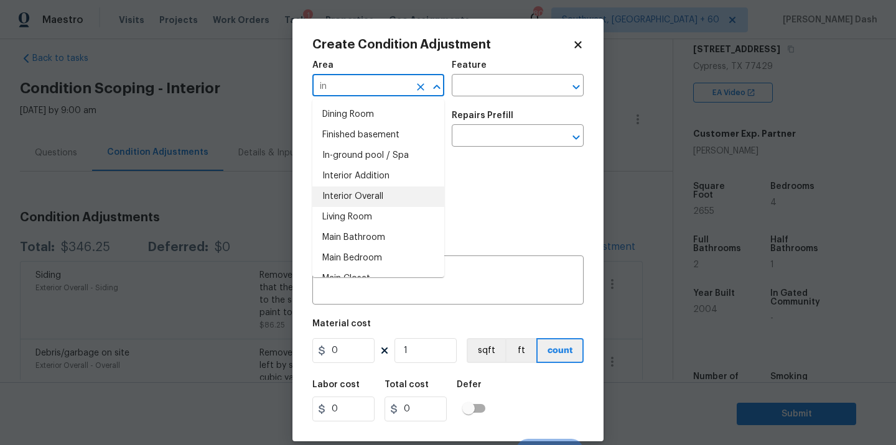
click at [373, 195] on li "Interior Overall" at bounding box center [378, 197] width 132 height 21
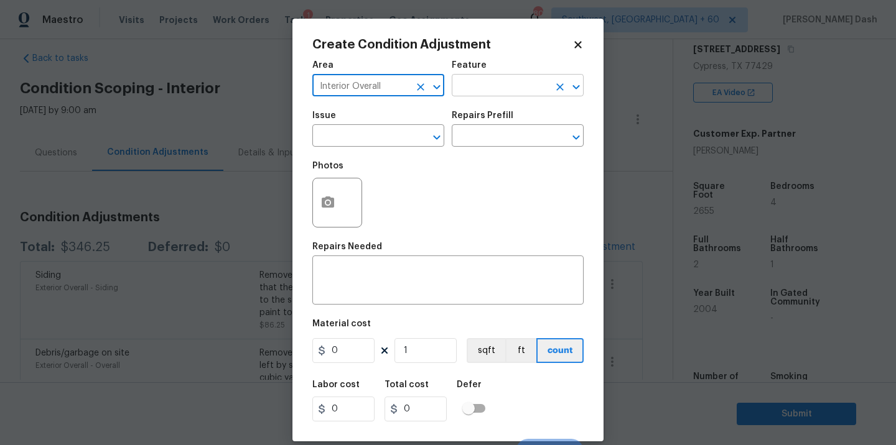
type input "Interior Overall"
click at [473, 94] on input "text" at bounding box center [500, 86] width 97 height 19
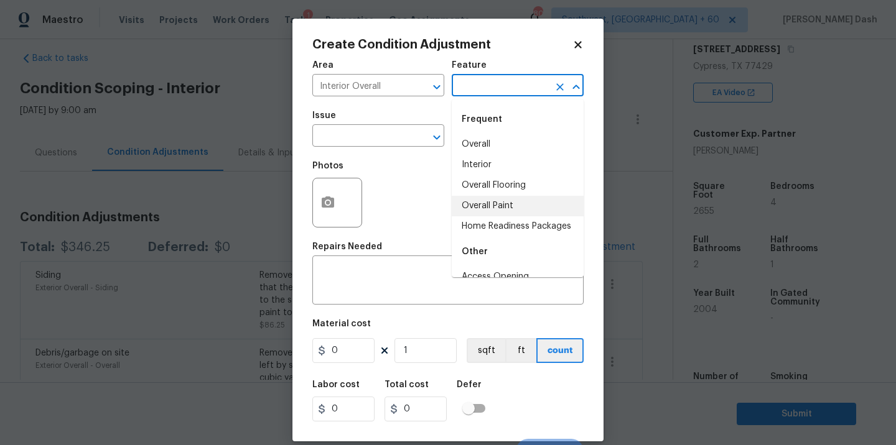
drag, startPoint x: 479, startPoint y: 206, endPoint x: 472, endPoint y: 200, distance: 9.7
click at [479, 206] on li "Overall Paint" at bounding box center [518, 206] width 132 height 21
type input "Overall Paint"
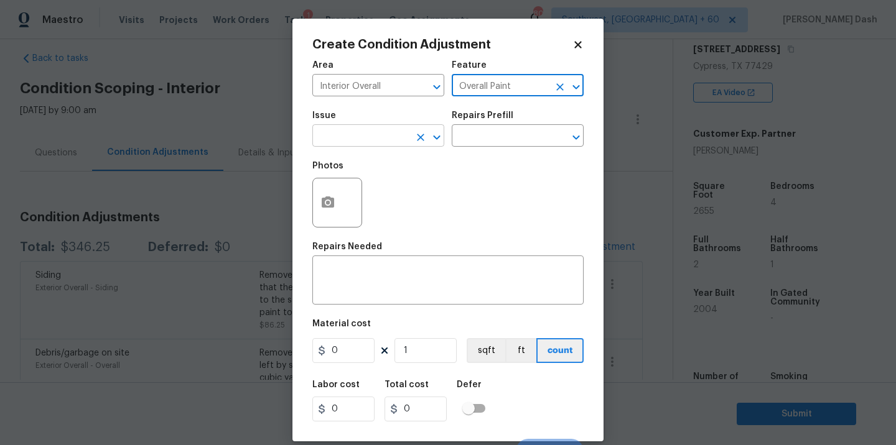
click at [381, 134] on input "text" at bounding box center [360, 137] width 97 height 19
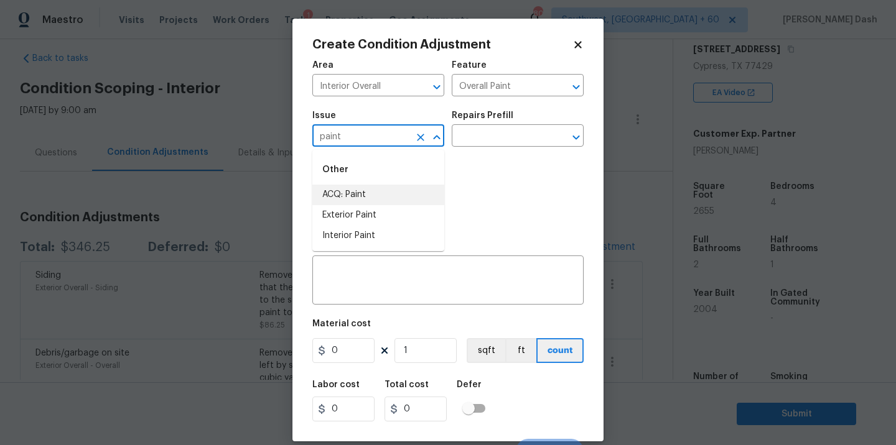
click at [369, 200] on li "ACQ: Paint" at bounding box center [378, 195] width 132 height 21
type input "ACQ: Paint"
click at [488, 142] on input "text" at bounding box center [500, 137] width 97 height 19
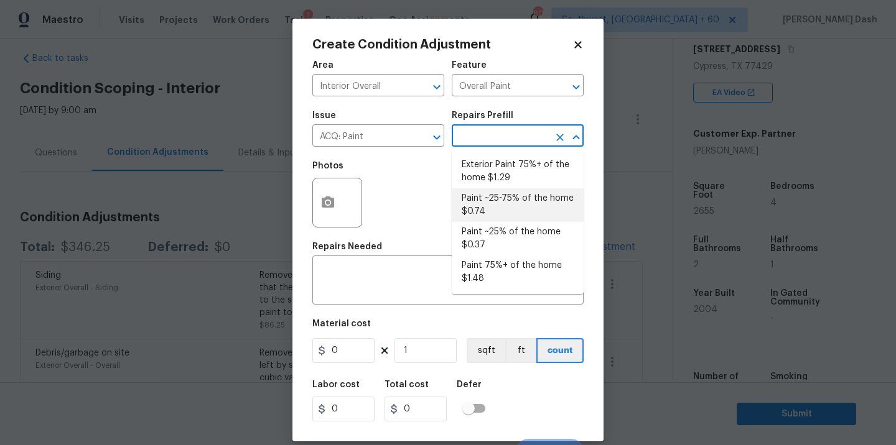
click at [490, 210] on li "Paint ~25-75% of the home $0.74" at bounding box center [518, 206] width 132 height 34
type input "Acquisition"
type textarea "Acquisition Scope: ~25 - 75% of the home needs interior paint"
type input "0.74"
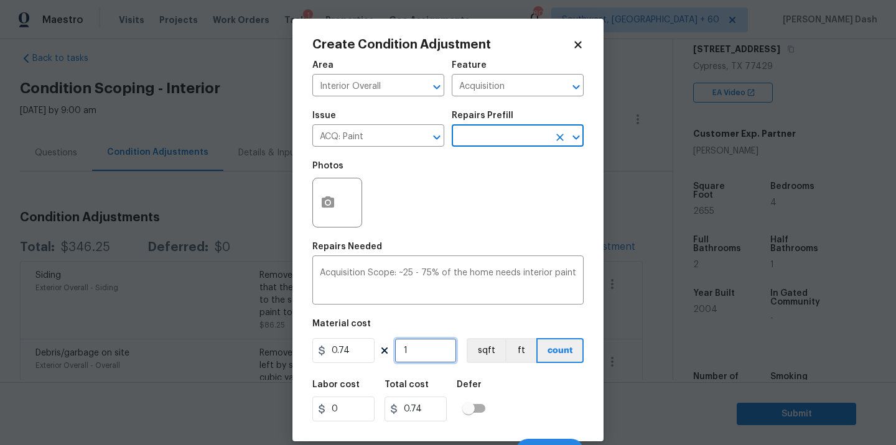
click at [432, 351] on input "1" at bounding box center [425, 350] width 62 height 25
type input "0"
type input "2"
type input "1.48"
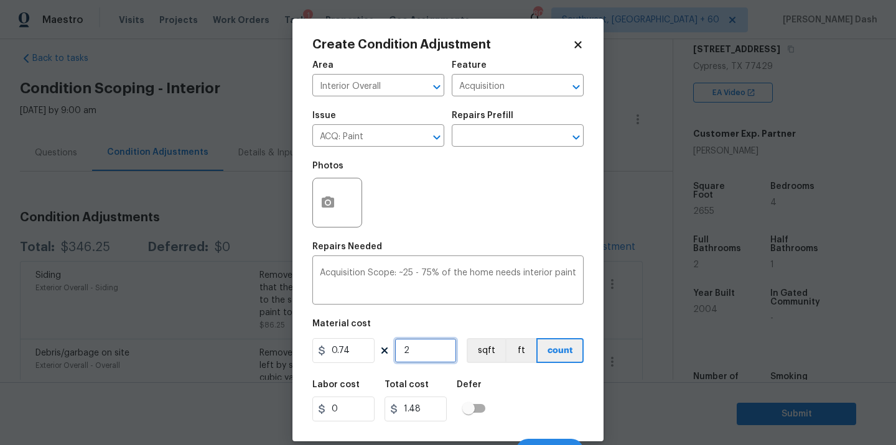
type input "26"
type input "19.24"
type input "265"
type input "196.1"
type input "2655"
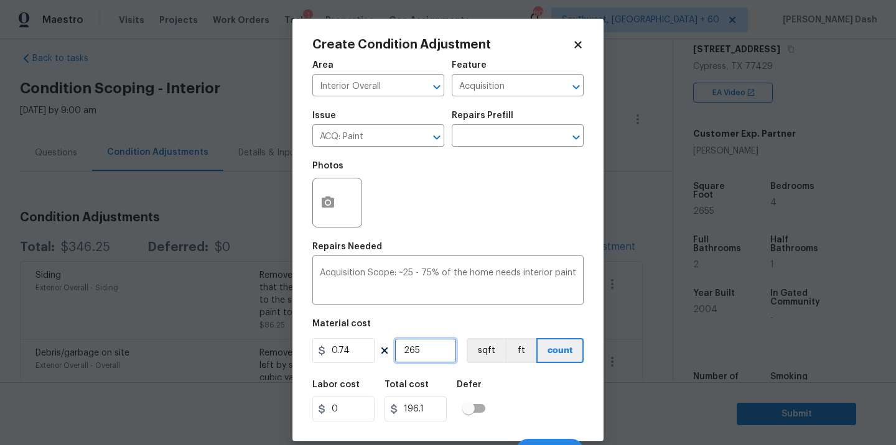
type input "1964.7"
type input "2655"
click at [488, 365] on figure "Material cost 0.74 2655 sqft ft count" at bounding box center [447, 343] width 271 height 46
click at [487, 352] on button "sqft" at bounding box center [486, 350] width 39 height 25
click at [512, 398] on div "Labor cost 0 Total cost 1964.7 Defer" at bounding box center [447, 401] width 271 height 56
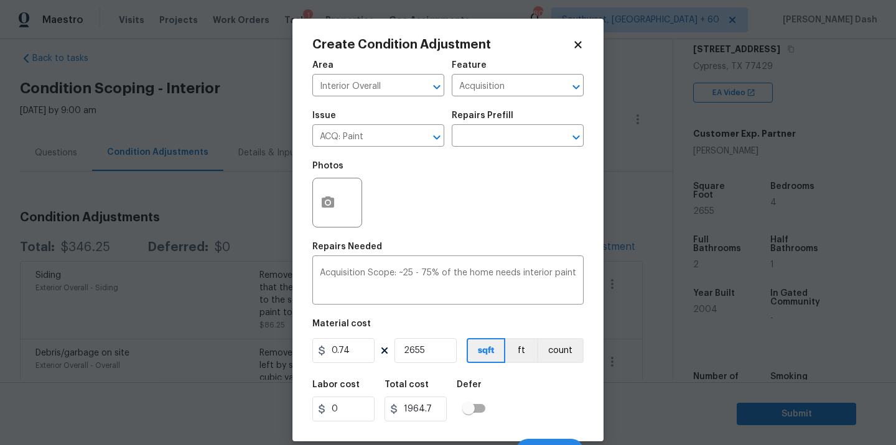
scroll to position [19, 0]
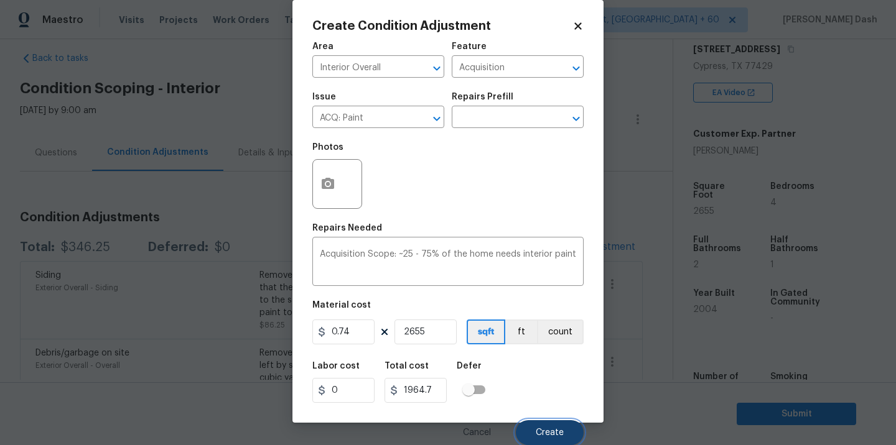
click at [556, 442] on button "Create" at bounding box center [550, 433] width 68 height 25
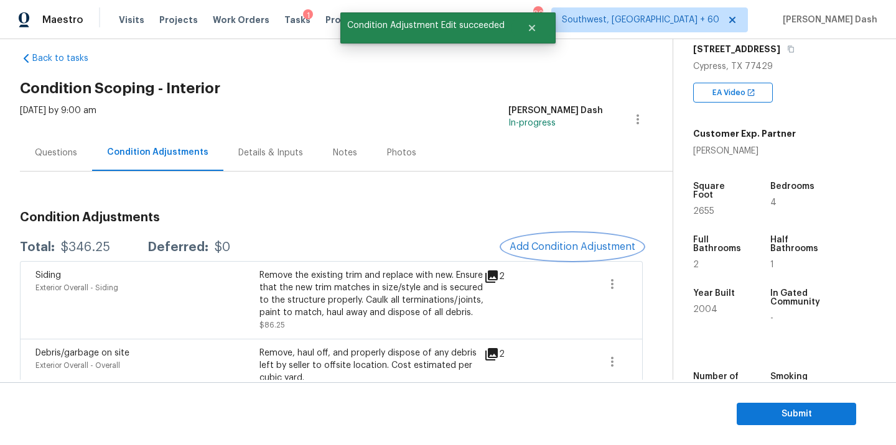
scroll to position [0, 0]
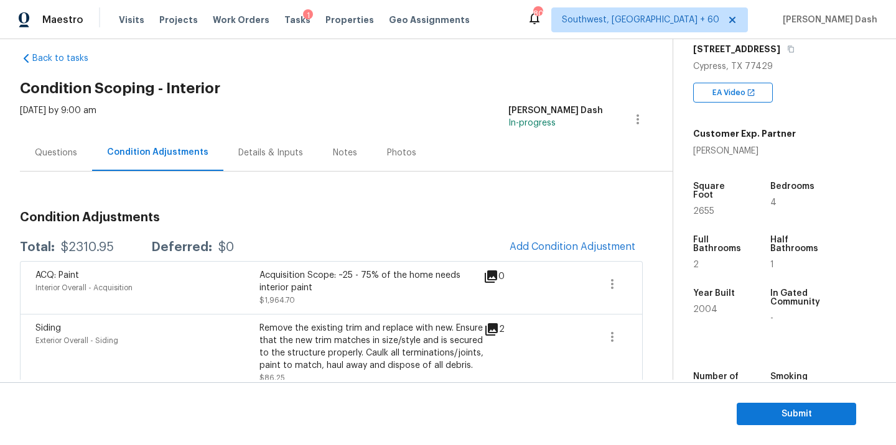
click at [70, 156] on div "Questions" at bounding box center [56, 153] width 42 height 12
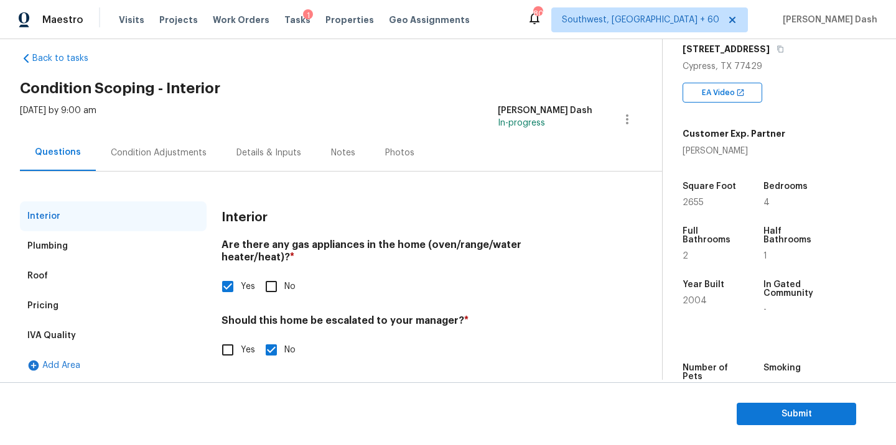
scroll to position [21, 0]
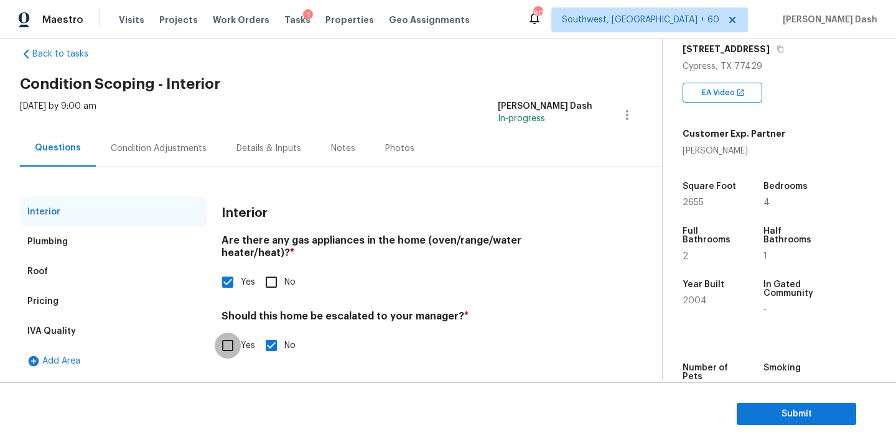
click at [215, 333] on input "Yes" at bounding box center [228, 346] width 26 height 26
checkbox input "true"
checkbox input "false"
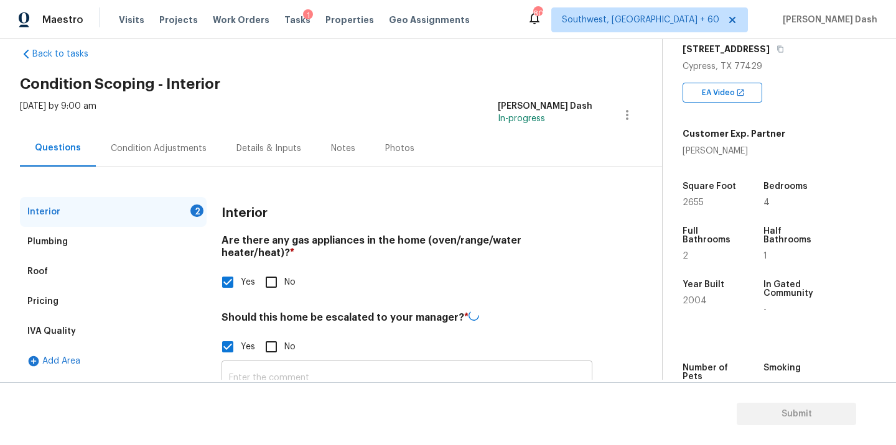
click at [274, 368] on input "text" at bounding box center [406, 378] width 371 height 29
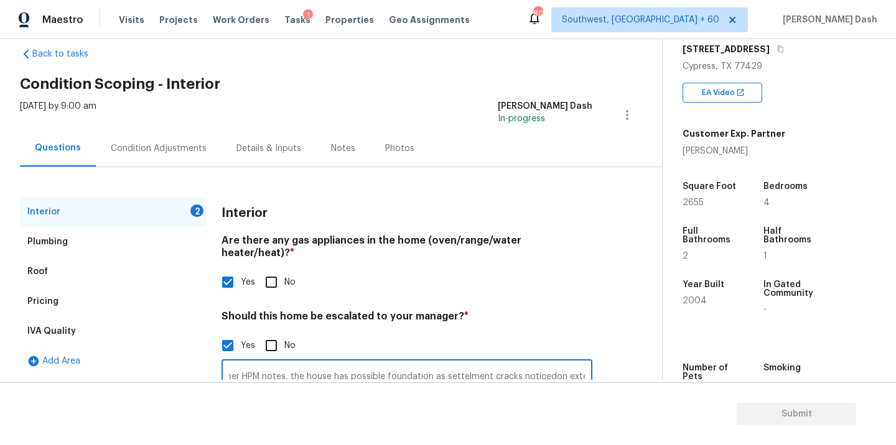
scroll to position [0, 24]
click at [542, 363] on input "As per HPM notes, the house has possible foundation as settelment cracks notice…" at bounding box center [406, 377] width 371 height 29
click at [477, 363] on input "As per HPM notes, the house has possible foundation as settelment cracks notice…" at bounding box center [406, 377] width 371 height 29
click at [478, 363] on input "As per HPM notes, the house has possible foundation as settelment cracks notice…" at bounding box center [406, 377] width 371 height 29
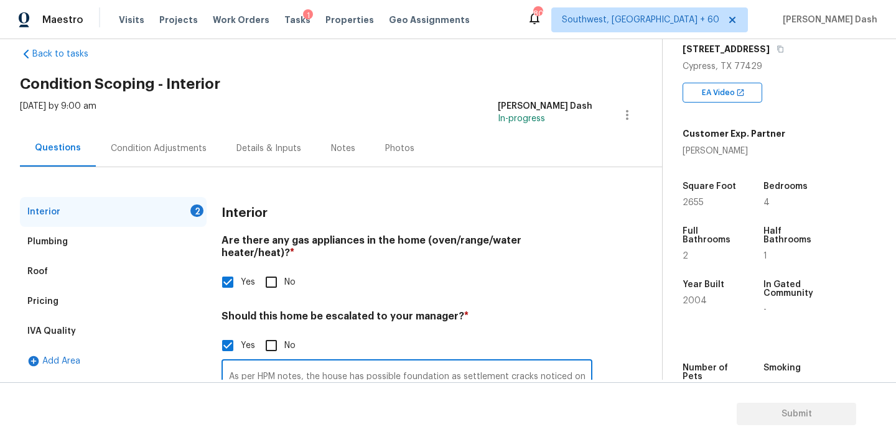
click at [585, 333] on div "Yes No" at bounding box center [406, 346] width 371 height 26
click at [566, 370] on input "As per HPM notes, the house has possible foundation as settlement cracks notice…" at bounding box center [406, 377] width 371 height 29
click at [569, 363] on input "As per HPM notes, the house has possible foundation as settlement cracks notice…" at bounding box center [406, 377] width 371 height 29
click at [587, 365] on input "As per HPM notes, the house has possible foundation as settlement cracks notice…" at bounding box center [406, 377] width 371 height 29
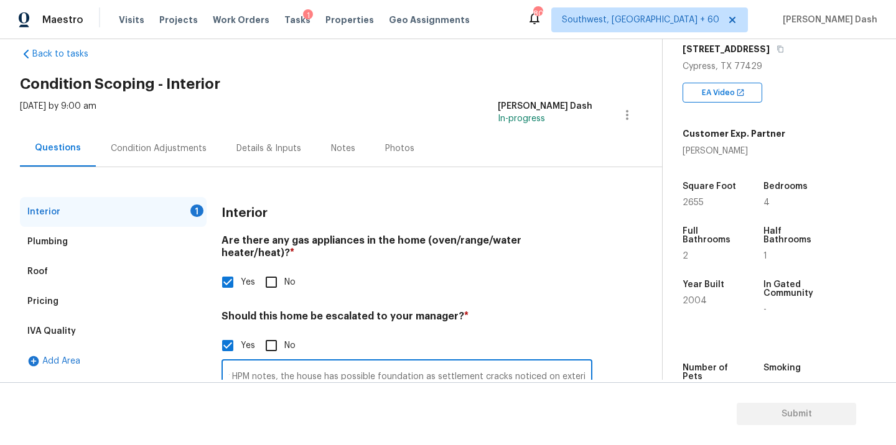
scroll to position [0, 28]
type input "As per HPM notes, the house has possible foundation as settlement cracks notice…"
click at [366, 226] on div "Interior" at bounding box center [406, 213] width 371 height 32
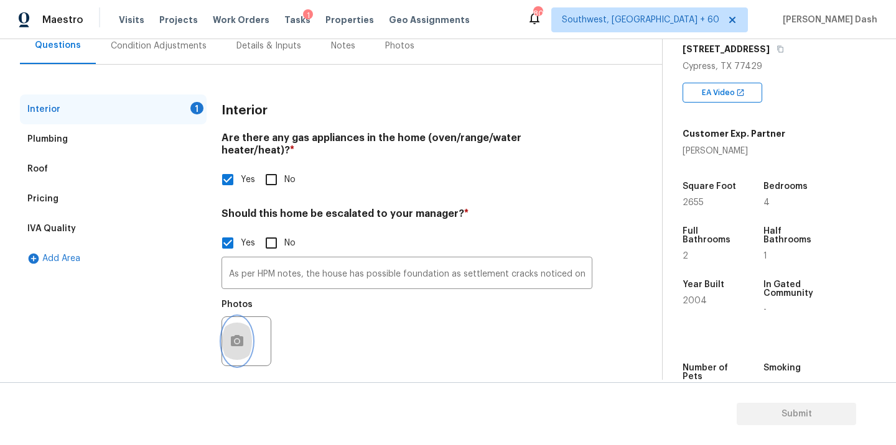
click at [240, 320] on button "button" at bounding box center [237, 341] width 30 height 49
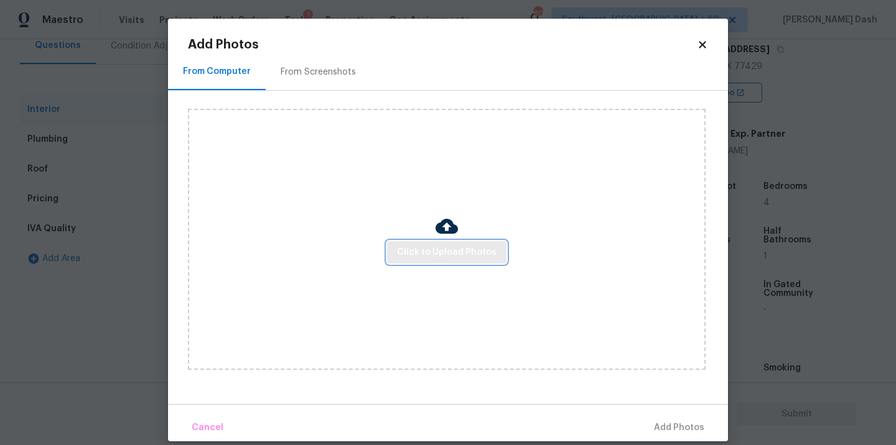
click at [420, 245] on span "Click to Upload Photos" at bounding box center [447, 253] width 100 height 16
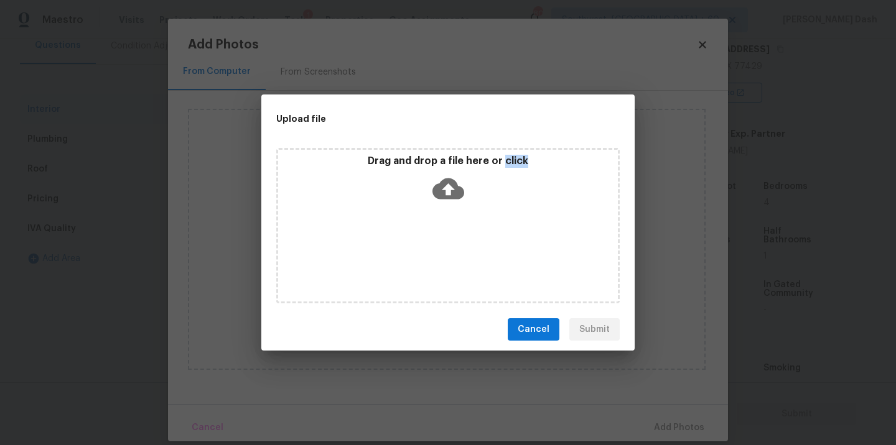
click at [420, 245] on div "Drag and drop a file here or click" at bounding box center [447, 226] width 343 height 156
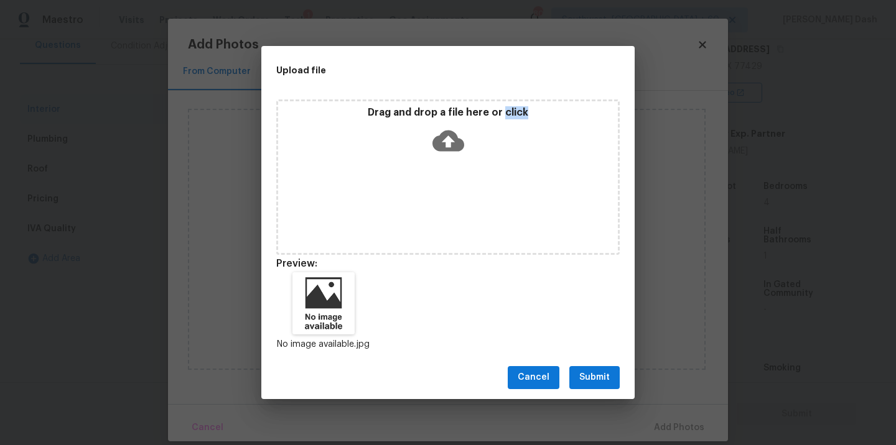
click at [587, 375] on span "Submit" at bounding box center [594, 378] width 30 height 16
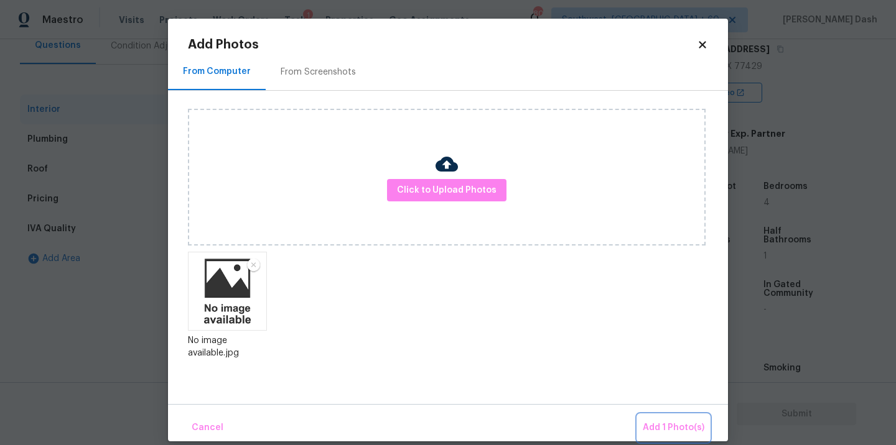
click at [673, 440] on button "Add 1 Photo(s)" at bounding box center [674, 428] width 72 height 27
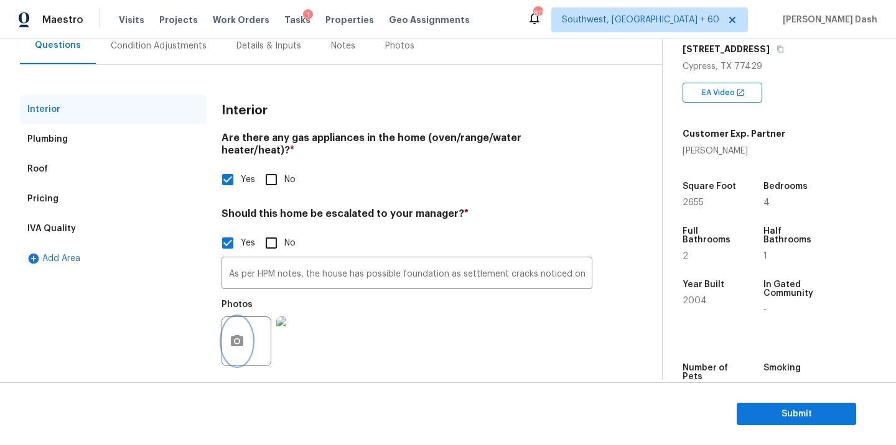
scroll to position [0, 0]
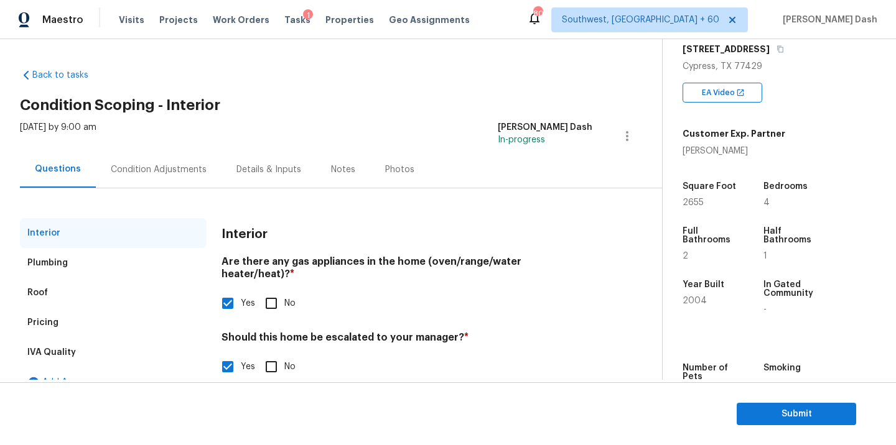
click at [164, 173] on div "Condition Adjustments" at bounding box center [159, 170] width 96 height 12
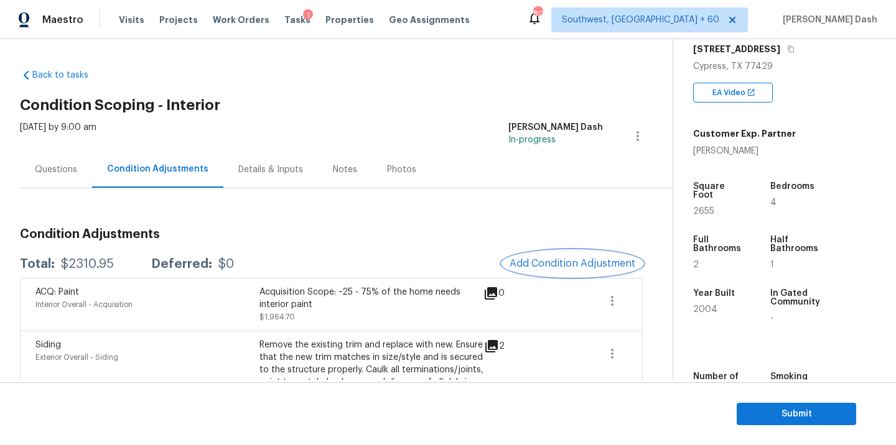
click at [571, 263] on span "Add Condition Adjustment" at bounding box center [573, 263] width 126 height 11
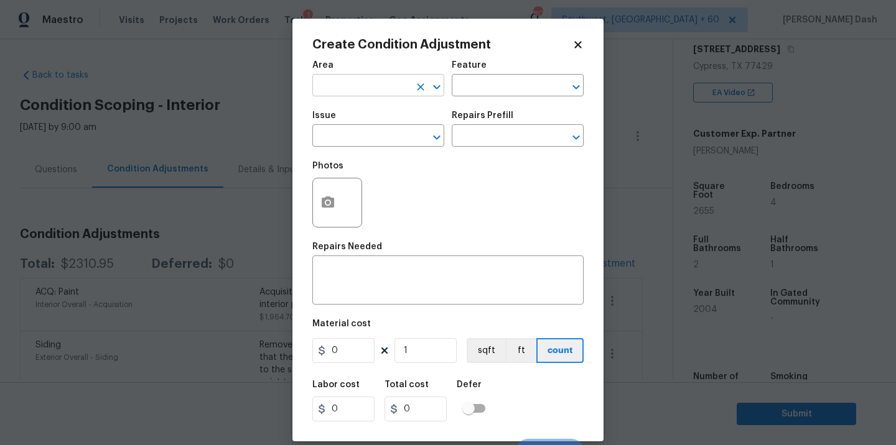
click at [392, 95] on input "text" at bounding box center [360, 86] width 97 height 19
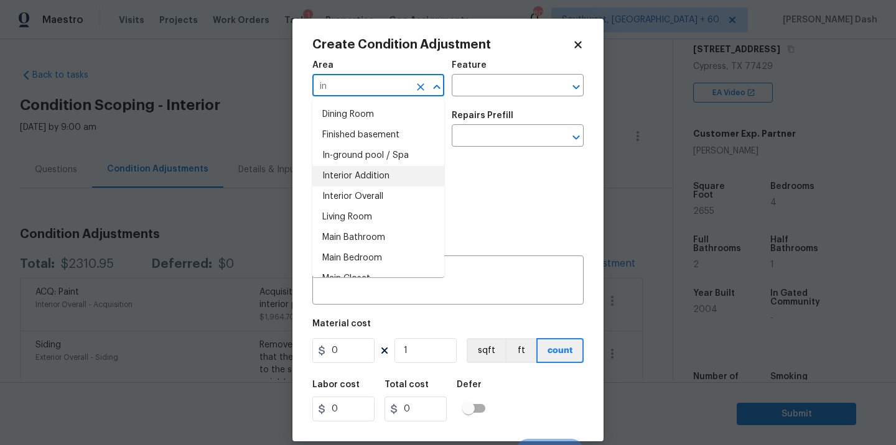
click at [386, 191] on li "Interior Overall" at bounding box center [378, 197] width 132 height 21
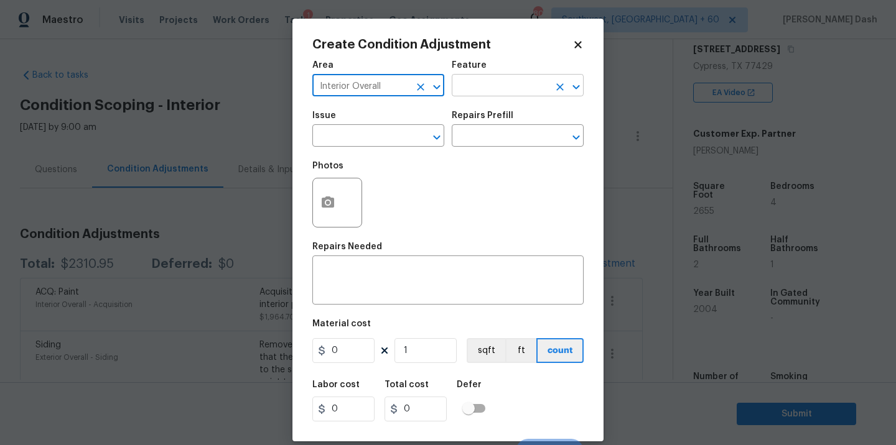
type input "Interior Overall"
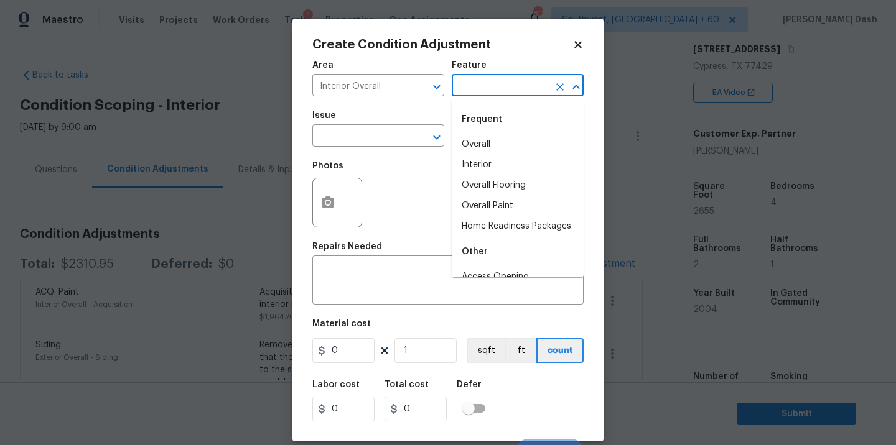
click at [480, 88] on input "text" at bounding box center [500, 86] width 97 height 19
click at [482, 187] on li "Overall Flooring" at bounding box center [518, 185] width 132 height 21
type input "Overall Flooring"
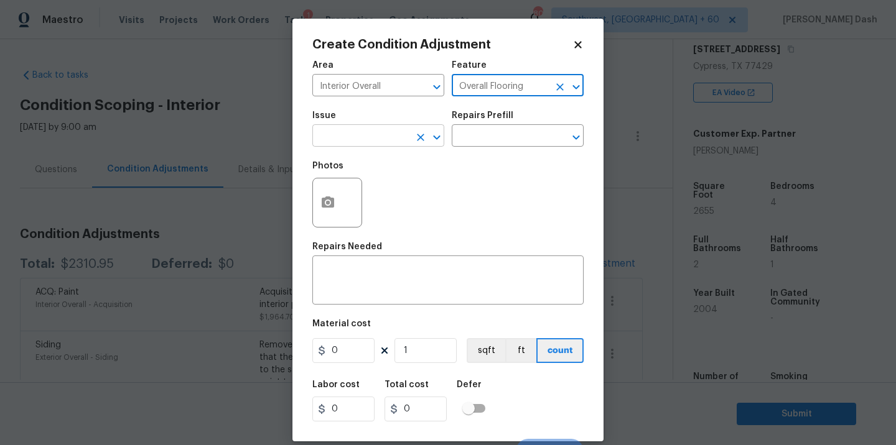
click at [389, 142] on input "text" at bounding box center [360, 137] width 97 height 19
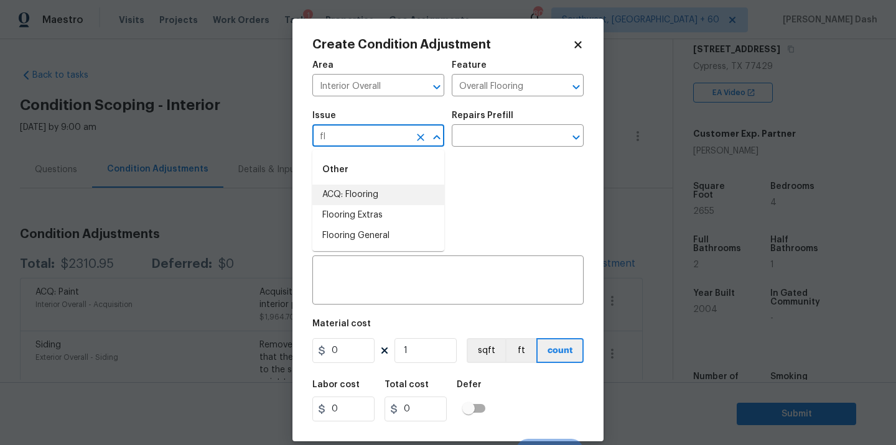
click at [356, 200] on li "ACQ: Flooring" at bounding box center [378, 195] width 132 height 21
type input "ACQ: Flooring"
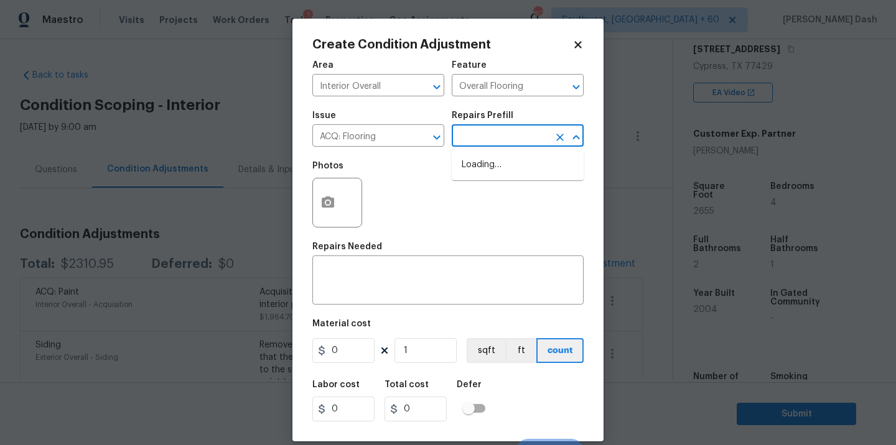
click at [465, 134] on input "text" at bounding box center [500, 137] width 97 height 19
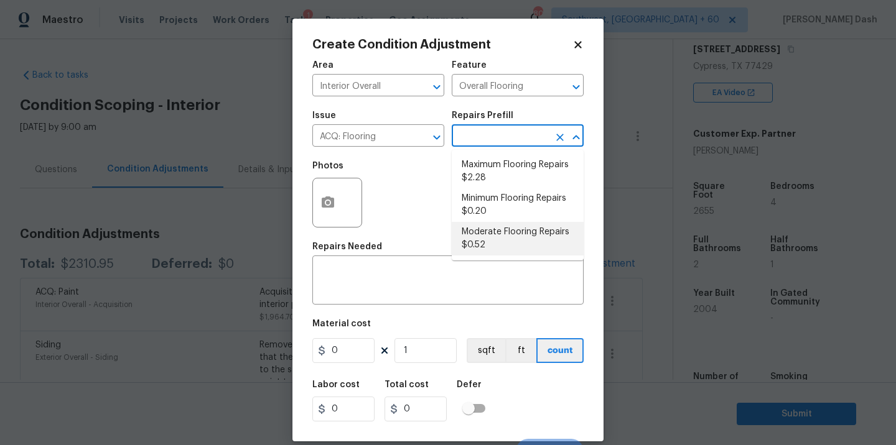
click at [489, 243] on li "Moderate Flooring Repairs $0.52" at bounding box center [518, 239] width 132 height 34
type input "Acquisition"
type textarea "Acquisition Scope: Moderate flooring repairs"
type input "0.52"
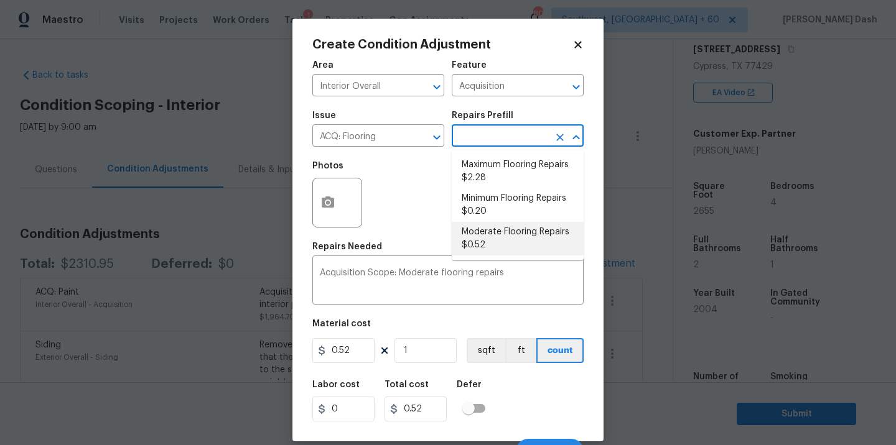
click at [495, 142] on input "text" at bounding box center [500, 137] width 97 height 19
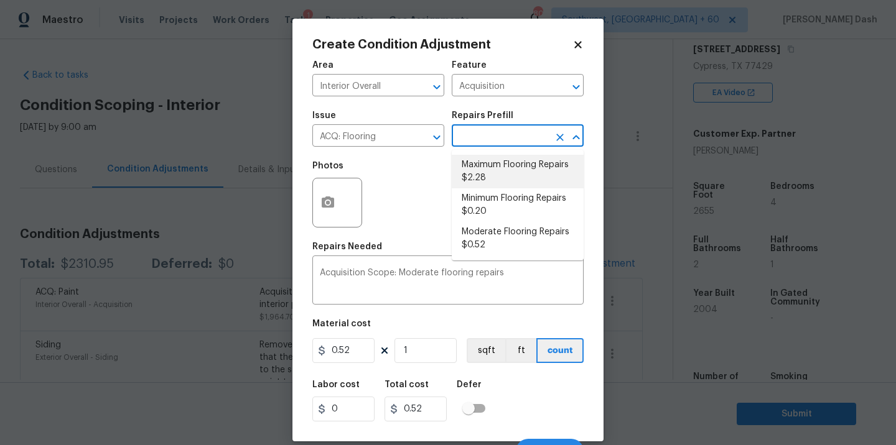
click at [490, 178] on li "Maximum Flooring Repairs $2.28" at bounding box center [518, 172] width 132 height 34
type textarea "Acquisition Scope: Maximum flooring repairs"
type input "2.28"
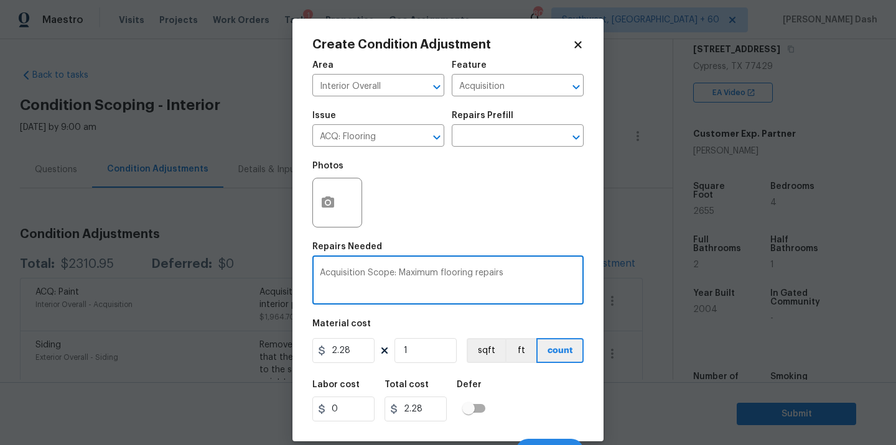
click at [511, 279] on textarea "Acquisition Scope: Maximum flooring repairs" at bounding box center [448, 282] width 256 height 26
type textarea "Acquisition Scope: Maximum flooring repairs(replace carpets)"
click at [424, 358] on input "1" at bounding box center [425, 350] width 62 height 25
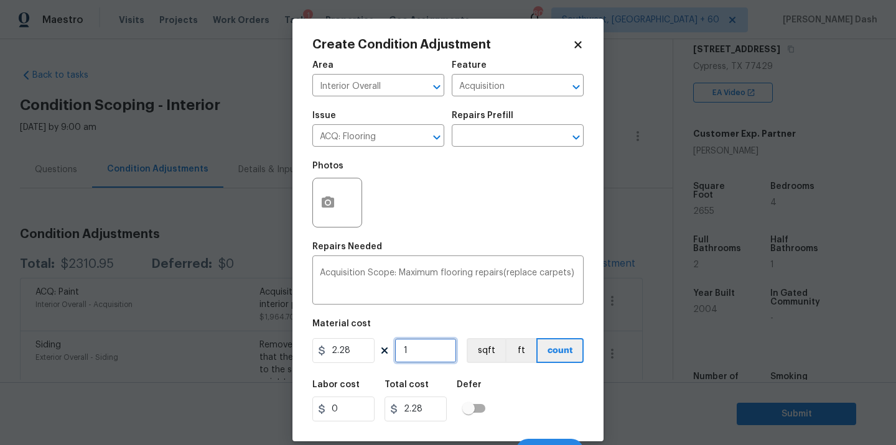
type input "0"
type input "2"
type input "4.56"
type input "26"
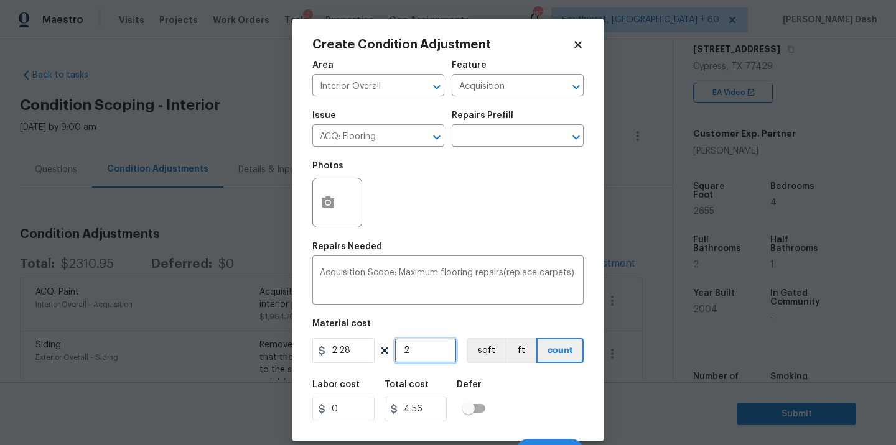
type input "59.28"
type input "266"
type input "606.48"
type input "2666"
type input "6078.48"
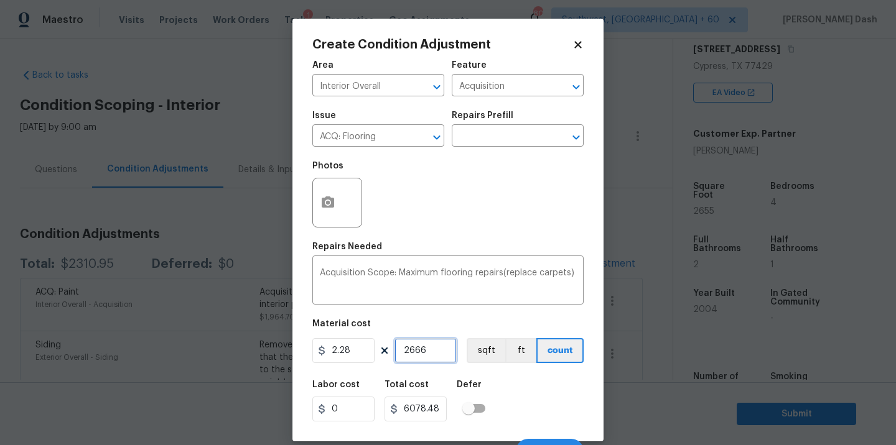
type input "266"
type input "606.48"
type input "26"
type input "59.28"
type input "265"
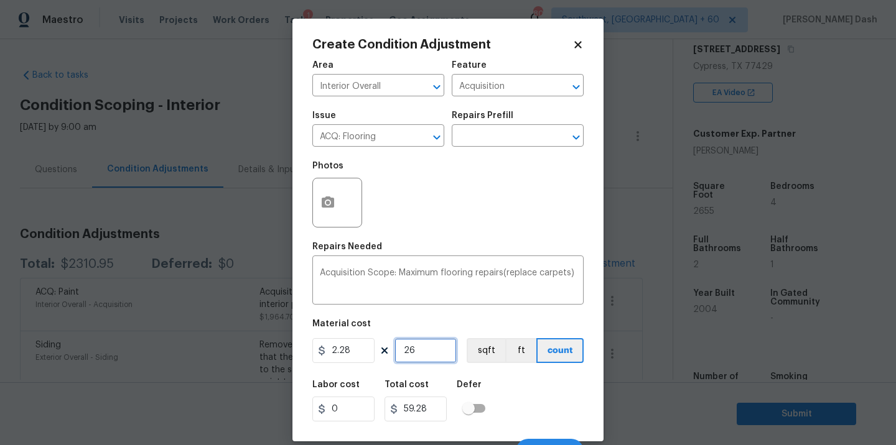
type input "604.2"
click at [485, 352] on button "sqft" at bounding box center [486, 350] width 39 height 25
click at [509, 400] on div "Labor cost 0 Total cost 6053.4 Defer" at bounding box center [447, 401] width 271 height 56
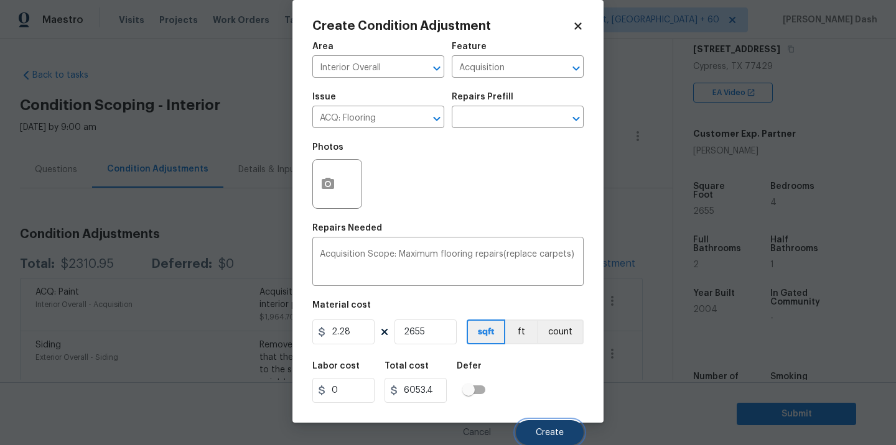
click at [547, 427] on button "Create" at bounding box center [550, 433] width 68 height 25
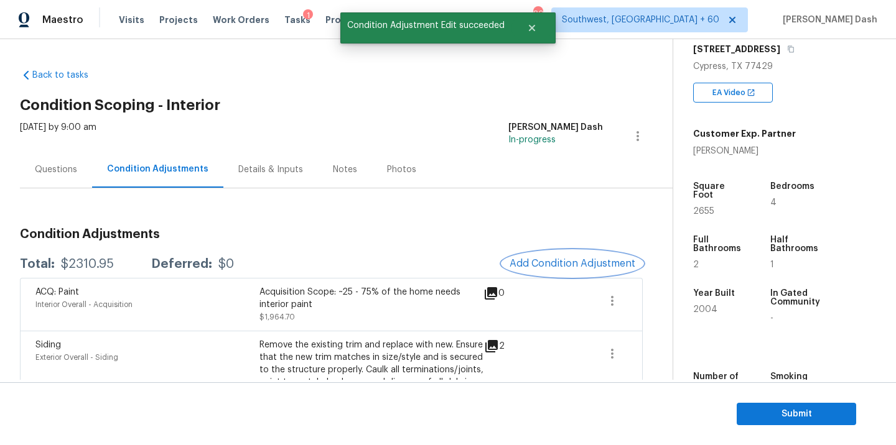
scroll to position [0, 0]
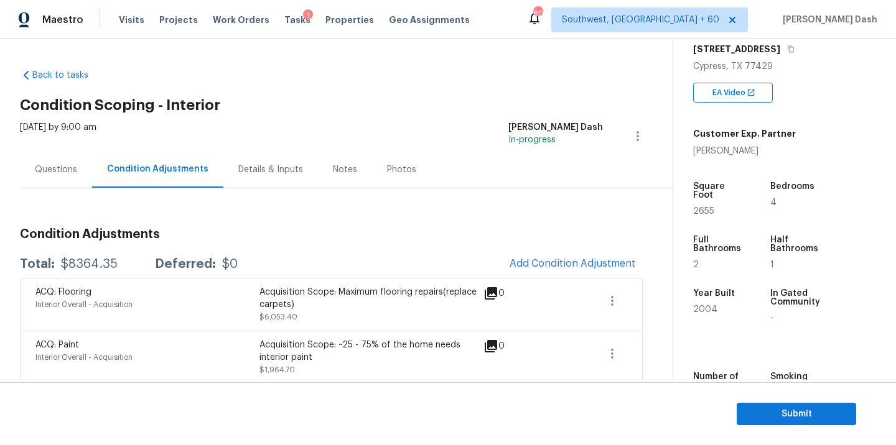
click at [94, 268] on div "$8364.35" at bounding box center [89, 264] width 57 height 12
copy div "$8364.35"
click at [55, 175] on div "Questions" at bounding box center [56, 169] width 72 height 37
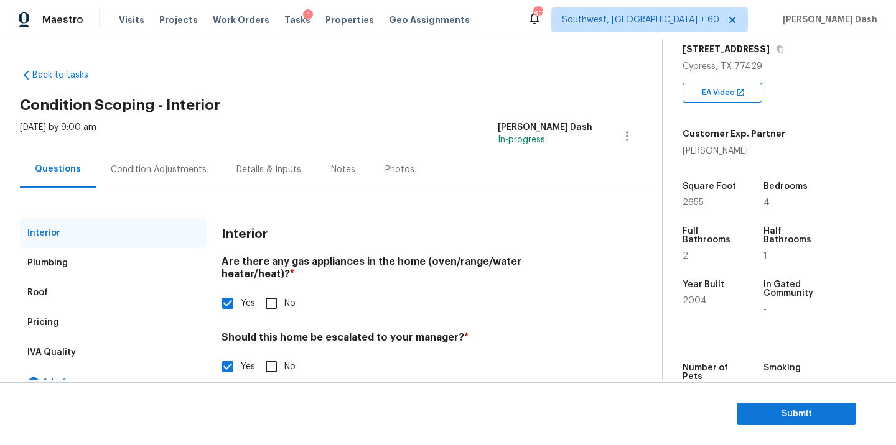
click at [129, 169] on div "Condition Adjustments" at bounding box center [159, 170] width 96 height 12
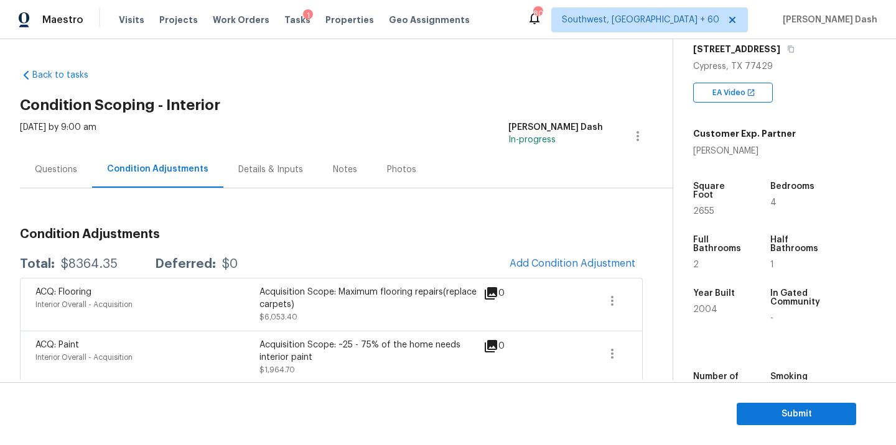
scroll to position [35, 0]
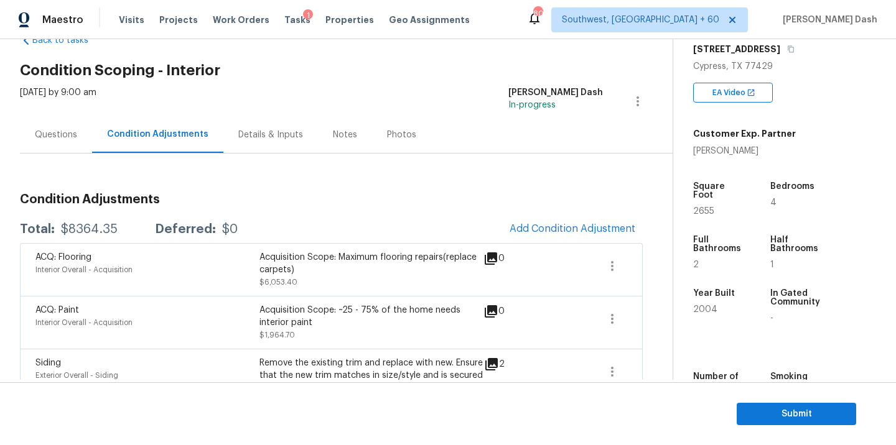
click at [107, 232] on div "$8364.35" at bounding box center [89, 229] width 57 height 12
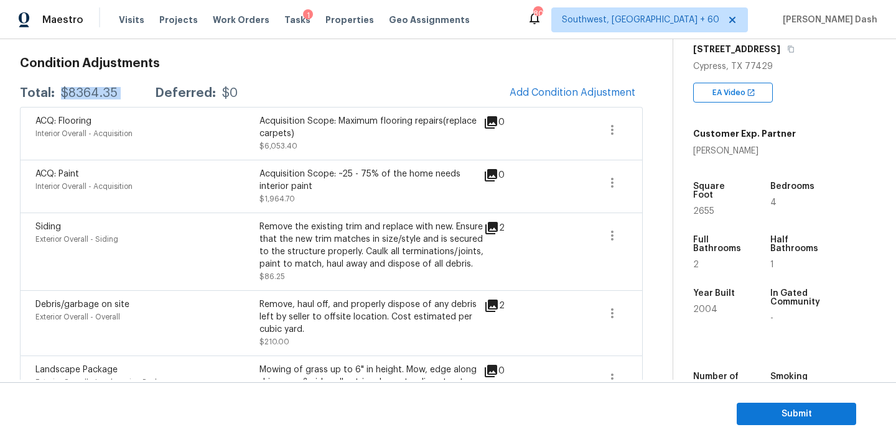
scroll to position [114, 0]
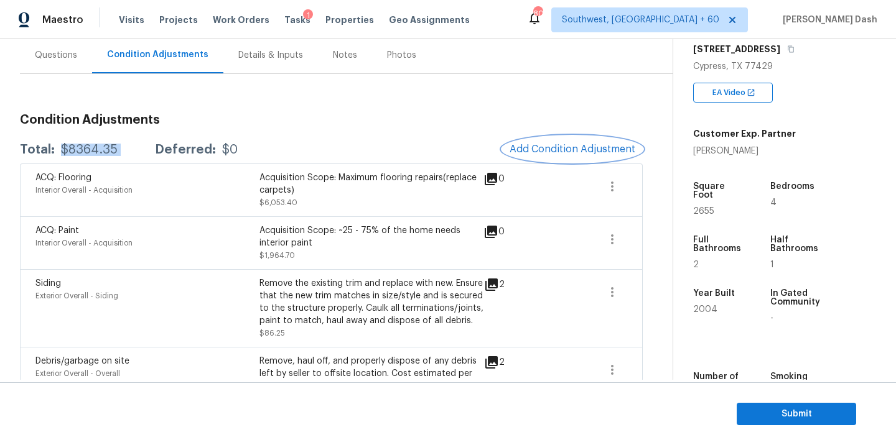
click at [518, 154] on span "Add Condition Adjustment" at bounding box center [573, 149] width 126 height 11
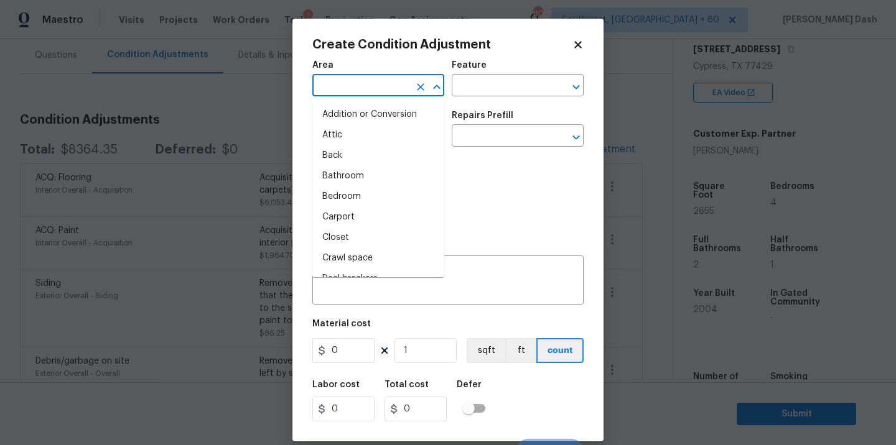
click at [393, 93] on input "text" at bounding box center [360, 86] width 97 height 19
click at [381, 194] on li "Interior Overall" at bounding box center [378, 197] width 132 height 21
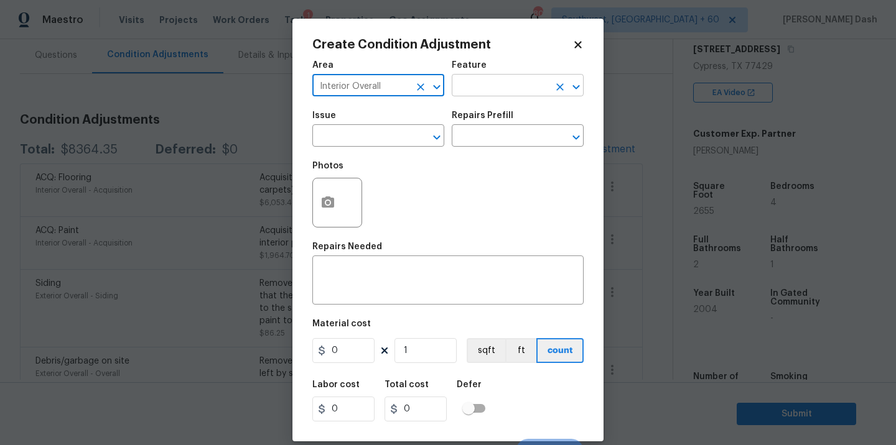
click at [470, 92] on input "text" at bounding box center [500, 86] width 97 height 19
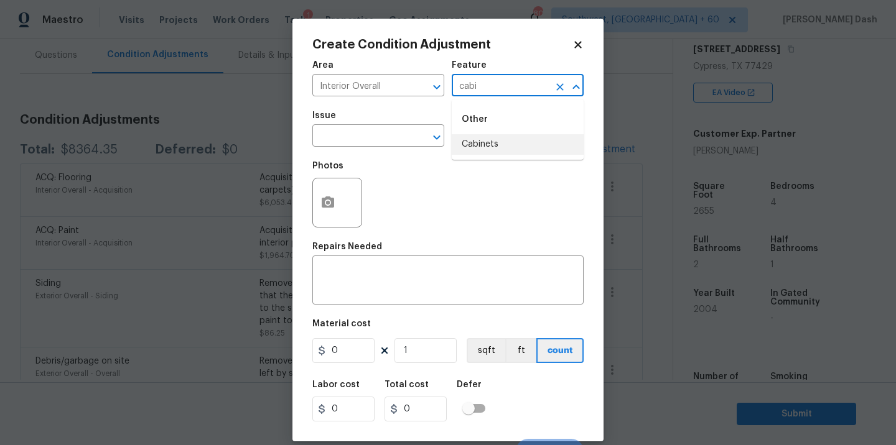
click at [490, 150] on li "Cabinets" at bounding box center [518, 144] width 132 height 21
click at [395, 147] on input "text" at bounding box center [360, 137] width 97 height 19
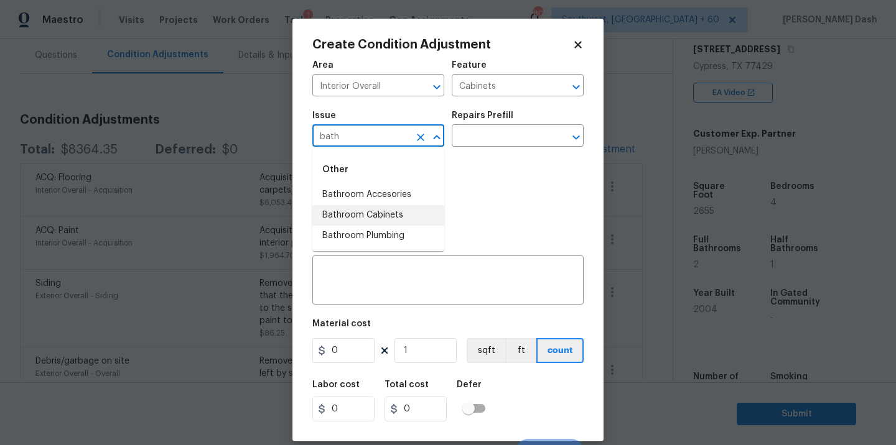
click at [383, 221] on li "Bathroom Cabinets" at bounding box center [378, 215] width 132 height 21
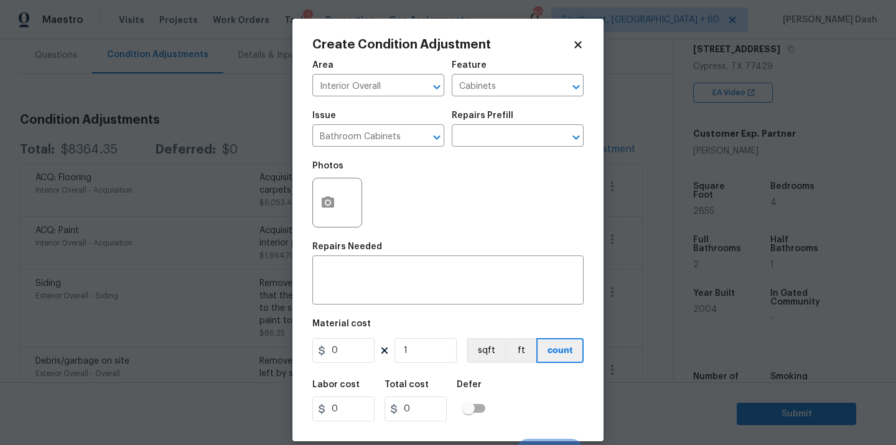
click at [496, 121] on div "Repairs Prefill" at bounding box center [518, 119] width 132 height 16
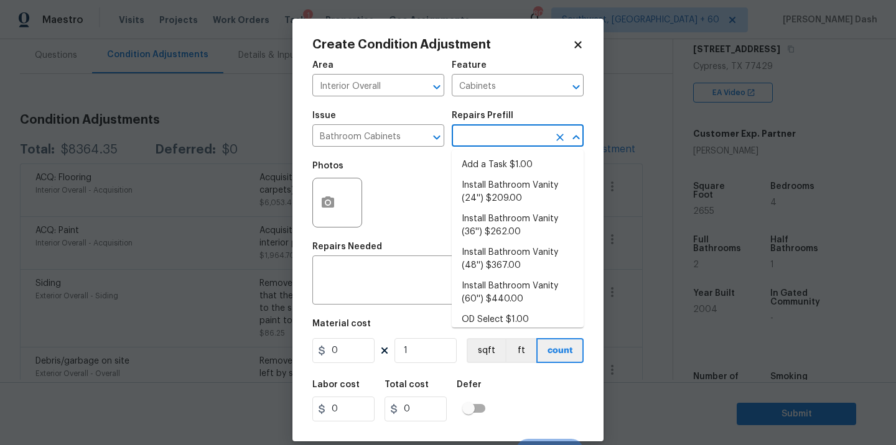
click at [496, 143] on input "text" at bounding box center [500, 137] width 97 height 19
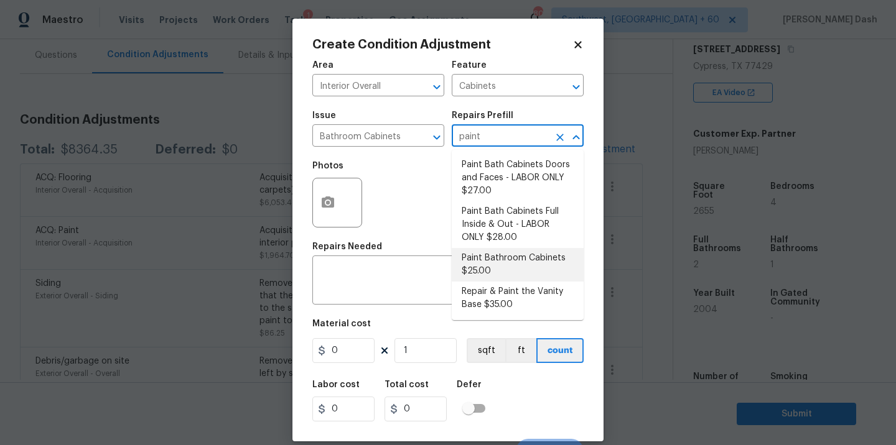
click at [501, 261] on li "Paint Bathroom Cabinets $25.00" at bounding box center [518, 265] width 132 height 34
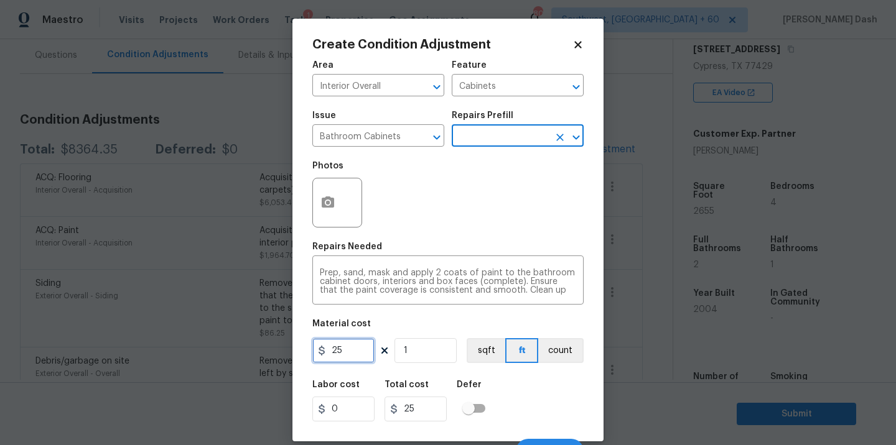
click at [348, 350] on input "25" at bounding box center [343, 350] width 62 height 25
click at [495, 131] on input "text" at bounding box center [500, 137] width 97 height 19
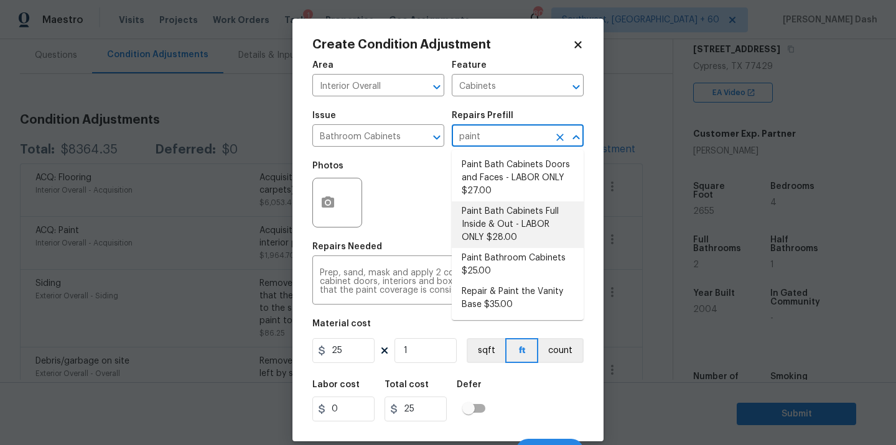
click at [519, 219] on li "Paint Bath Cabinets Full Inside & Out - LABOR ONLY $28.00" at bounding box center [518, 225] width 132 height 47
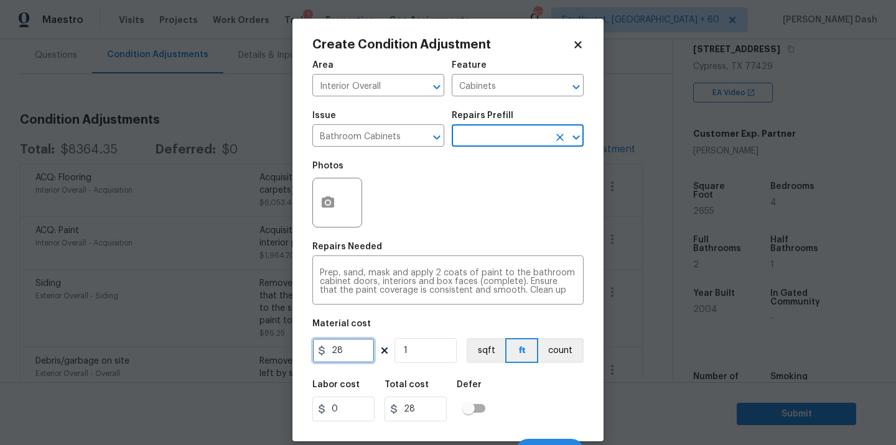
click at [360, 353] on input "28" at bounding box center [343, 350] width 62 height 25
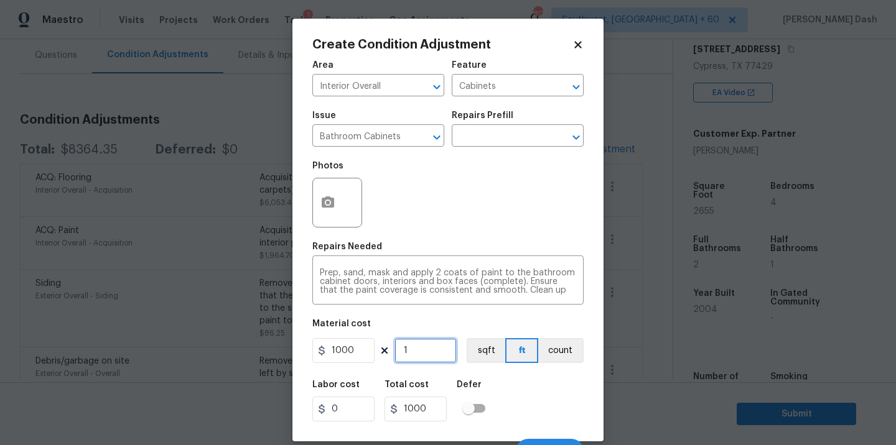
click at [434, 353] on input "1" at bounding box center [425, 350] width 62 height 25
click at [541, 353] on button "count" at bounding box center [560, 350] width 45 height 25
click at [541, 397] on div "Labor cost 0 Total cost 2000 Defer" at bounding box center [447, 401] width 271 height 56
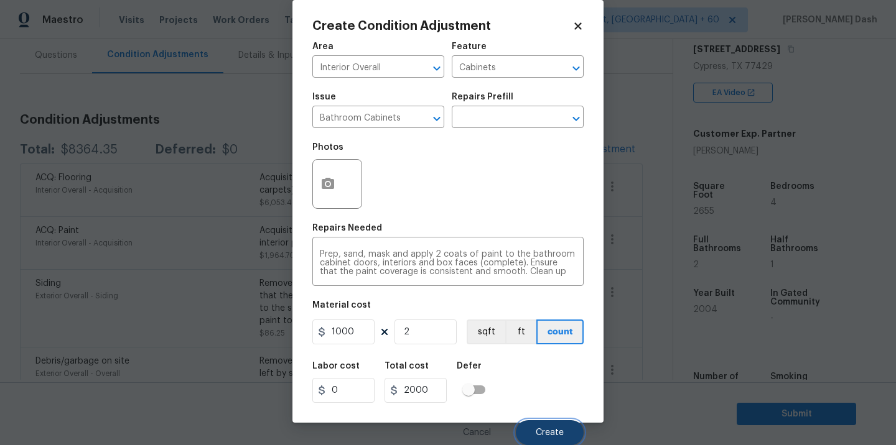
click at [546, 431] on span "Create" at bounding box center [550, 433] width 28 height 9
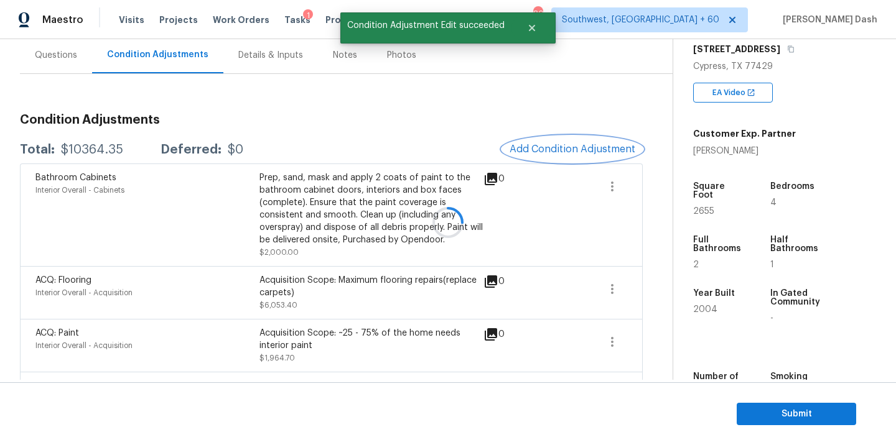
scroll to position [0, 0]
click at [85, 154] on div at bounding box center [448, 222] width 896 height 445
click at [85, 154] on div "$10364.35" at bounding box center [92, 150] width 62 height 12
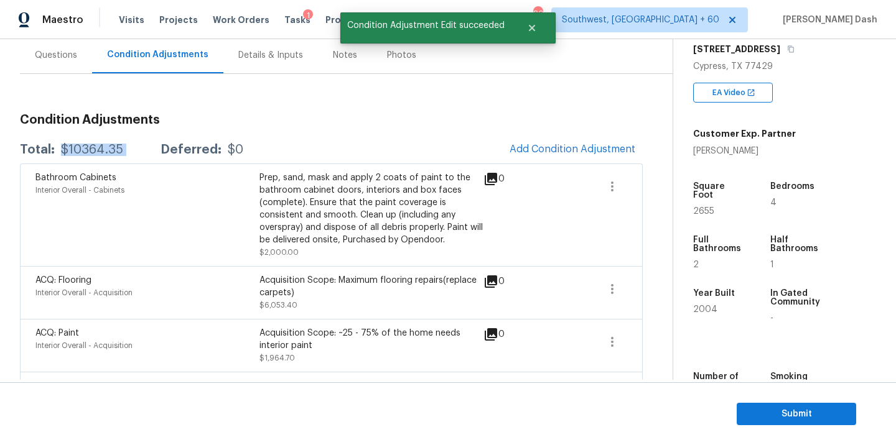
copy div "$10364.35"
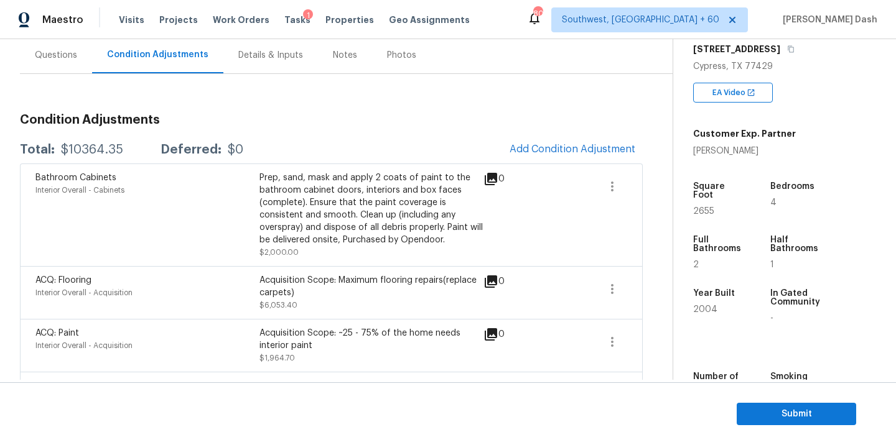
click at [59, 71] on div "Questions" at bounding box center [56, 55] width 72 height 37
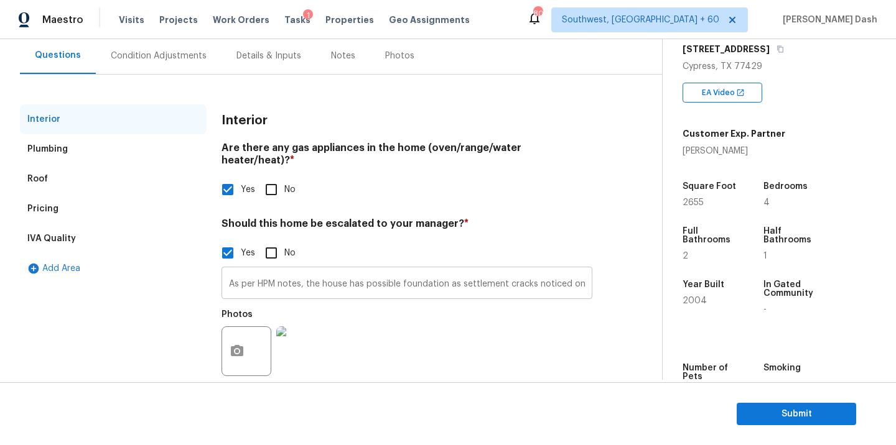
click at [324, 282] on input "As per HPM notes, the house has possible foundation as settlement cracks notice…" at bounding box center [406, 284] width 371 height 29
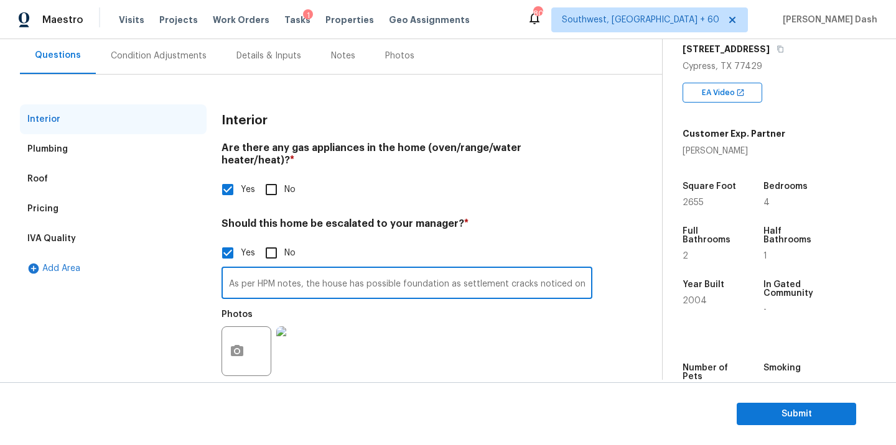
click at [324, 282] on input "As per HPM notes, the house has possible foundation as settlement cracks notice…" at bounding box center [406, 284] width 371 height 29
click at [459, 277] on input "As per HPM notes, the house has possible foundation as settlement cracks notice…" at bounding box center [406, 284] width 371 height 29
click at [580, 273] on input "As per HPM notes, the house has possible foundation as settlement cracks notice…" at bounding box center [406, 284] width 371 height 29
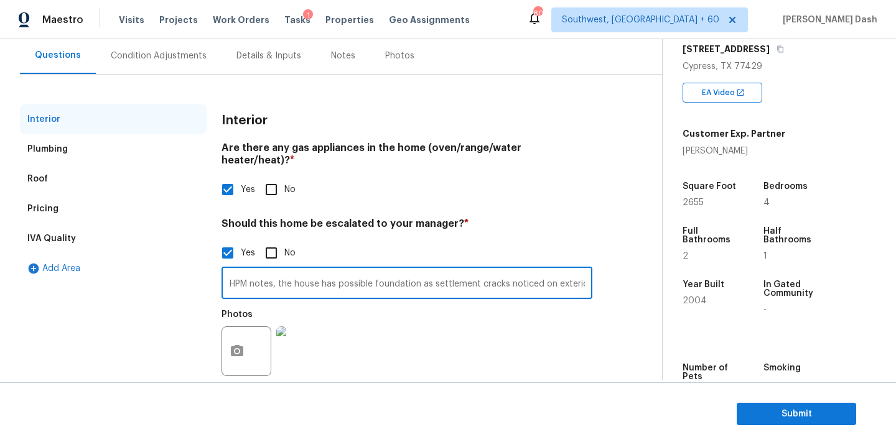
click at [611, 233] on div "Interior Plumbing Roof Pricing IVA Quality Add Area Interior Are there any gas …" at bounding box center [326, 252] width 612 height 294
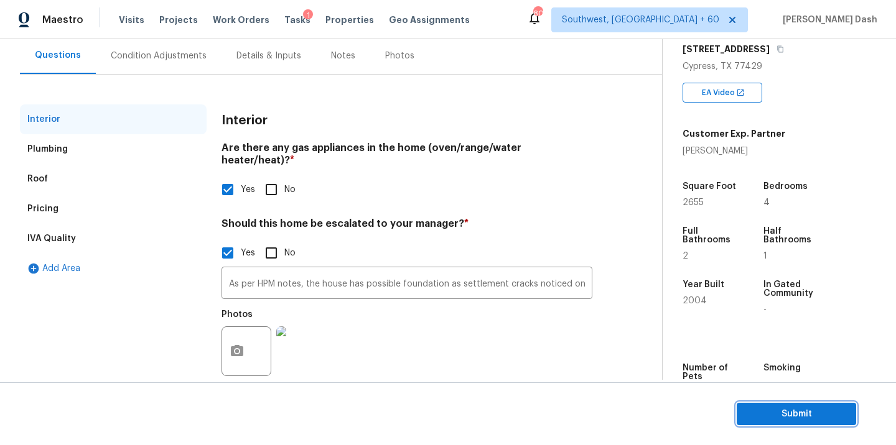
click at [769, 409] on span "Submit" at bounding box center [797, 415] width 100 height 16
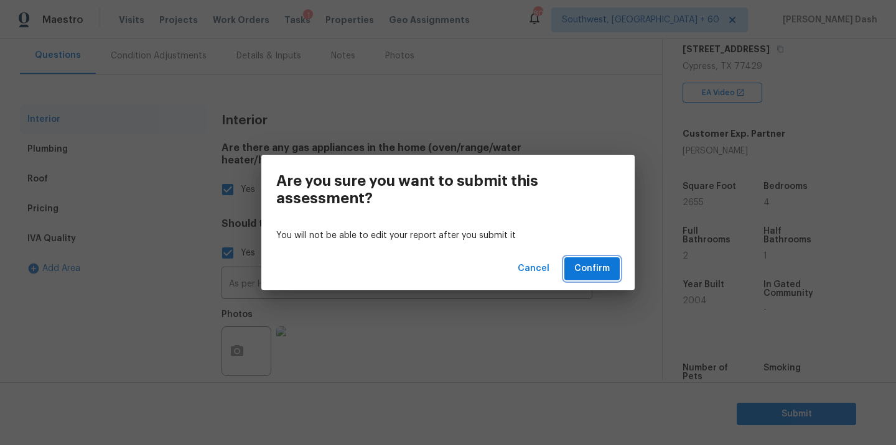
click at [579, 268] on span "Confirm" at bounding box center [591, 269] width 35 height 16
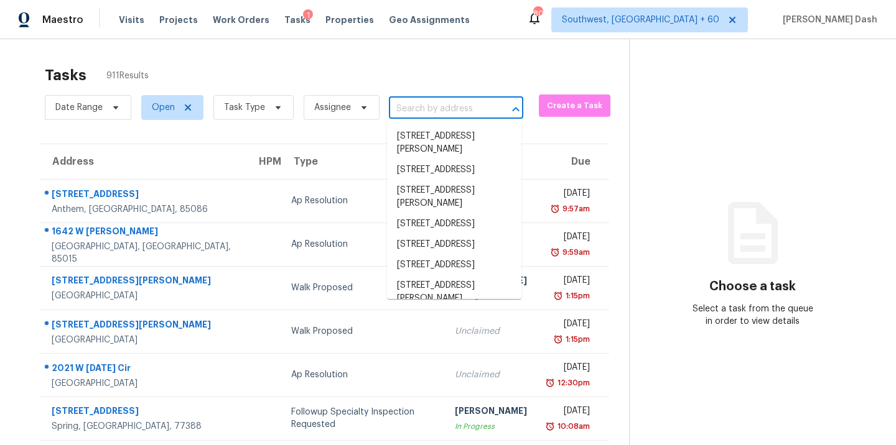
click at [394, 103] on input "text" at bounding box center [439, 109] width 100 height 19
paste input "[STREET_ADDRESS]"
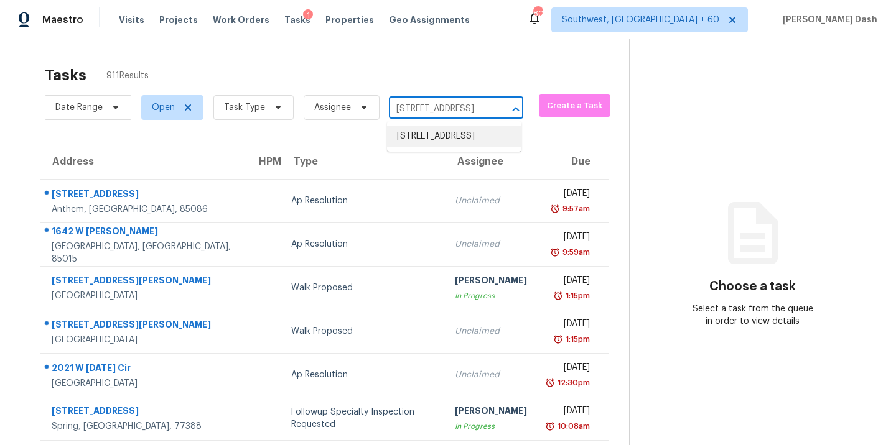
click at [411, 132] on li "[STREET_ADDRESS]" at bounding box center [454, 136] width 134 height 21
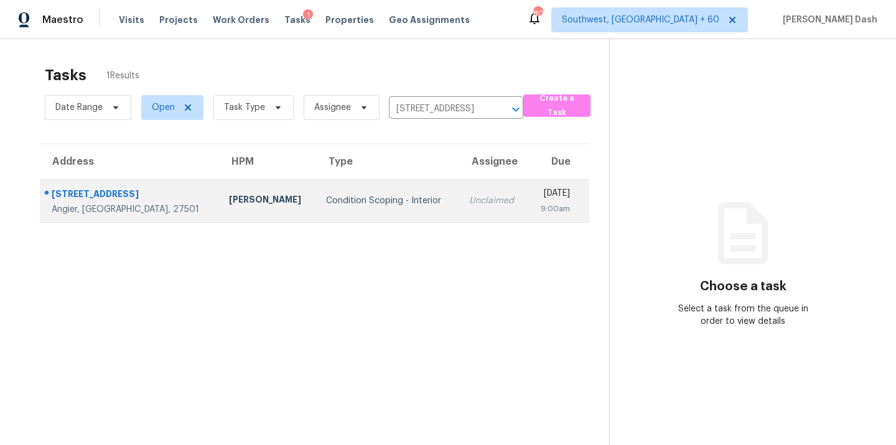
click at [317, 216] on td "Condition Scoping - Interior" at bounding box center [387, 201] width 143 height 44
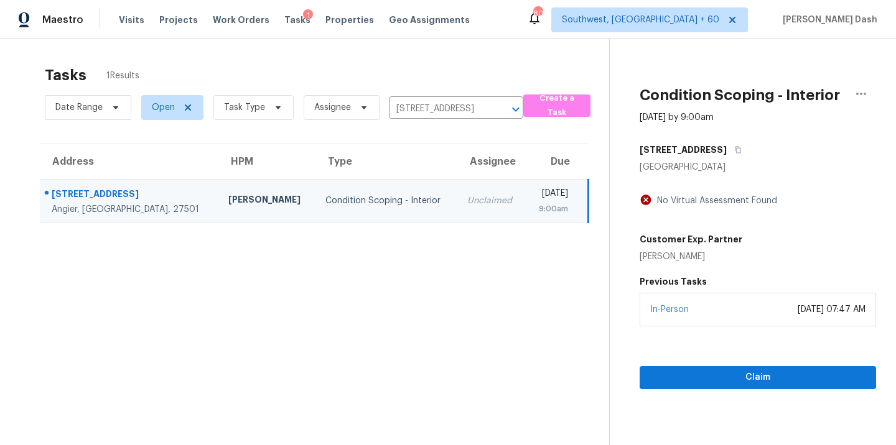
click at [722, 317] on div "In-Person [DATE] 07:47 AM" at bounding box center [758, 310] width 236 height 34
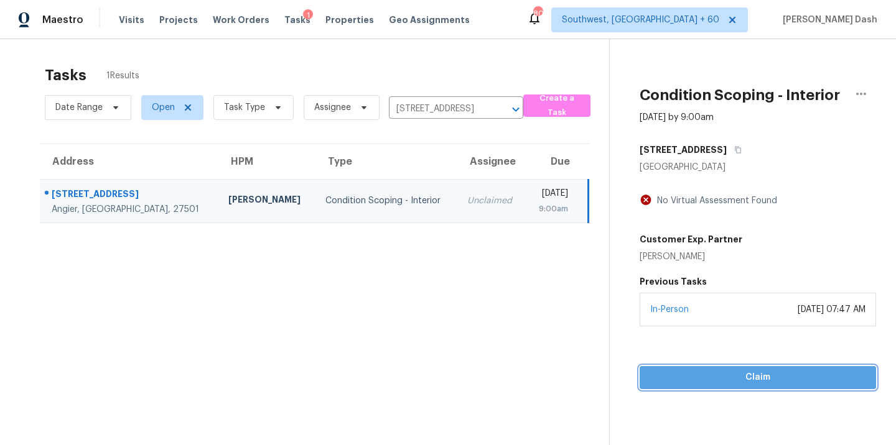
click at [724, 374] on span "Claim" at bounding box center [758, 378] width 217 height 16
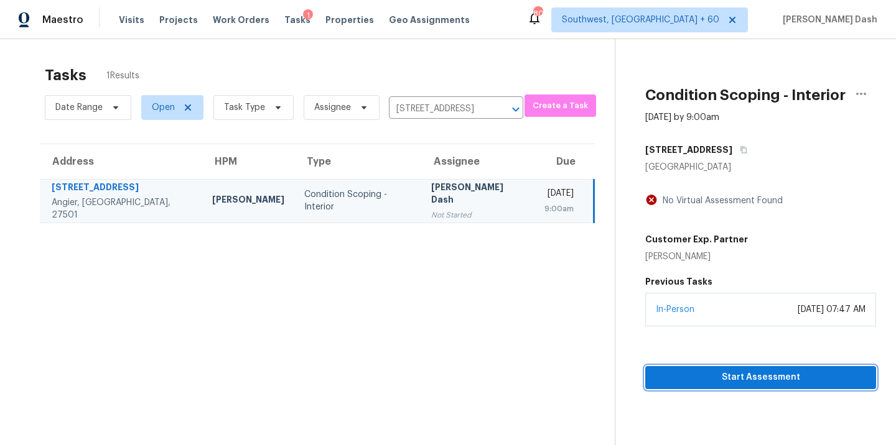
click at [737, 383] on span "Start Assessment" at bounding box center [760, 378] width 211 height 16
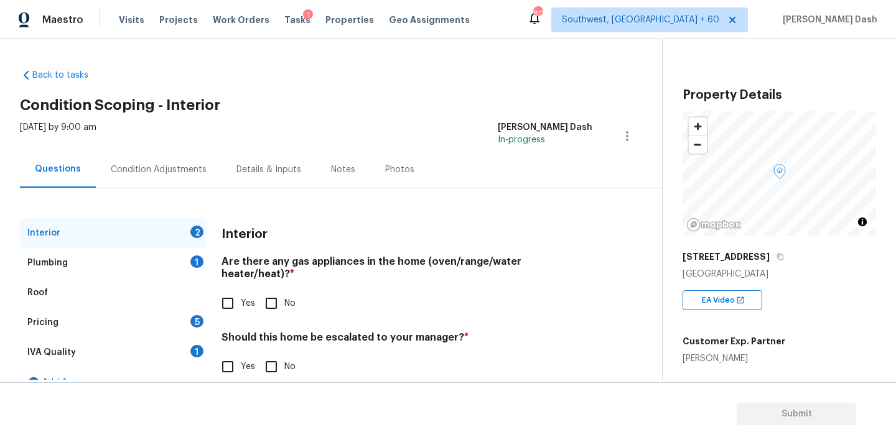
click at [233, 291] on input "Yes" at bounding box center [228, 304] width 26 height 26
click at [276, 357] on input "No" at bounding box center [271, 367] width 26 height 26
click at [196, 261] on div "1" at bounding box center [196, 262] width 13 height 12
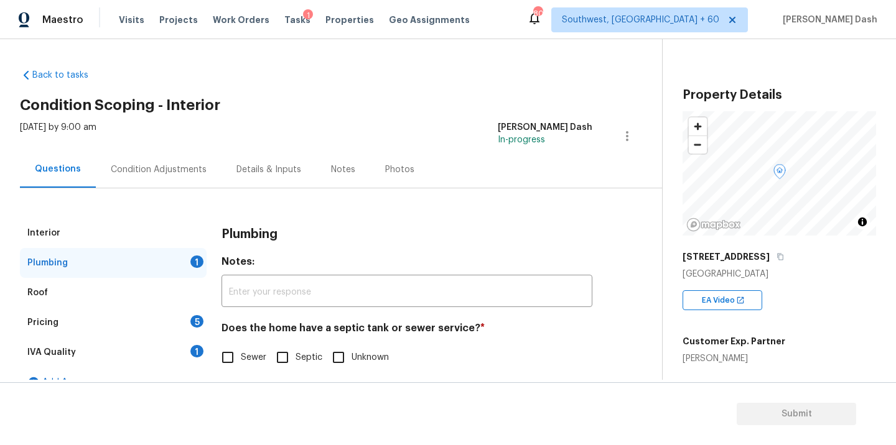
click at [225, 363] on input "Sewer" at bounding box center [228, 358] width 26 height 26
click at [177, 343] on div "IVA Quality 1" at bounding box center [113, 353] width 187 height 30
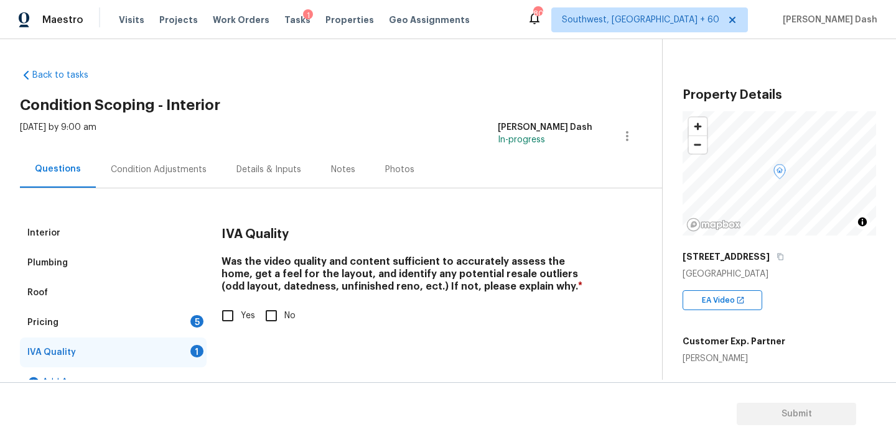
click at [232, 320] on input "Yes" at bounding box center [228, 316] width 26 height 26
click at [184, 325] on div "Pricing 5" at bounding box center [113, 323] width 187 height 30
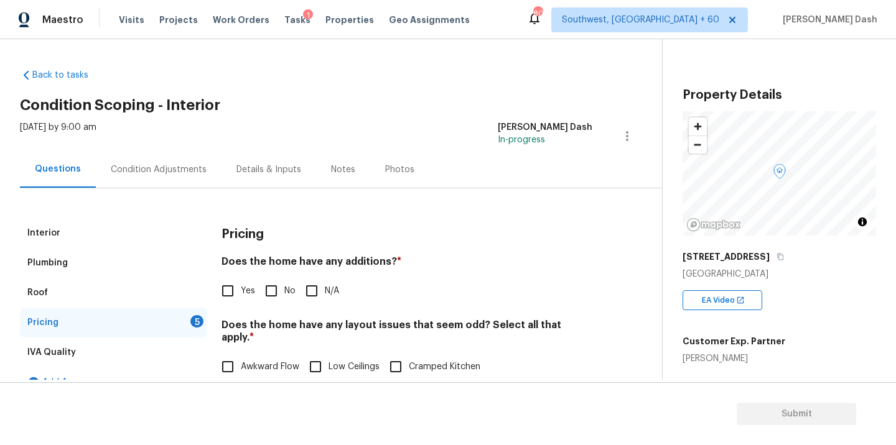
click at [276, 287] on input "No" at bounding box center [271, 291] width 26 height 26
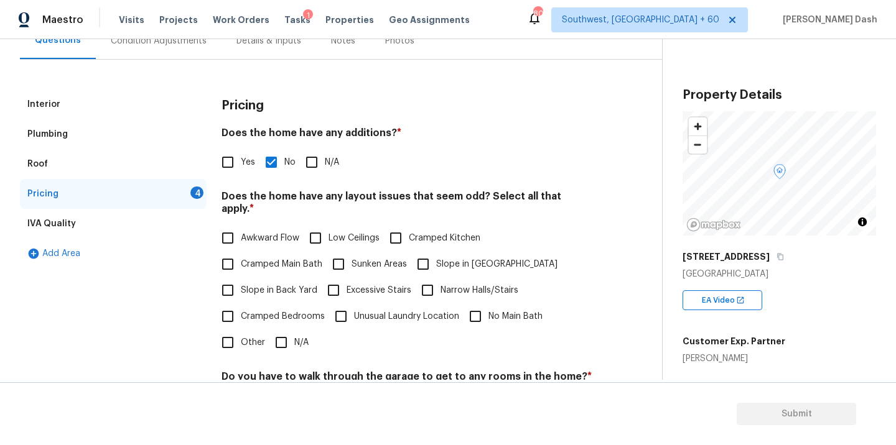
click at [285, 330] on input "N/A" at bounding box center [281, 343] width 26 height 26
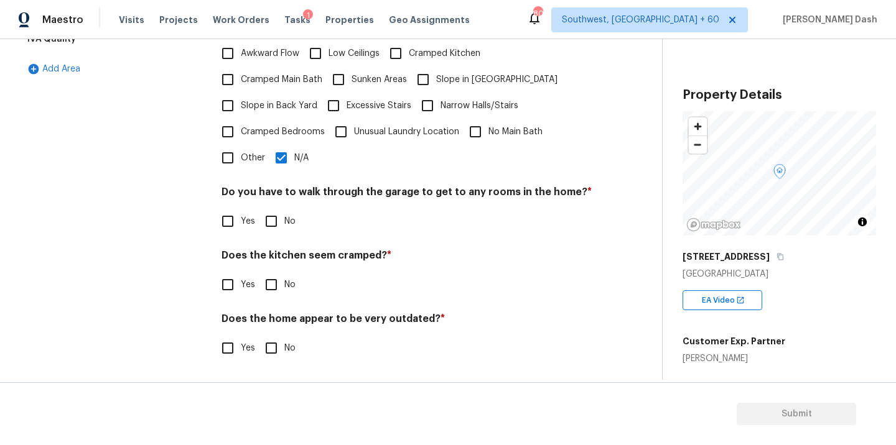
scroll to position [301, 0]
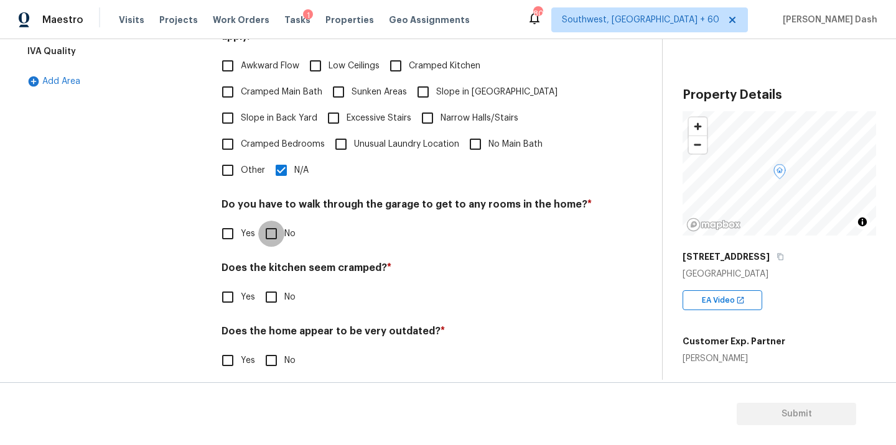
click at [271, 221] on input "No" at bounding box center [271, 234] width 26 height 26
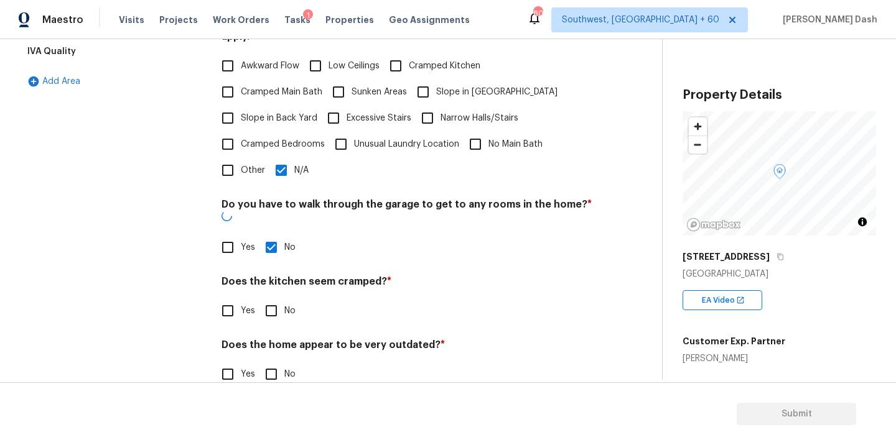
click at [271, 298] on input "No" at bounding box center [271, 311] width 26 height 26
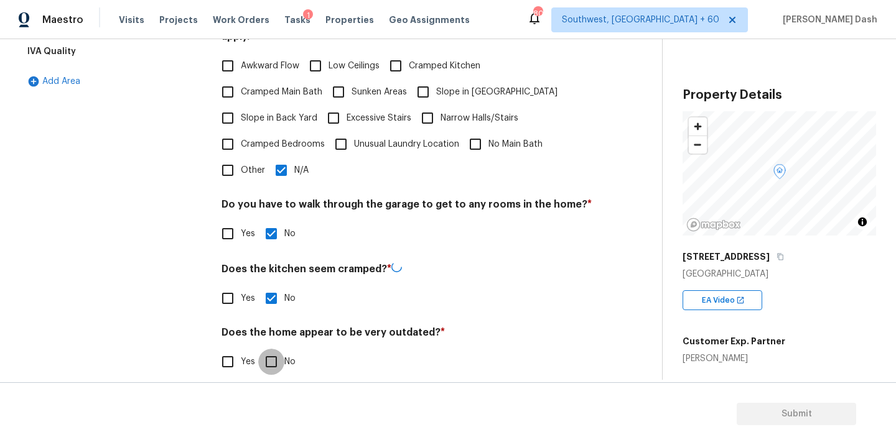
click at [274, 349] on input "No" at bounding box center [271, 362] width 26 height 26
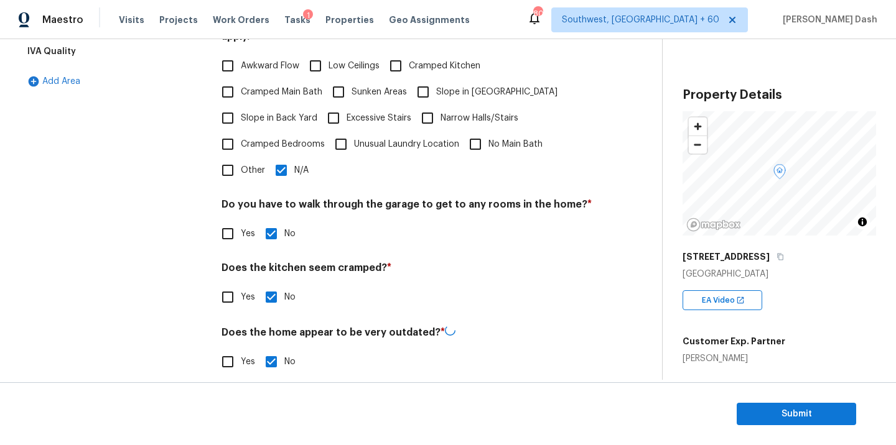
click at [157, 255] on div "Interior Plumbing Roof Pricing IVA Quality Add Area" at bounding box center [113, 153] width 187 height 473
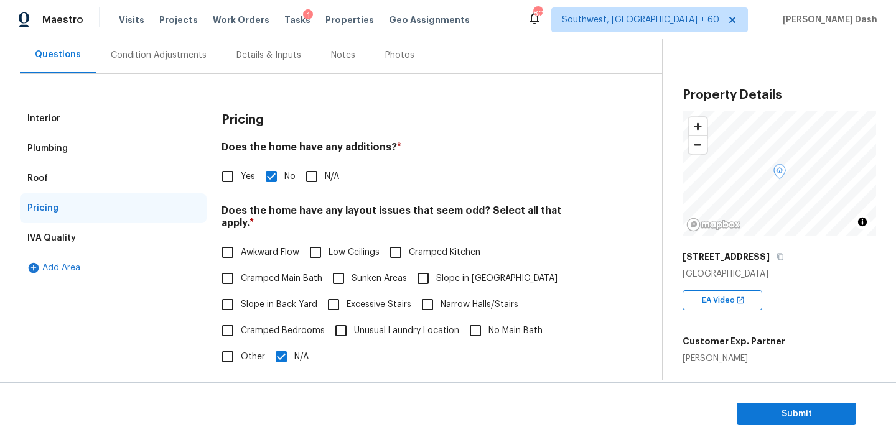
click at [140, 50] on div "Condition Adjustments" at bounding box center [159, 55] width 96 height 12
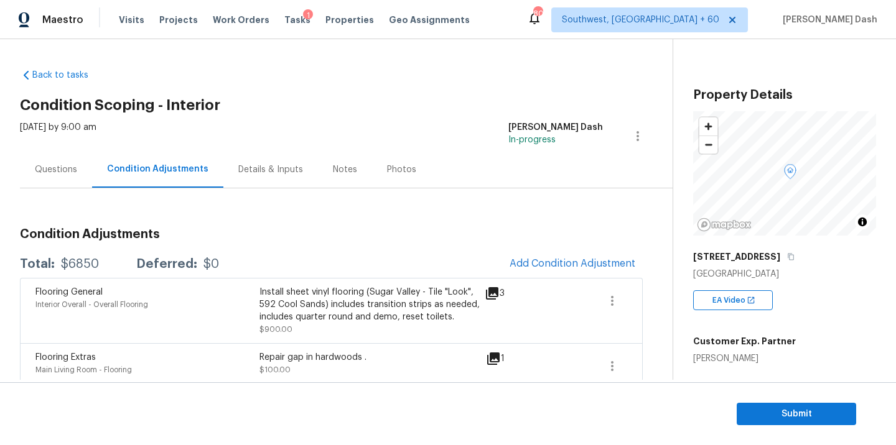
click at [495, 305] on div "3" at bounding box center [515, 311] width 60 height 50
click at [495, 289] on icon at bounding box center [492, 293] width 12 height 12
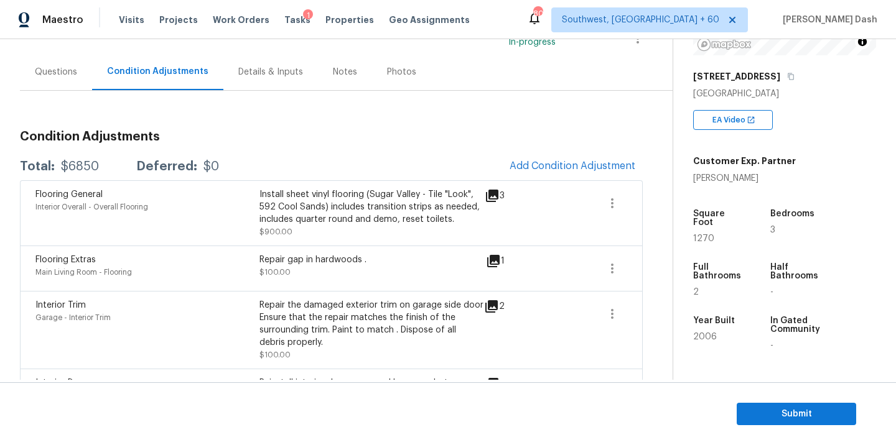
scroll to position [273, 0]
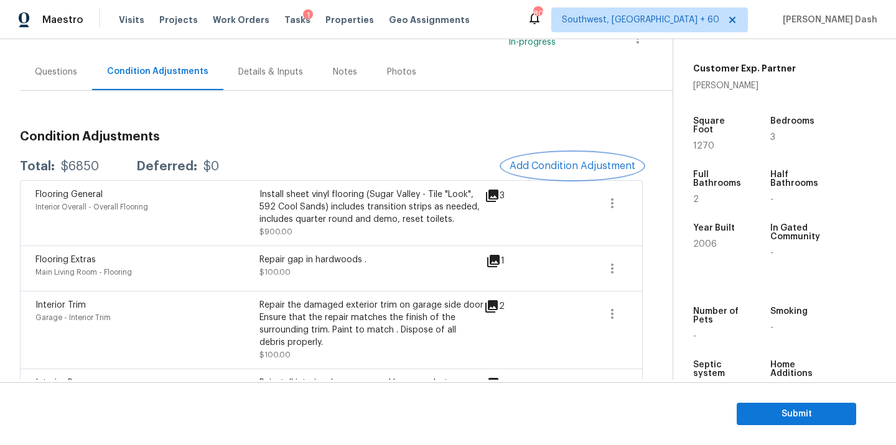
click at [544, 168] on span "Add Condition Adjustment" at bounding box center [573, 166] width 126 height 11
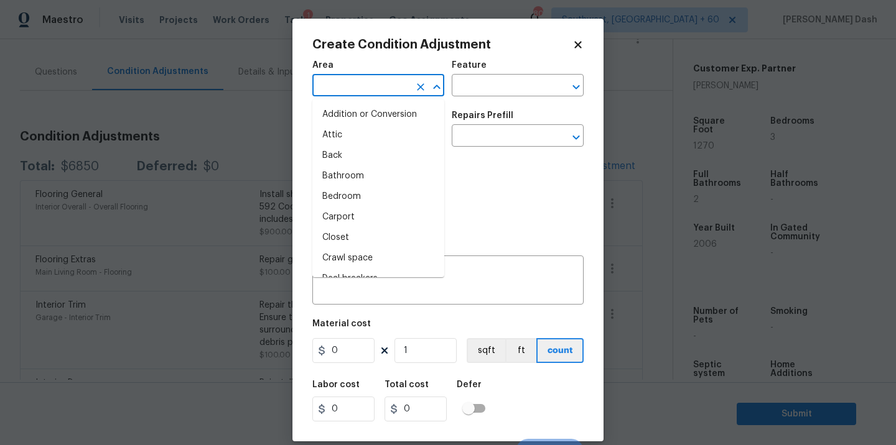
click at [388, 92] on input "text" at bounding box center [360, 86] width 97 height 19
click at [378, 197] on li "Interior Overall" at bounding box center [378, 197] width 132 height 21
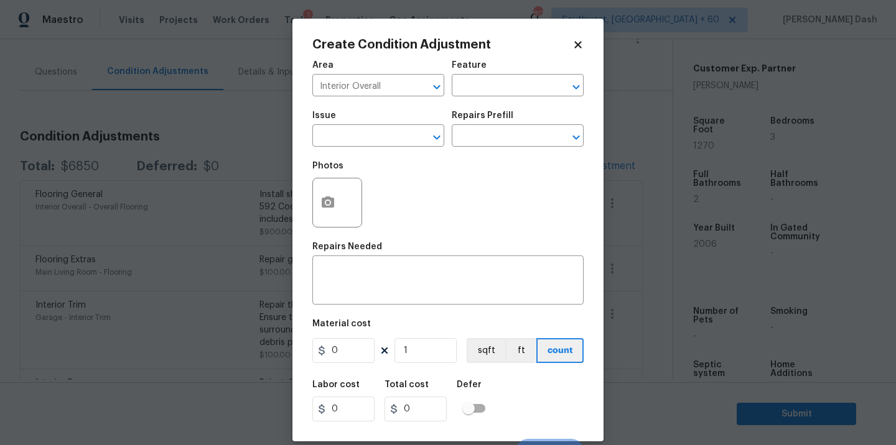
click at [482, 77] on div "Feature" at bounding box center [518, 69] width 132 height 16
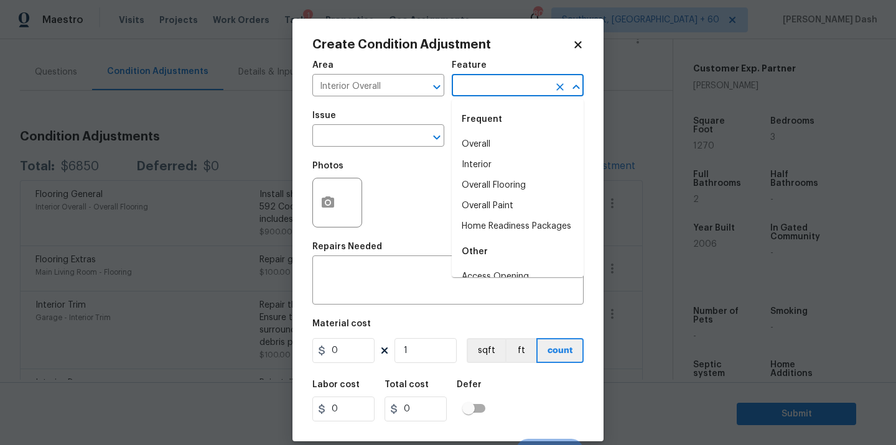
click at [489, 85] on input "text" at bounding box center [500, 86] width 97 height 19
click at [480, 198] on li "Overall Paint" at bounding box center [518, 206] width 132 height 21
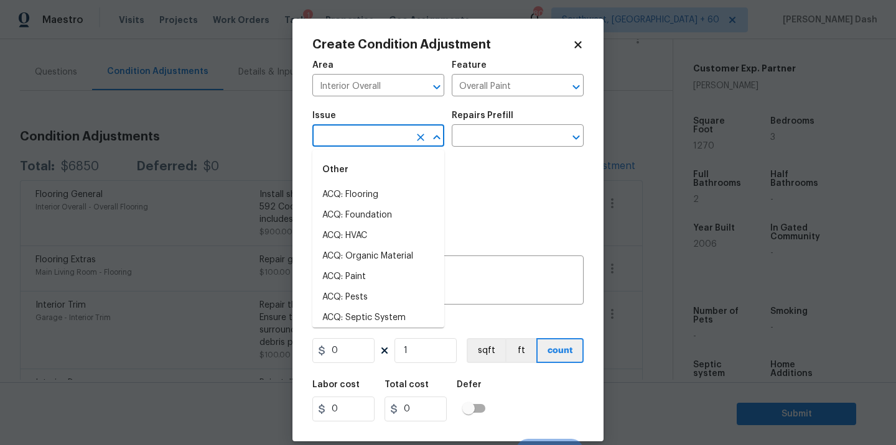
click at [391, 144] on input "text" at bounding box center [360, 137] width 97 height 19
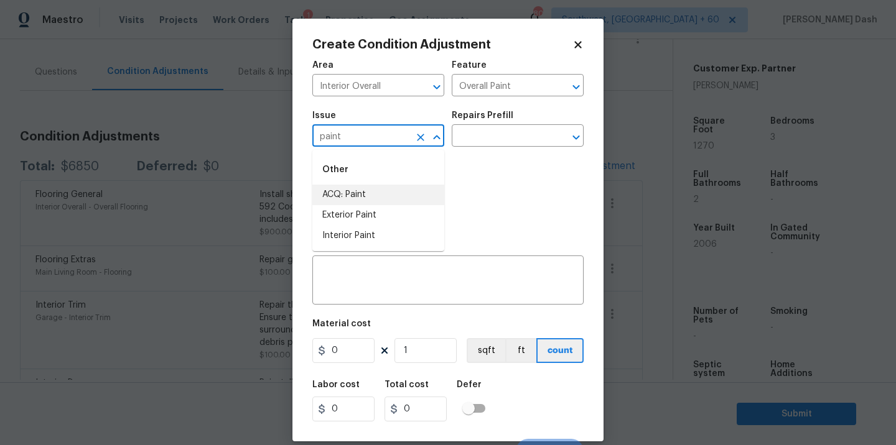
click at [365, 200] on li "ACQ: Paint" at bounding box center [378, 195] width 132 height 21
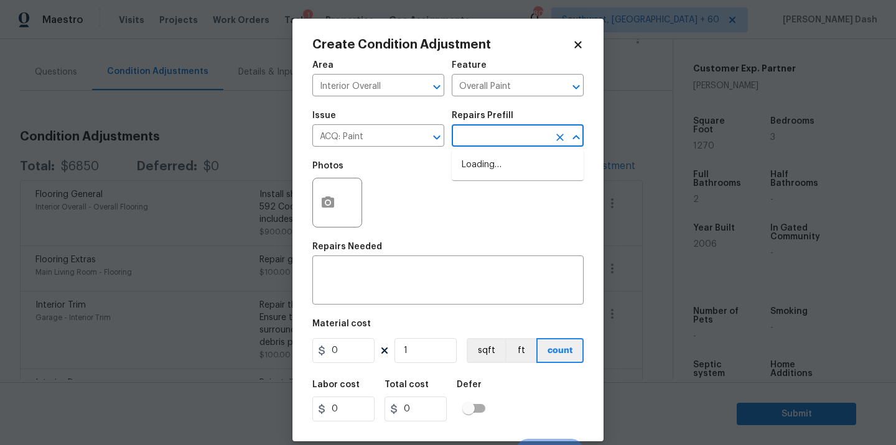
click at [508, 135] on input "text" at bounding box center [500, 137] width 97 height 19
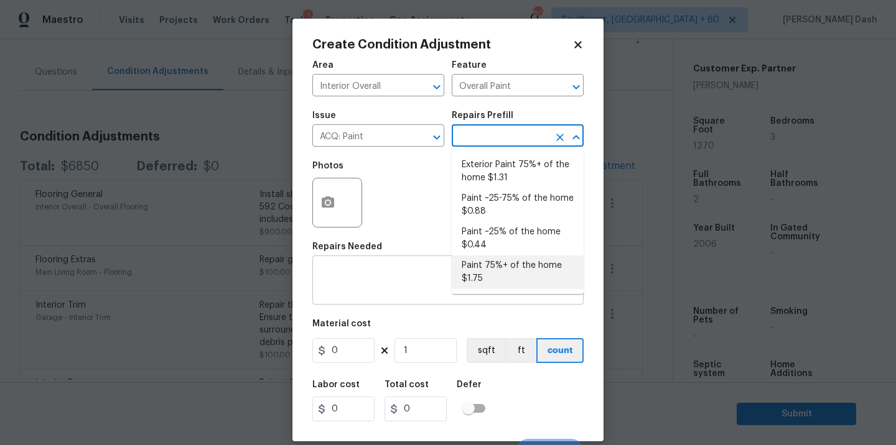
click at [502, 269] on li "Paint 75%+ of the home $1.75" at bounding box center [518, 273] width 132 height 34
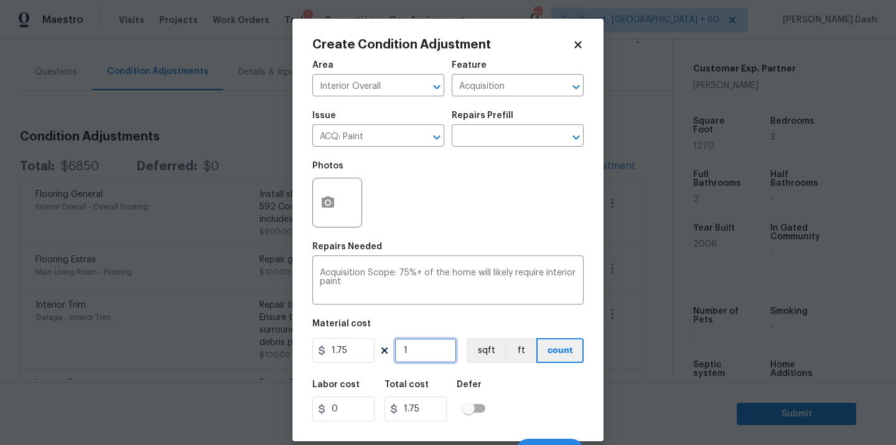
click at [419, 350] on input "1" at bounding box center [425, 350] width 62 height 25
click at [477, 344] on button "sqft" at bounding box center [486, 350] width 39 height 25
click at [492, 388] on div "Defer" at bounding box center [475, 389] width 36 height 16
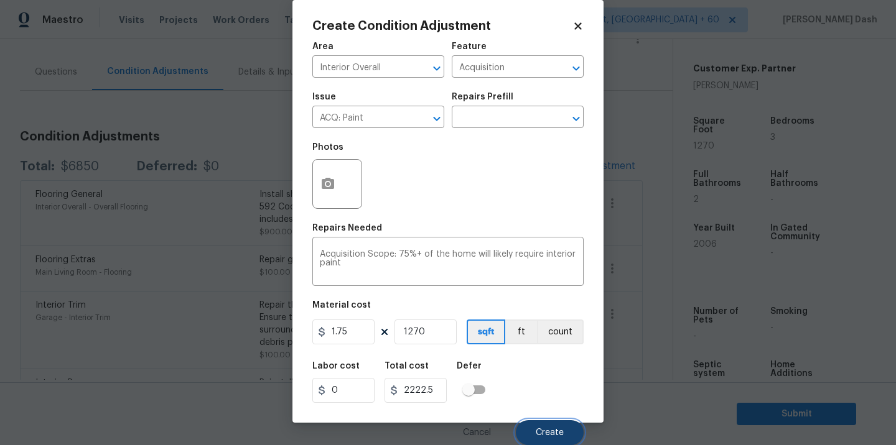
click at [548, 424] on button "Create" at bounding box center [550, 433] width 68 height 25
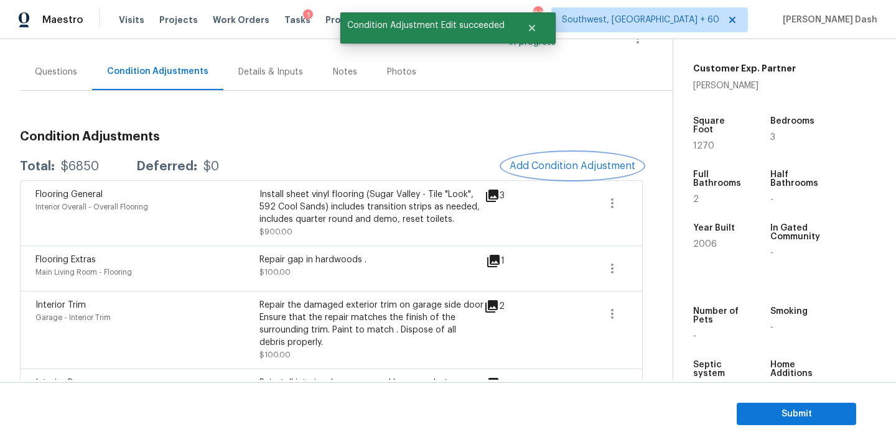
scroll to position [0, 0]
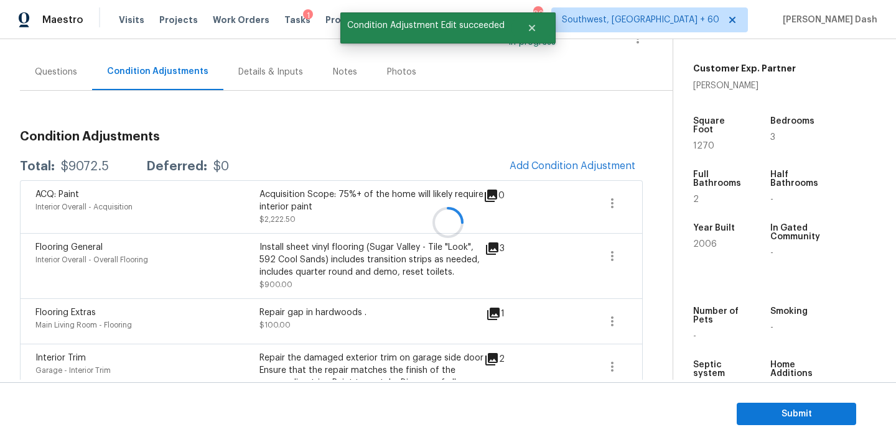
click at [556, 167] on div at bounding box center [448, 222] width 896 height 445
click at [556, 167] on span "Add Condition Adjustment" at bounding box center [573, 166] width 126 height 11
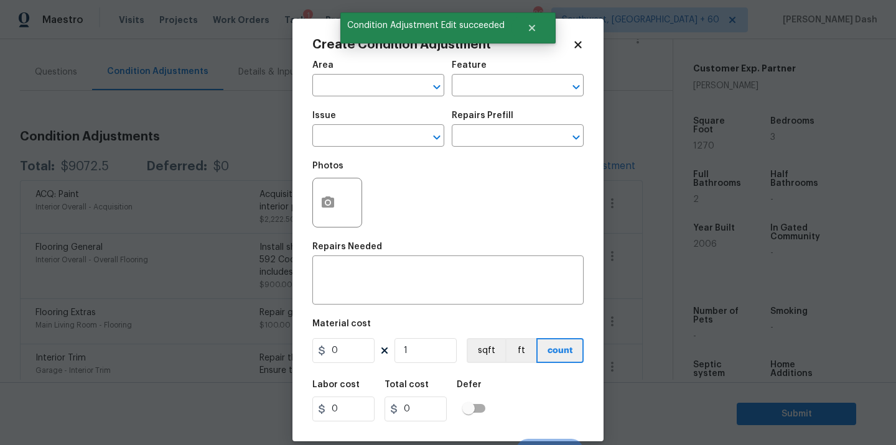
click at [361, 75] on div "Area" at bounding box center [378, 69] width 132 height 16
click at [367, 88] on input "text" at bounding box center [360, 86] width 97 height 19
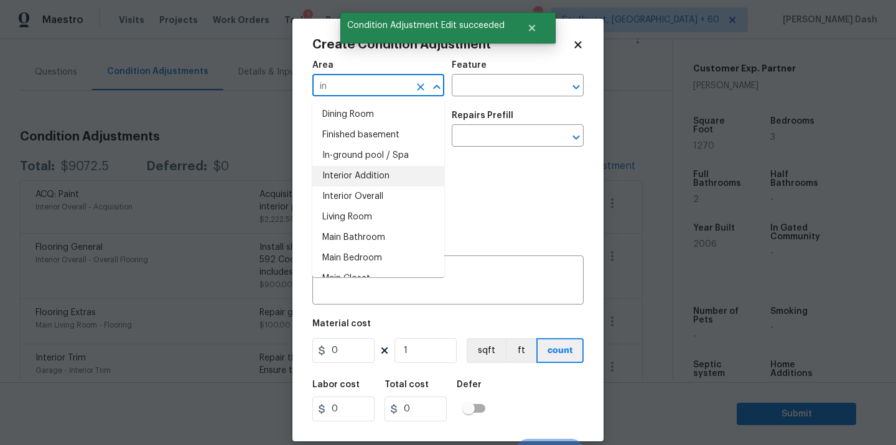
click at [373, 201] on li "Interior Overall" at bounding box center [378, 197] width 132 height 21
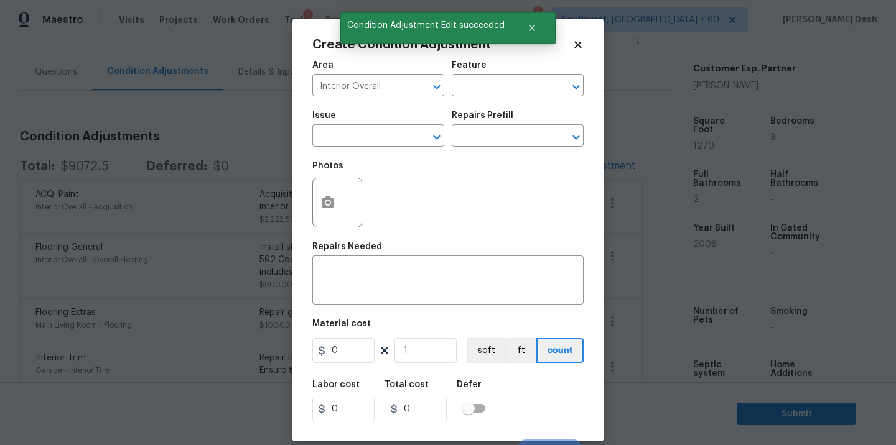
click at [489, 77] on div "Feature" at bounding box center [518, 69] width 132 height 16
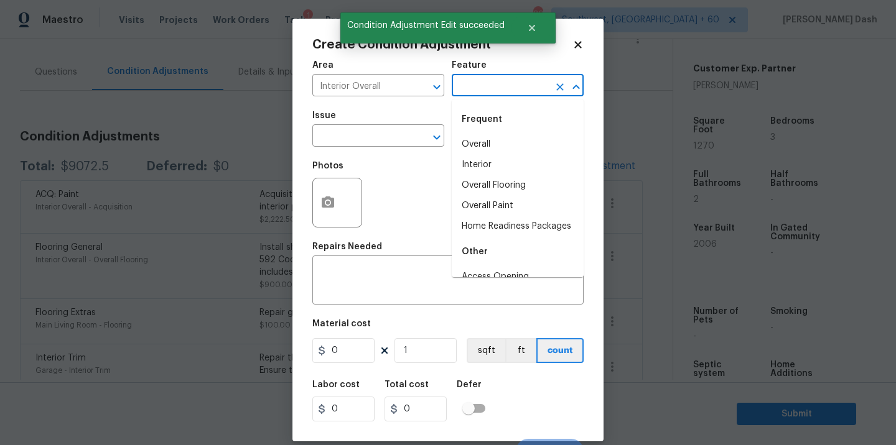
click at [490, 89] on input "text" at bounding box center [500, 86] width 97 height 19
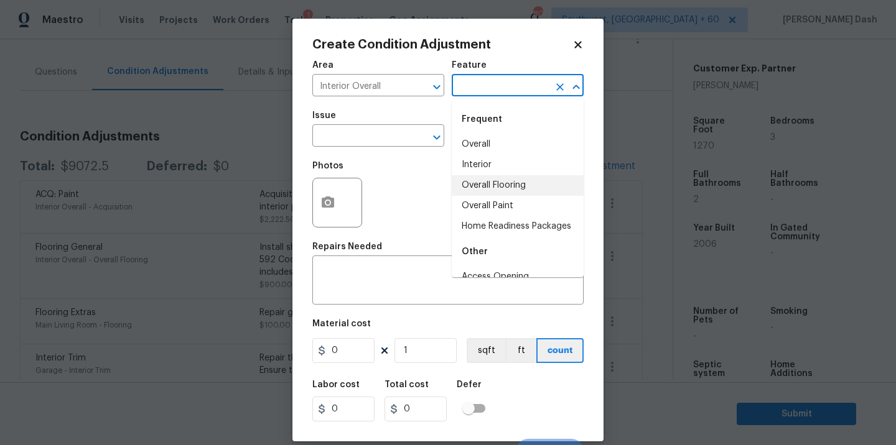
drag, startPoint x: 500, startPoint y: 189, endPoint x: 457, endPoint y: 167, distance: 47.9
click at [500, 189] on li "Overall Flooring" at bounding box center [518, 185] width 132 height 21
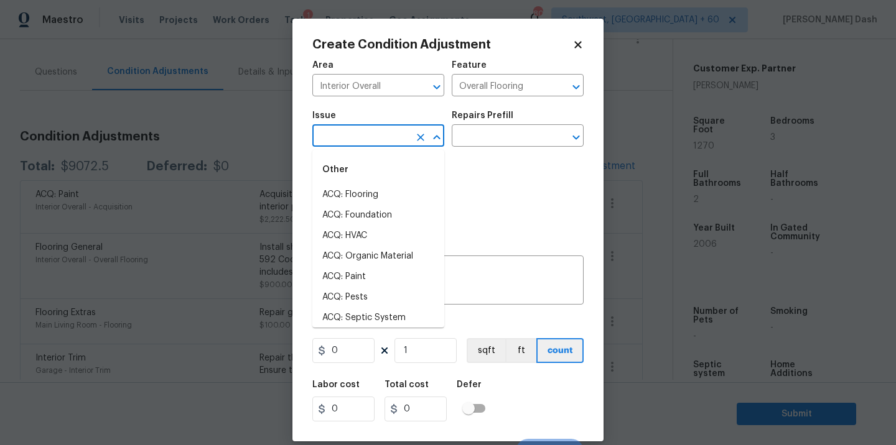
click at [393, 137] on input "text" at bounding box center [360, 137] width 97 height 19
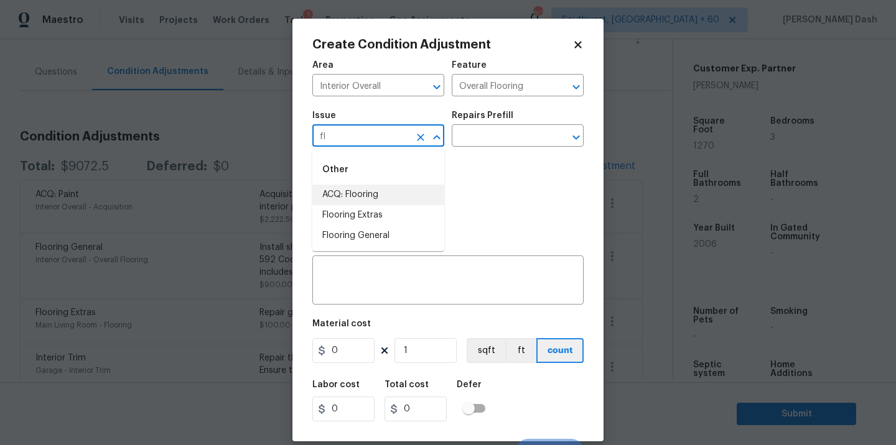
click at [386, 198] on li "ACQ: Flooring" at bounding box center [378, 195] width 132 height 21
click at [471, 146] on input "text" at bounding box center [500, 137] width 97 height 19
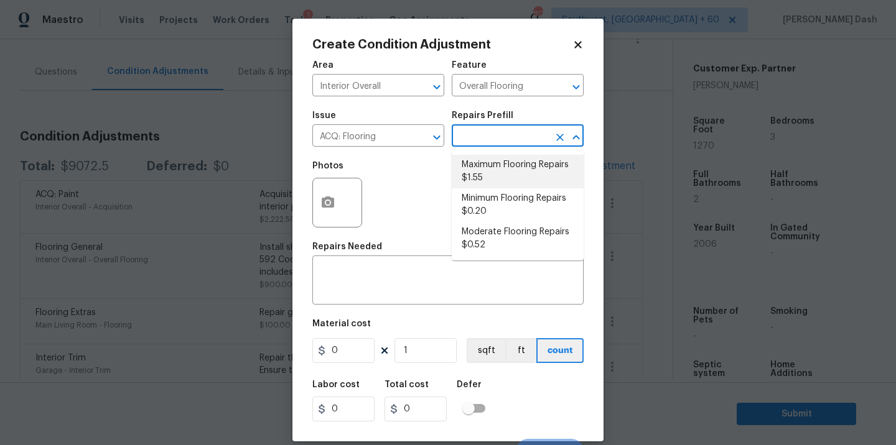
click at [475, 163] on li "Maximum Flooring Repairs $1.55" at bounding box center [518, 172] width 132 height 34
click at [483, 164] on li "Maximum Flooring Repairs $1.55" at bounding box center [518, 172] width 132 height 34
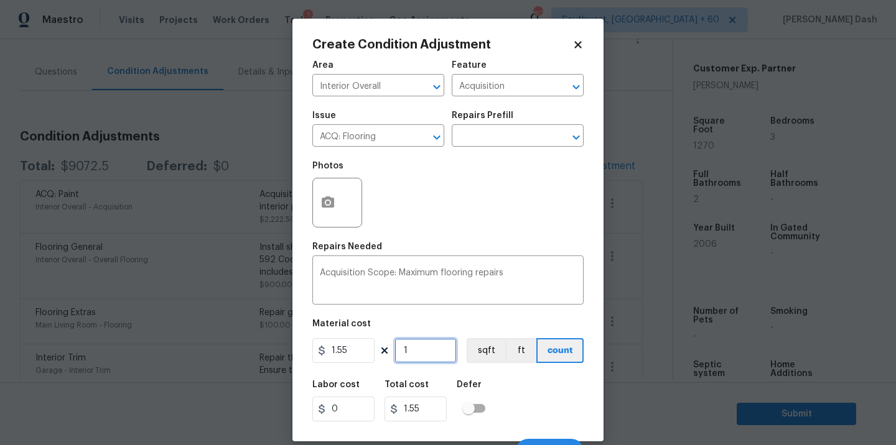
click at [425, 347] on input "1" at bounding box center [425, 350] width 62 height 25
click at [482, 355] on button "sqft" at bounding box center [486, 350] width 39 height 25
click at [518, 403] on div "Labor cost 0 Total cost 1968.5 Defer" at bounding box center [447, 401] width 271 height 56
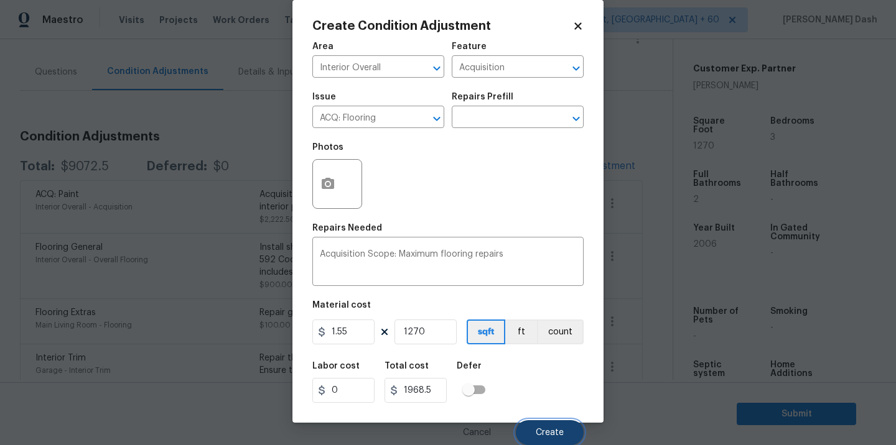
click at [541, 426] on button "Create" at bounding box center [550, 433] width 68 height 25
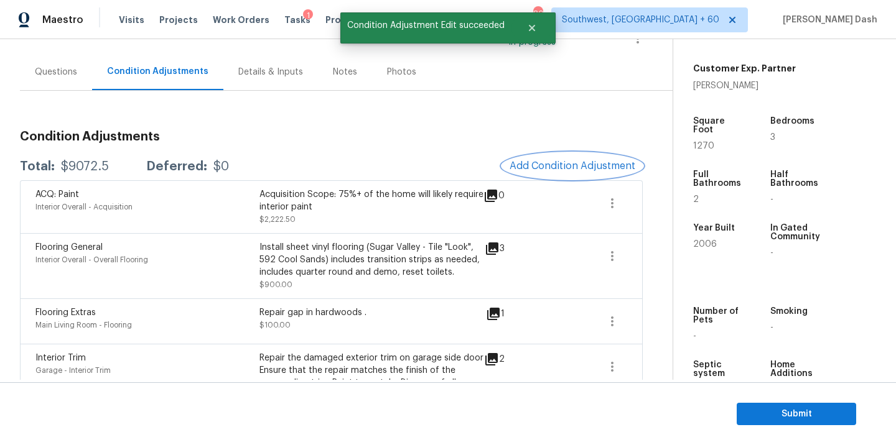
scroll to position [0, 0]
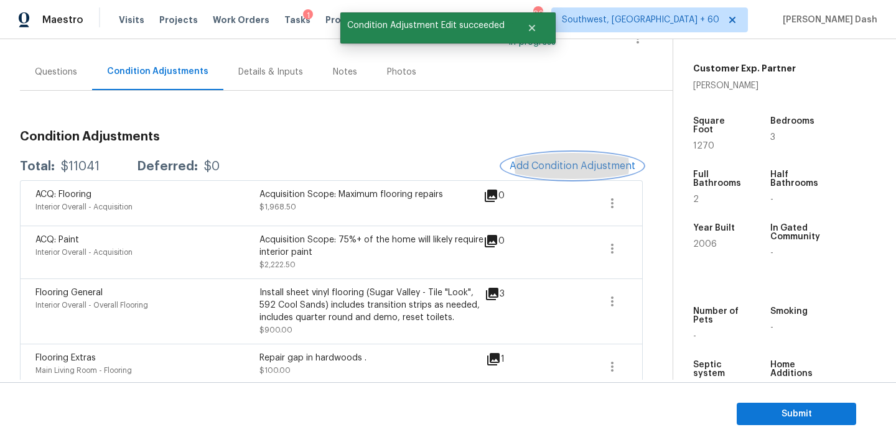
click at [543, 164] on span "Add Condition Adjustment" at bounding box center [573, 166] width 126 height 11
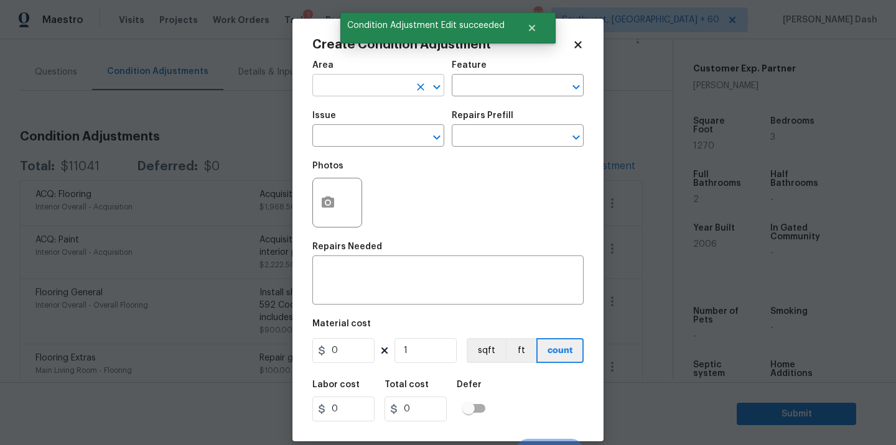
click at [364, 85] on input "text" at bounding box center [360, 86] width 97 height 19
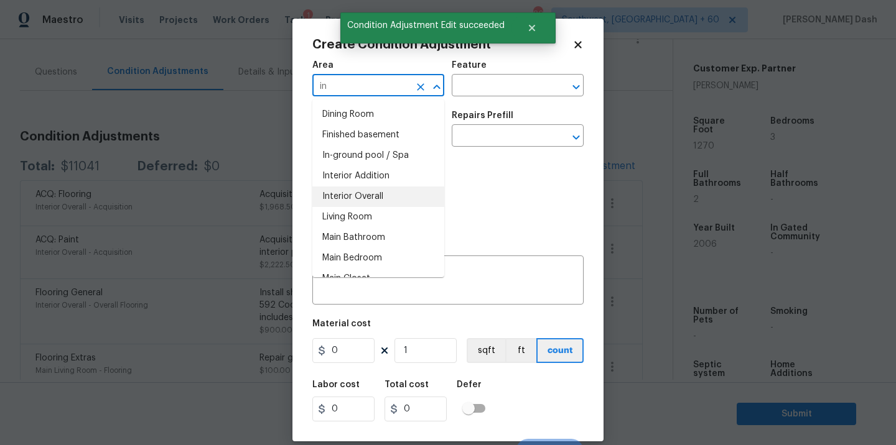
click at [352, 189] on li "Interior Overall" at bounding box center [378, 197] width 132 height 21
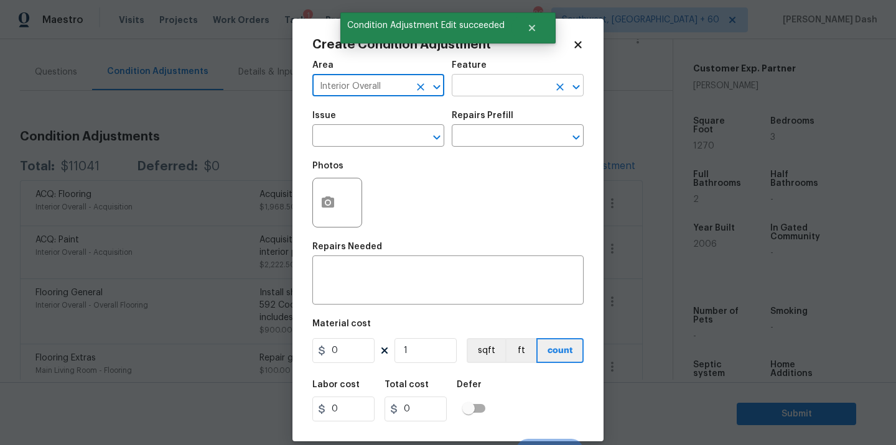
click at [467, 93] on input "text" at bounding box center [500, 86] width 97 height 19
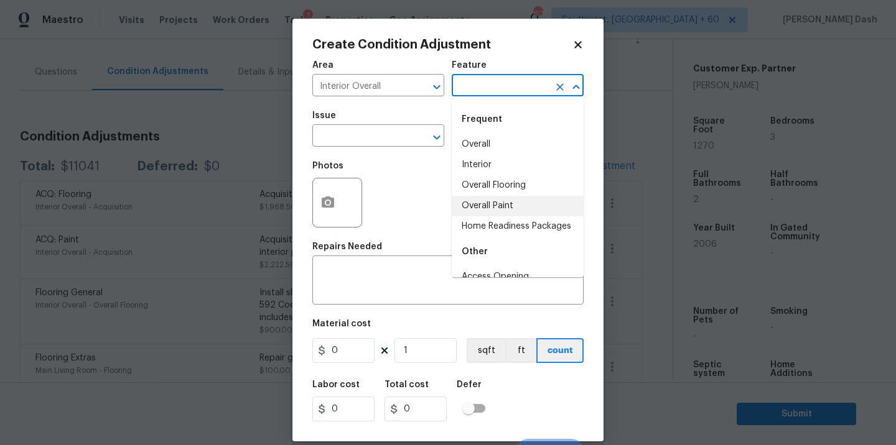
click at [481, 205] on li "Overall Paint" at bounding box center [518, 206] width 132 height 21
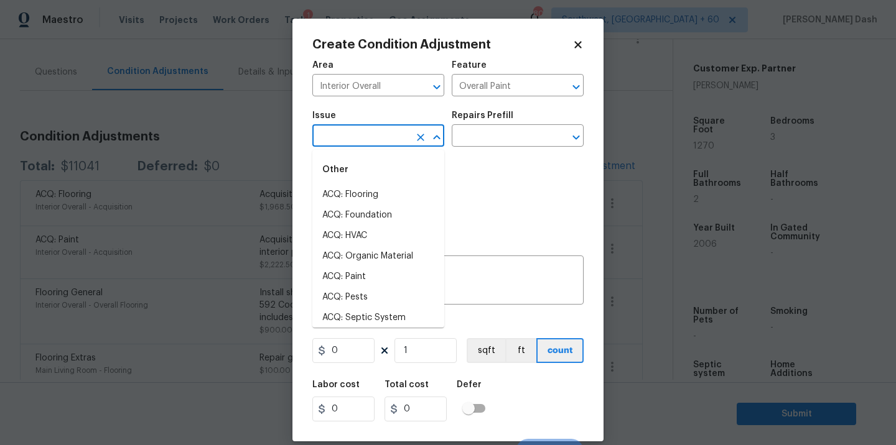
click at [362, 137] on input "text" at bounding box center [360, 137] width 97 height 19
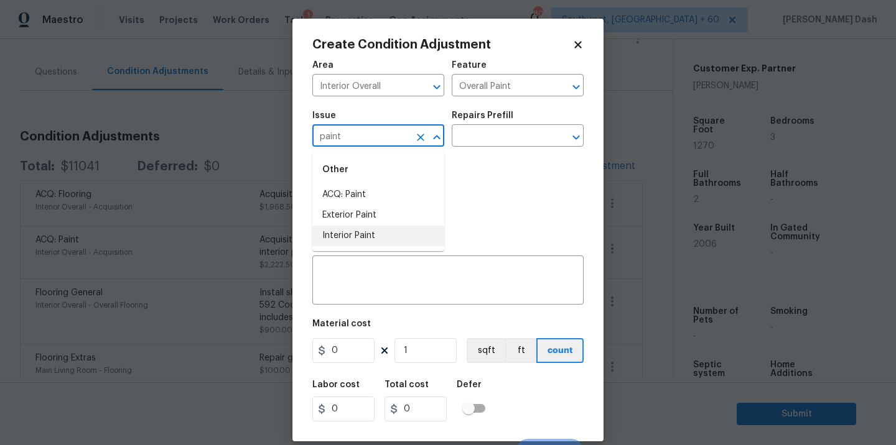
click at [356, 235] on li "Interior Paint" at bounding box center [378, 236] width 132 height 21
click at [486, 139] on input "text" at bounding box center [500, 137] width 97 height 19
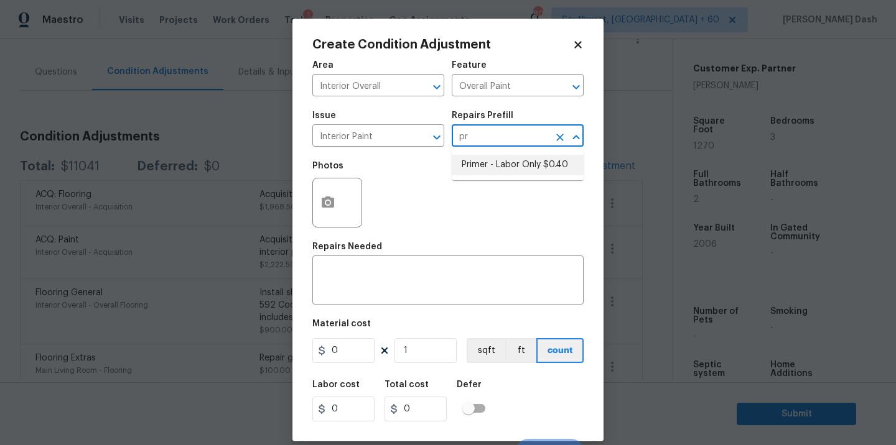
click at [493, 166] on li "Primer - Labor Only $0.40" at bounding box center [518, 165] width 132 height 21
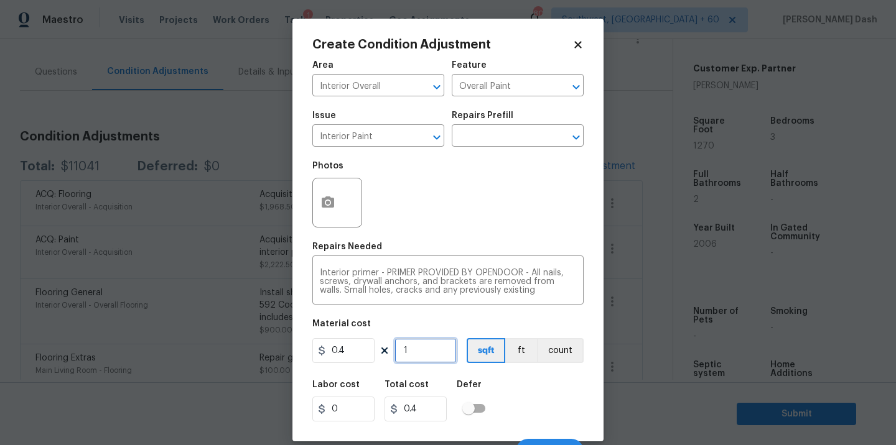
click at [422, 355] on input "1" at bounding box center [425, 350] width 62 height 25
click at [515, 396] on div "Labor cost 0 Total cost 508 Defer" at bounding box center [447, 401] width 271 height 56
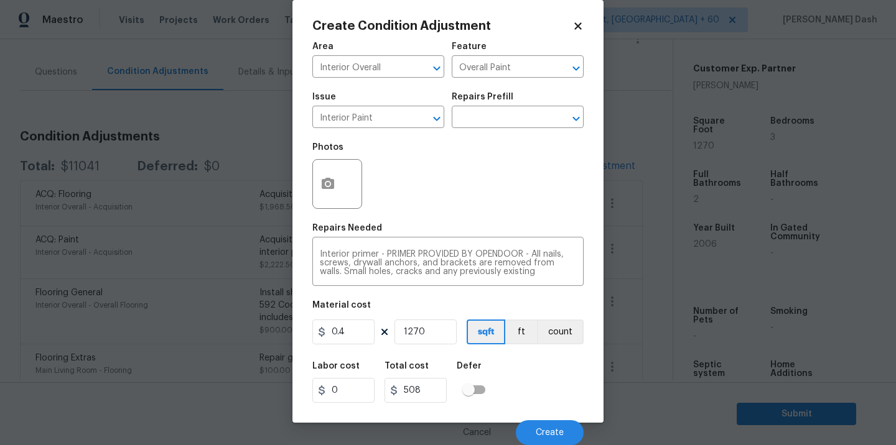
click at [537, 418] on div "Cancel Create" at bounding box center [447, 428] width 271 height 35
click at [539, 422] on button "Create" at bounding box center [550, 433] width 68 height 25
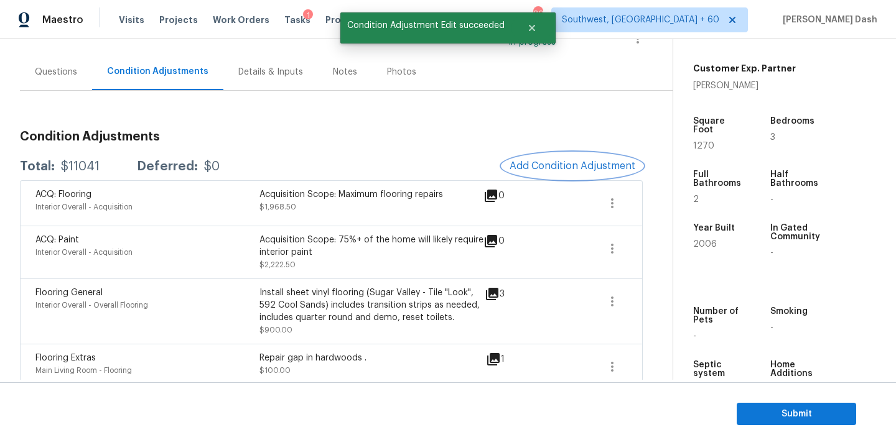
scroll to position [0, 0]
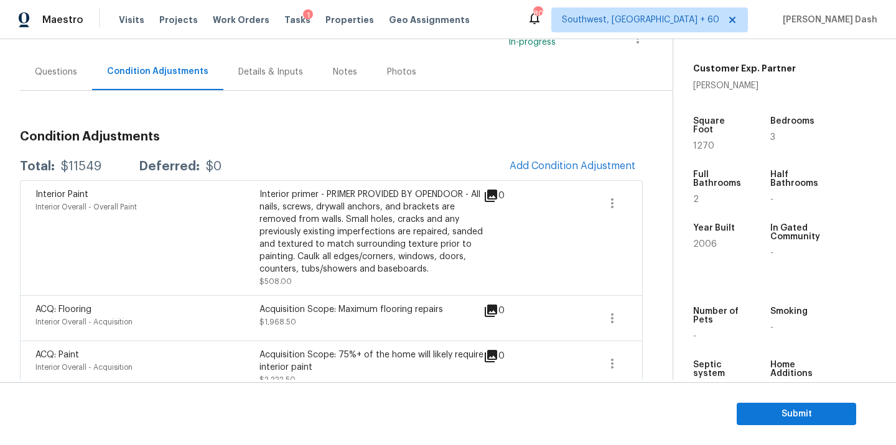
click at [62, 170] on div "$11549" at bounding box center [81, 167] width 40 height 12
copy div "$11549"
click at [54, 80] on div "Questions" at bounding box center [56, 72] width 72 height 37
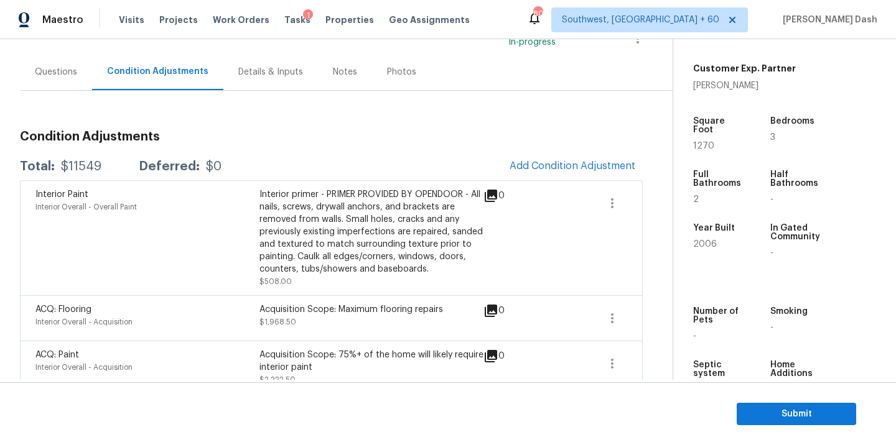
scroll to position [21, 0]
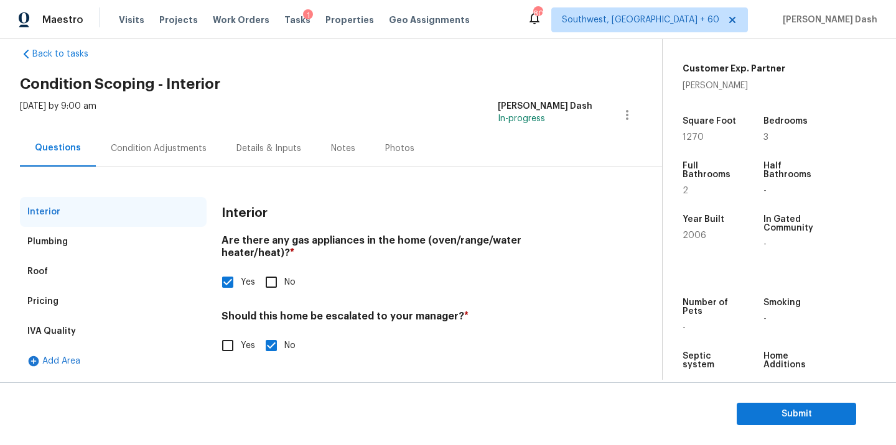
click at [59, 304] on div "Pricing" at bounding box center [113, 302] width 187 height 30
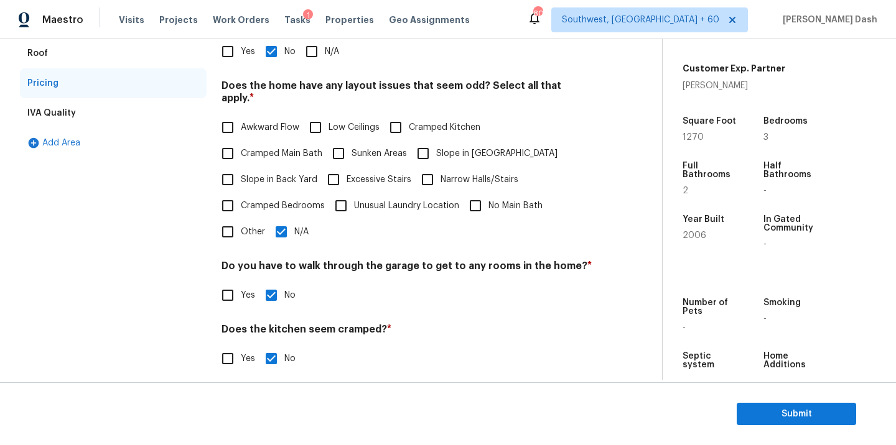
scroll to position [301, 0]
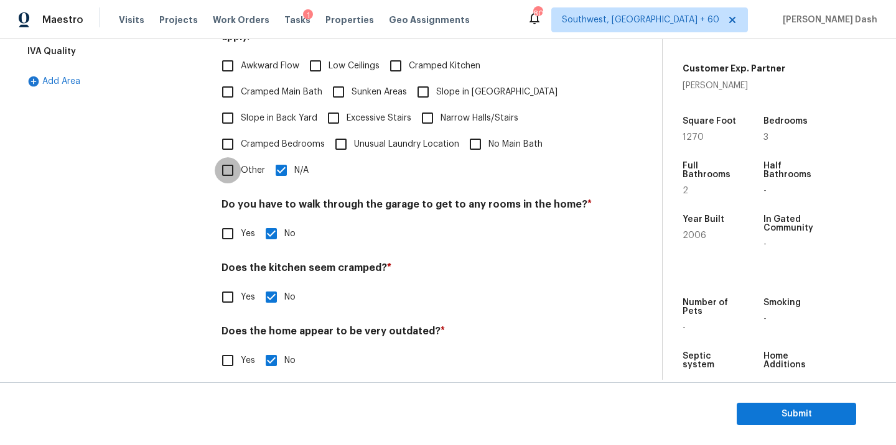
click at [233, 157] on input "Other" at bounding box center [228, 170] width 26 height 26
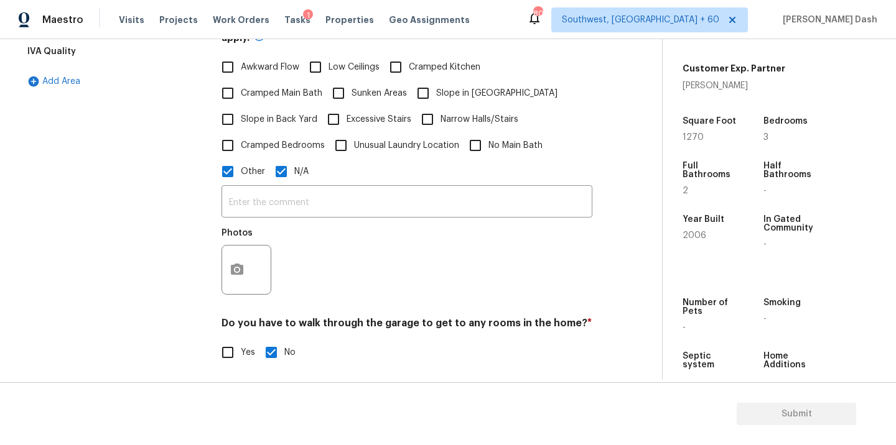
click at [271, 161] on input "N/A" at bounding box center [281, 172] width 26 height 26
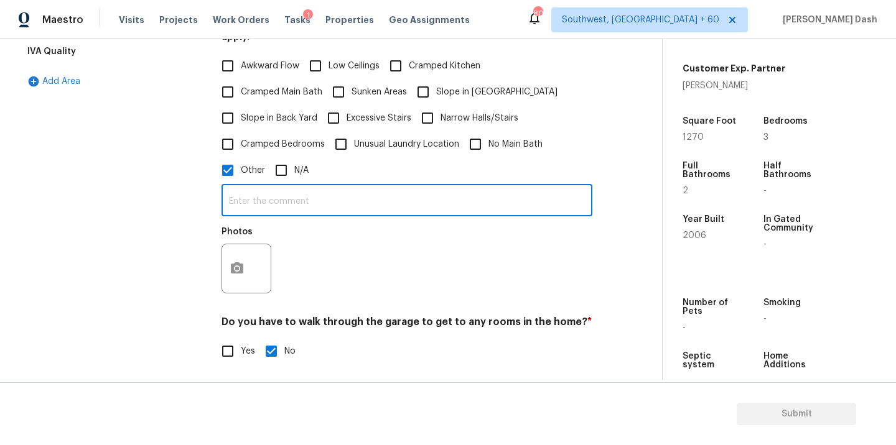
click at [288, 197] on input "text" at bounding box center [406, 201] width 371 height 29
paste input "Above Grade Sq Ft"
click at [232, 264] on button "button" at bounding box center [237, 269] width 30 height 49
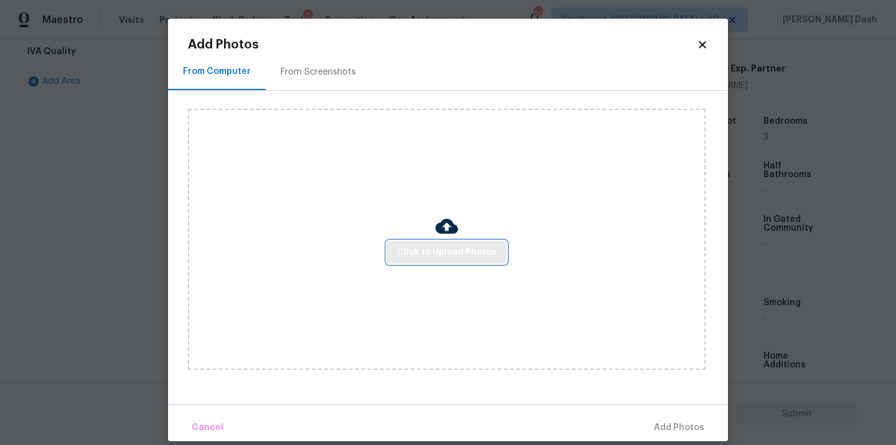
click at [434, 256] on span "Click to Upload Photos" at bounding box center [447, 253] width 100 height 16
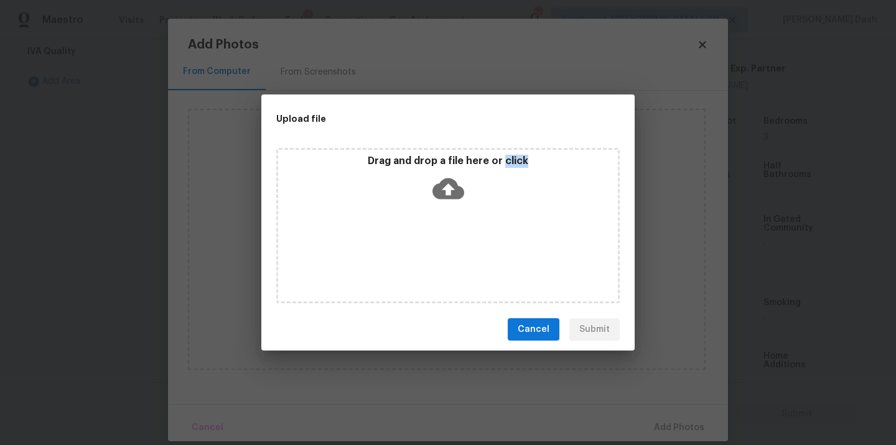
click at [434, 256] on div "Drag and drop a file here or click" at bounding box center [447, 226] width 343 height 156
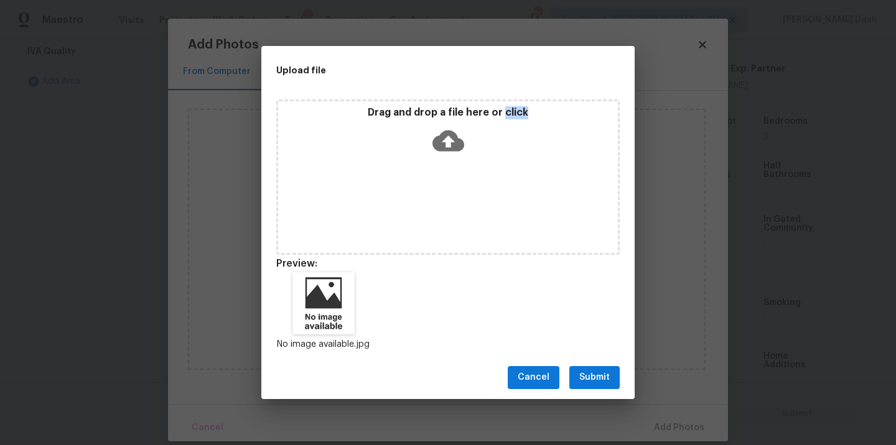
click at [602, 380] on span "Submit" at bounding box center [594, 378] width 30 height 16
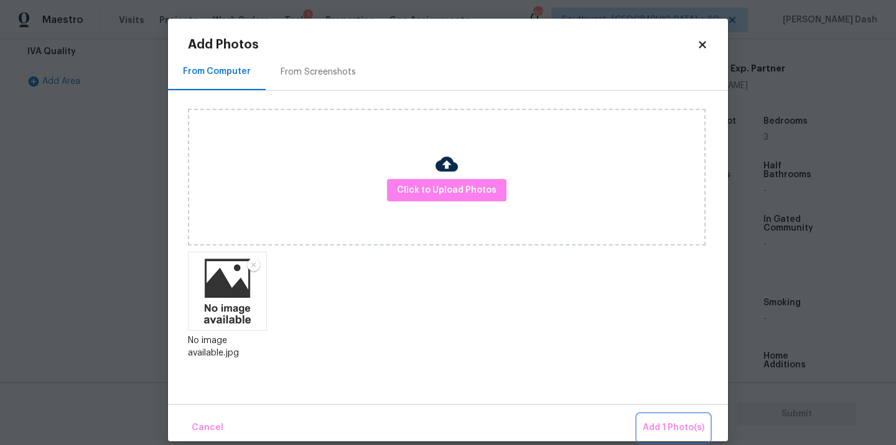
click at [666, 419] on button "Add 1 Photo(s)" at bounding box center [674, 428] width 72 height 27
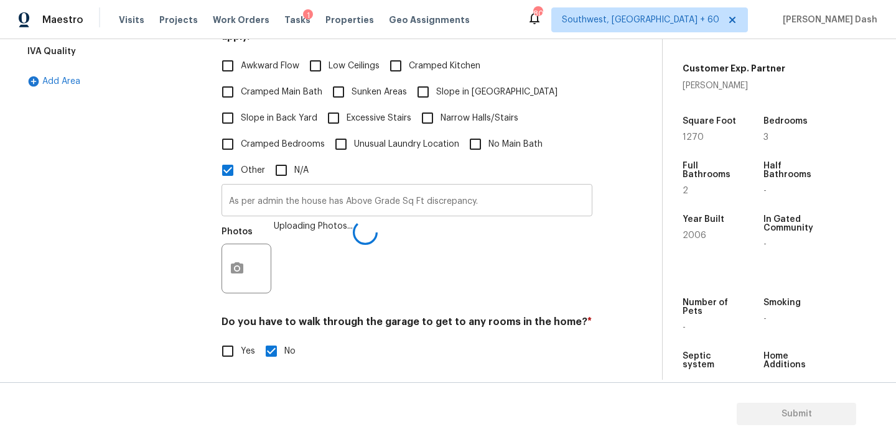
click at [310, 187] on input "As per admin the house has Above Grade Sq Ft discrepancy." at bounding box center [406, 201] width 371 height 29
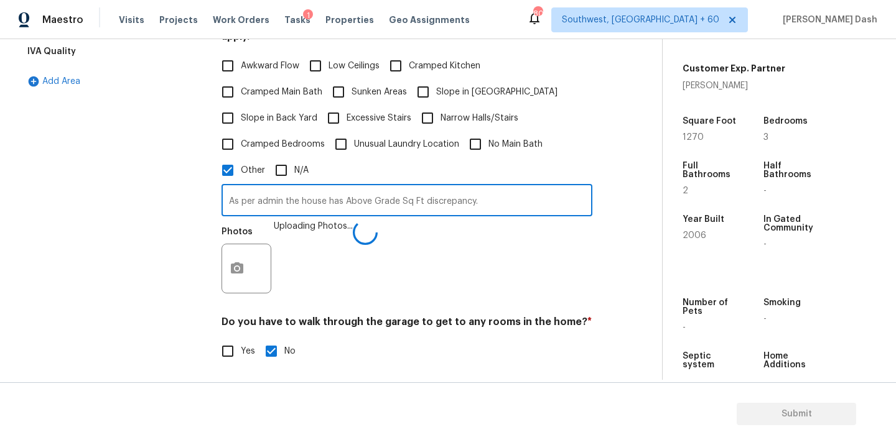
click at [310, 187] on input "As per admin the house has Above Grade Sq Ft discrepancy." at bounding box center [406, 201] width 371 height 29
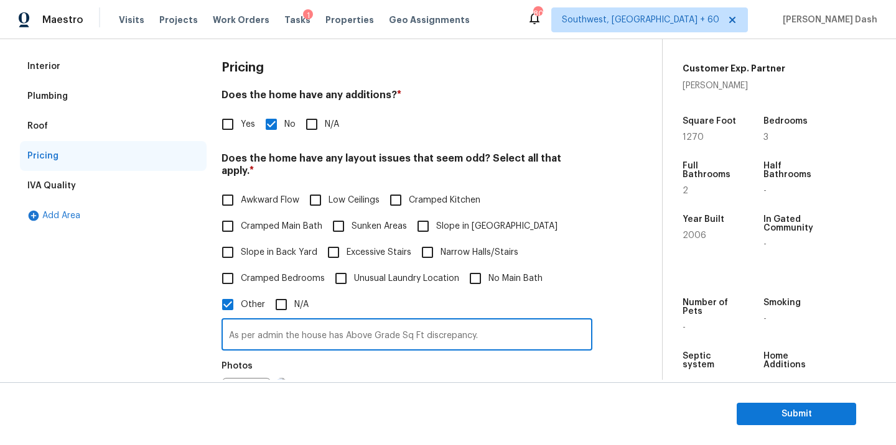
scroll to position [0, 0]
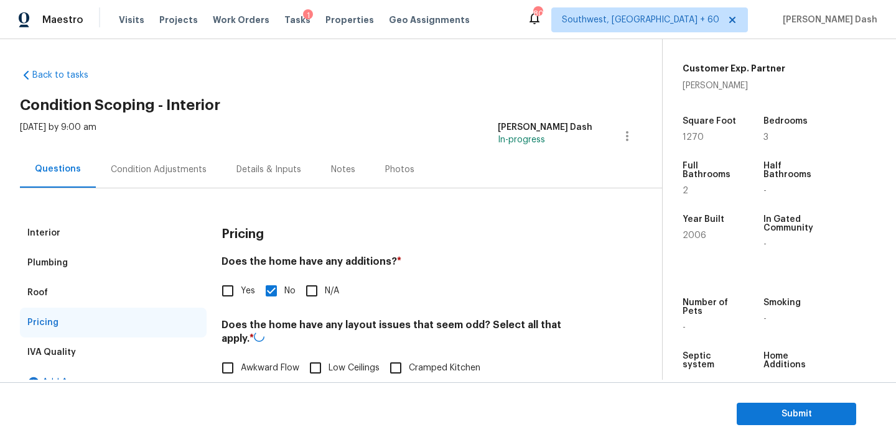
click at [116, 175] on div "Condition Adjustments" at bounding box center [159, 170] width 96 height 12
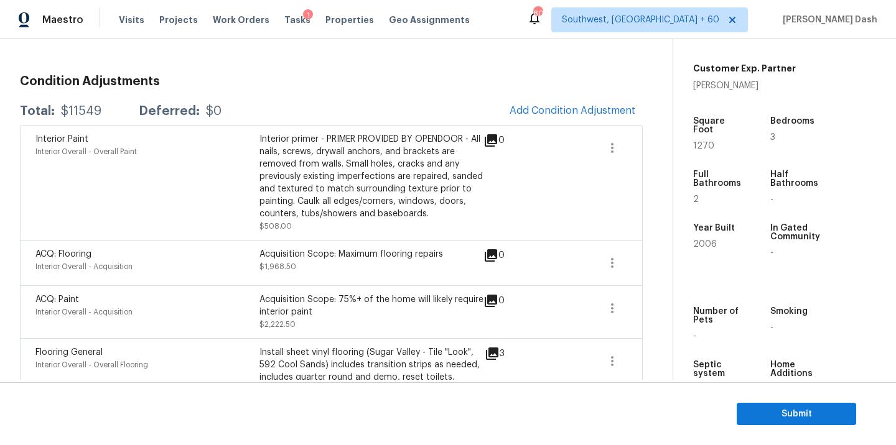
scroll to position [260, 0]
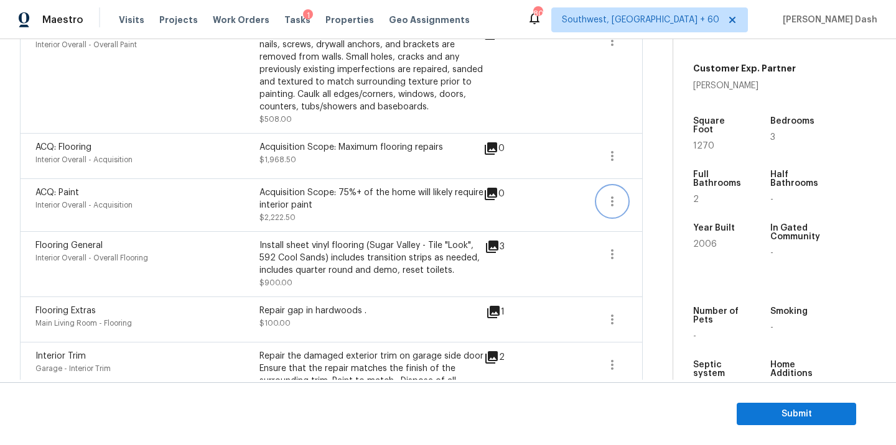
click at [606, 203] on icon "button" at bounding box center [612, 201] width 15 height 15
click at [647, 199] on div "Edit" at bounding box center [683, 199] width 97 height 12
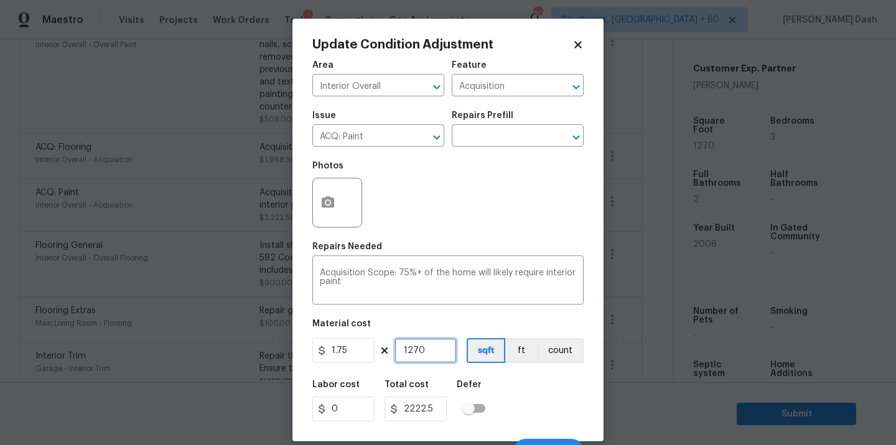
click at [428, 353] on input "1270" at bounding box center [425, 350] width 62 height 25
click at [519, 389] on div "Labor cost 0 Total cost 2219 Defer" at bounding box center [447, 401] width 271 height 56
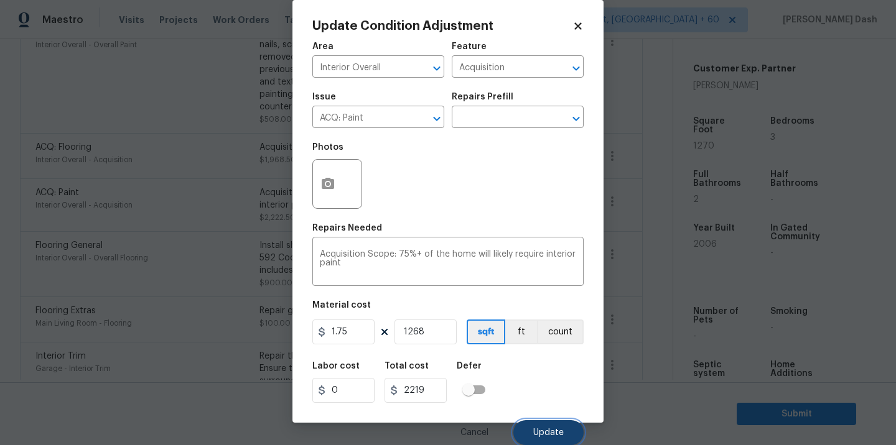
click at [546, 433] on span "Update" at bounding box center [548, 433] width 30 height 9
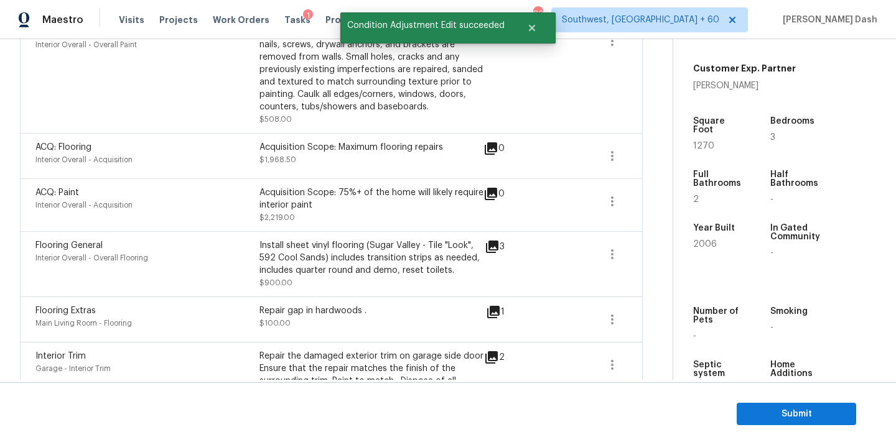
scroll to position [0, 0]
click at [600, 156] on button "button" at bounding box center [612, 156] width 30 height 30
click at [648, 154] on div "Edit" at bounding box center [683, 154] width 97 height 12
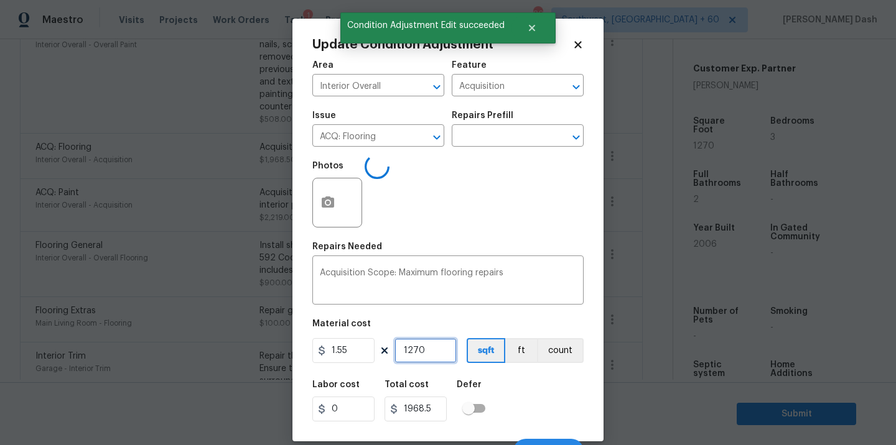
click at [450, 359] on input "1270" at bounding box center [425, 350] width 62 height 25
click at [518, 370] on div "Area Interior Overall ​ Feature Acquisition ​ Issue ACQ: Flooring ​ Repairs Pre…" at bounding box center [447, 259] width 271 height 411
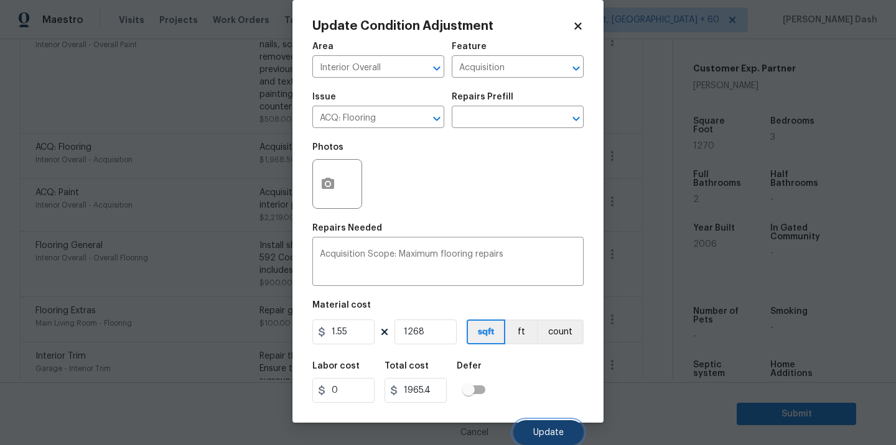
click at [542, 422] on button "Update" at bounding box center [548, 433] width 70 height 25
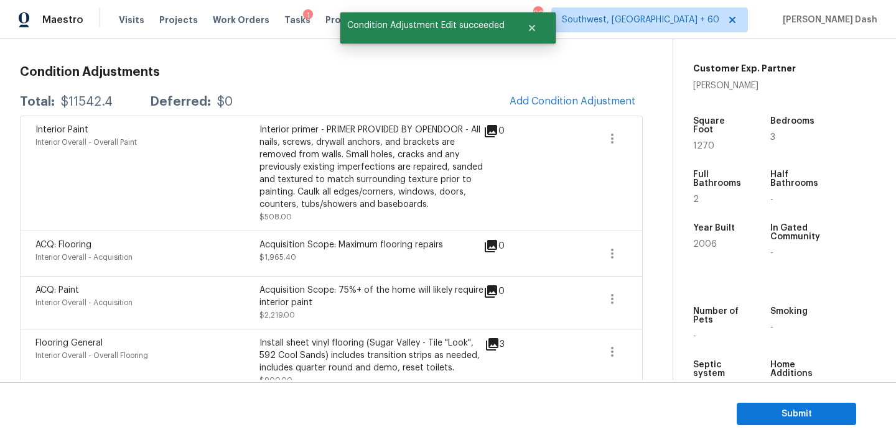
scroll to position [114, 0]
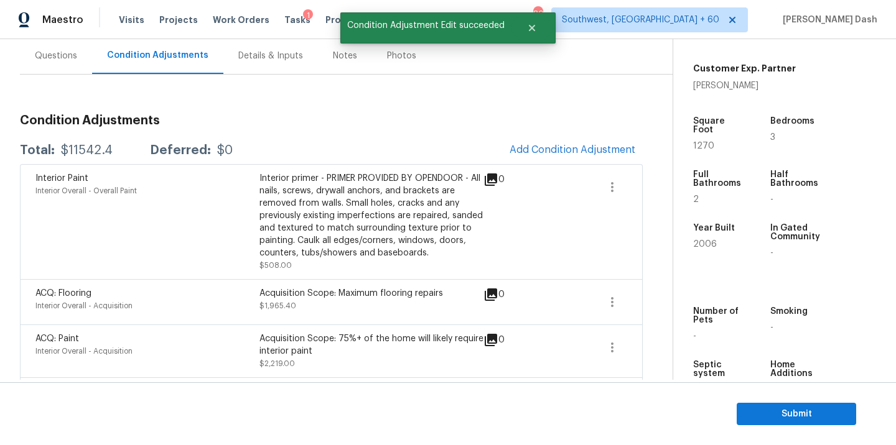
click at [73, 153] on div "$11542.4" at bounding box center [87, 150] width 52 height 12
copy div "$11542.4"
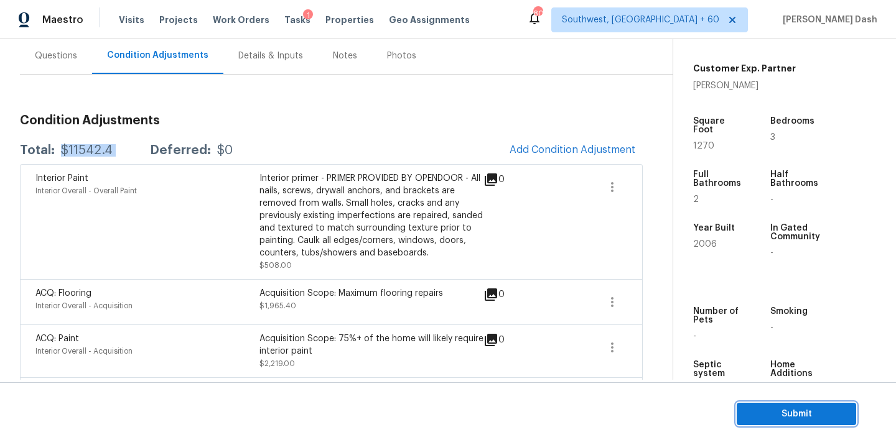
click at [811, 417] on span "Submit" at bounding box center [797, 415] width 100 height 16
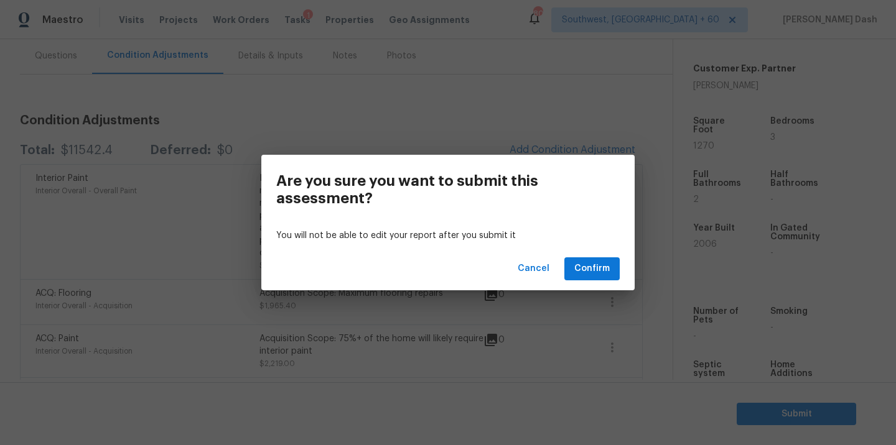
click at [612, 284] on div "Cancel Confirm" at bounding box center [447, 269] width 373 height 43
click at [602, 269] on span "Confirm" at bounding box center [591, 269] width 35 height 16
